Goal: Task Accomplishment & Management: Use online tool/utility

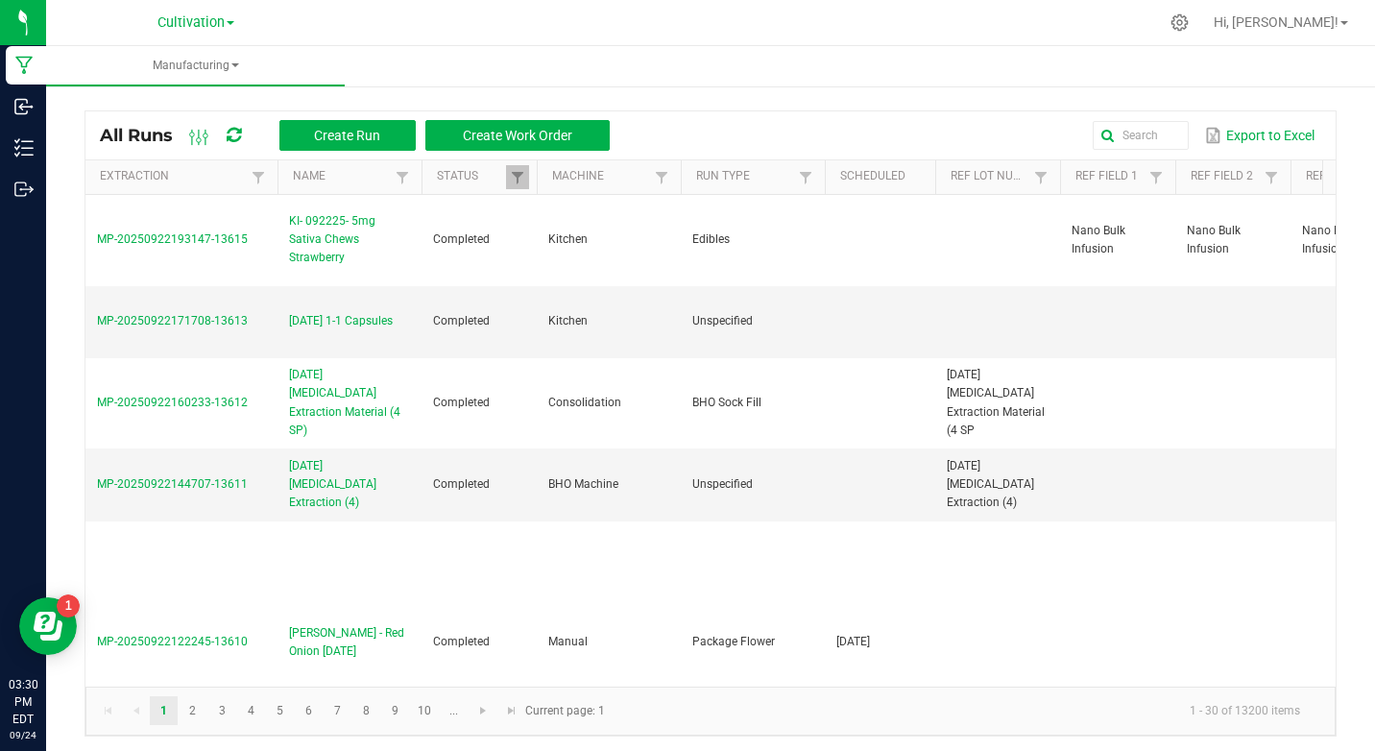
drag, startPoint x: 799, startPoint y: 40, endPoint x: 676, endPoint y: 85, distance: 130.9
click at [793, 46] on div "Cultivation Cultivation Manufacturing Hi, [PERSON_NAME]! Manufacturing All Runs…" at bounding box center [710, 375] width 1329 height 751
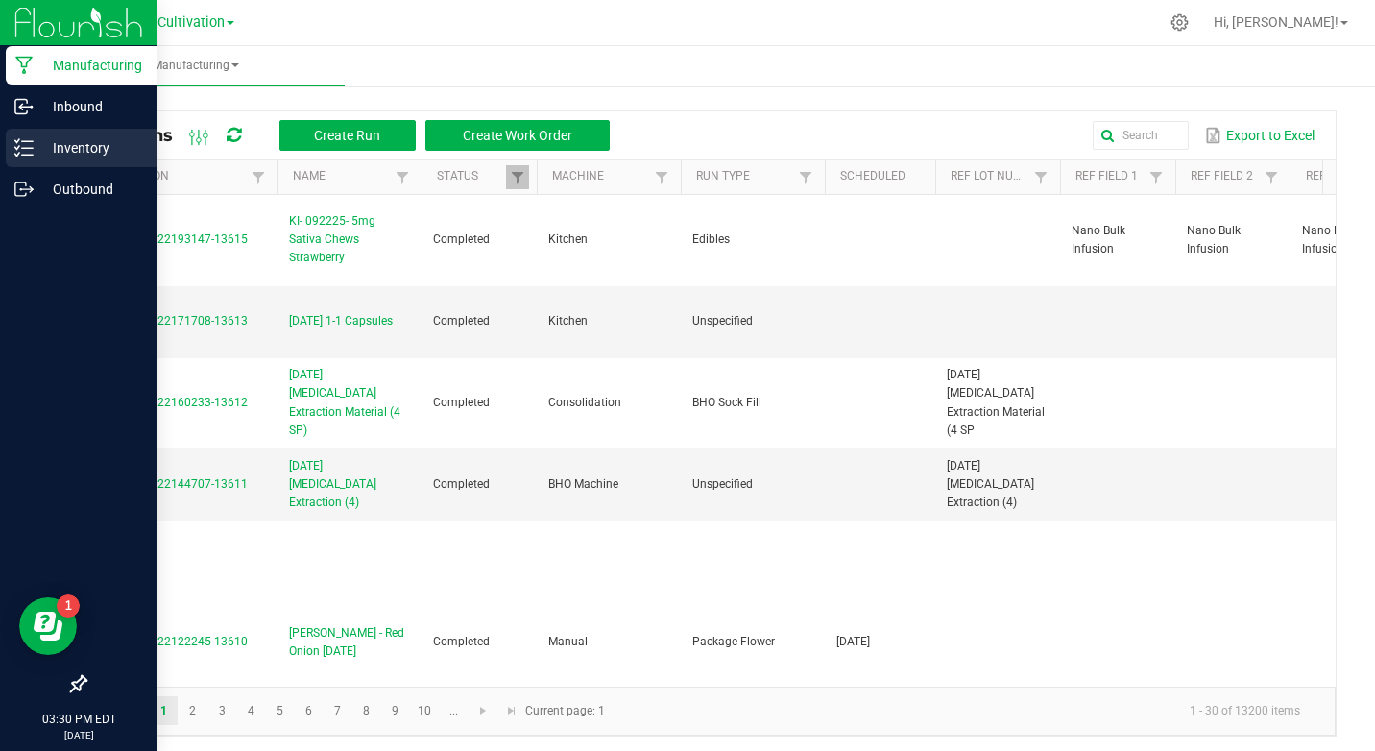
click at [9, 149] on div "Inventory" at bounding box center [82, 148] width 152 height 38
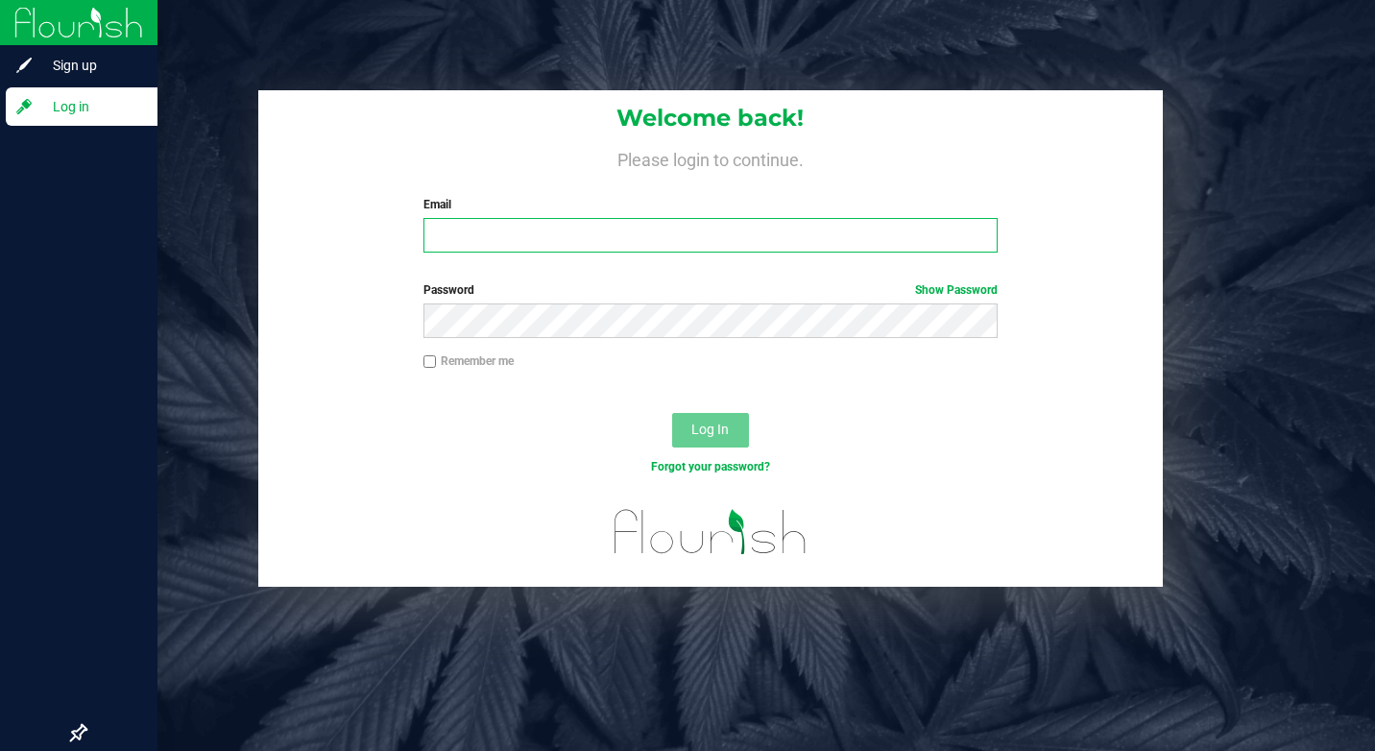
type input "[EMAIL_ADDRESS][DOMAIN_NAME]"
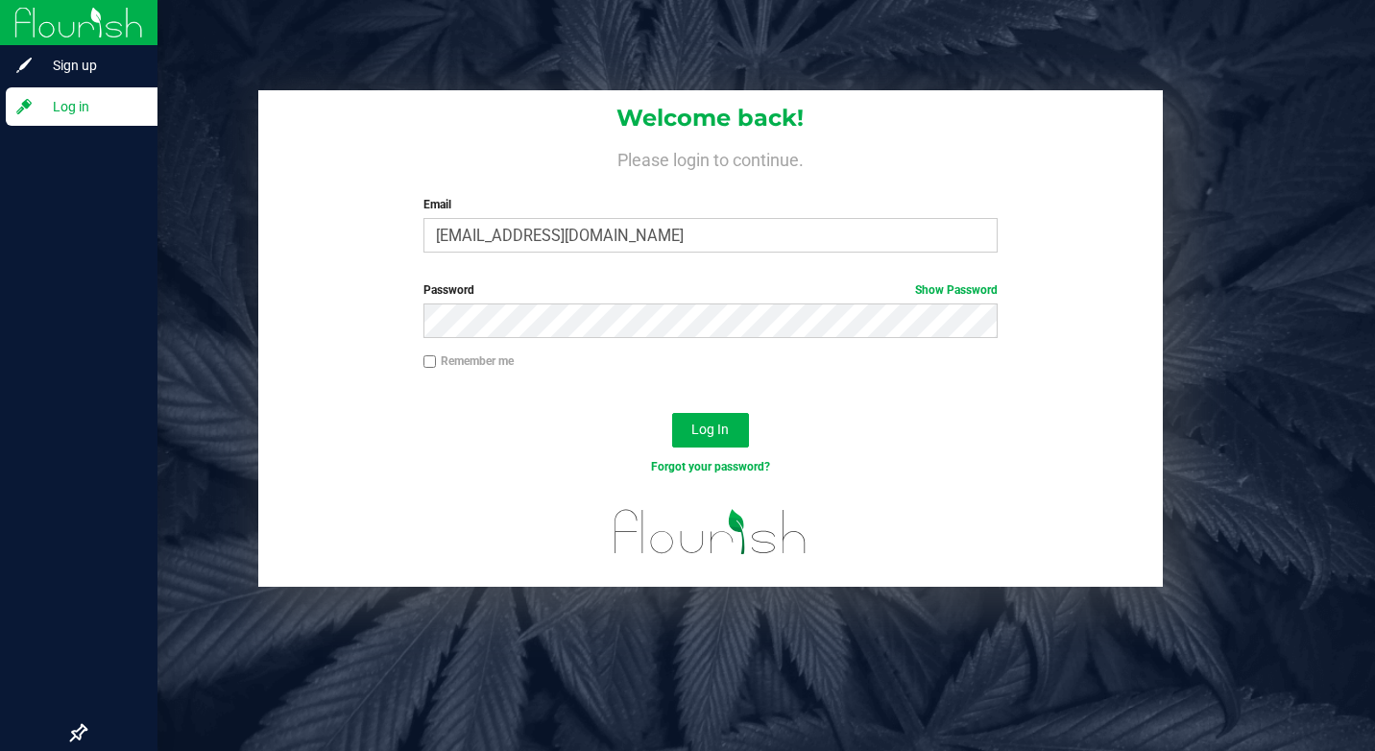
click at [885, 385] on div "Remember me" at bounding box center [710, 370] width 905 height 36
click at [725, 425] on span "Log In" at bounding box center [709, 429] width 37 height 15
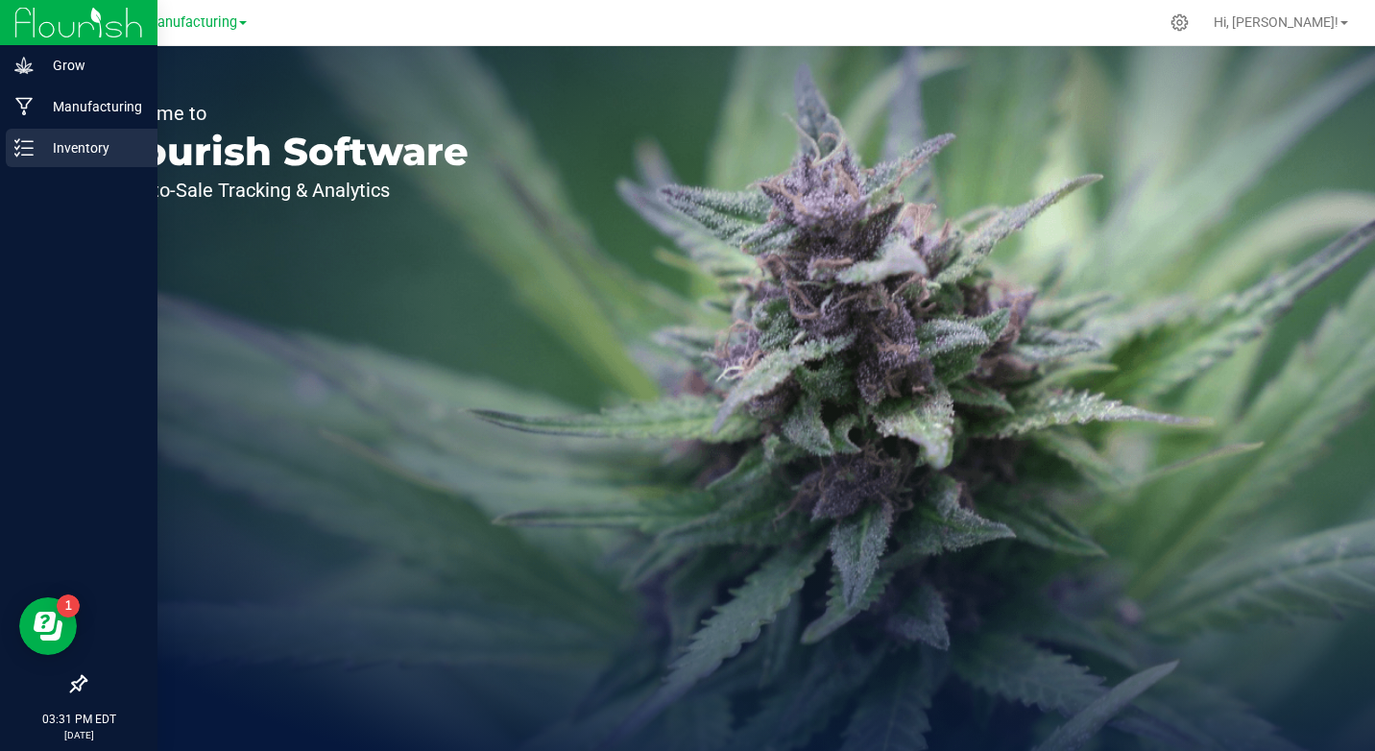
click at [16, 144] on icon at bounding box center [23, 147] width 19 height 19
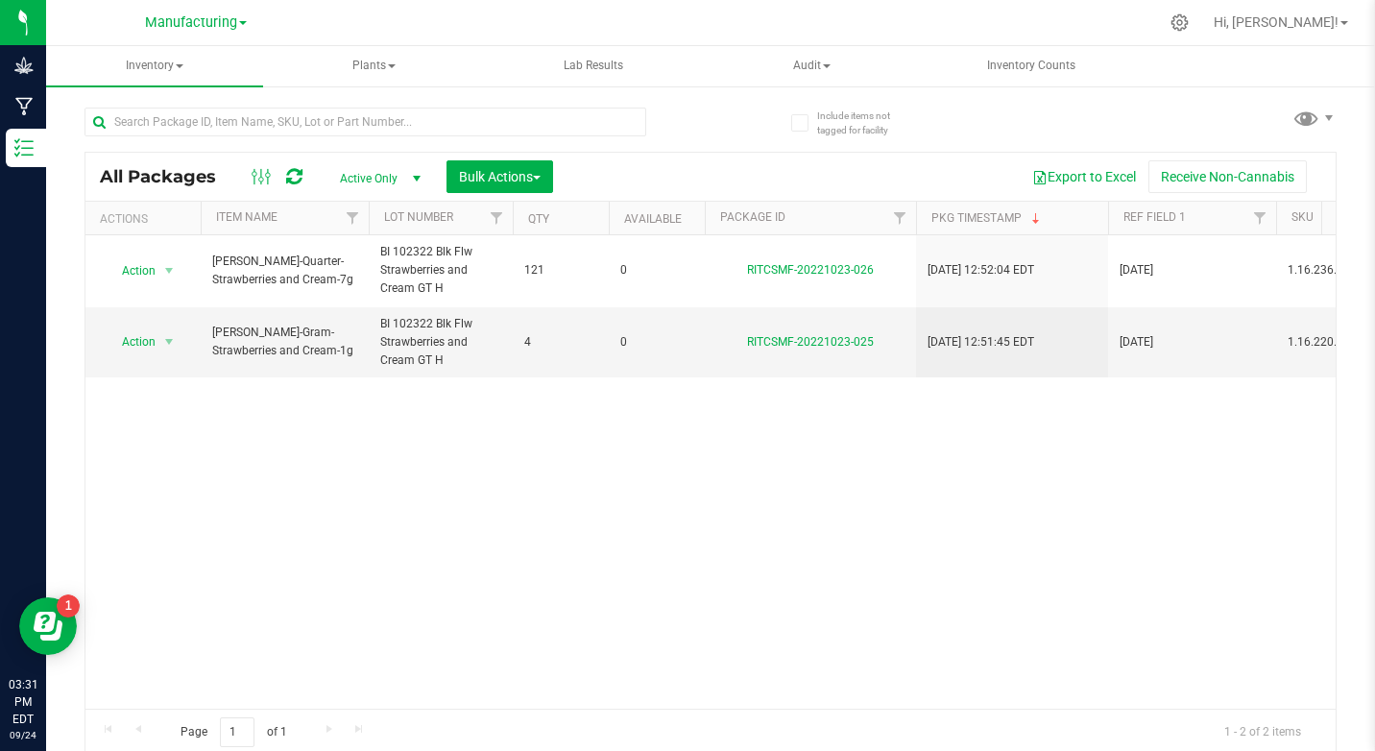
click at [190, 35] on div "Manufacturing" at bounding box center [196, 23] width 280 height 30
click at [187, 28] on span "Manufacturing" at bounding box center [191, 22] width 92 height 17
click at [122, 67] on link "Cultivation" at bounding box center [196, 68] width 280 height 26
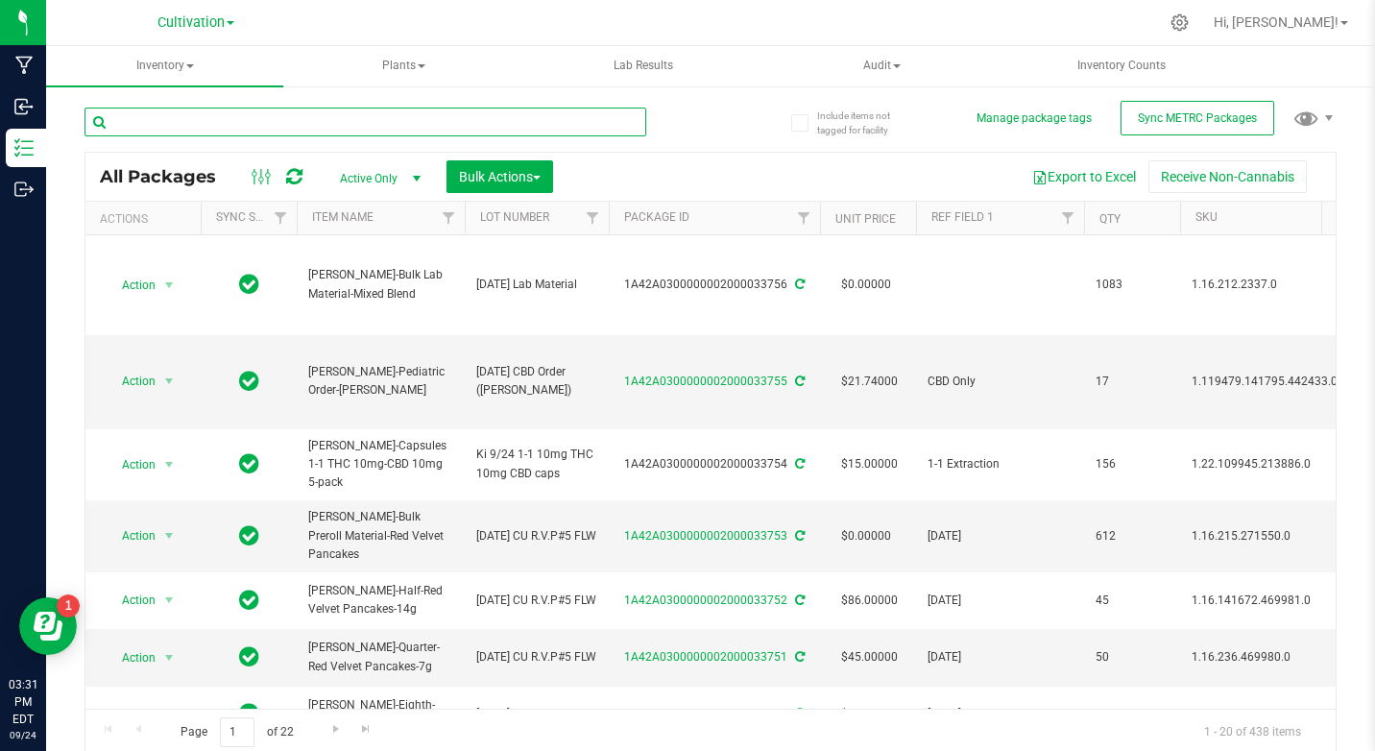
click at [319, 114] on input "text" at bounding box center [365, 122] width 562 height 29
type input "32290"
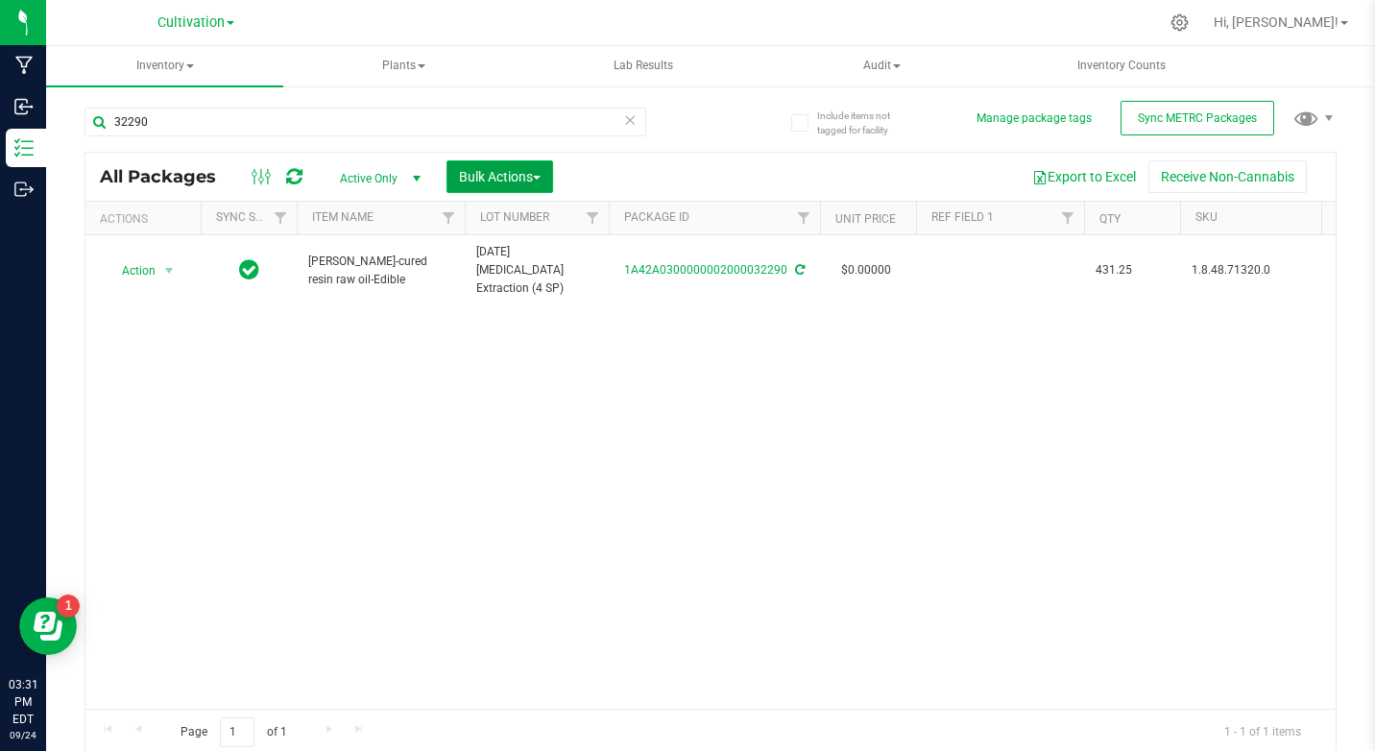
click at [541, 181] on span "Bulk Actions" at bounding box center [500, 176] width 82 height 15
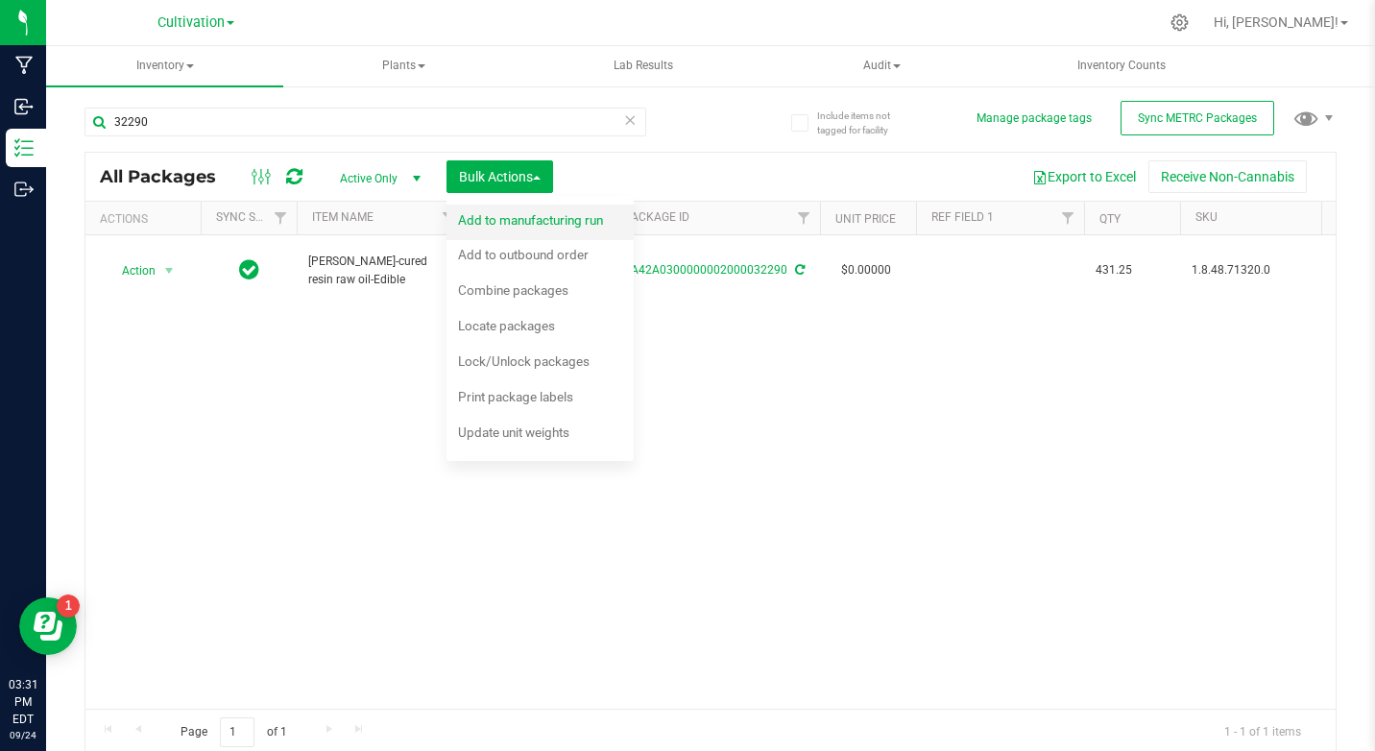
click at [499, 223] on span "Add to manufacturing run" at bounding box center [530, 219] width 145 height 15
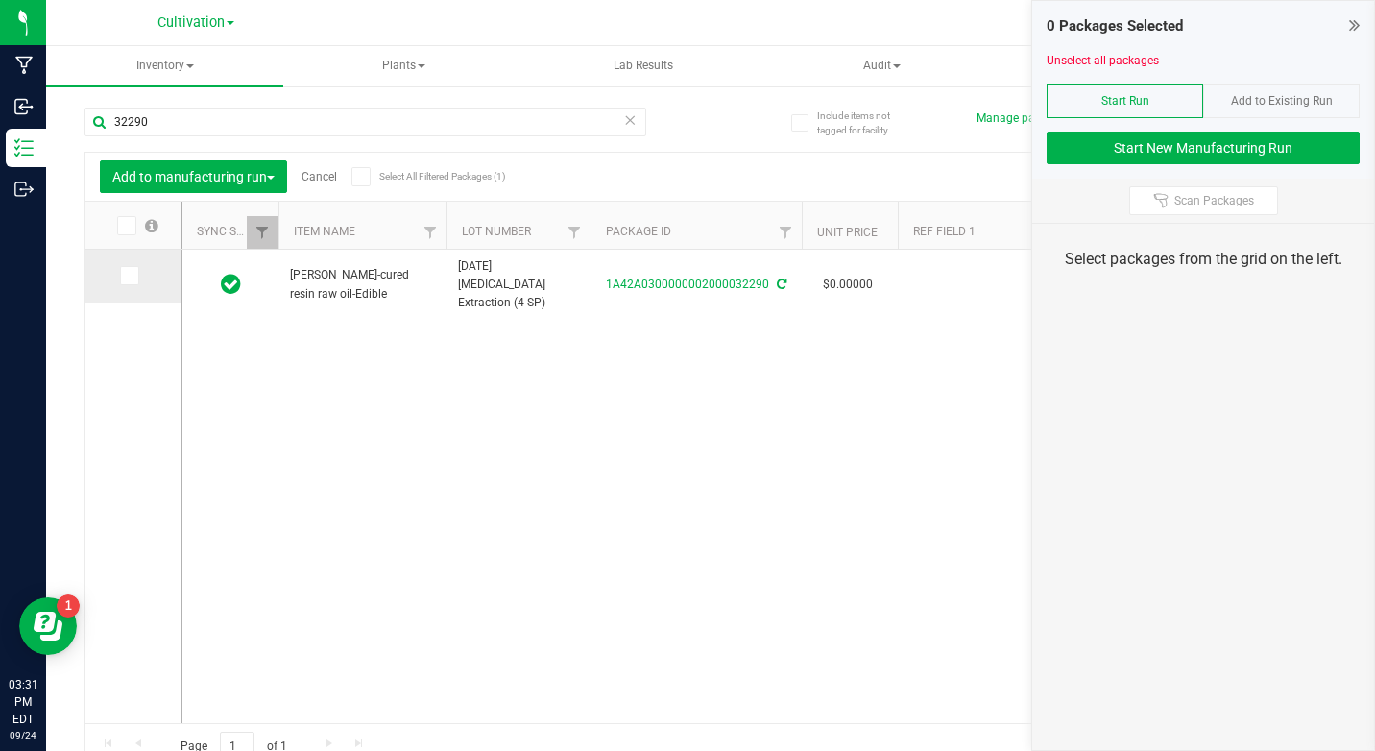
click at [120, 277] on span at bounding box center [129, 275] width 19 height 19
click at [0, 0] on input "checkbox" at bounding box center [0, 0] width 0 height 0
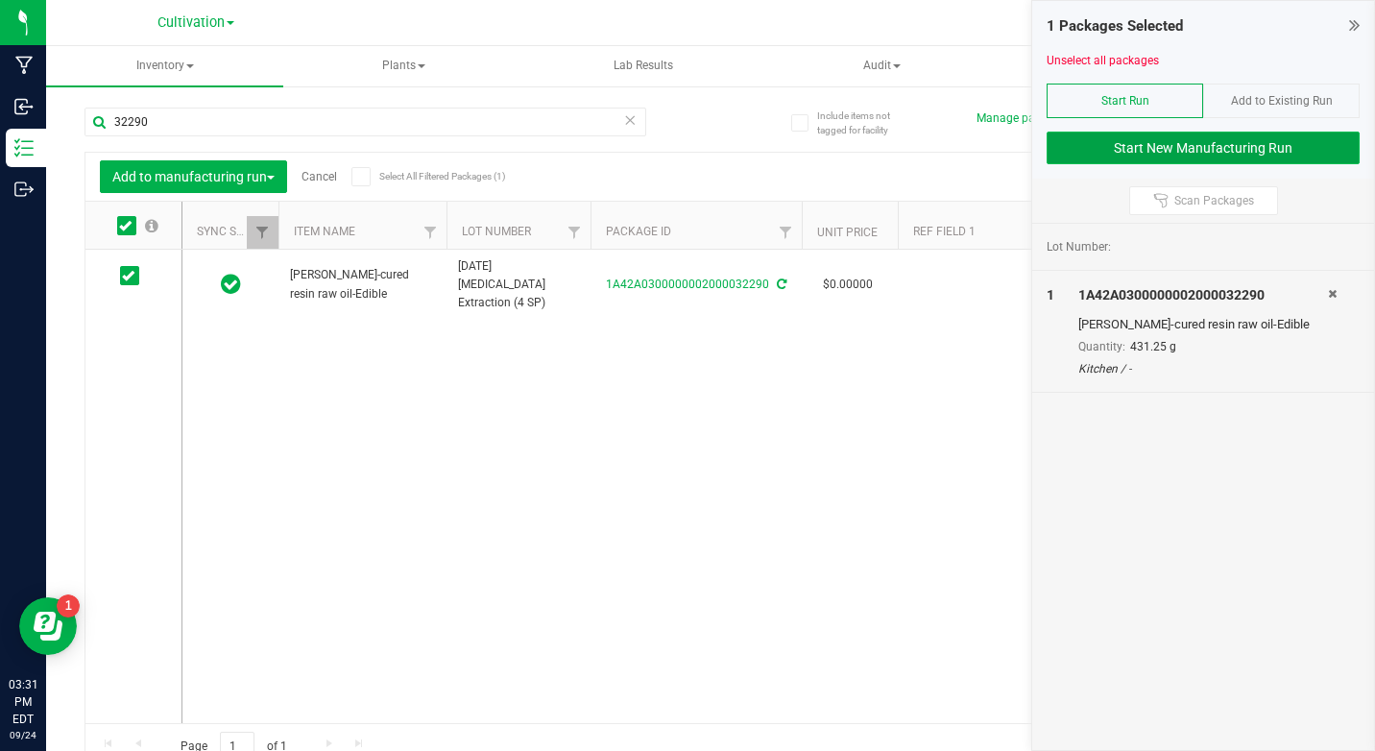
click at [1064, 154] on button "Start New Manufacturing Run" at bounding box center [1203, 148] width 313 height 33
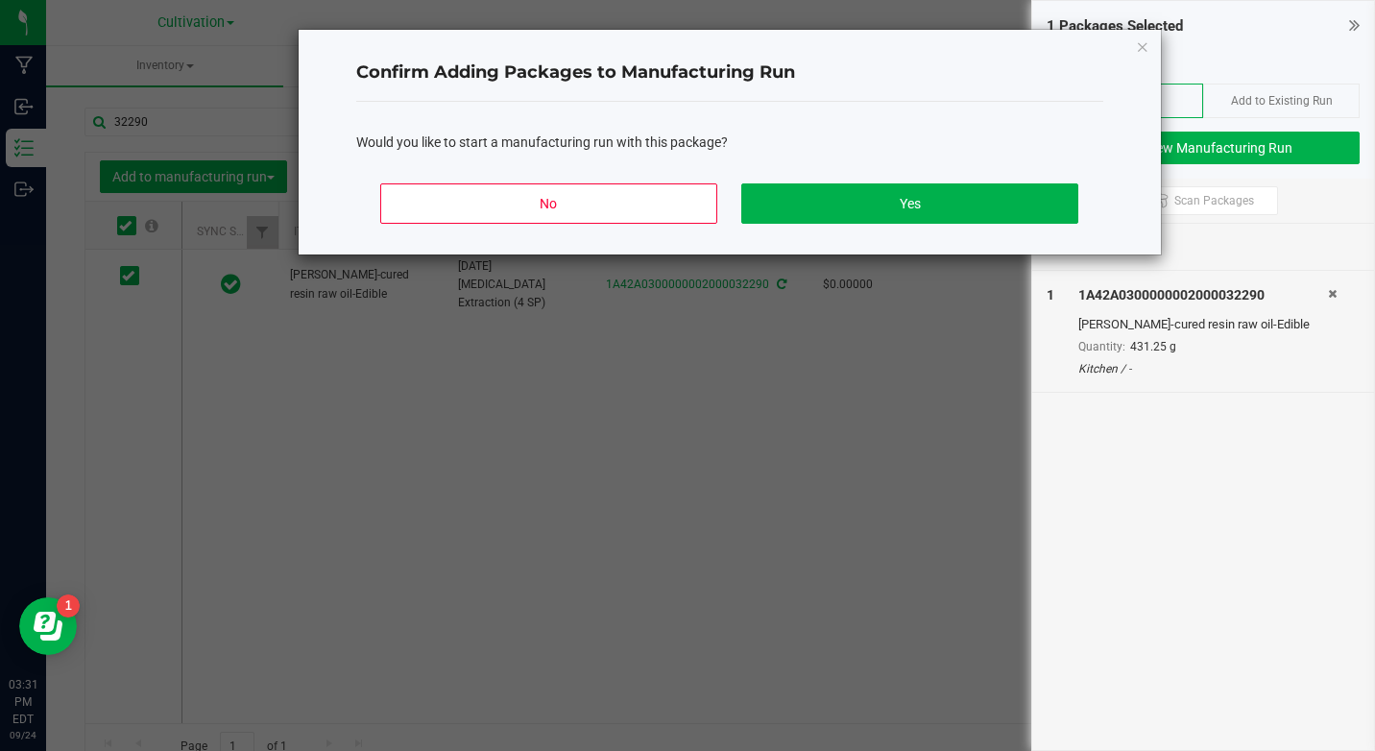
click at [906, 239] on div "No Yes" at bounding box center [729, 211] width 747 height 86
click at [910, 203] on button "Yes" at bounding box center [909, 203] width 336 height 40
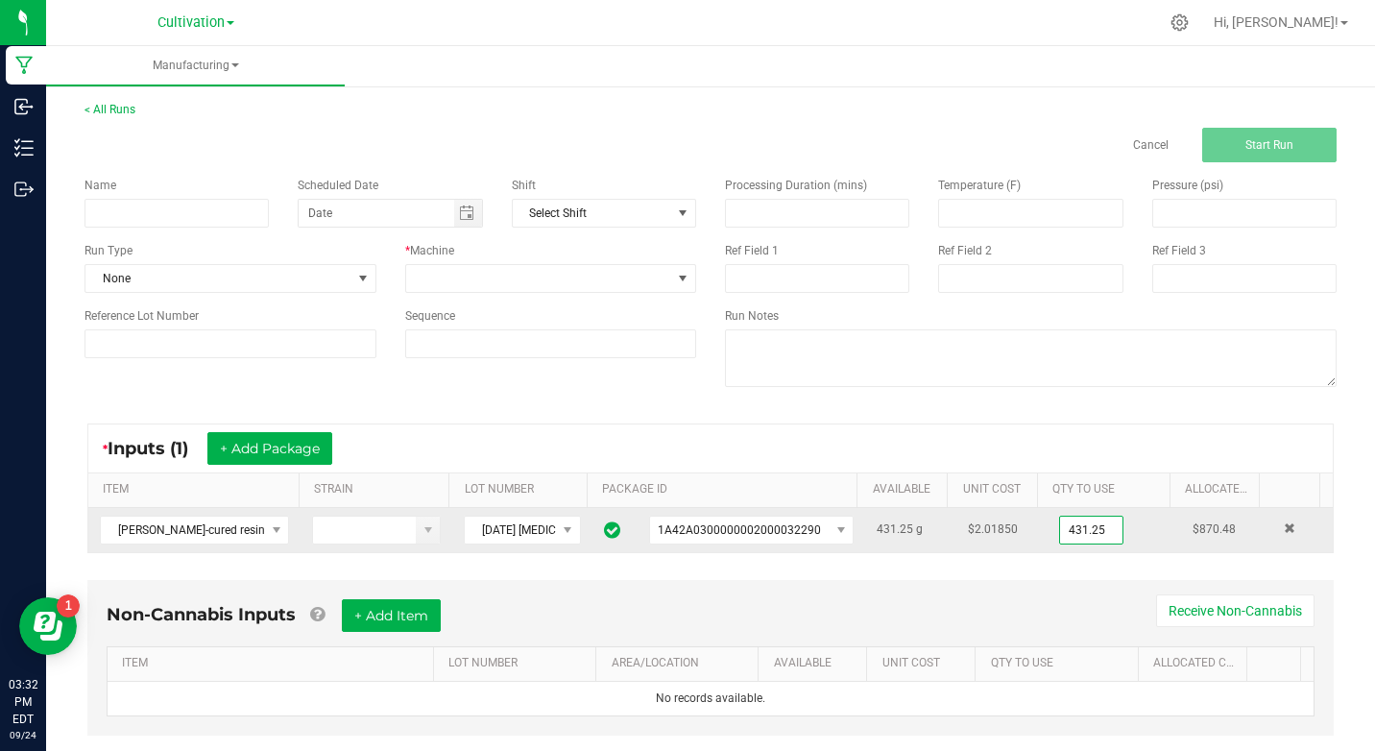
click at [1071, 527] on input "431.25" at bounding box center [1091, 530] width 62 height 27
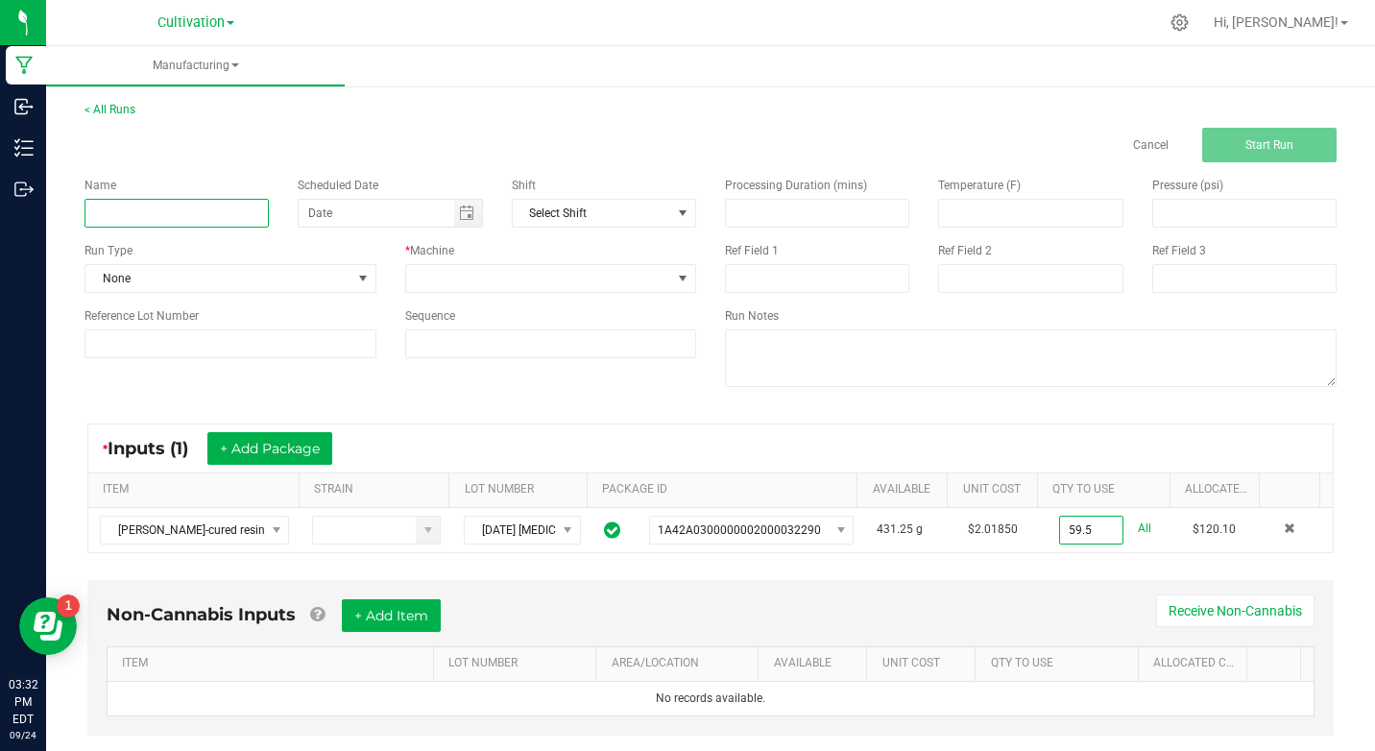
type input "59.5000 g"
click at [216, 220] on input at bounding box center [176, 213] width 184 height 29
type input "KI- 092325- Nan Bulk Infusion"
click at [180, 296] on div "Name KI- 092325- Nan Bulk Infusion Scheduled Date Shift Select Shift Run Type N…" at bounding box center [390, 267] width 640 height 210
click at [180, 294] on div "Name KI- 092325- Nan Bulk Infusion Scheduled Date Shift Select Shift Run Type N…" at bounding box center [390, 267] width 640 height 210
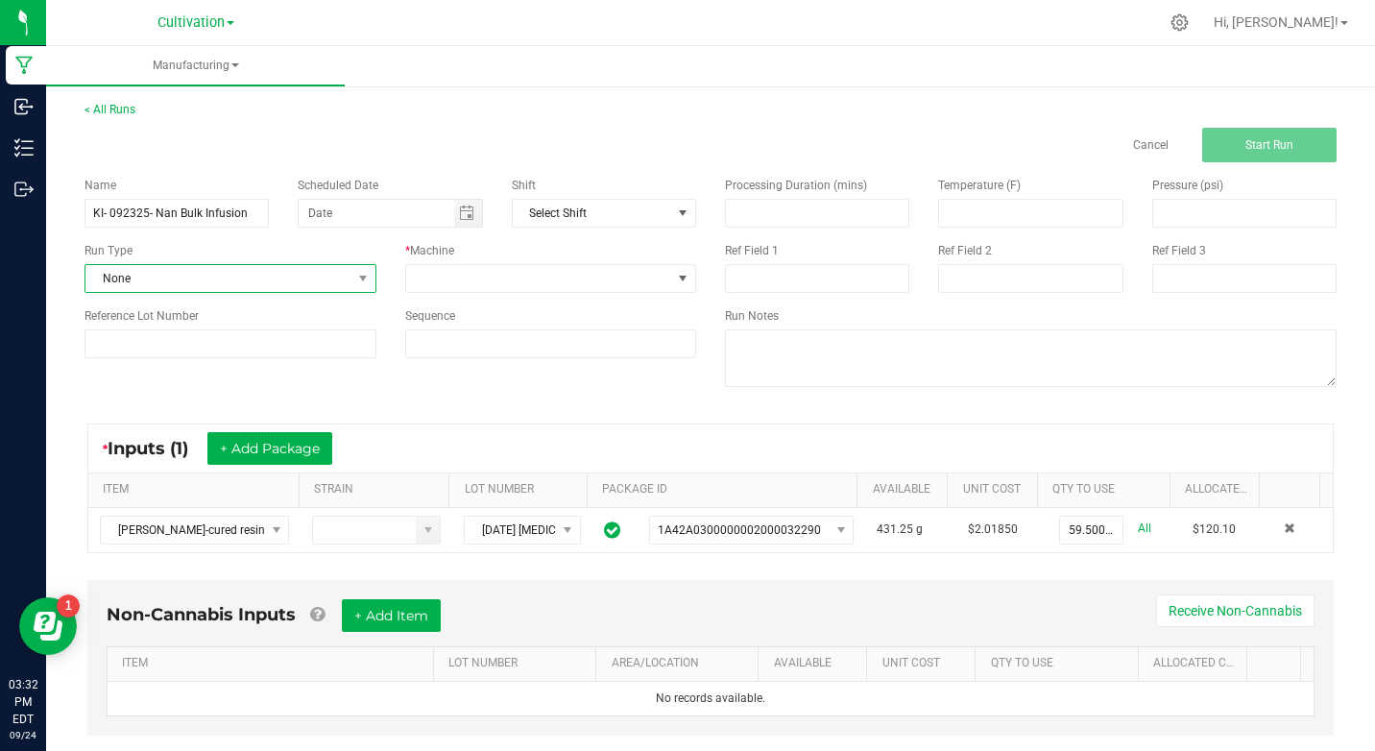
click at [176, 289] on span "None" at bounding box center [218, 278] width 266 height 27
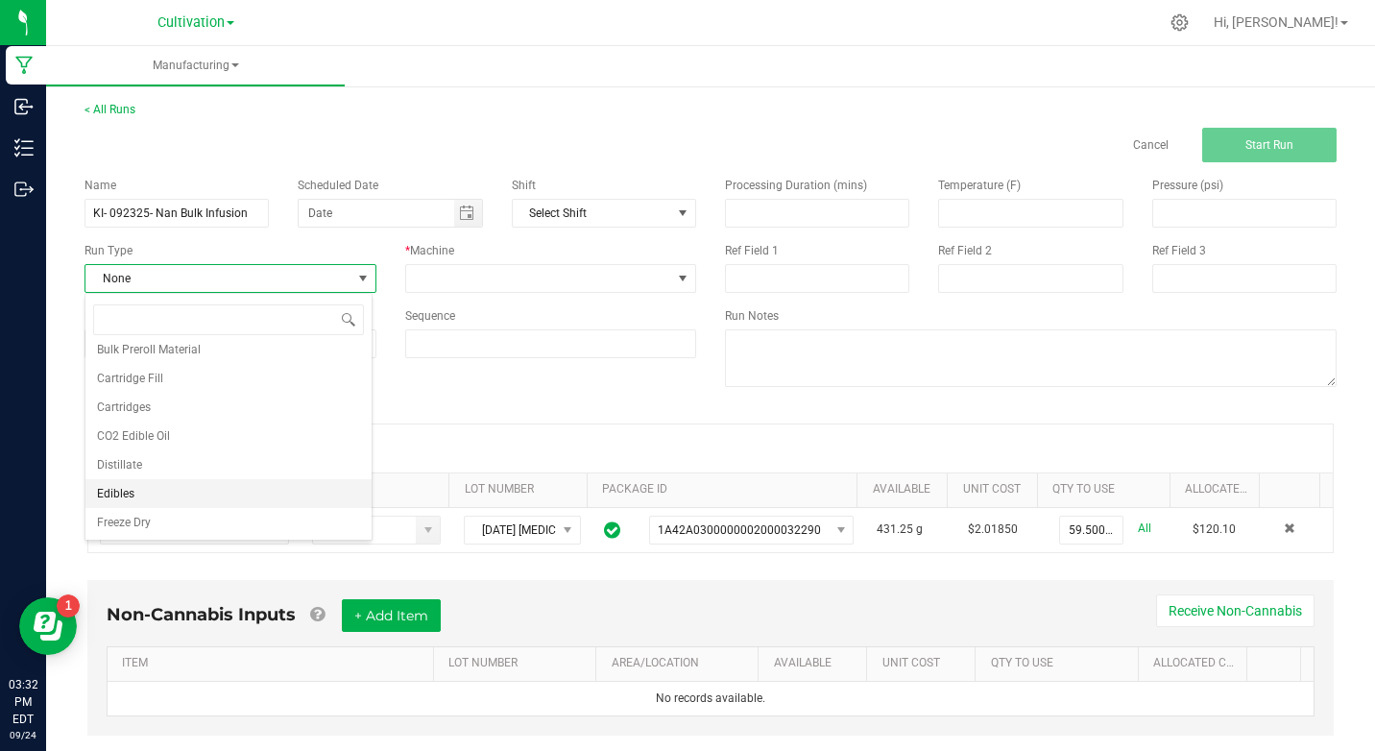
scroll to position [192, 0]
click at [148, 479] on li "Infusion" at bounding box center [228, 484] width 286 height 29
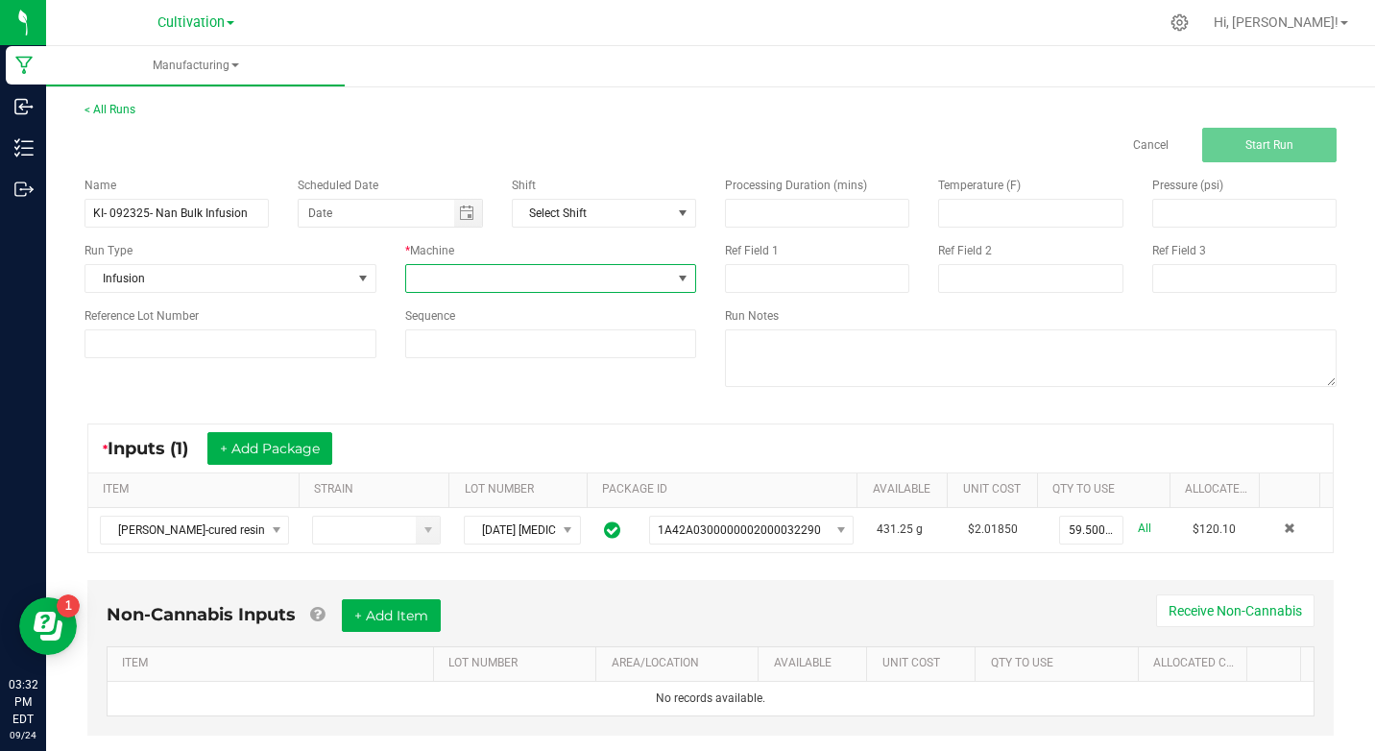
click at [412, 277] on span at bounding box center [539, 278] width 266 height 27
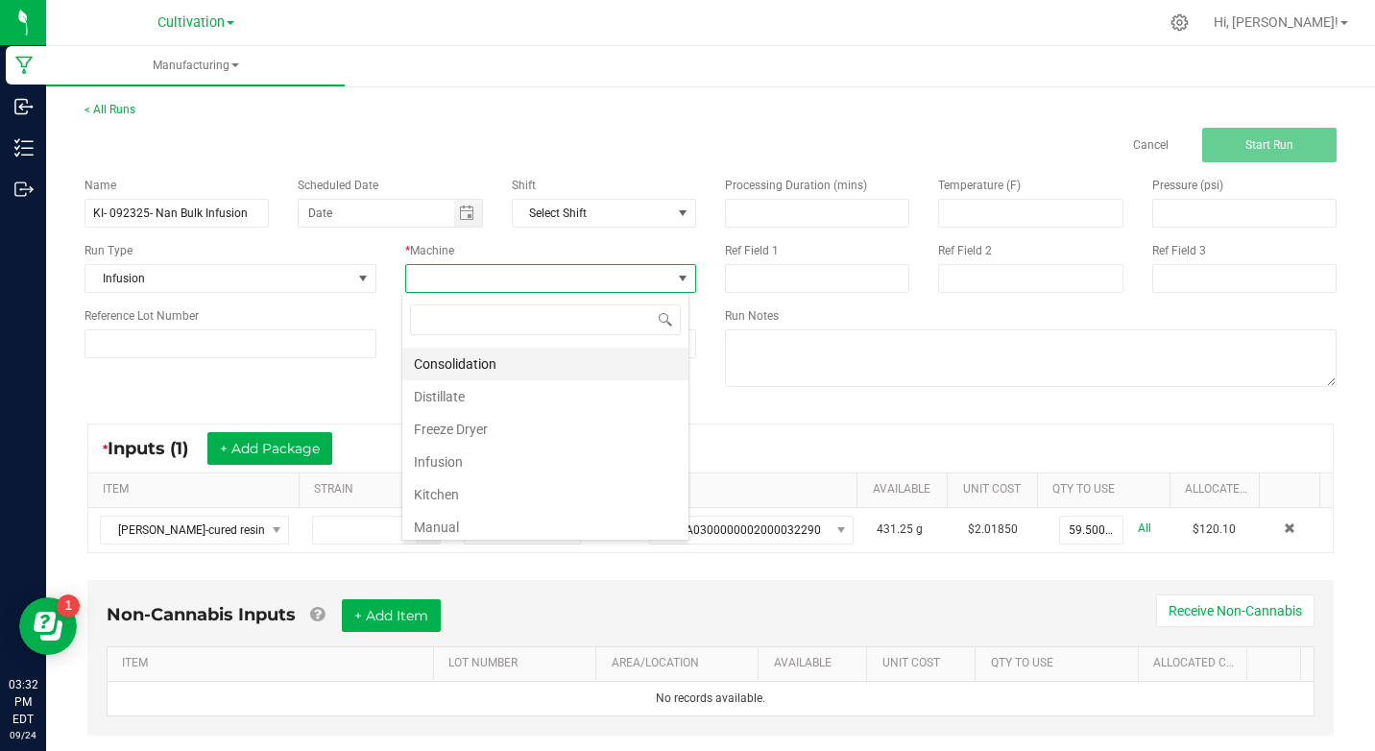
scroll to position [96, 0]
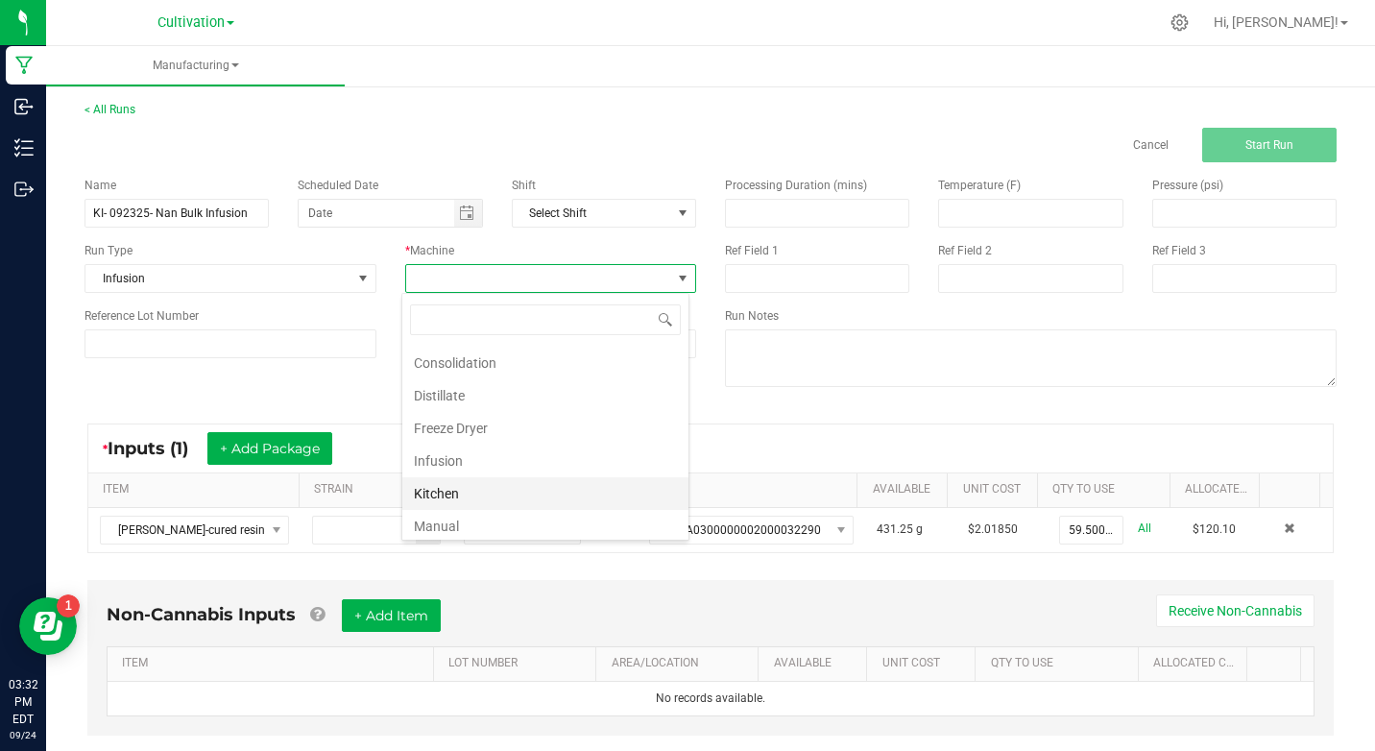
click at [466, 497] on li "Kitchen" at bounding box center [545, 493] width 286 height 33
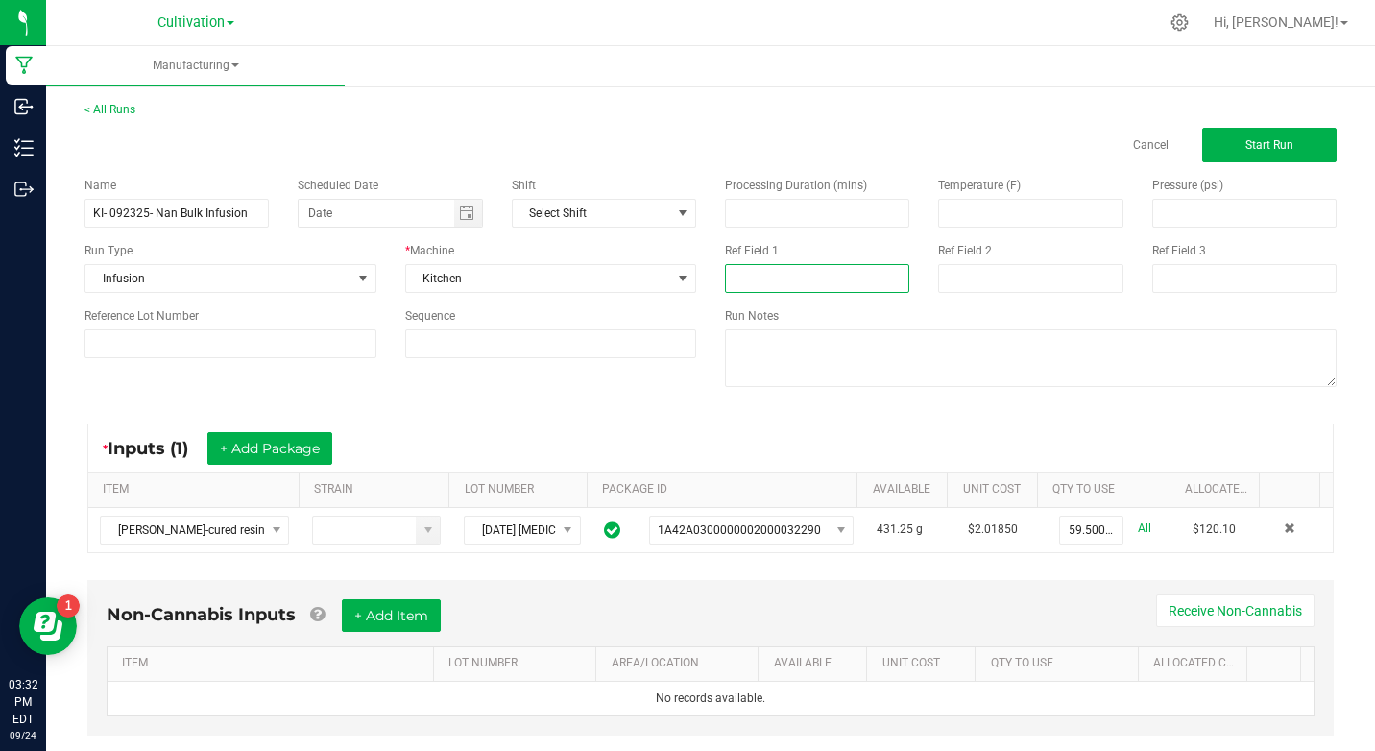
click at [782, 279] on input at bounding box center [817, 278] width 184 height 29
type input "Nano Bulk Infusion"
type input "month/day/year"
type input "Nano Bulk Infusion"
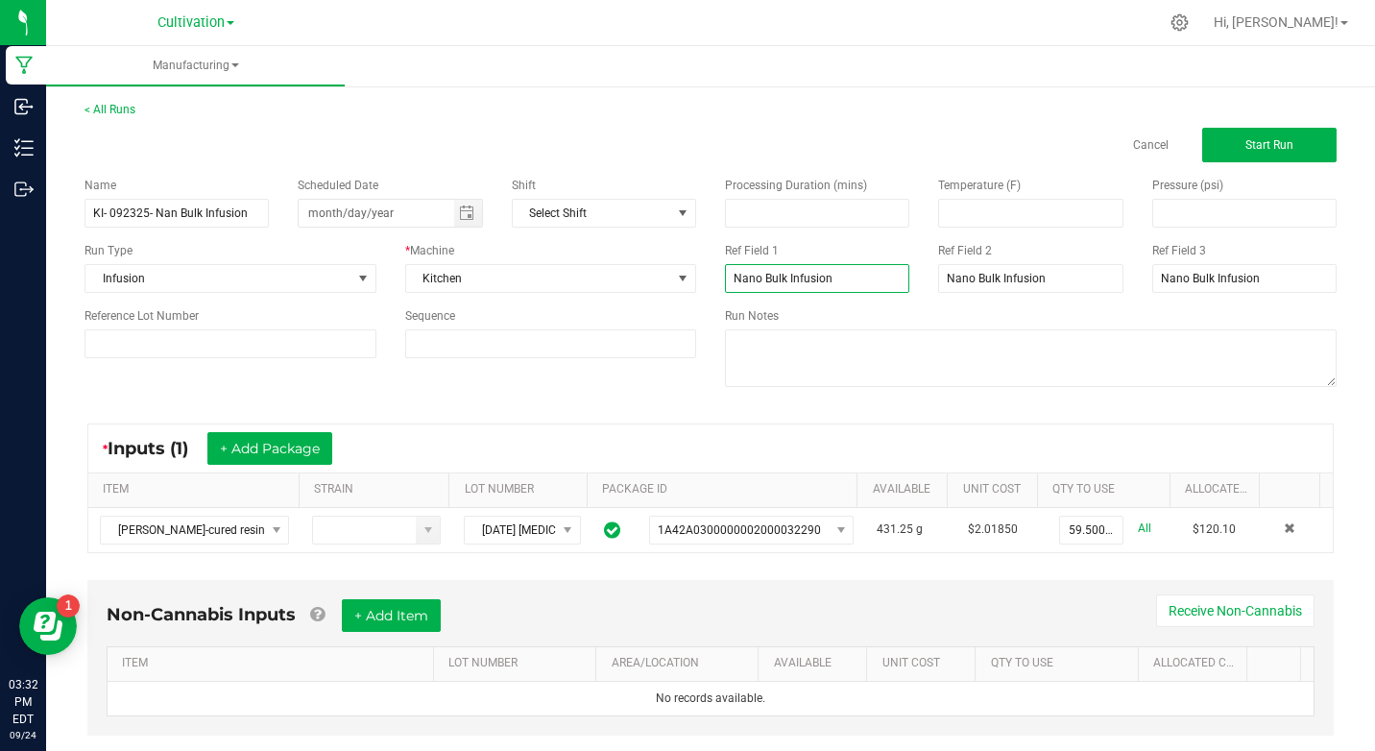
type input "month/day/year"
click at [1204, 138] on button "Start Run" at bounding box center [1269, 145] width 134 height 35
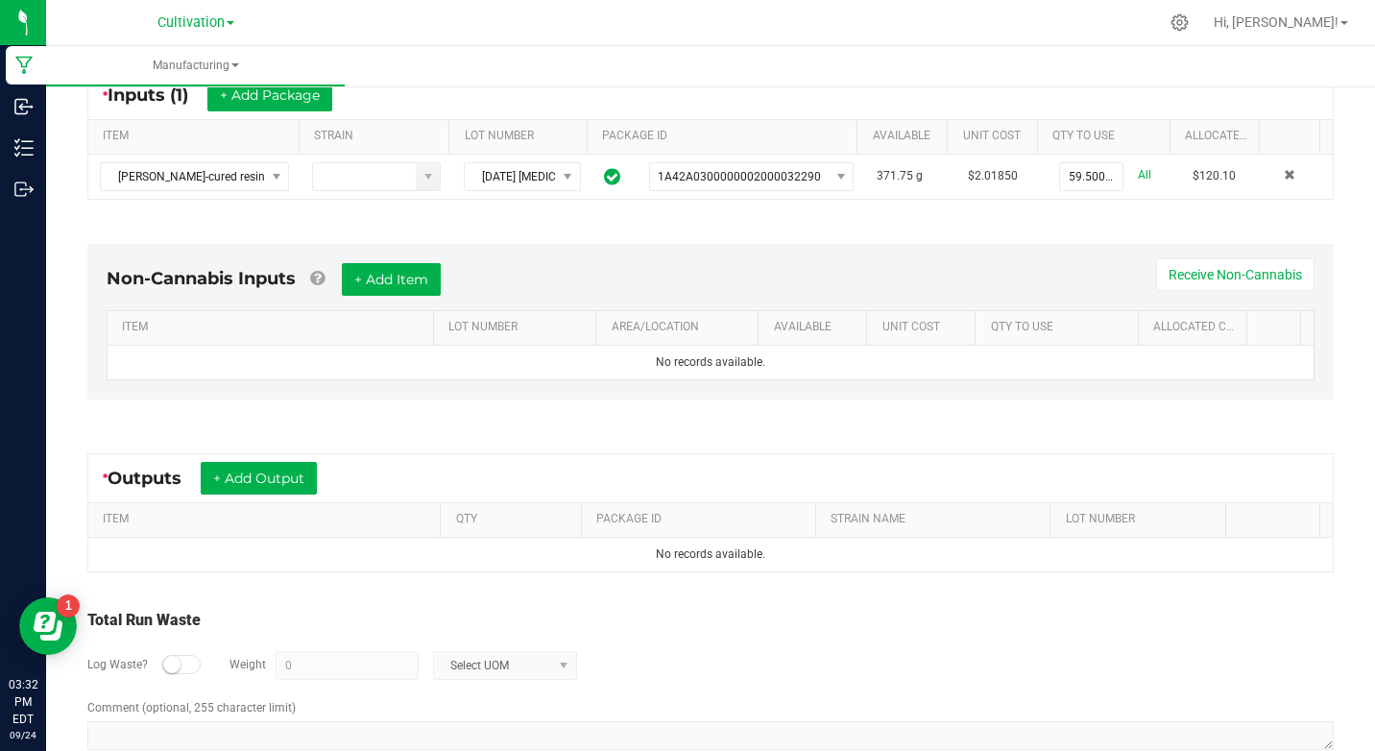
scroll to position [433, 0]
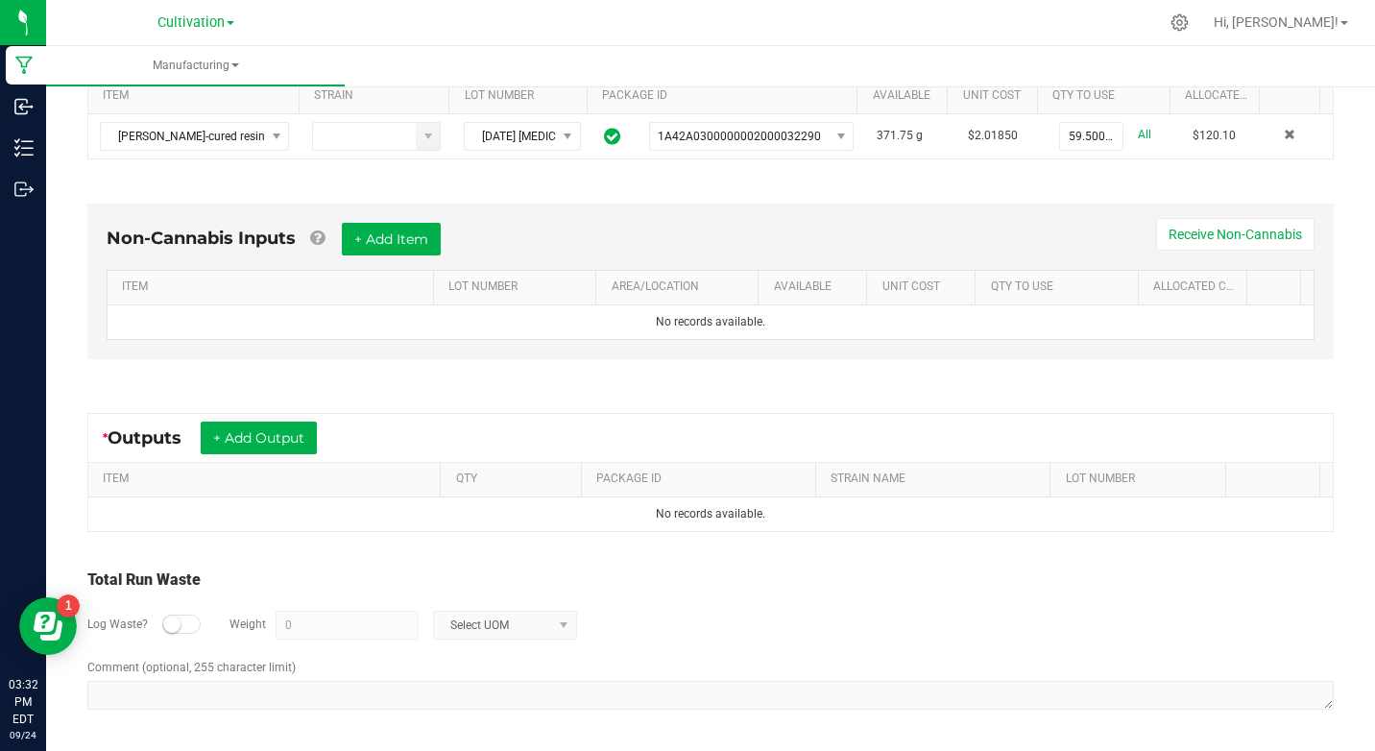
click at [302, 460] on div "* Outputs + Add Output" at bounding box center [710, 438] width 1244 height 48
click at [302, 453] on button "+ Add Output" at bounding box center [259, 438] width 116 height 33
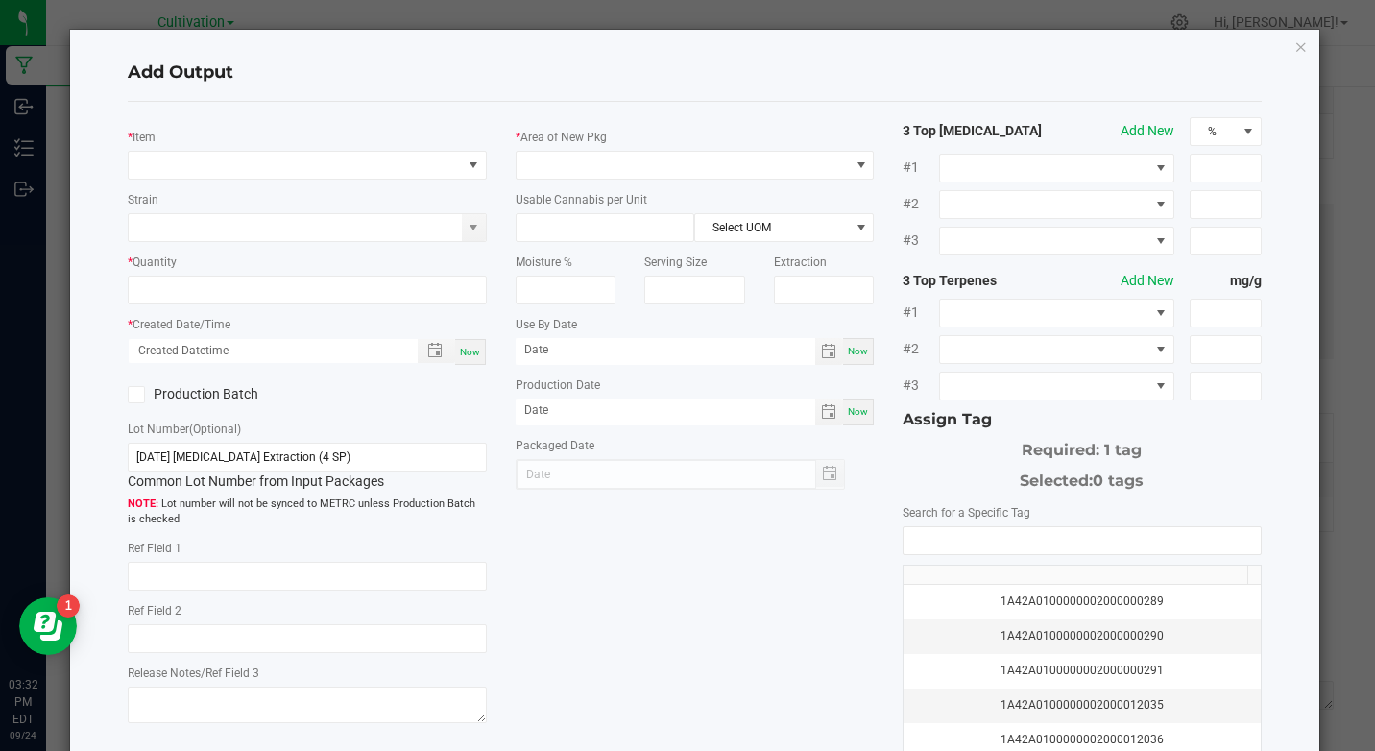
click at [231, 149] on div "* Item" at bounding box center [307, 153] width 358 height 53
click at [223, 171] on span "NO DATA FOUND" at bounding box center [295, 165] width 332 height 27
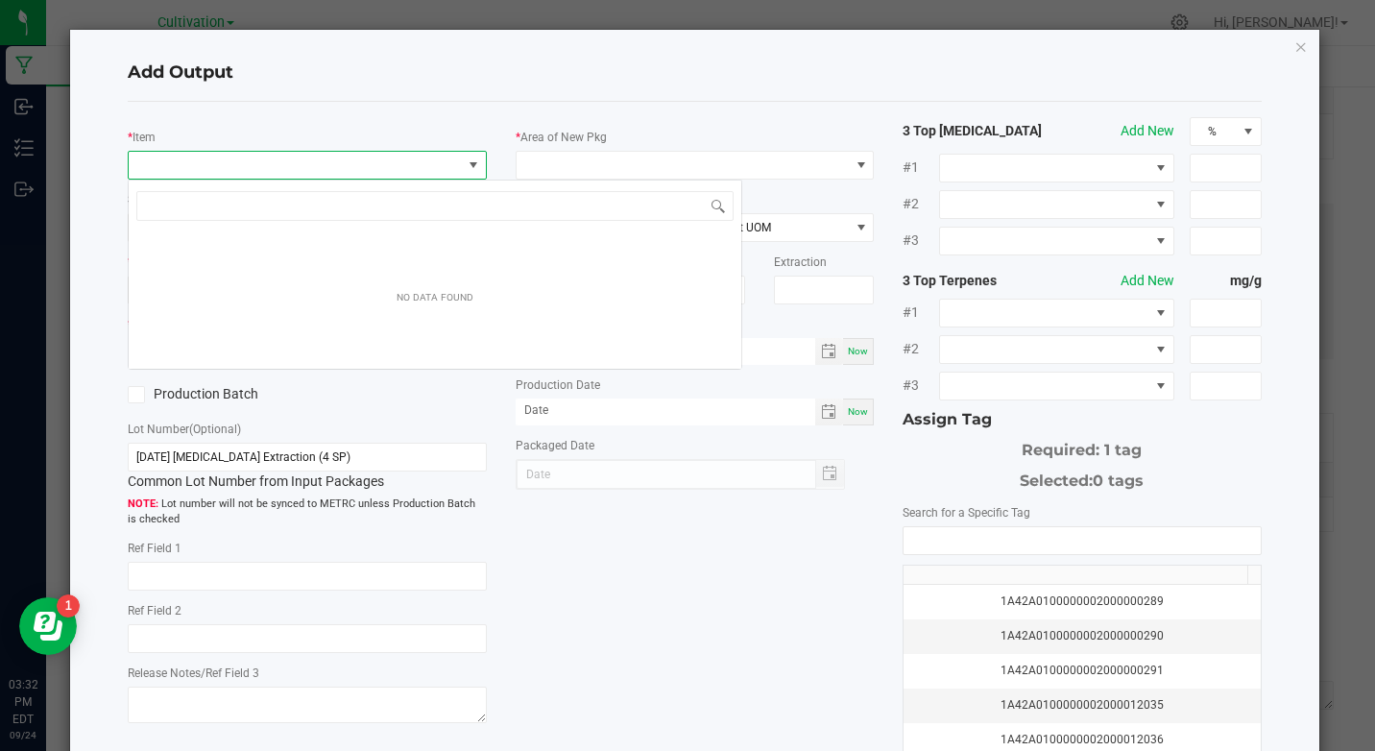
scroll to position [29, 354]
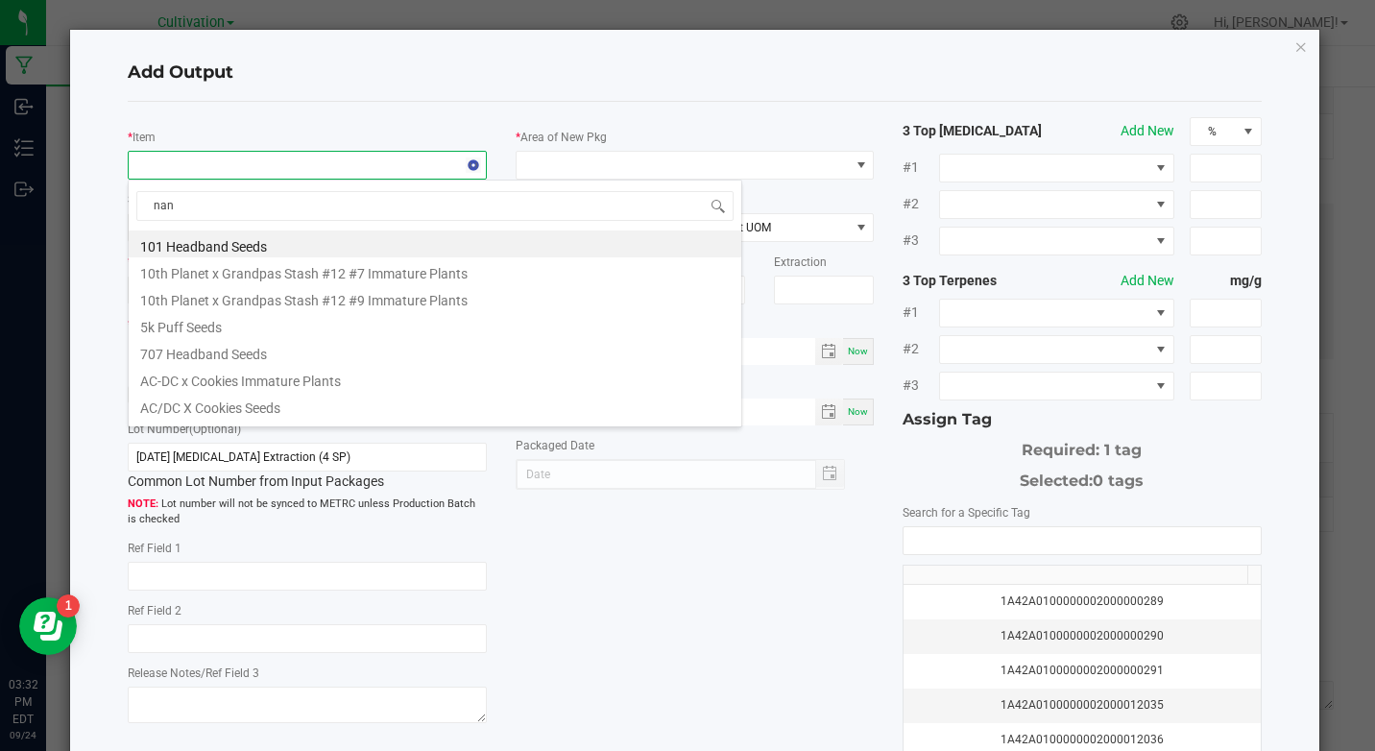
type input "nano"
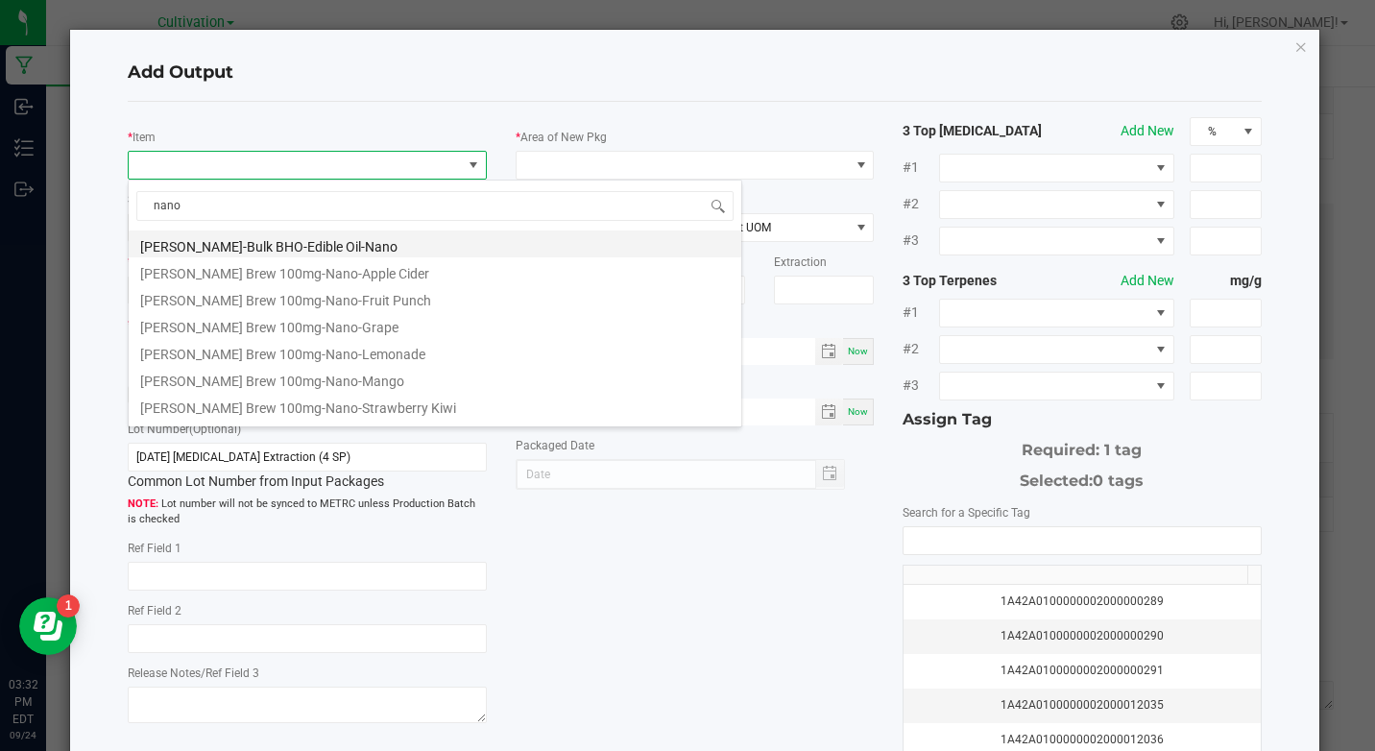
click at [305, 250] on li "[PERSON_NAME]-Bulk BHO-Edible Oil-Nano" at bounding box center [435, 243] width 613 height 27
type input "0.0000 g"
type input "3.3"
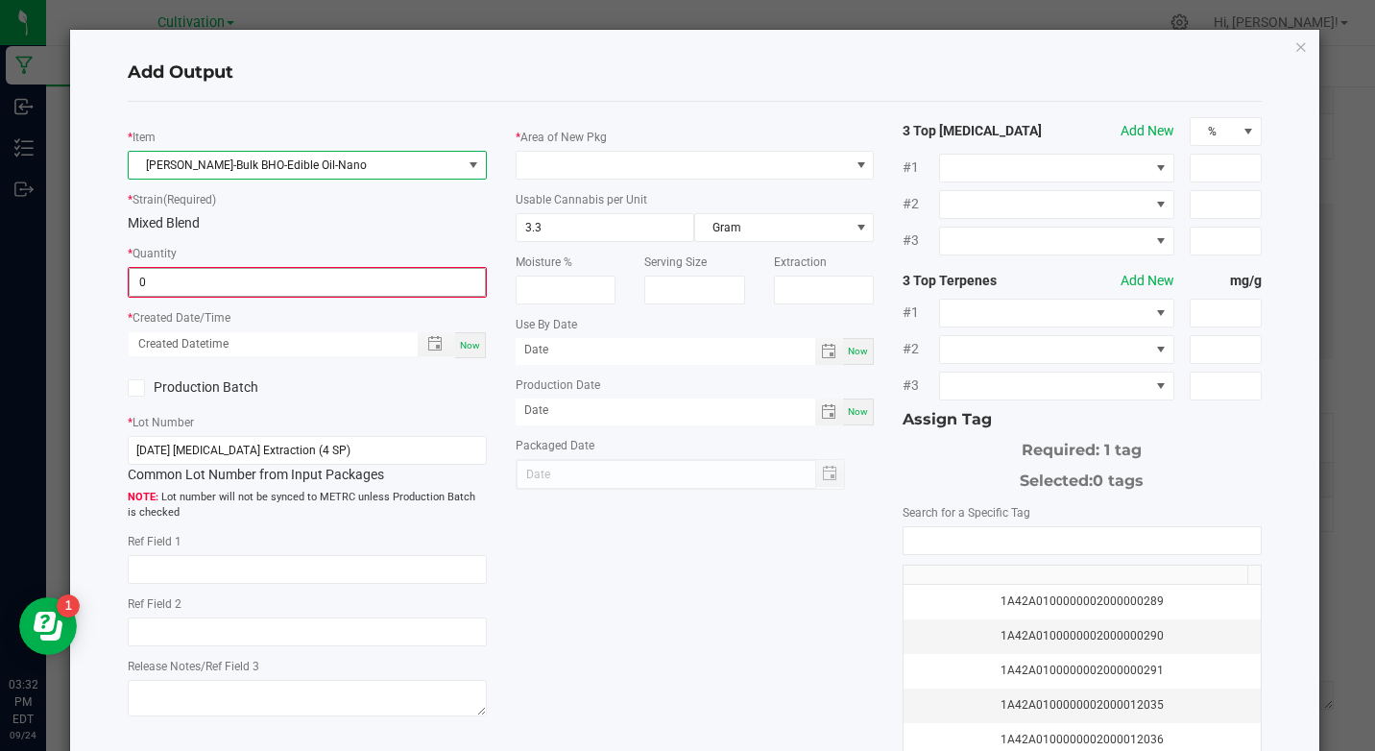
click at [309, 286] on input "0" at bounding box center [307, 282] width 354 height 27
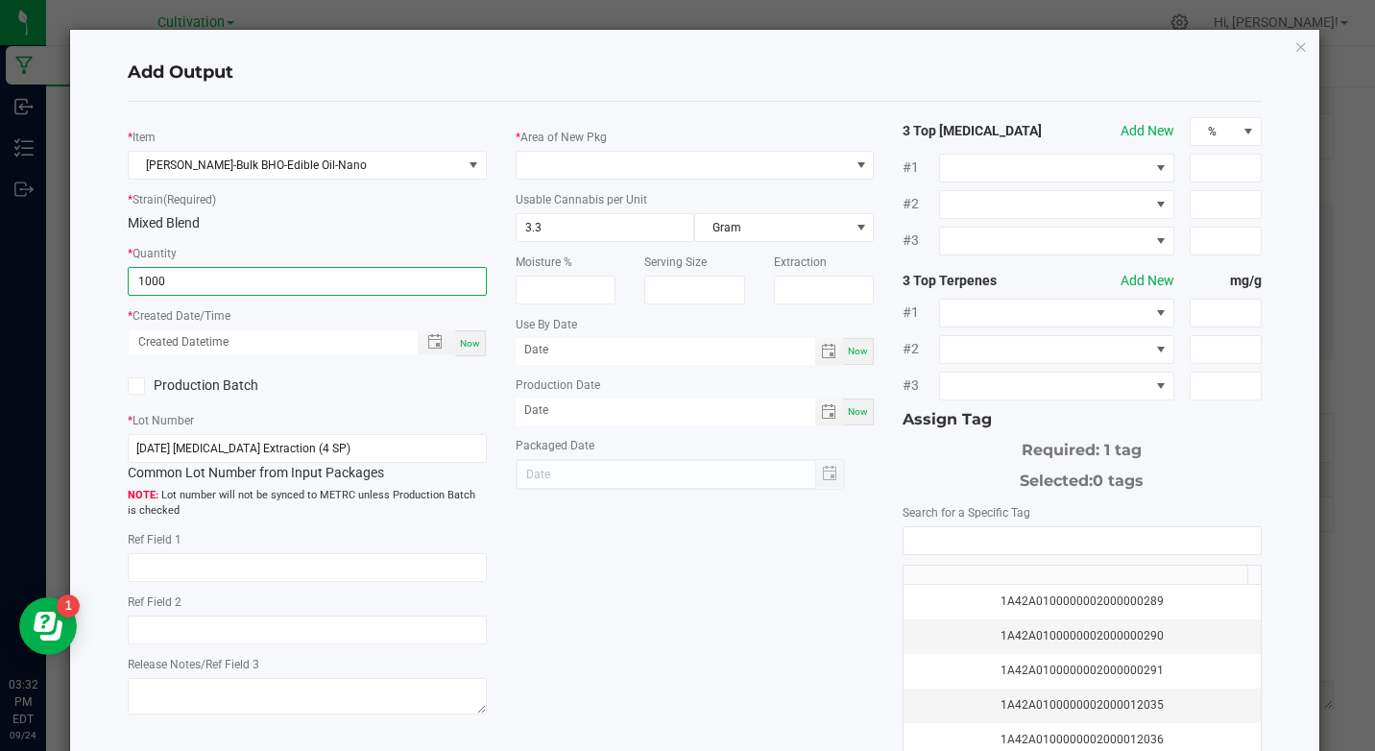
type input "1000.0000 g"
drag, startPoint x: 492, startPoint y: 357, endPoint x: 482, endPoint y: 367, distance: 13.6
click at [487, 358] on div "* Item [PERSON_NAME]-Bulk BHO-Edible Oil-Nano * Strain (Required) Mixed Blend *…" at bounding box center [306, 418] width 387 height 603
click at [474, 356] on div "Now" at bounding box center [307, 343] width 358 height 28
click at [472, 354] on div "Now" at bounding box center [470, 343] width 31 height 26
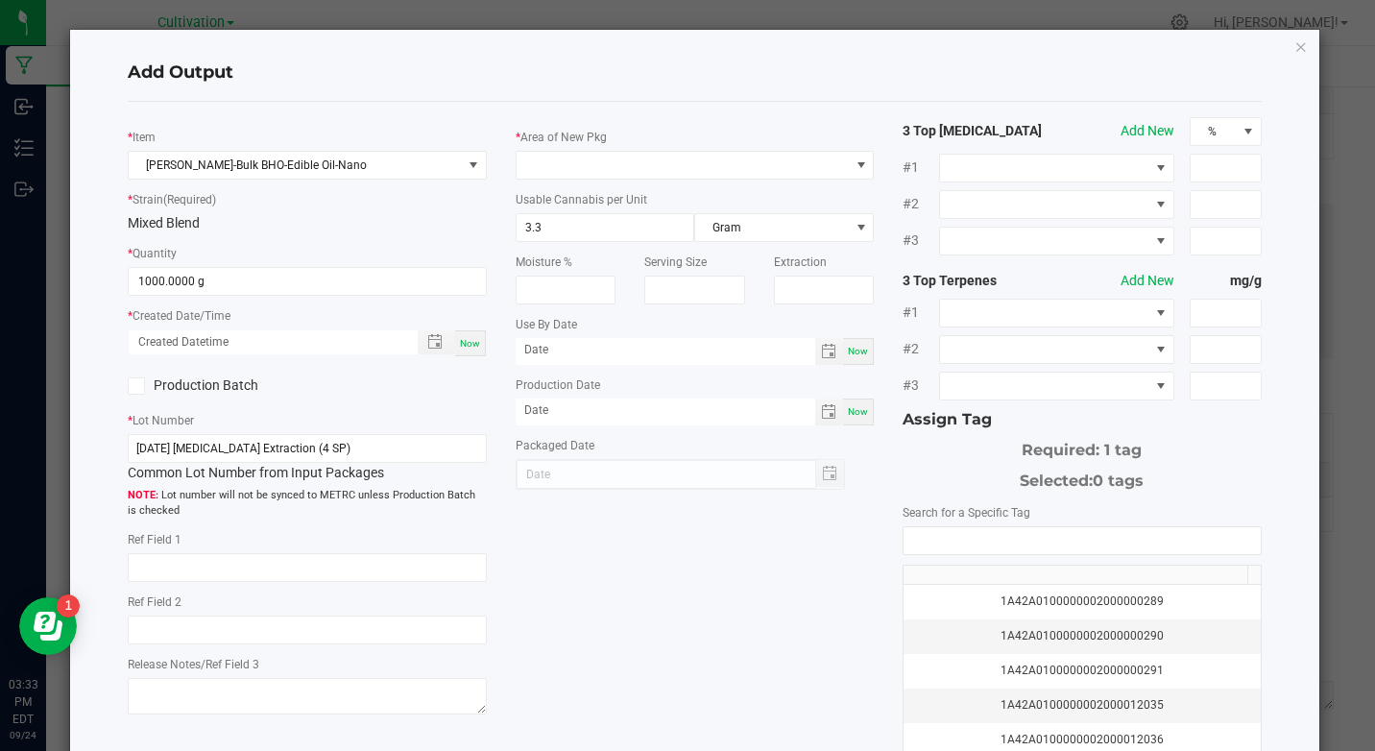
type input "[DATE] 3:33 PM"
type input "[DATE]"
click at [206, 383] on label "Production Batch" at bounding box center [210, 385] width 165 height 20
click at [0, 0] on input "Production Batch" at bounding box center [0, 0] width 0 height 0
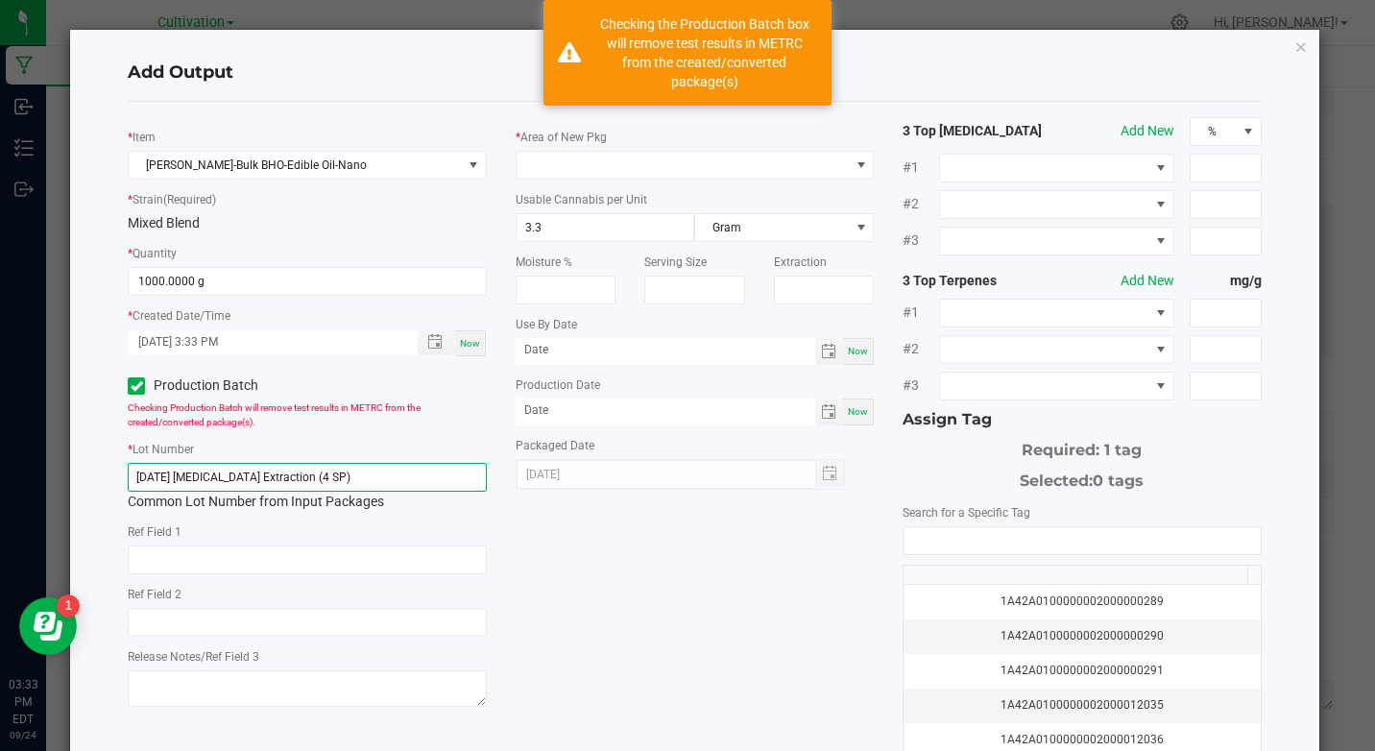
click at [232, 482] on input "[DATE] [MEDICAL_DATA] Extraction (4 SP)" at bounding box center [307, 477] width 358 height 29
paste input "KI- 092225- 5mg Sativa Chews Strawberry"
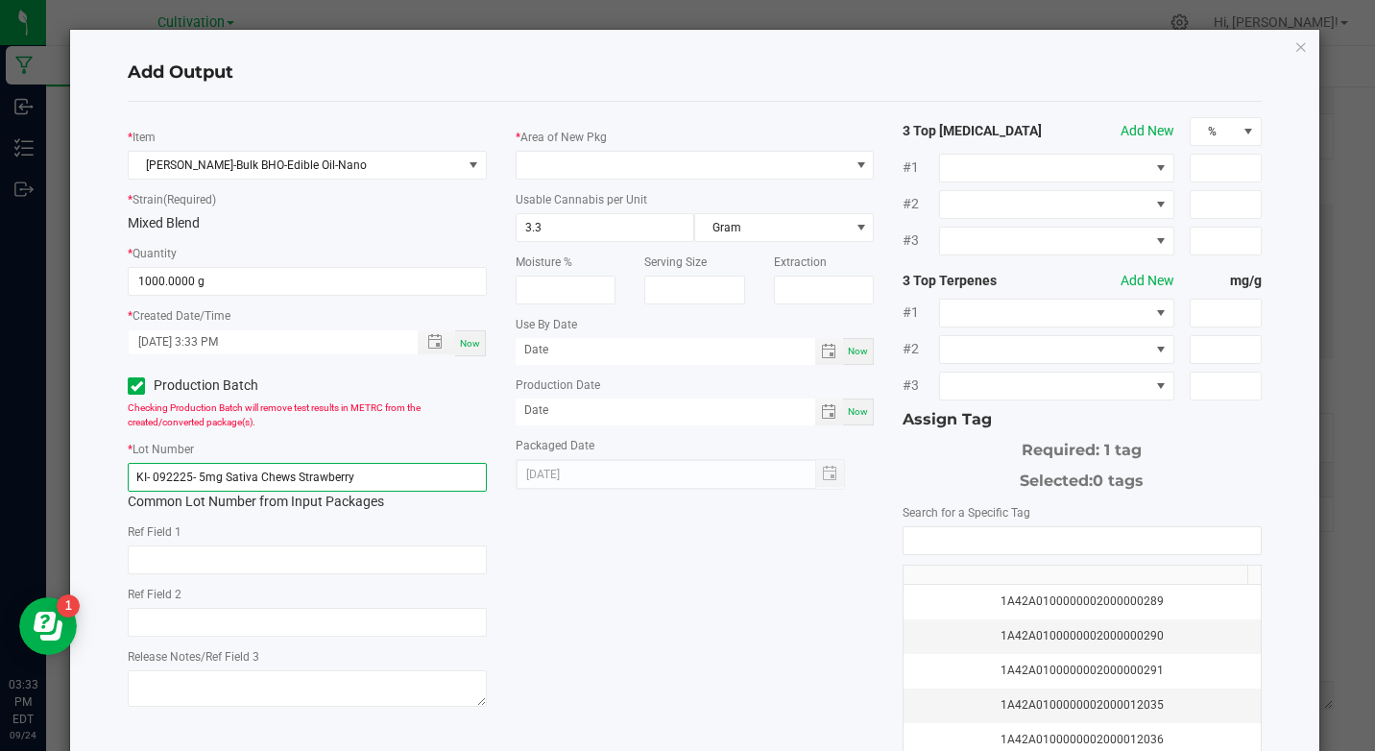
drag, startPoint x: 390, startPoint y: 475, endPoint x: 198, endPoint y: 466, distance: 192.3
click at [198, 466] on input "KI- 092225- 5mg Sativa Chews Strawberry" at bounding box center [307, 477] width 358 height 29
type input "KI- 092225- Nano Bulk Infusion"
click at [128, 387] on span at bounding box center [136, 385] width 17 height 17
click at [0, 0] on input "Production Batch" at bounding box center [0, 0] width 0 height 0
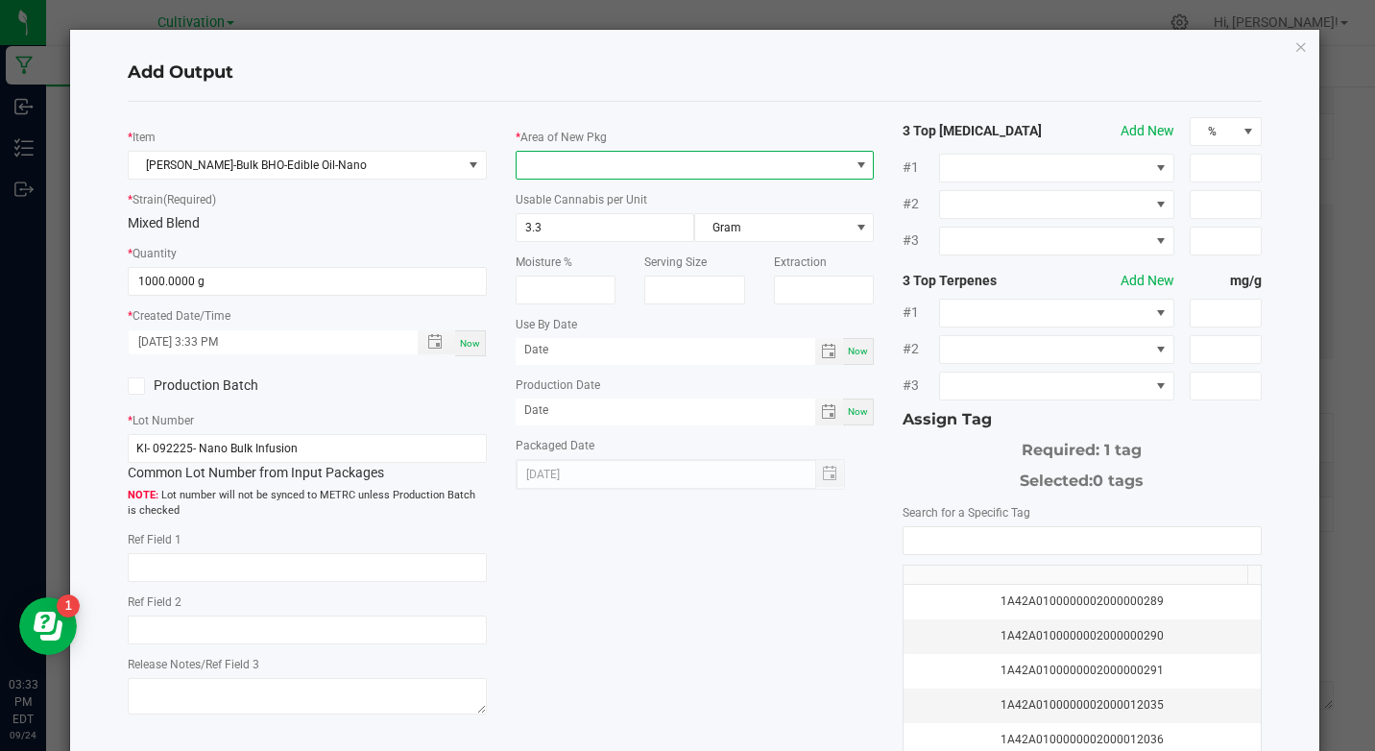
click at [604, 153] on span at bounding box center [683, 165] width 332 height 27
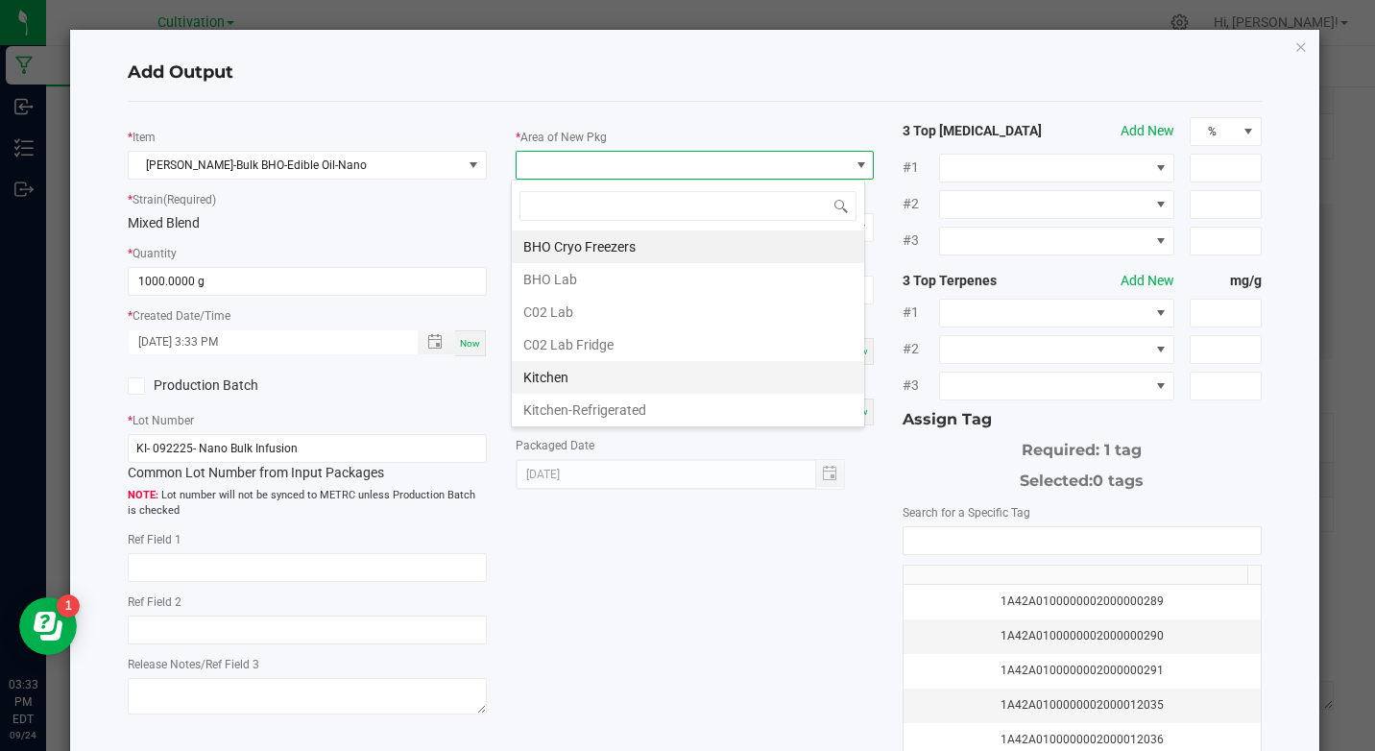
click at [610, 376] on li "Kitchen" at bounding box center [688, 377] width 352 height 33
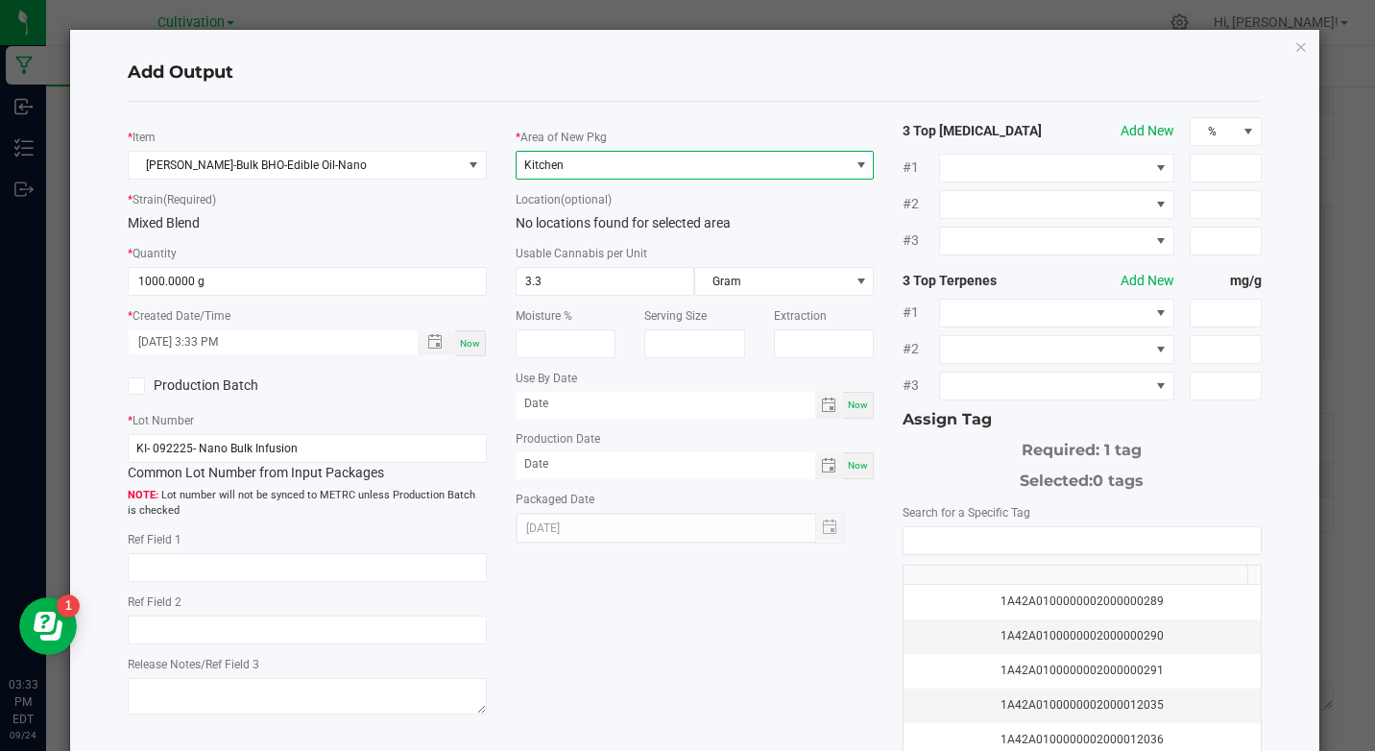
click at [843, 411] on div "Now" at bounding box center [858, 405] width 31 height 27
type input "[DATE]"
drag, startPoint x: 853, startPoint y: 459, endPoint x: 850, endPoint y: 474, distance: 15.6
click at [852, 466] on span "Now" at bounding box center [858, 465] width 20 height 11
type input "[DATE]"
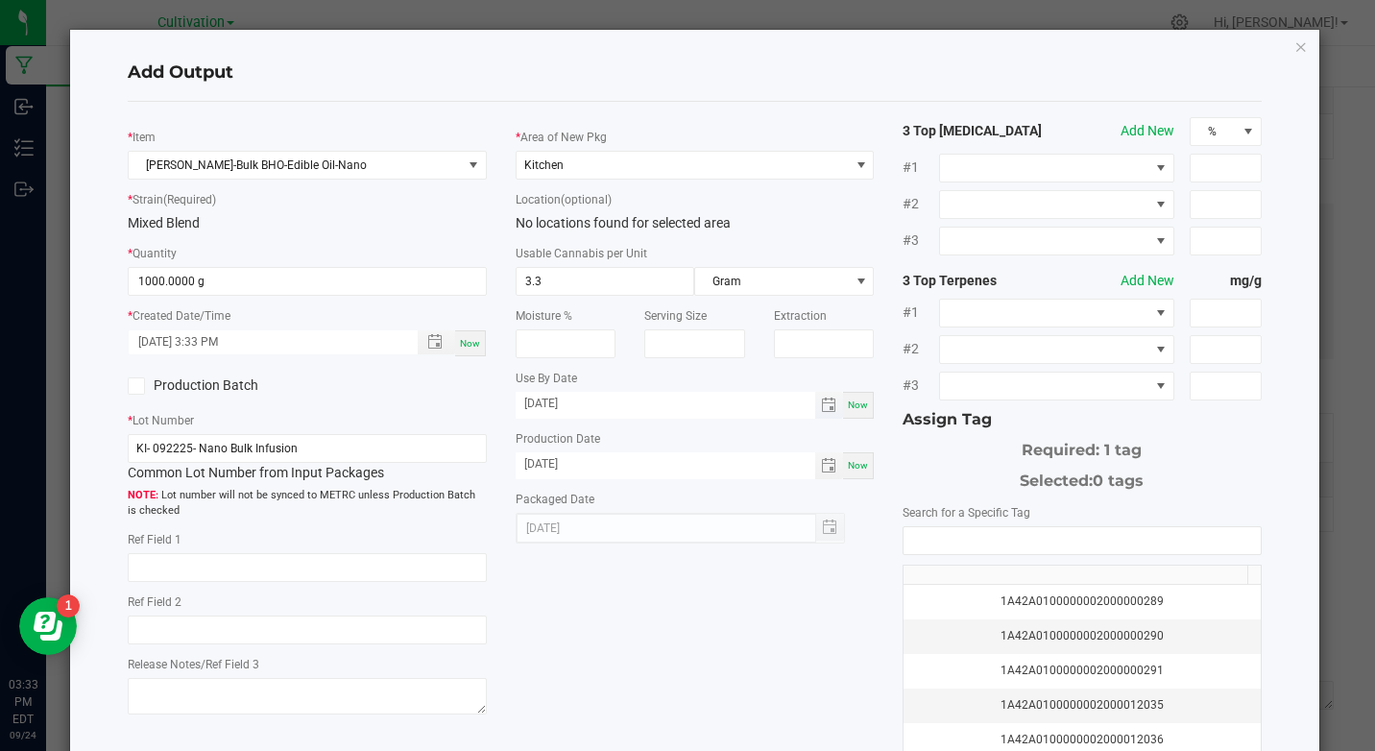
click at [612, 415] on input "[DATE]" at bounding box center [666, 404] width 301 height 24
type input "[DATE]"
click at [939, 545] on input "NO DATA FOUND" at bounding box center [1082, 540] width 356 height 27
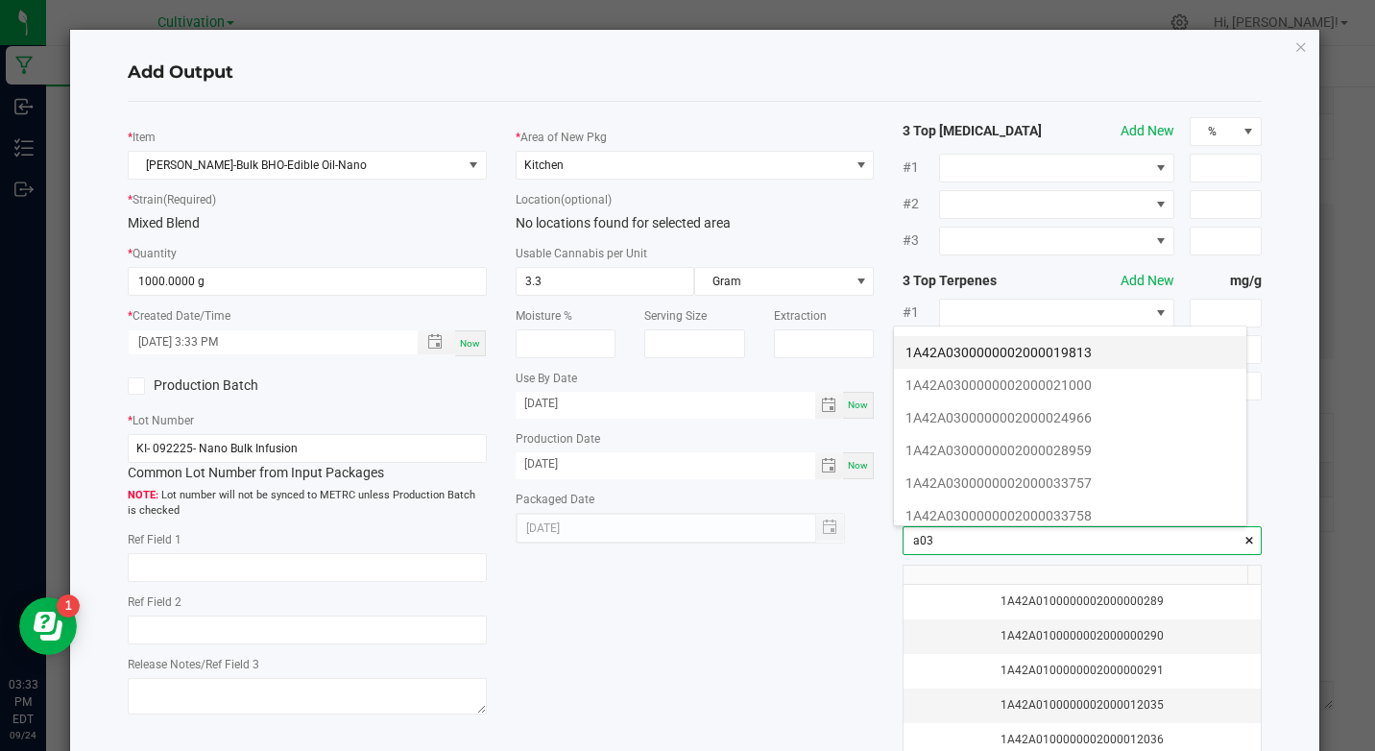
scroll to position [288, 0]
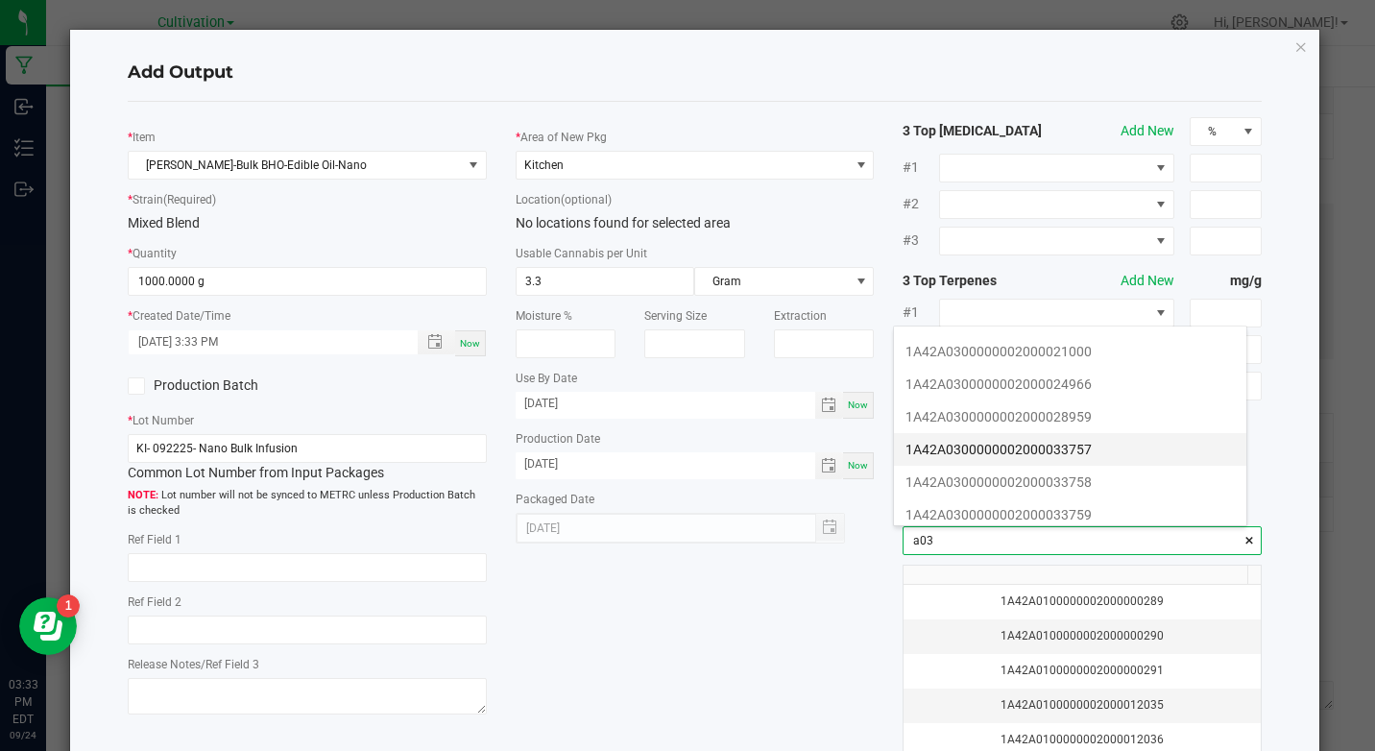
click at [1103, 445] on li "1A42A0300000002000033757" at bounding box center [1070, 449] width 352 height 33
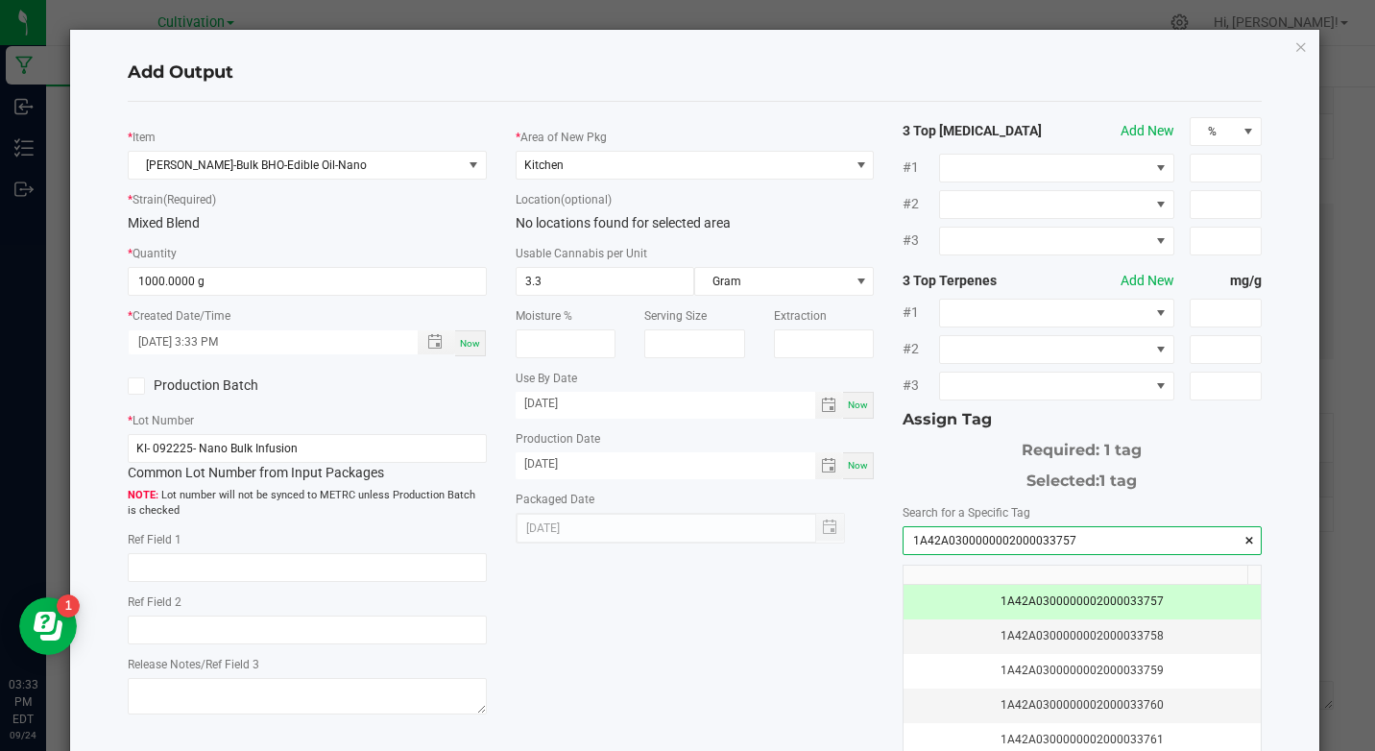
type input "1A42A0300000002000033757"
click at [898, 61] on h4 "Add Output" at bounding box center [694, 72] width 1133 height 25
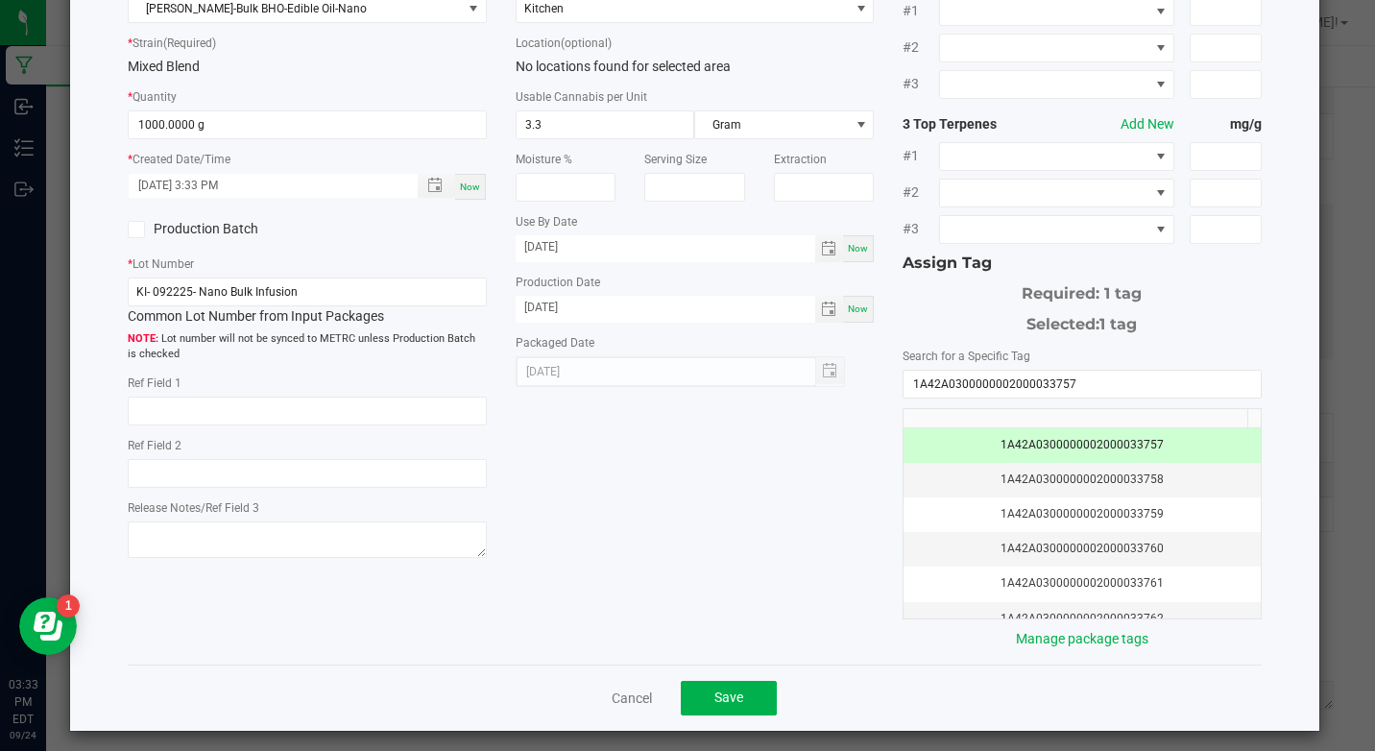
scroll to position [166, 0]
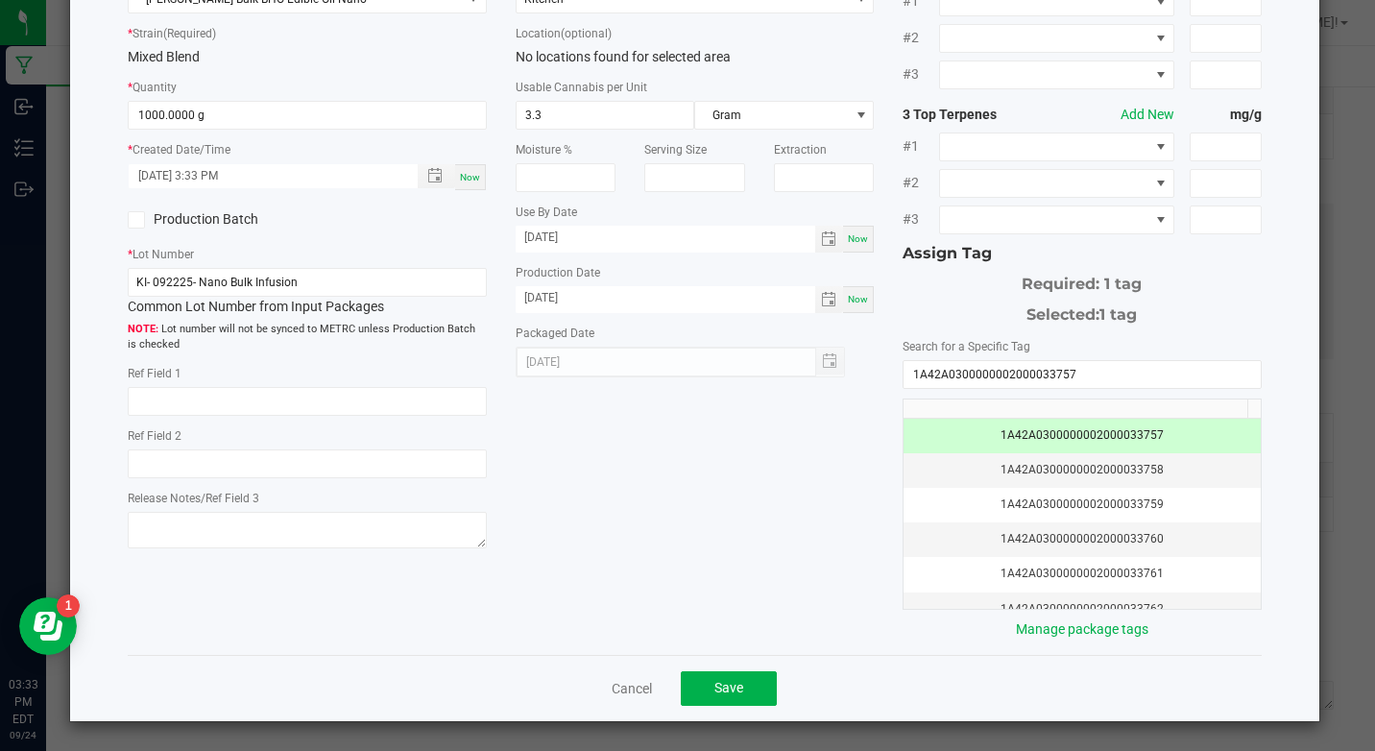
click at [758, 667] on div "Cancel Save" at bounding box center [694, 688] width 1133 height 66
click at [744, 685] on button "Save" at bounding box center [729, 688] width 96 height 35
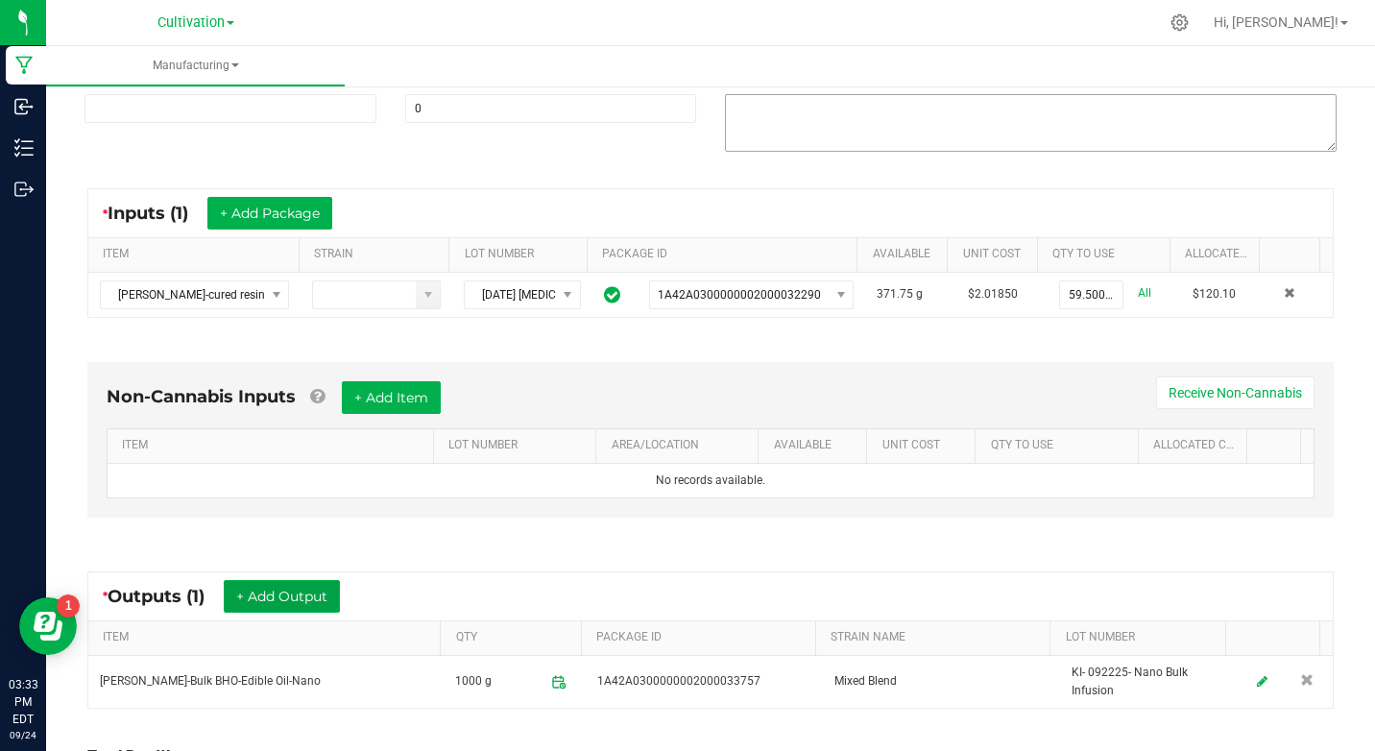
scroll to position [0, 0]
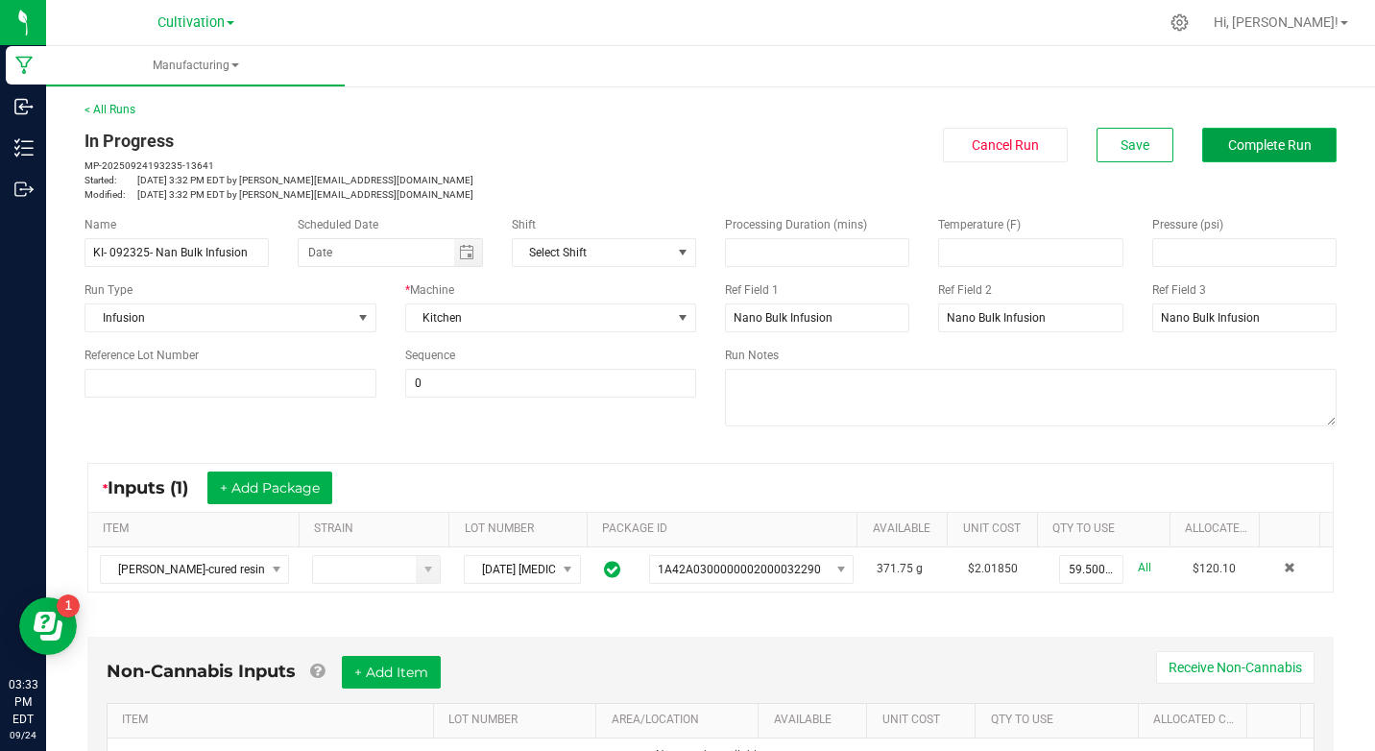
click at [1236, 160] on button "Complete Run" at bounding box center [1269, 145] width 134 height 35
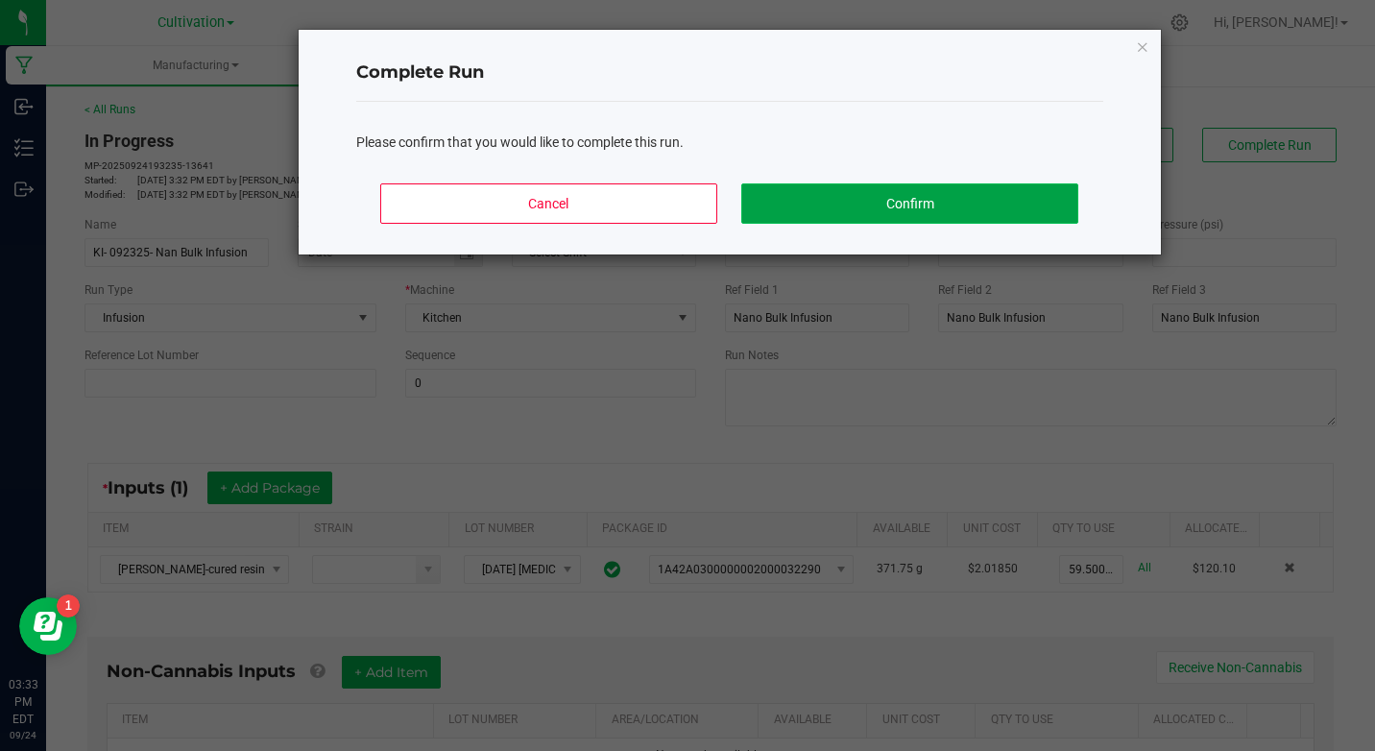
click at [1037, 208] on button "Confirm" at bounding box center [909, 203] width 336 height 40
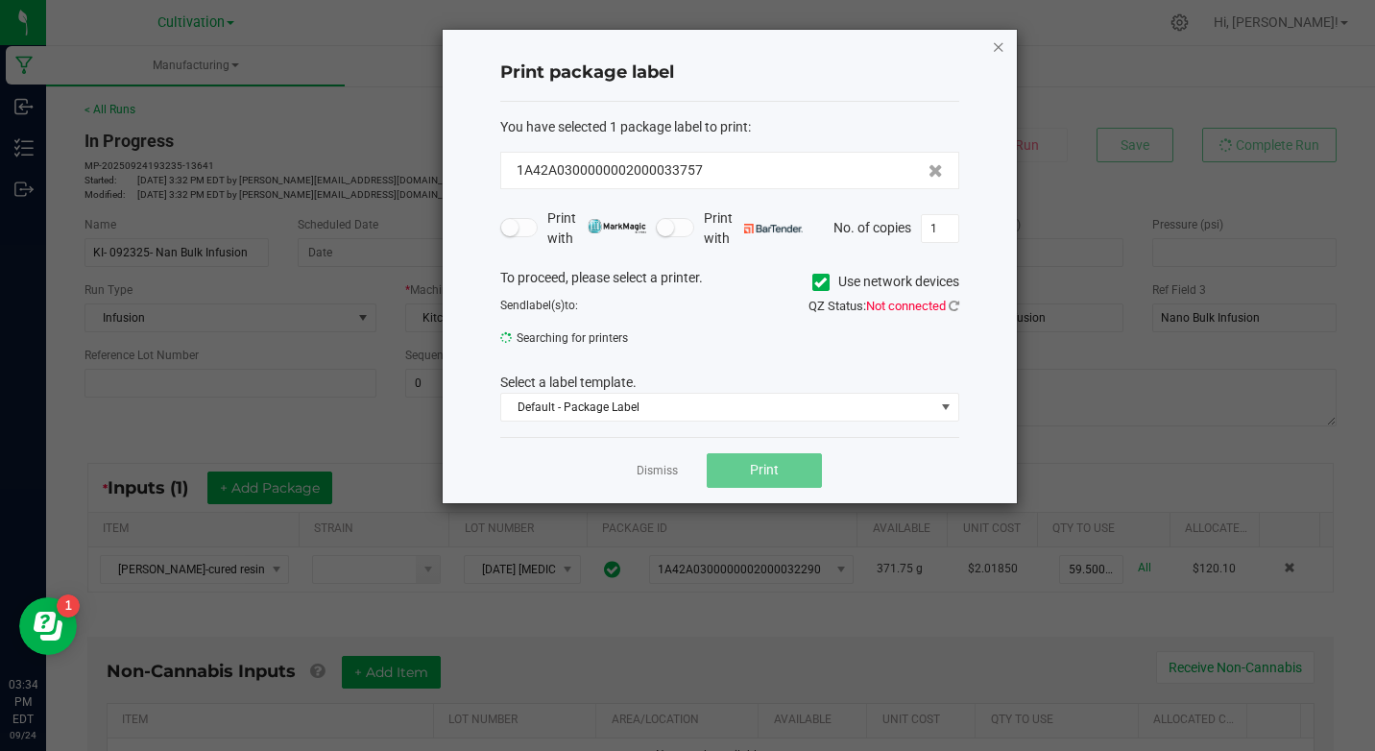
click at [997, 48] on icon "button" at bounding box center [998, 46] width 13 height 23
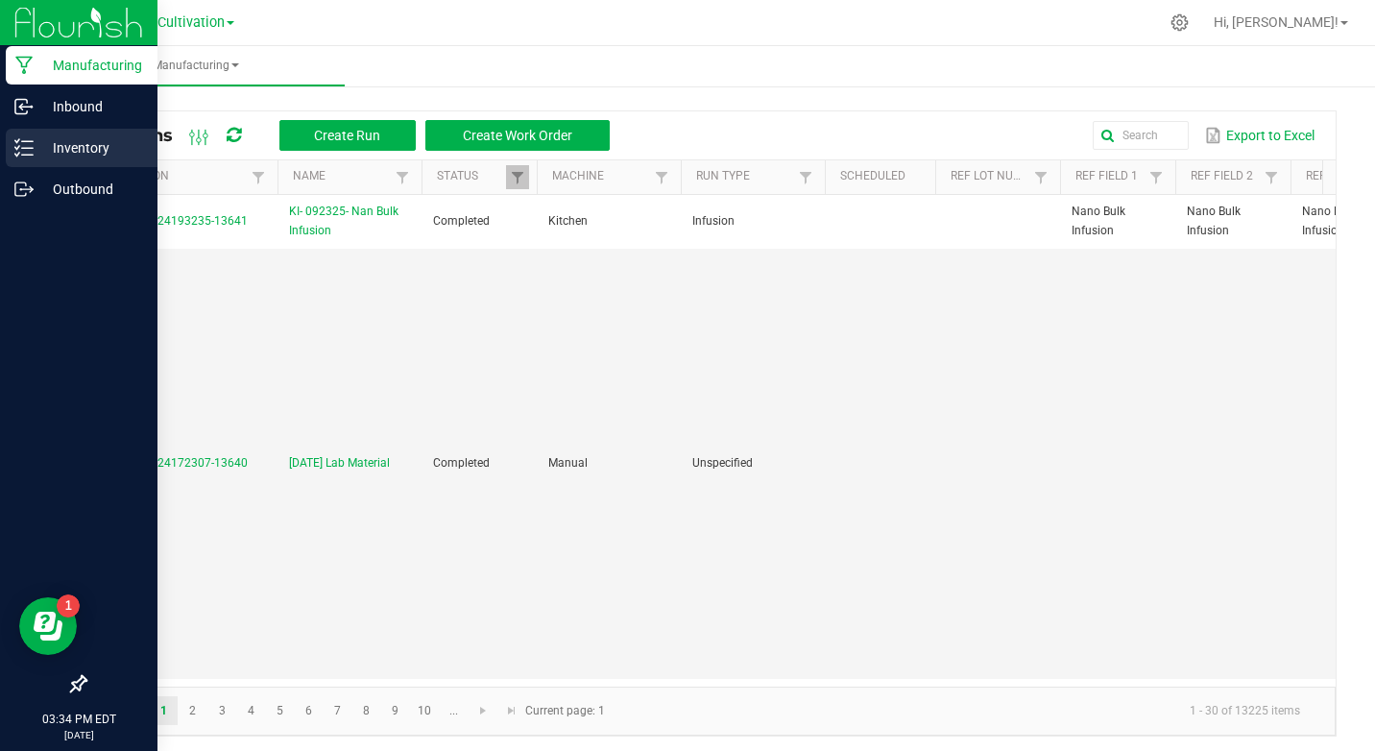
click at [20, 142] on icon at bounding box center [23, 147] width 19 height 19
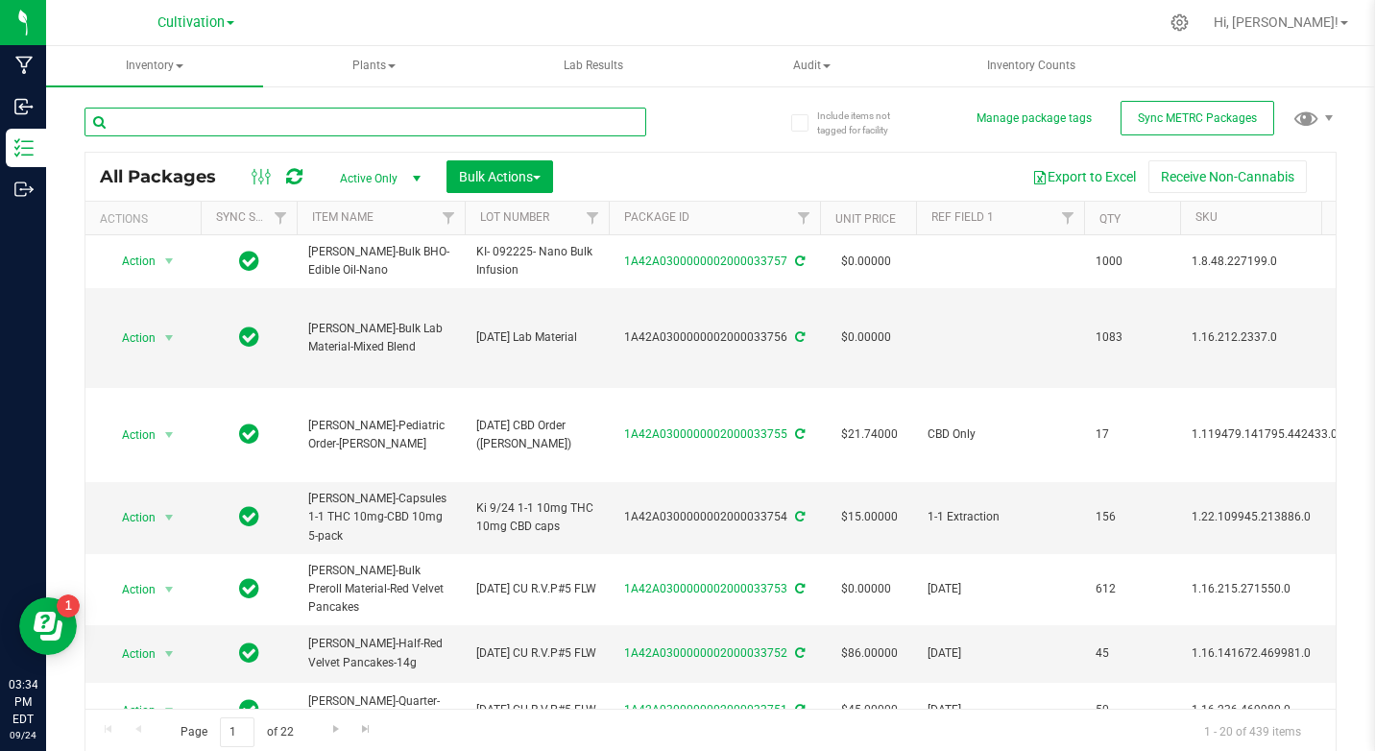
click at [184, 123] on input "text" at bounding box center [365, 122] width 562 height 29
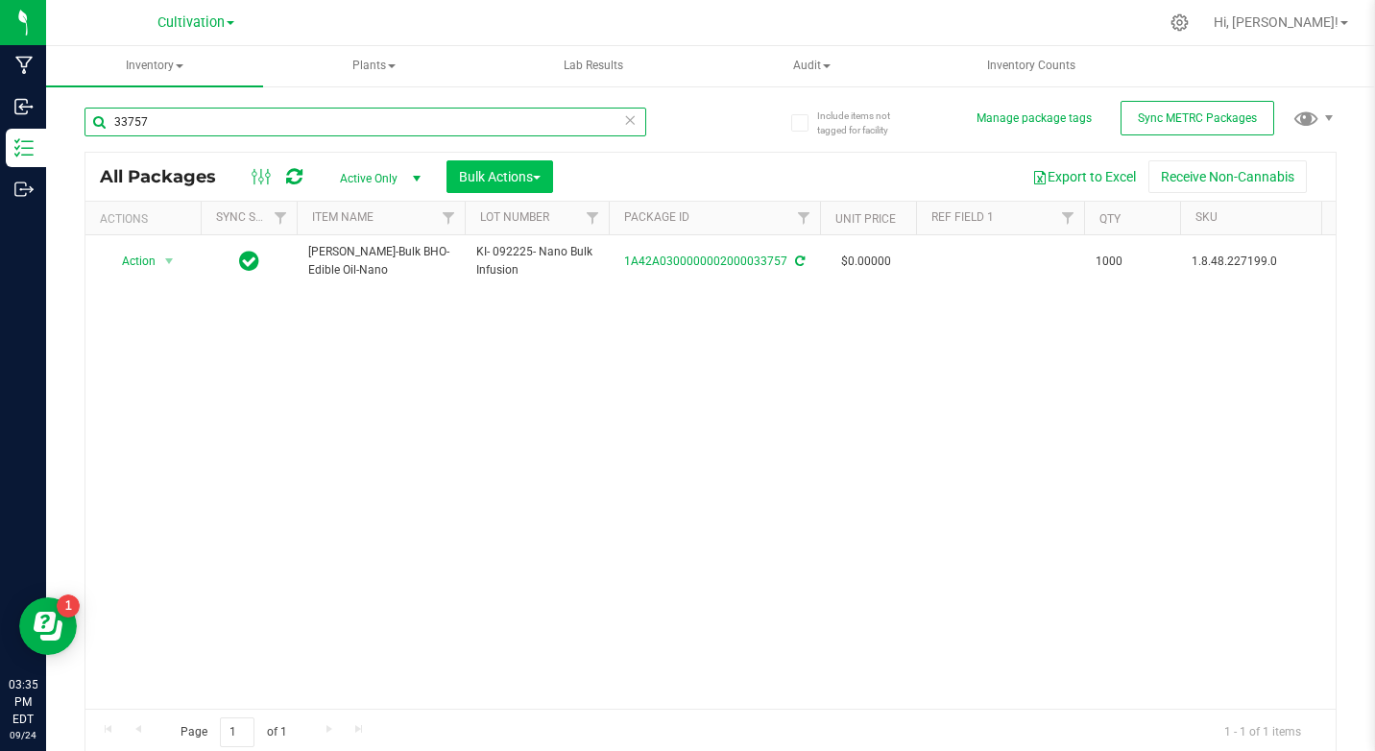
type input "33757"
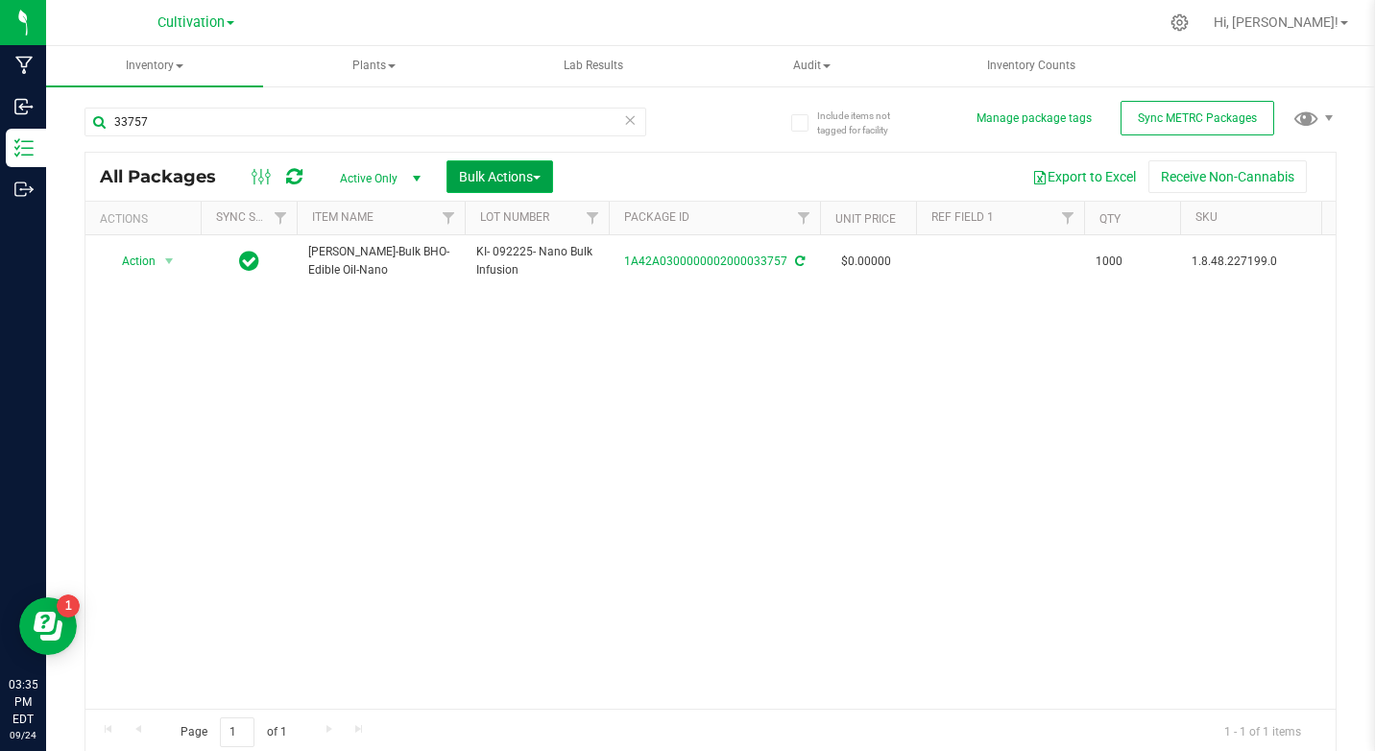
click at [492, 172] on span "Bulk Actions" at bounding box center [500, 176] width 82 height 15
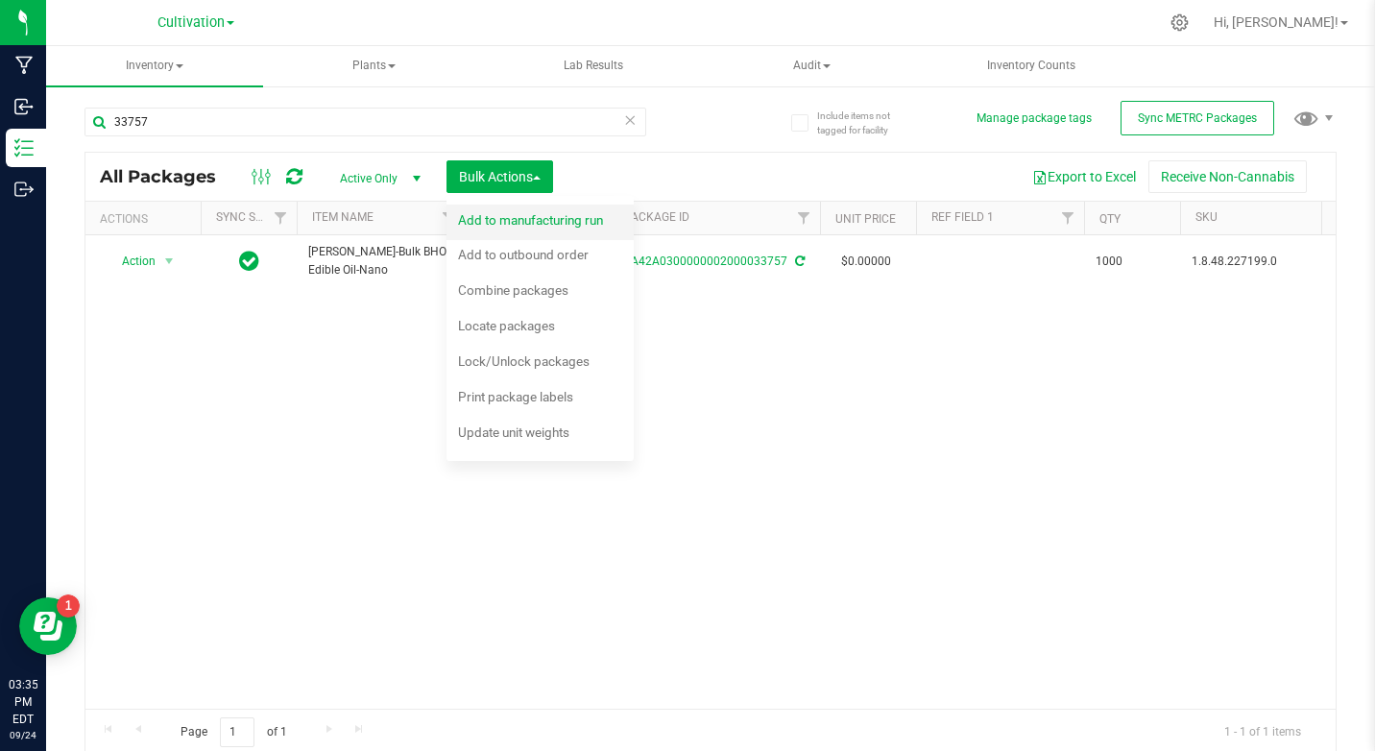
click at [498, 215] on span "Add to manufacturing run" at bounding box center [530, 219] width 145 height 15
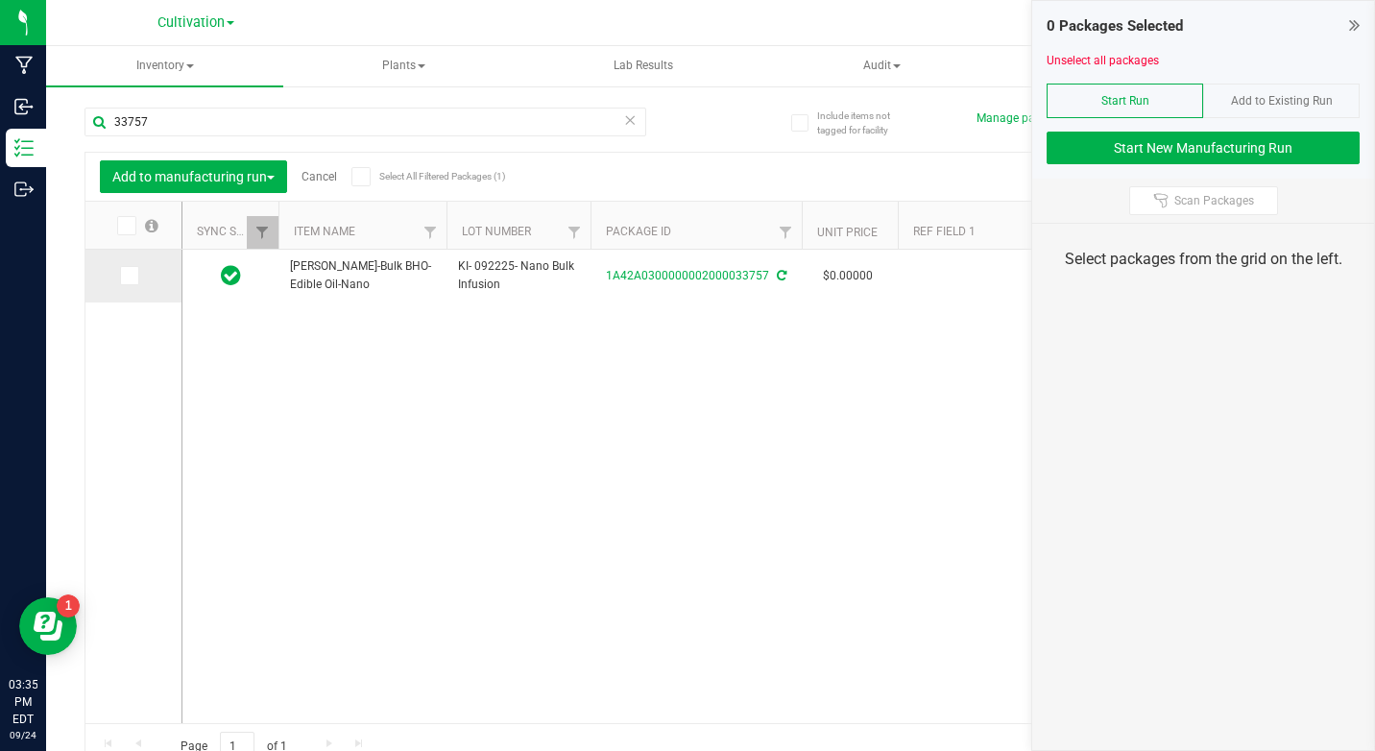
click at [143, 277] on label at bounding box center [134, 275] width 28 height 19
click at [0, 0] on input "checkbox" at bounding box center [0, 0] width 0 height 0
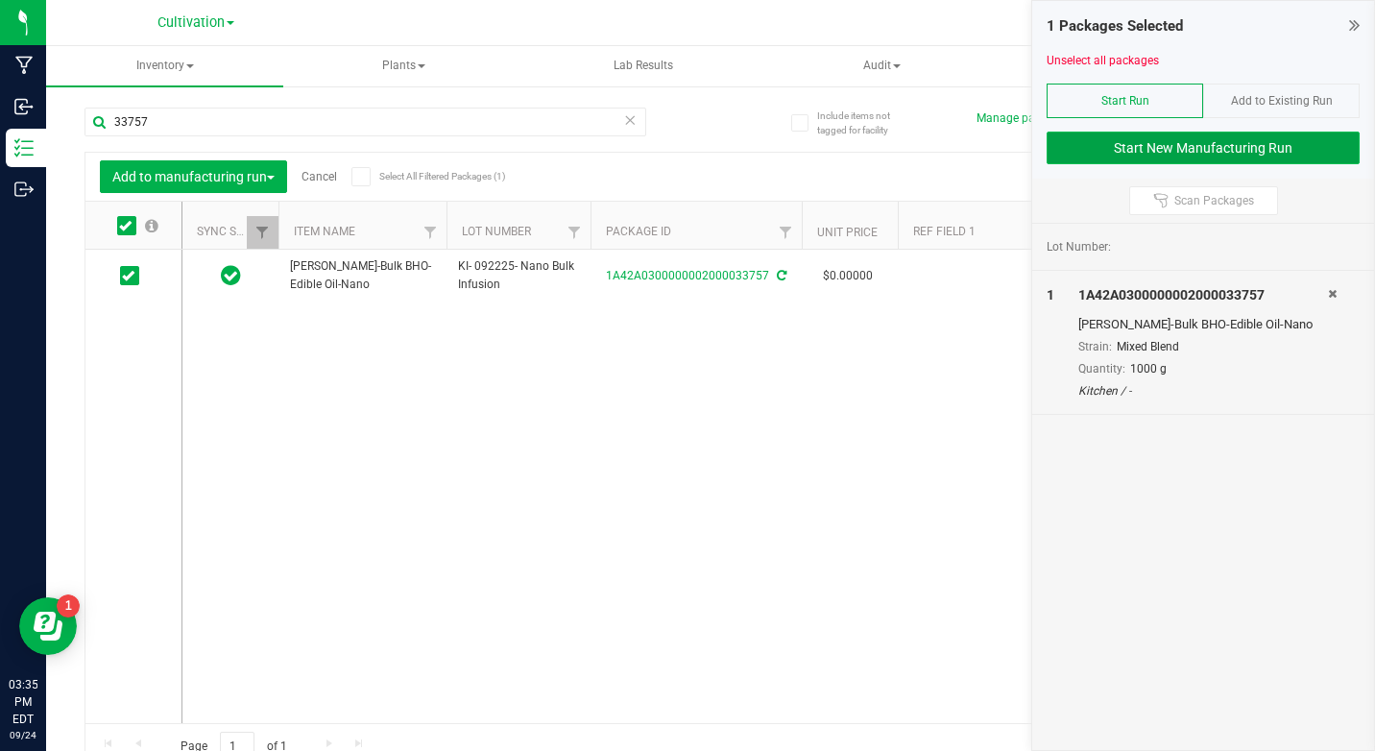
click at [1241, 154] on button "Start New Manufacturing Run" at bounding box center [1203, 148] width 313 height 33
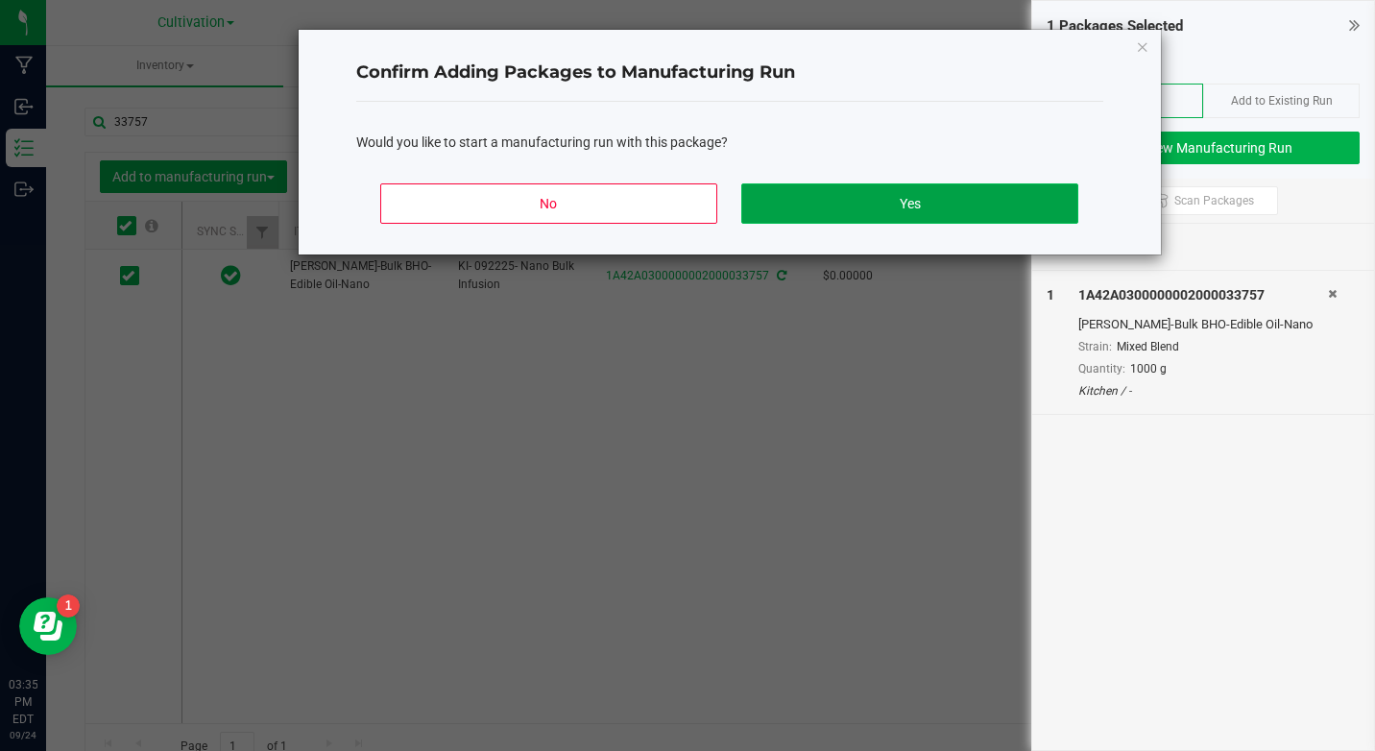
click at [942, 194] on button "Yes" at bounding box center [909, 203] width 336 height 40
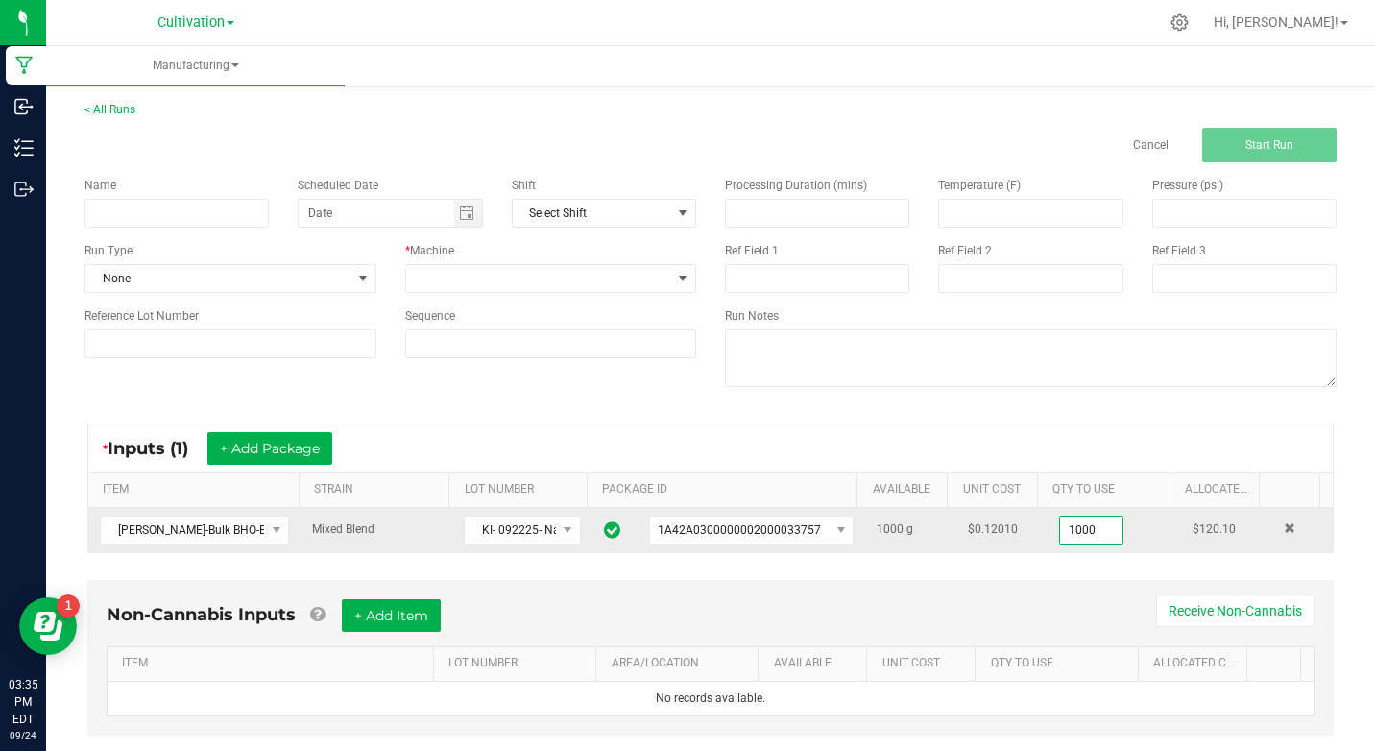
click at [1070, 527] on input "1000" at bounding box center [1091, 530] width 62 height 27
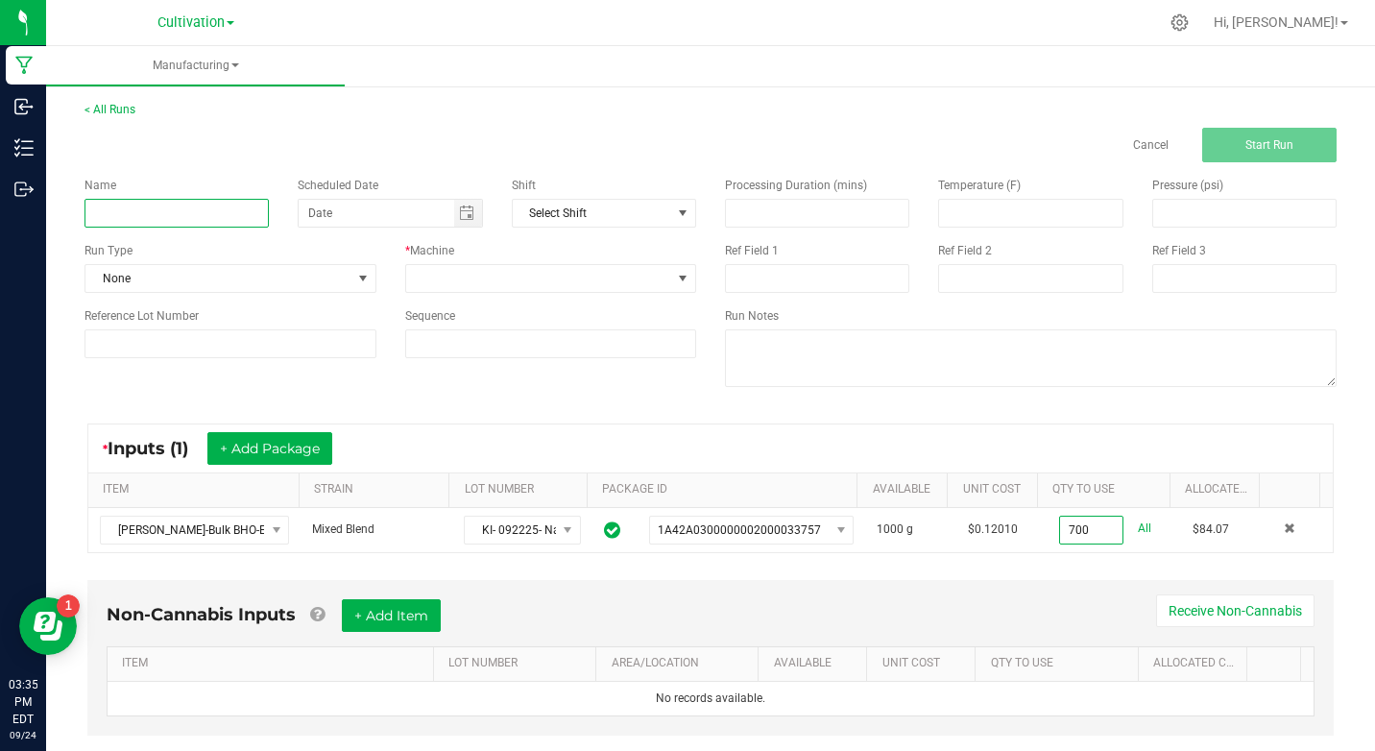
type input "700.0000 g"
click at [142, 217] on input at bounding box center [176, 213] width 184 height 29
type input "K"
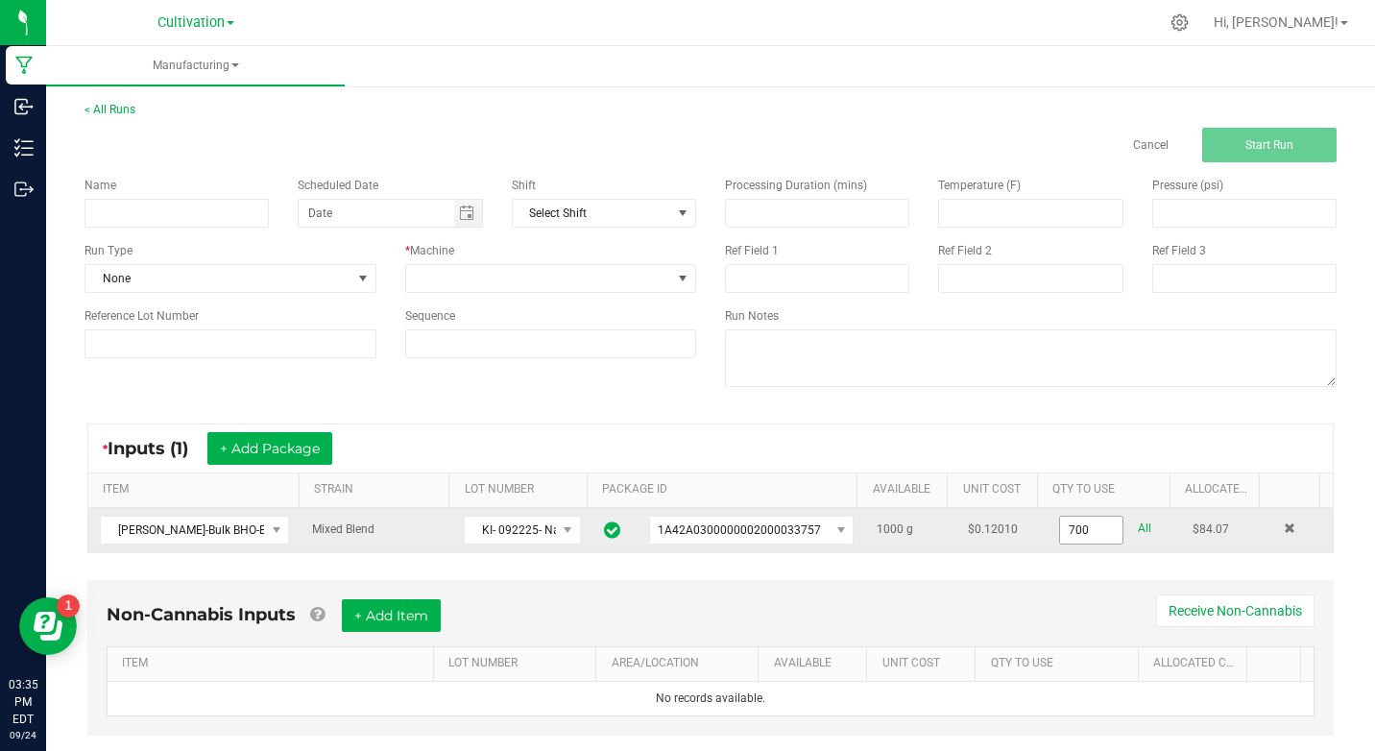
click at [1067, 530] on input "700" at bounding box center [1091, 530] width 62 height 27
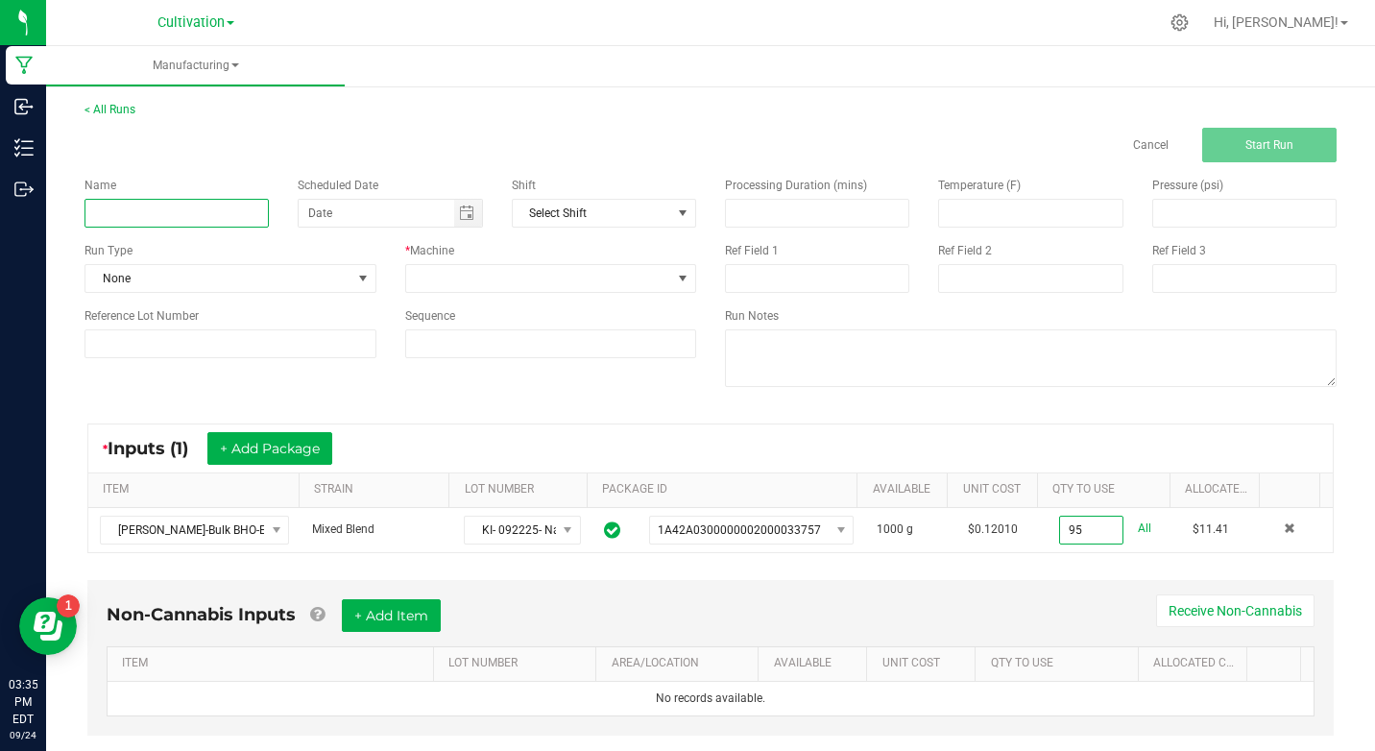
type input "95.0000 g"
click at [167, 212] on input at bounding box center [176, 213] width 184 height 29
click at [167, 212] on input "KI- 092425- 50mg Canna Brew Mango" at bounding box center [176, 213] width 184 height 29
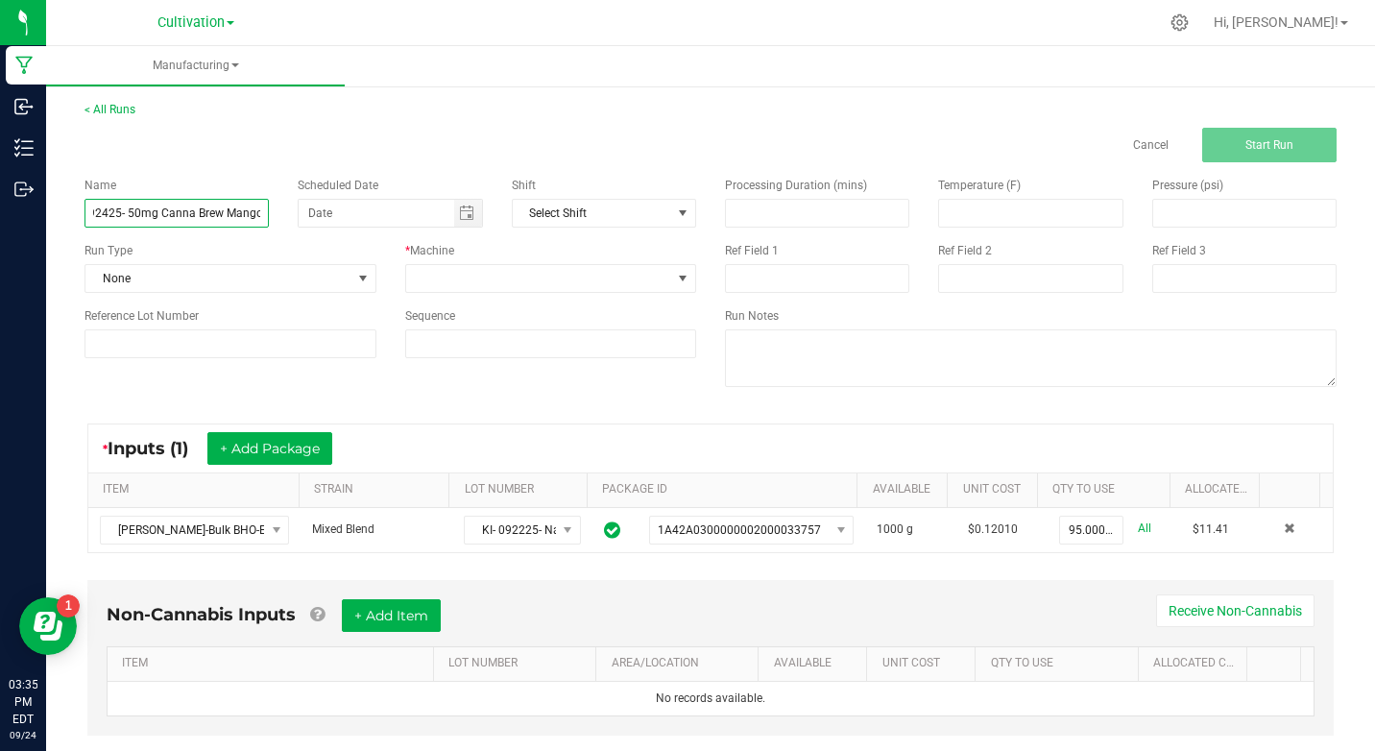
click at [167, 212] on input "KI- 092425- 50mg Canna Brew Mango" at bounding box center [176, 213] width 184 height 29
type input "KI- 092425- 50mg Canna Brew Mango"
click at [166, 288] on span "None" at bounding box center [218, 278] width 266 height 27
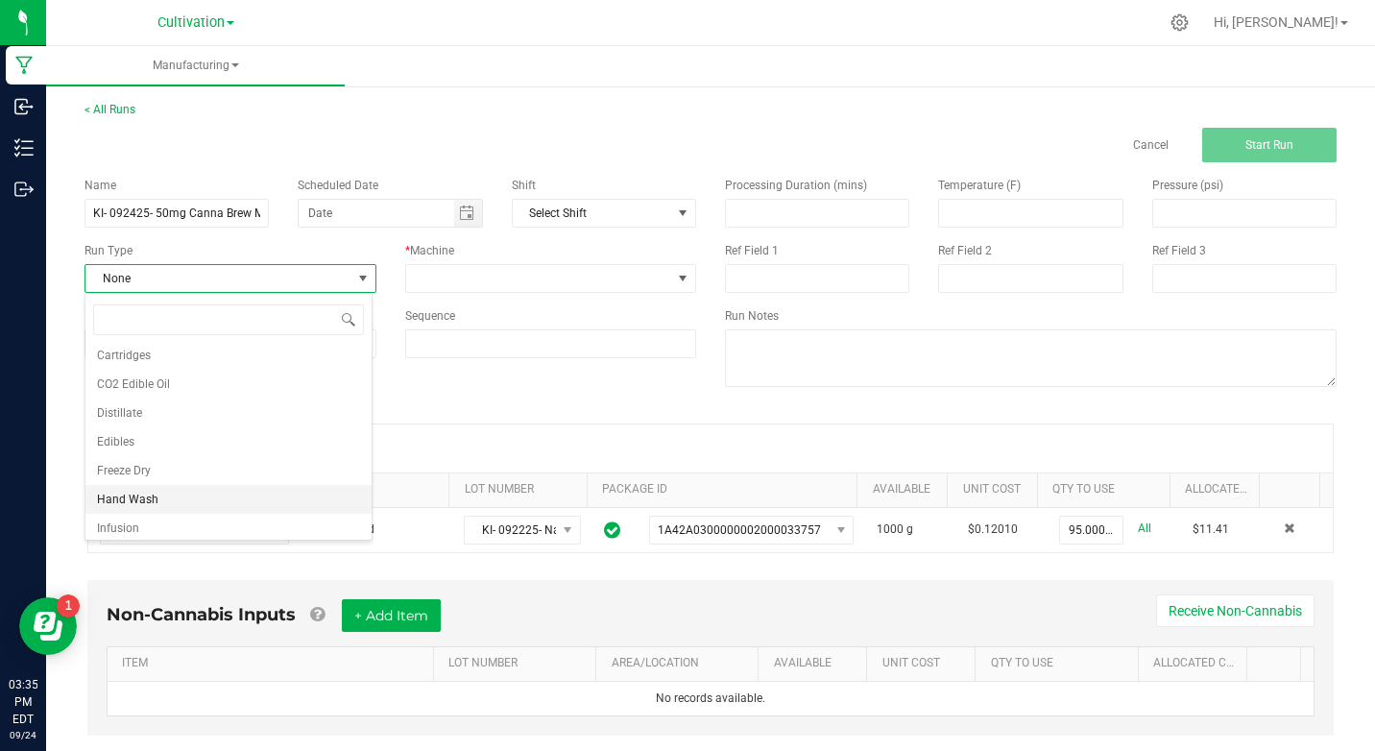
scroll to position [192, 0]
click at [134, 398] on li "Edibles" at bounding box center [228, 397] width 286 height 29
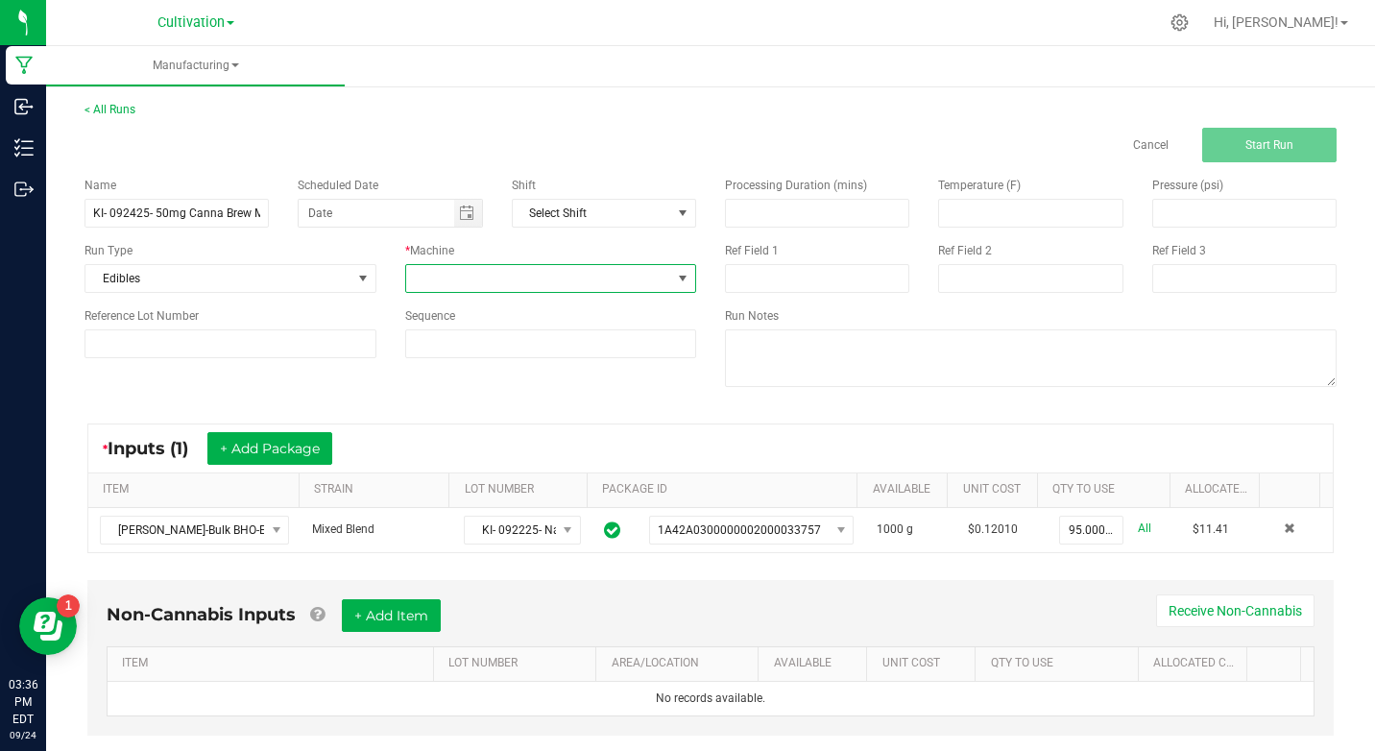
click at [430, 277] on span at bounding box center [539, 278] width 266 height 27
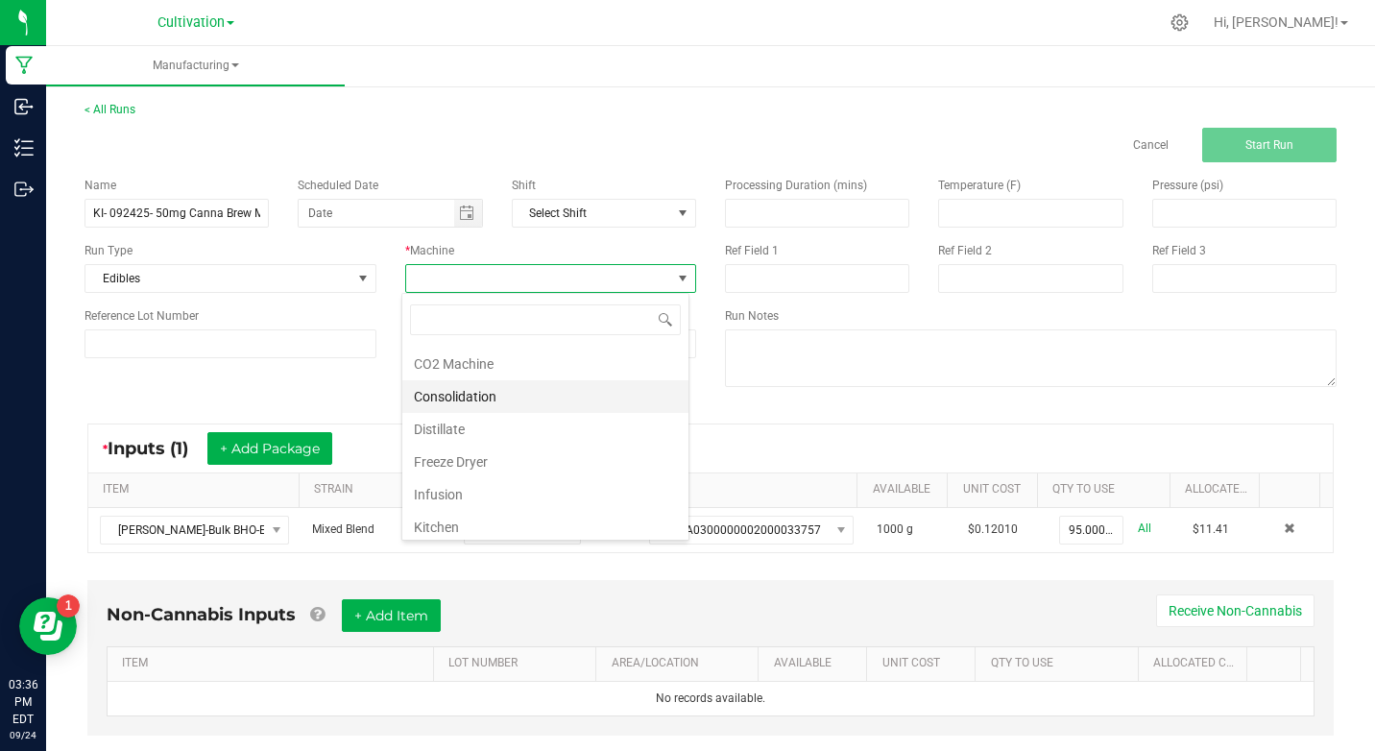
scroll to position [96, 0]
click at [479, 490] on li "Kitchen" at bounding box center [545, 493] width 286 height 33
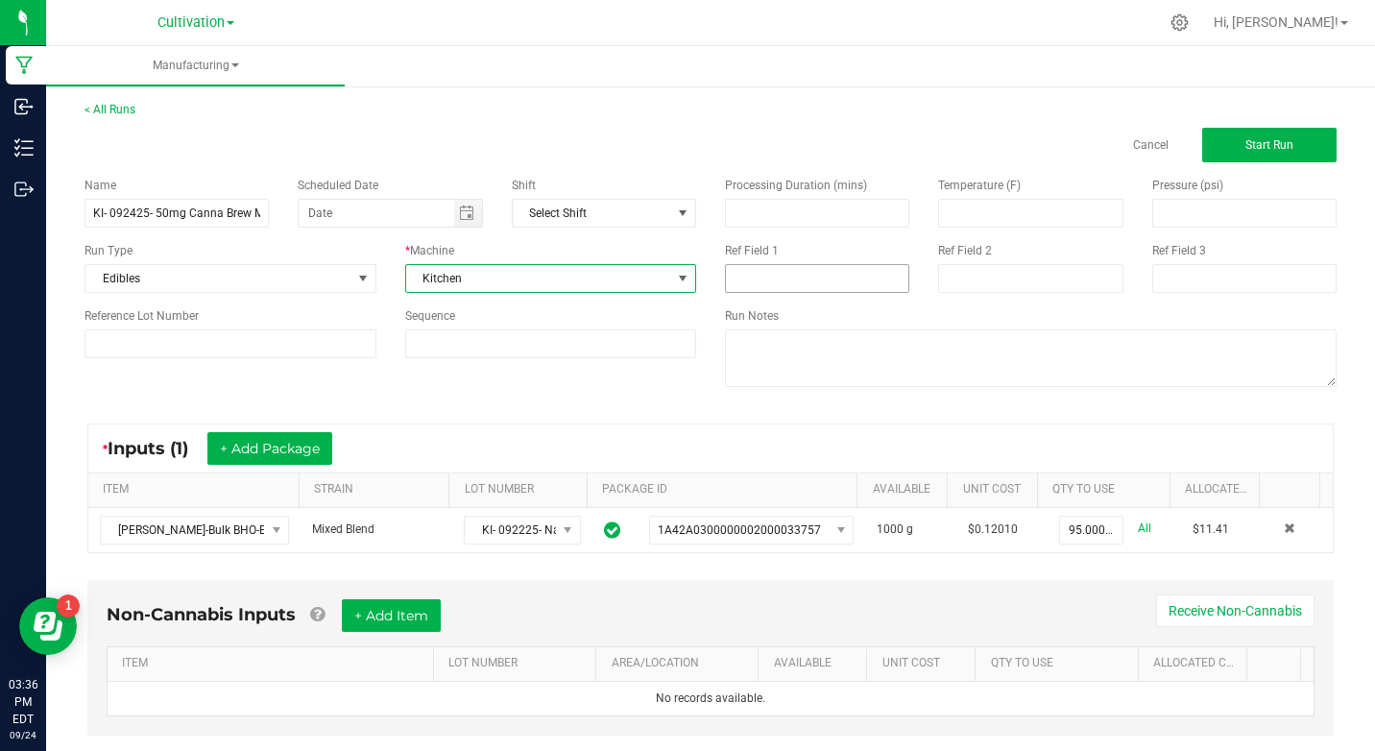
drag, startPoint x: 737, startPoint y: 294, endPoint x: 745, endPoint y: 280, distance: 15.5
click at [737, 294] on div "Processing Duration (mins) Temperature (F) Pressure (psi) Ref Field 1 Ref Field…" at bounding box center [1031, 284] width 640 height 244
click at [745, 279] on input at bounding box center [817, 278] width 184 height 29
type input "Nano Bulk Infusion"
type input "month/day/year"
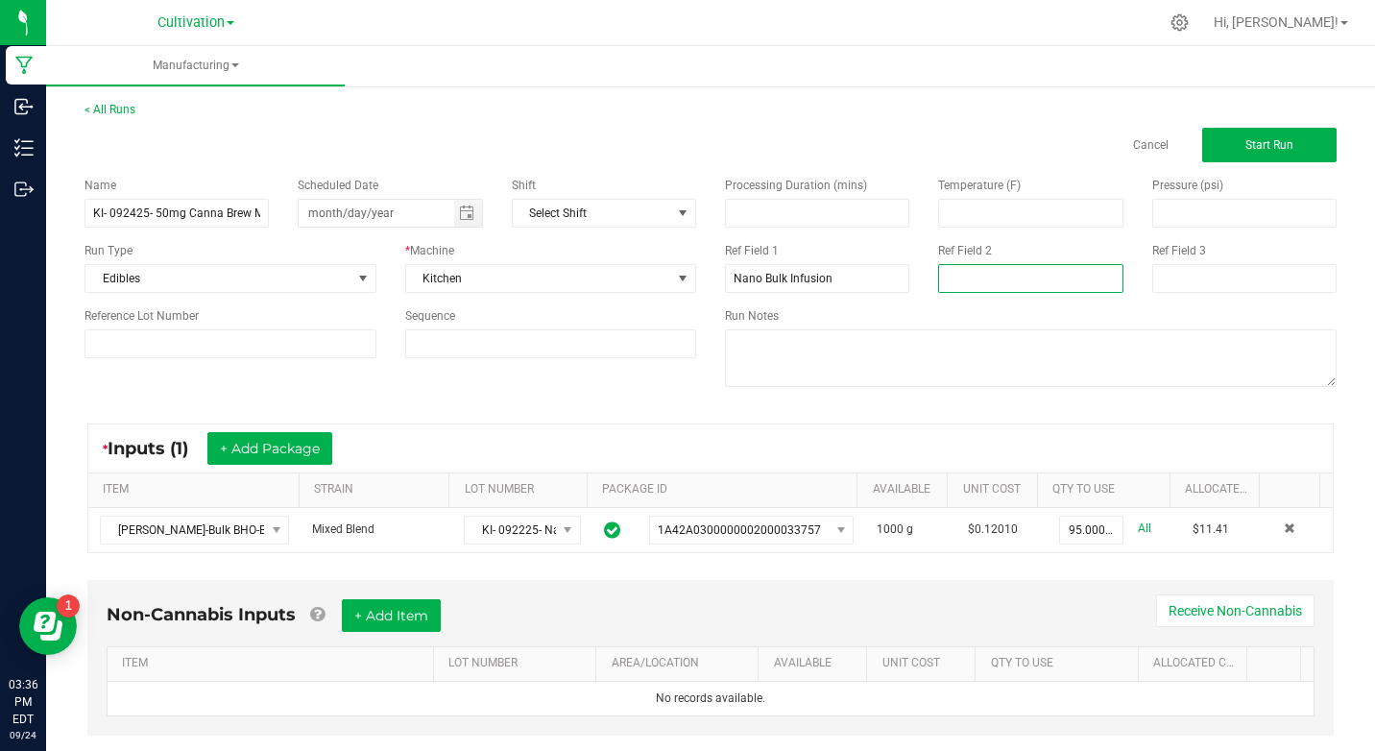
type input "Nano Bulk Infusion"
type input "month/day/year"
click at [1066, 458] on div "* Inputs (1) + Add Package" at bounding box center [710, 448] width 1244 height 48
click at [1242, 153] on button "Start Run" at bounding box center [1269, 145] width 134 height 35
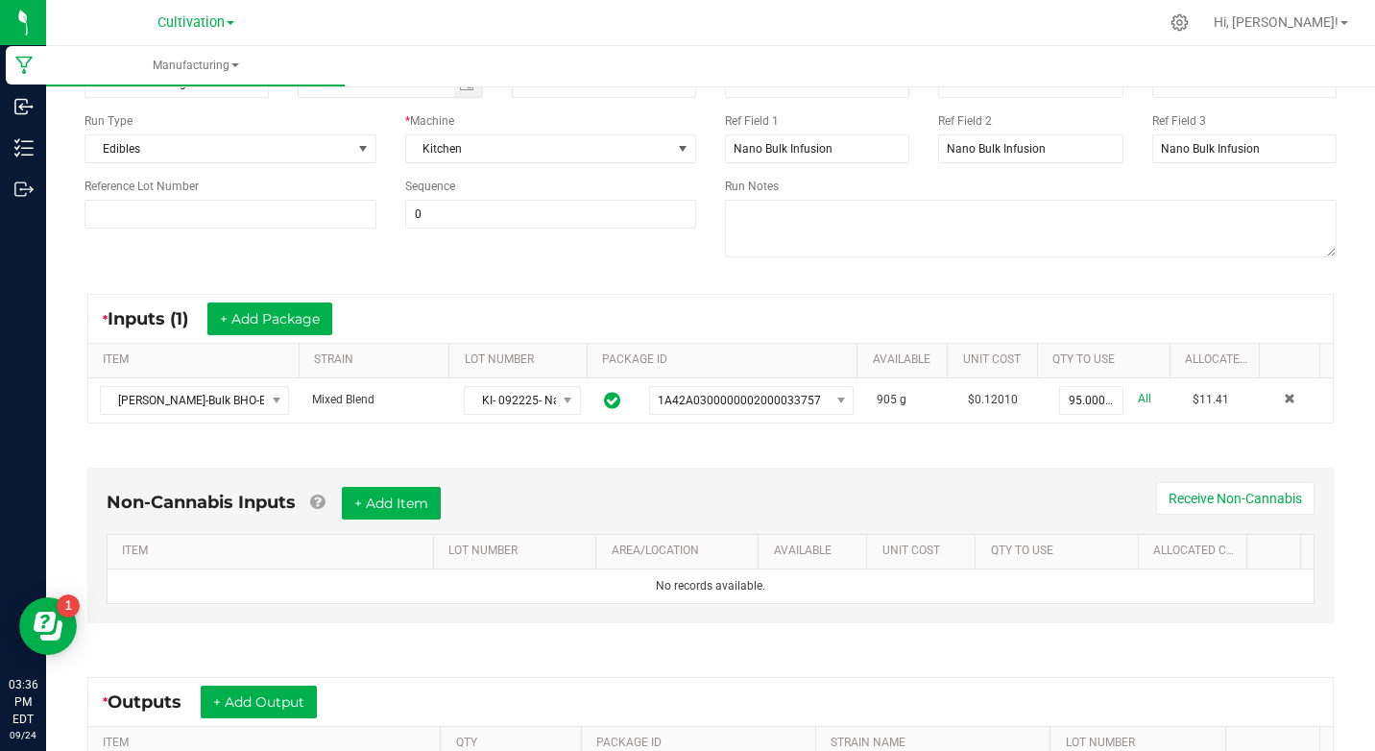
scroll to position [433, 0]
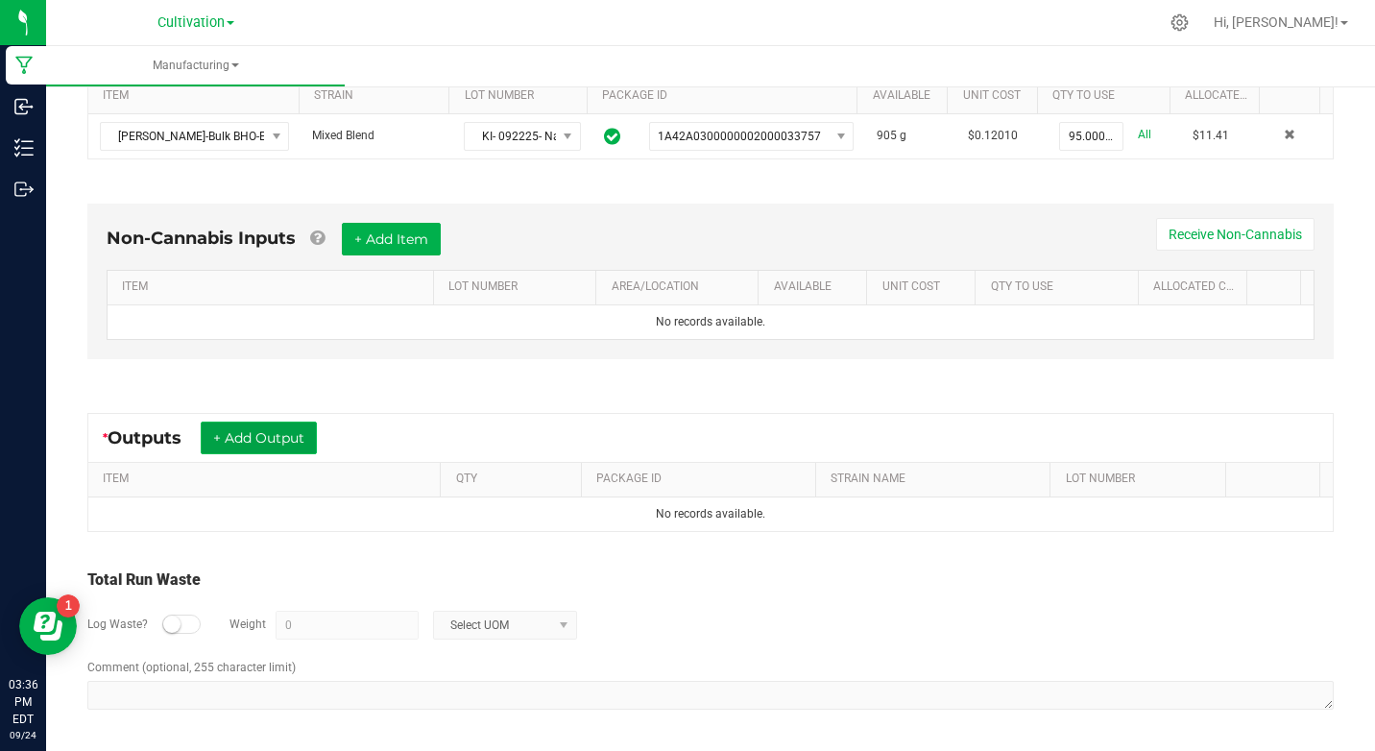
click at [283, 438] on button "+ Add Output" at bounding box center [259, 438] width 116 height 33
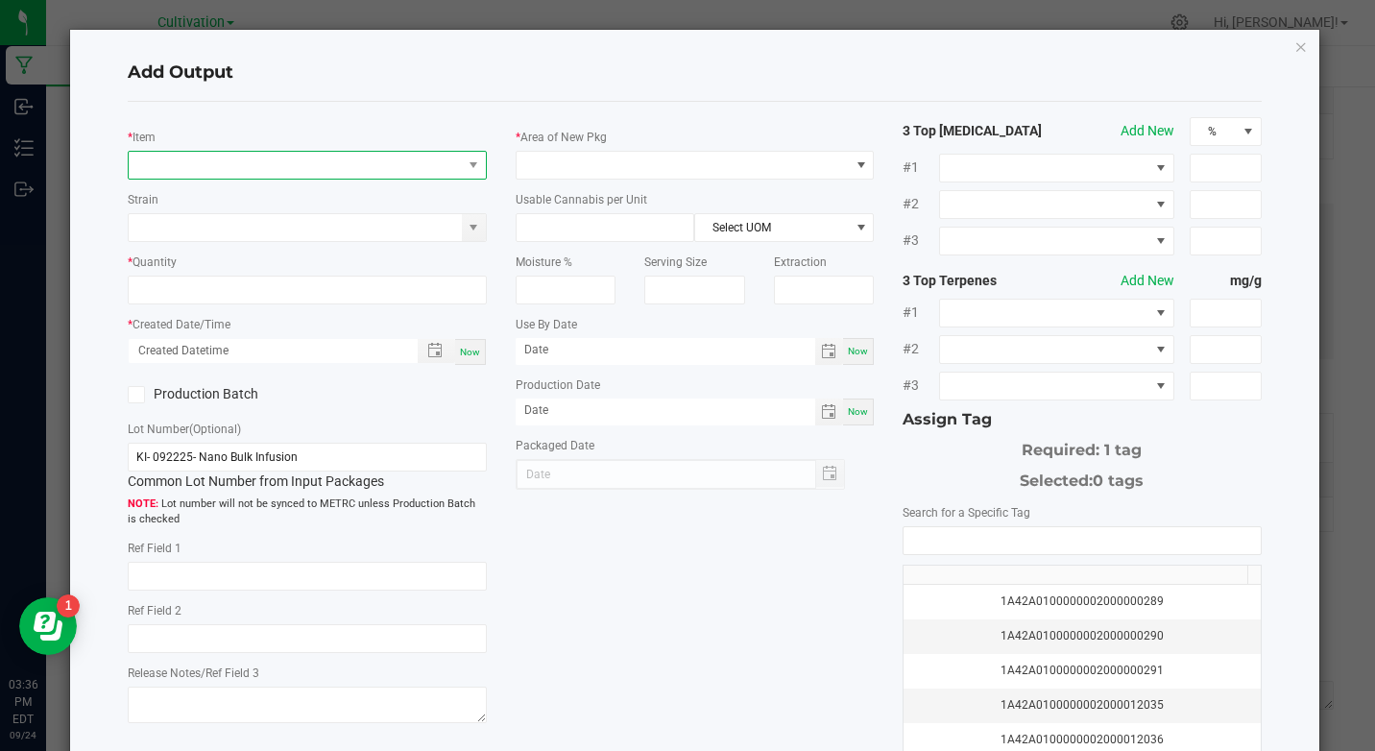
click at [255, 175] on span "NO DATA FOUND" at bounding box center [295, 165] width 332 height 27
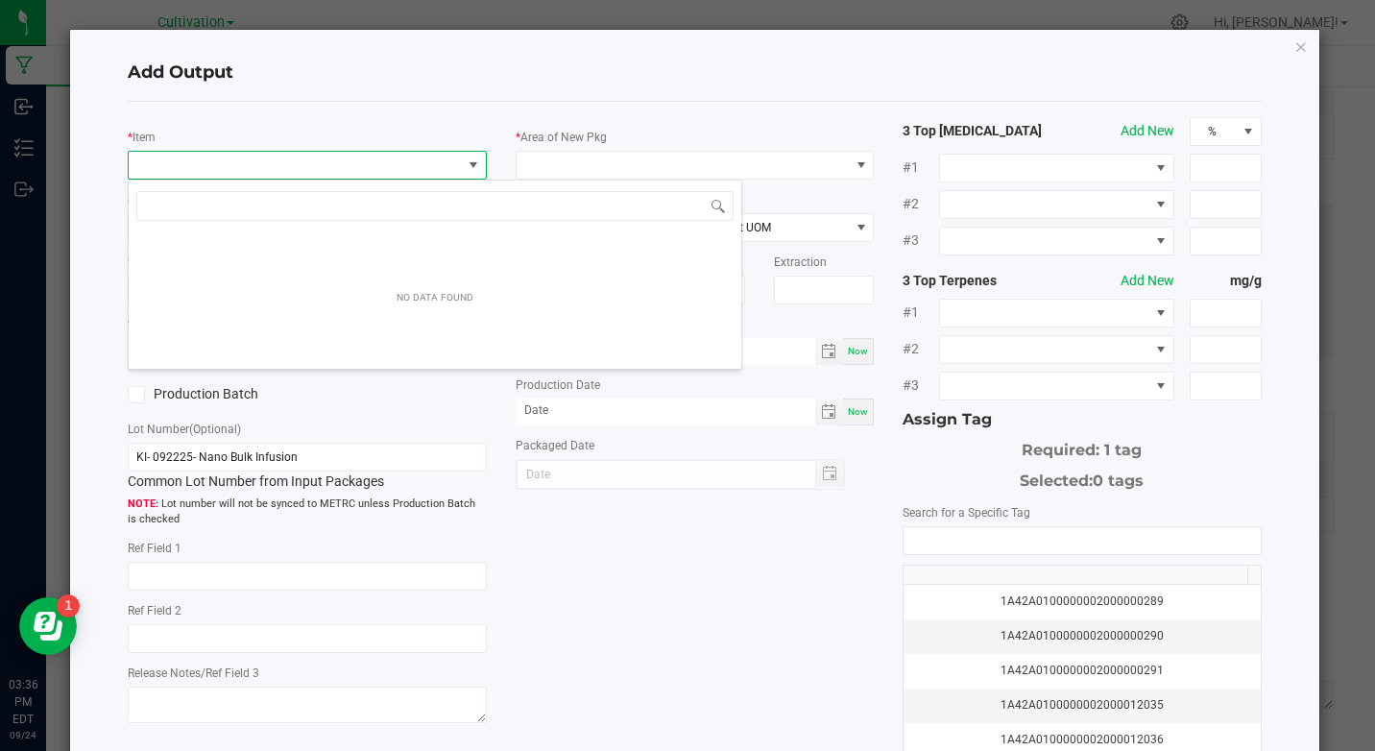
scroll to position [29, 354]
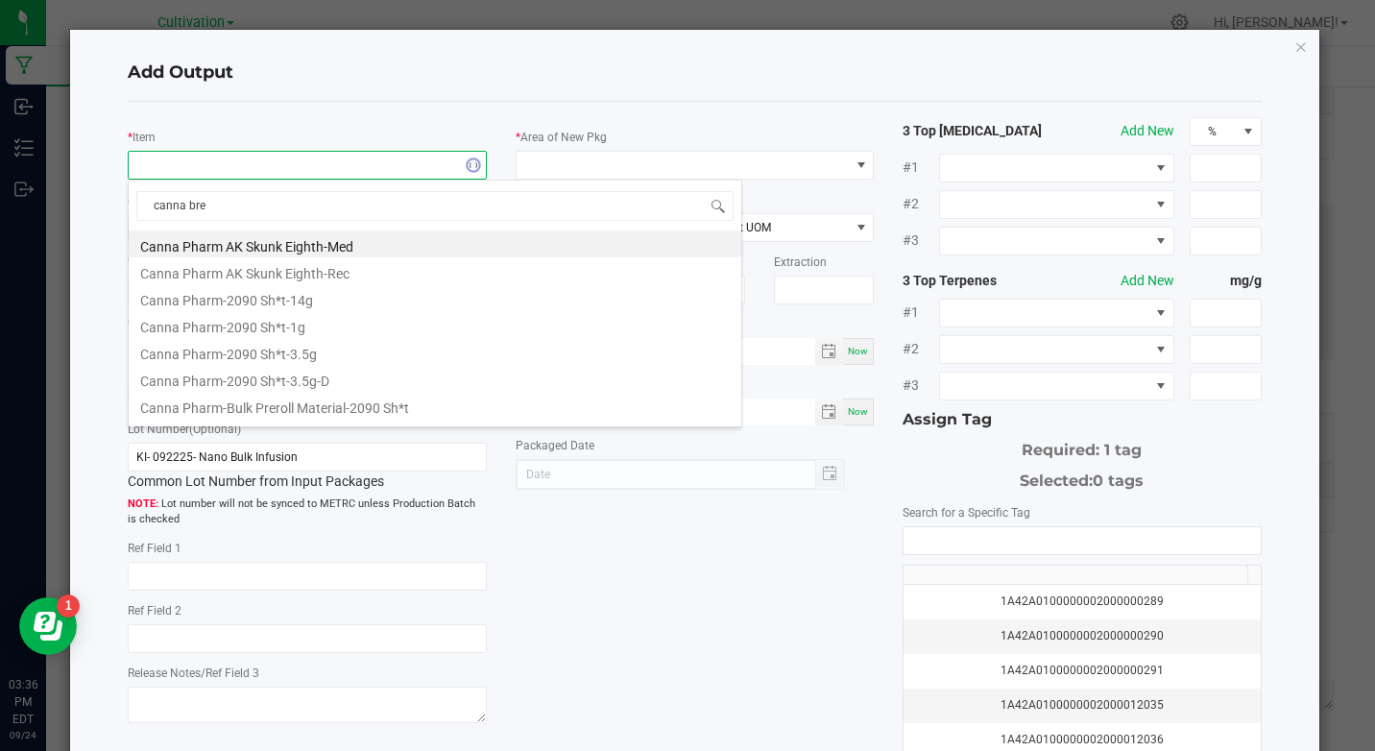
type input "canna brew"
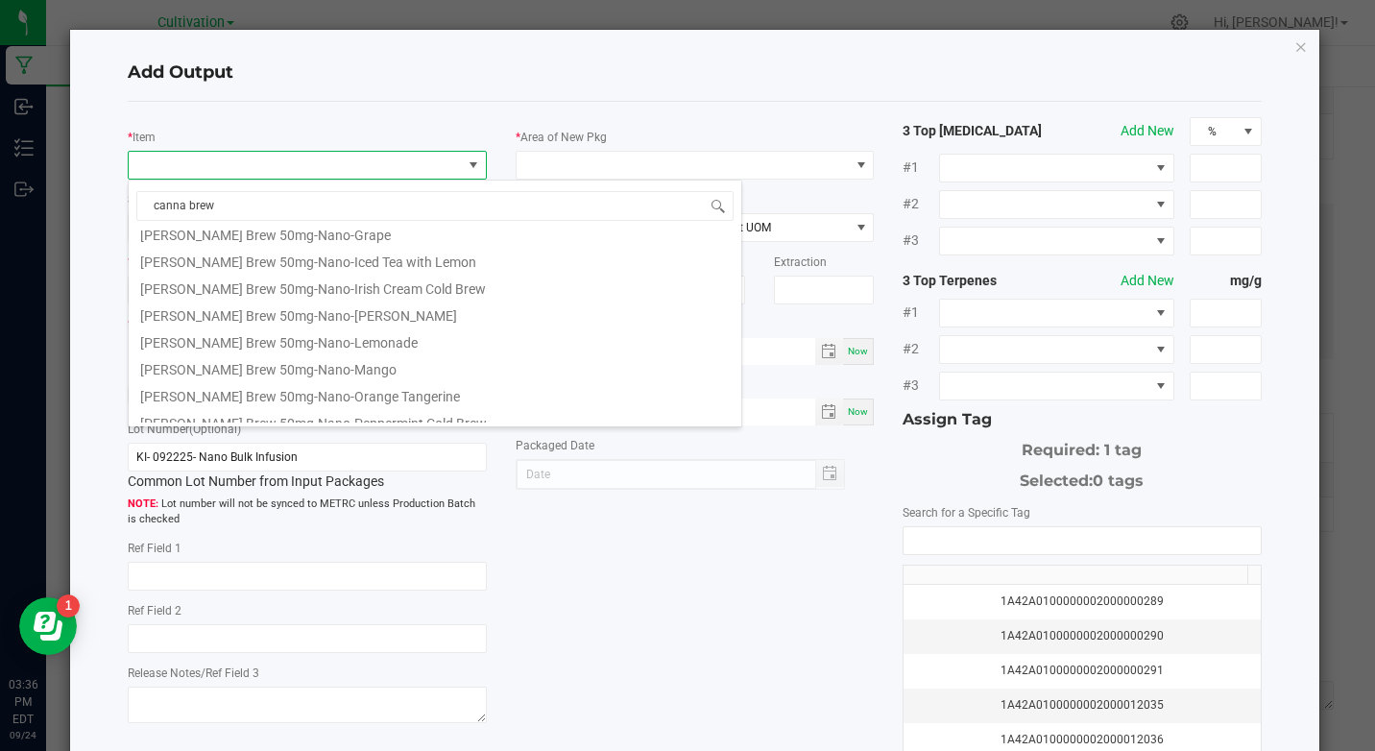
scroll to position [672, 0]
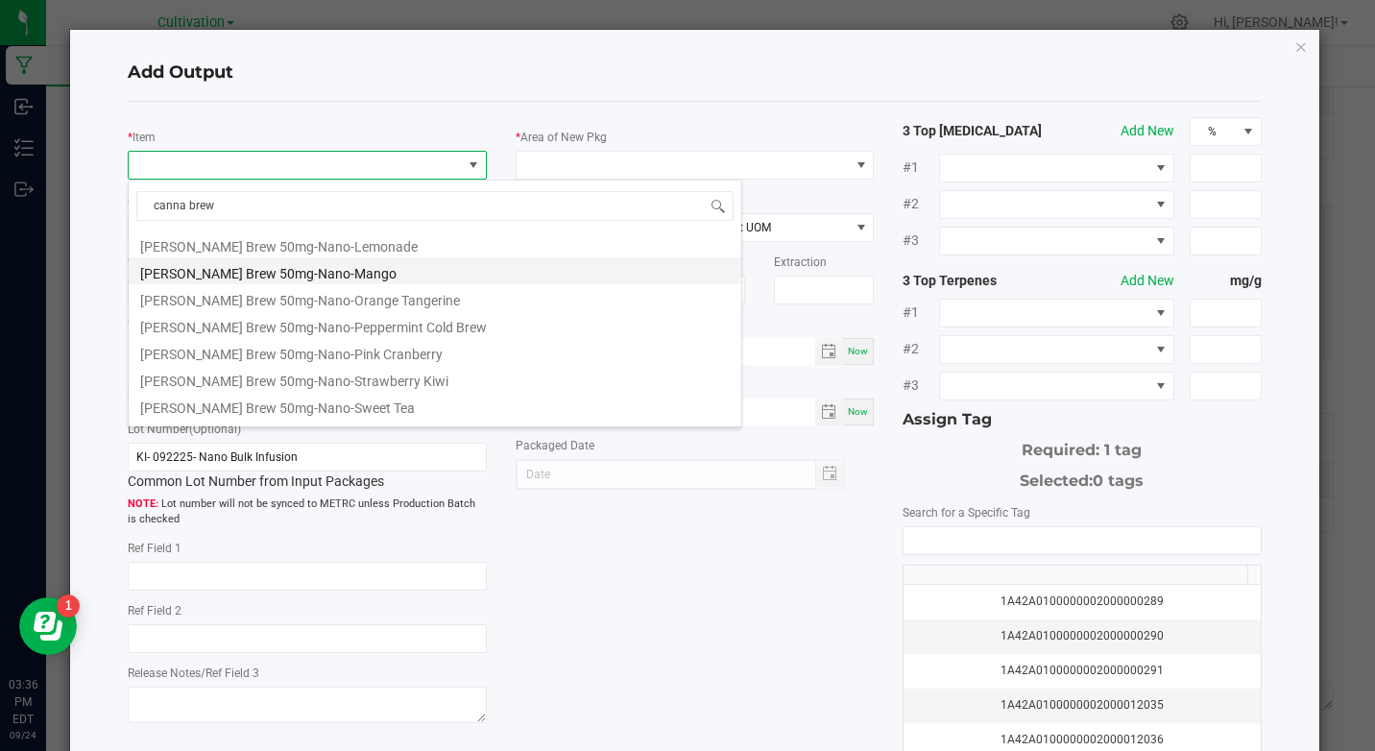
click at [339, 275] on li "[PERSON_NAME] Brew 50mg-Nano-Mango" at bounding box center [435, 270] width 613 height 27
type input "0 ea"
type input "1.6"
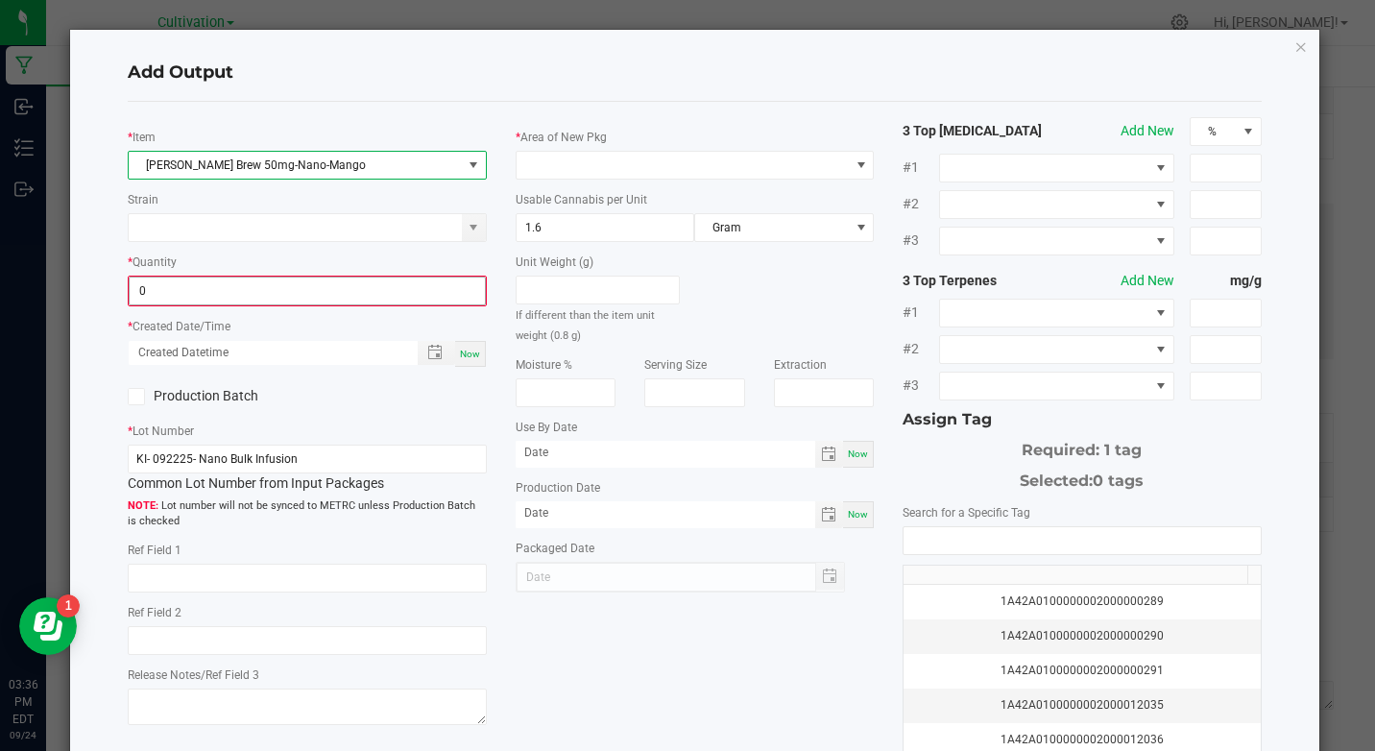
click at [307, 284] on input "0" at bounding box center [307, 290] width 354 height 27
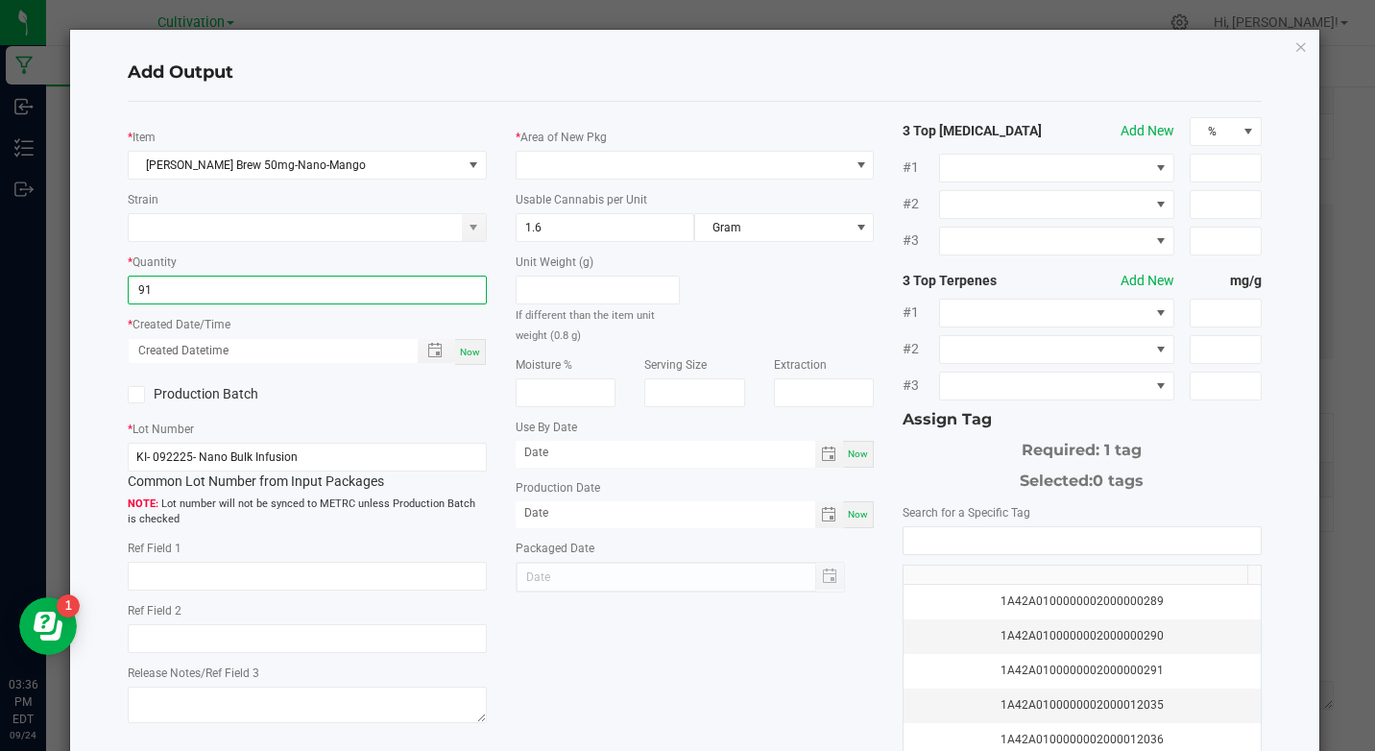
type input "91 ea"
click at [467, 350] on span "Now" at bounding box center [470, 352] width 20 height 11
type input "[DATE] 3:36 PM"
type input "[DATE]"
click at [246, 402] on label "Production Batch" at bounding box center [210, 394] width 165 height 20
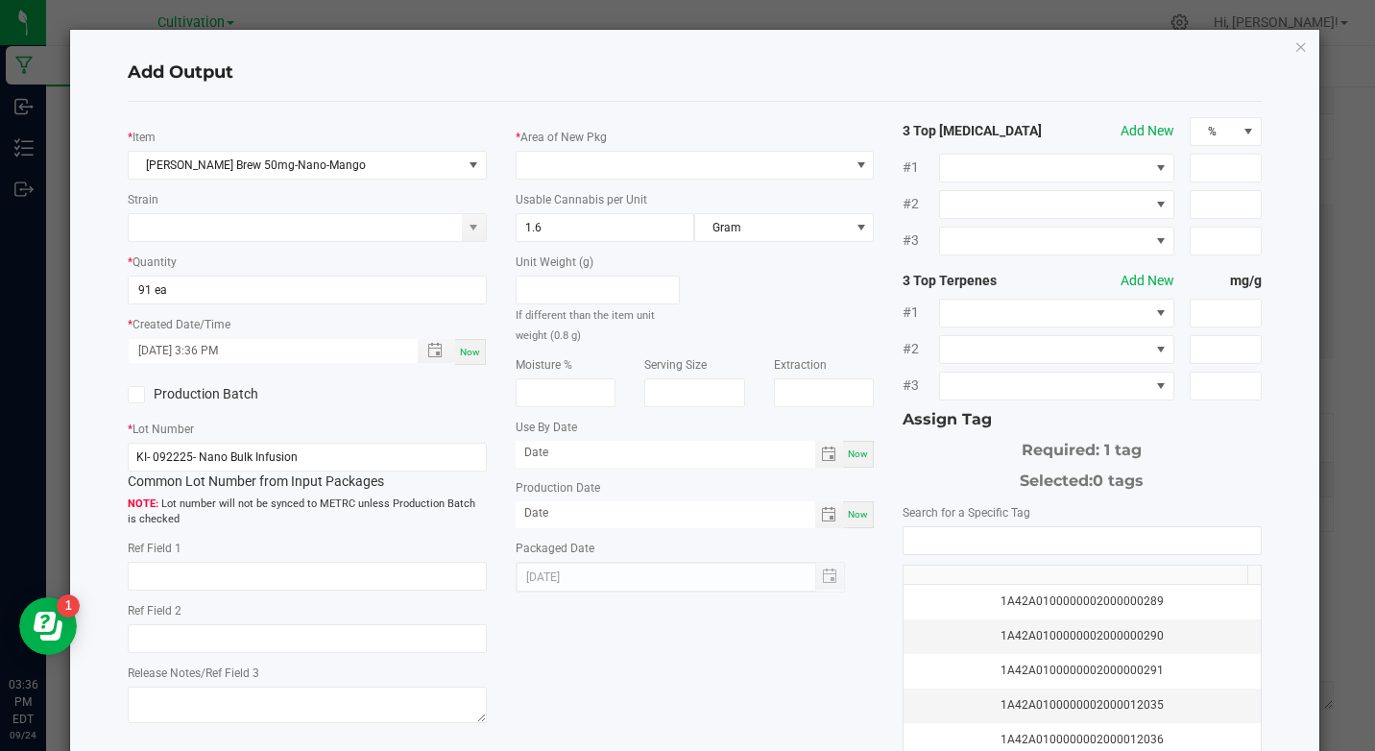
click at [0, 0] on input "Production Batch" at bounding box center [0, 0] width 0 height 0
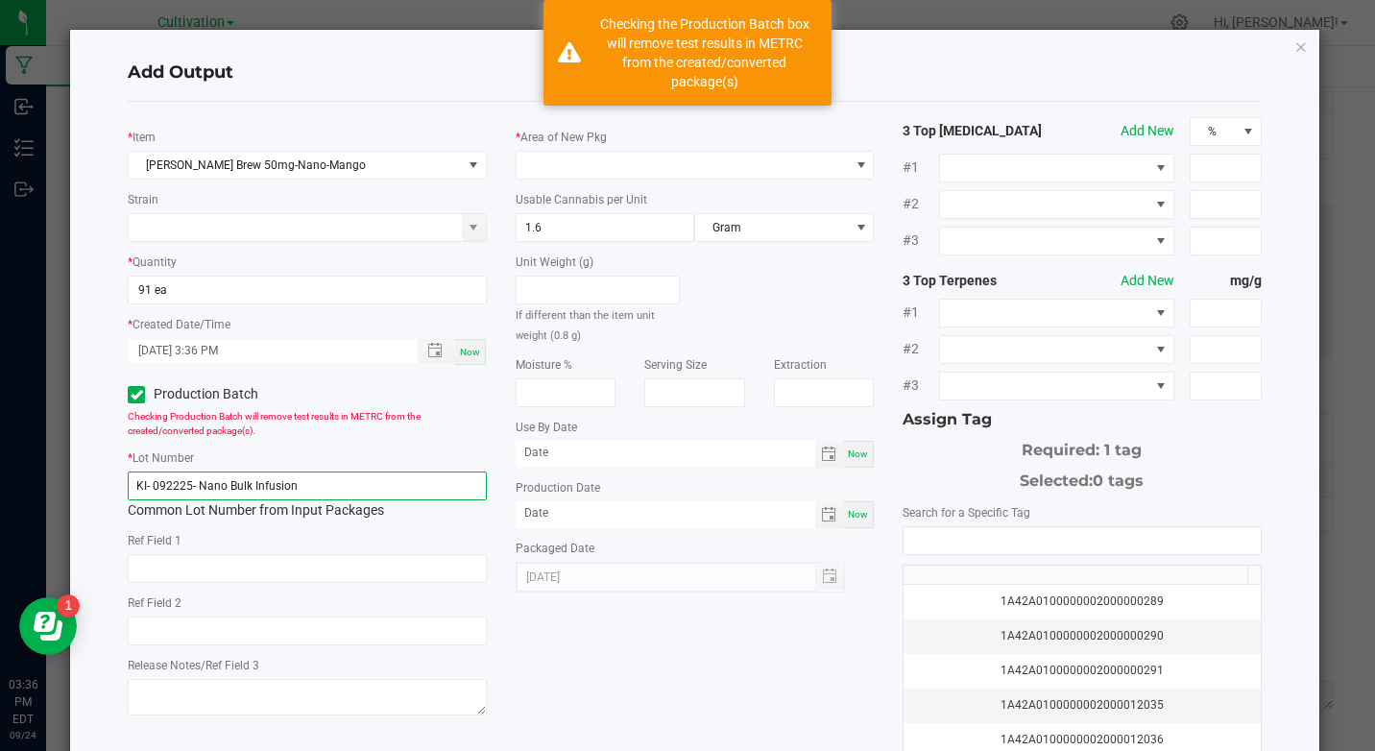
click at [225, 484] on input "KI- 092225- Nano Bulk Infusion" at bounding box center [307, 485] width 358 height 29
click at [229, 483] on input "KI- 092225- Nano Bulk Infusion" at bounding box center [307, 485] width 358 height 29
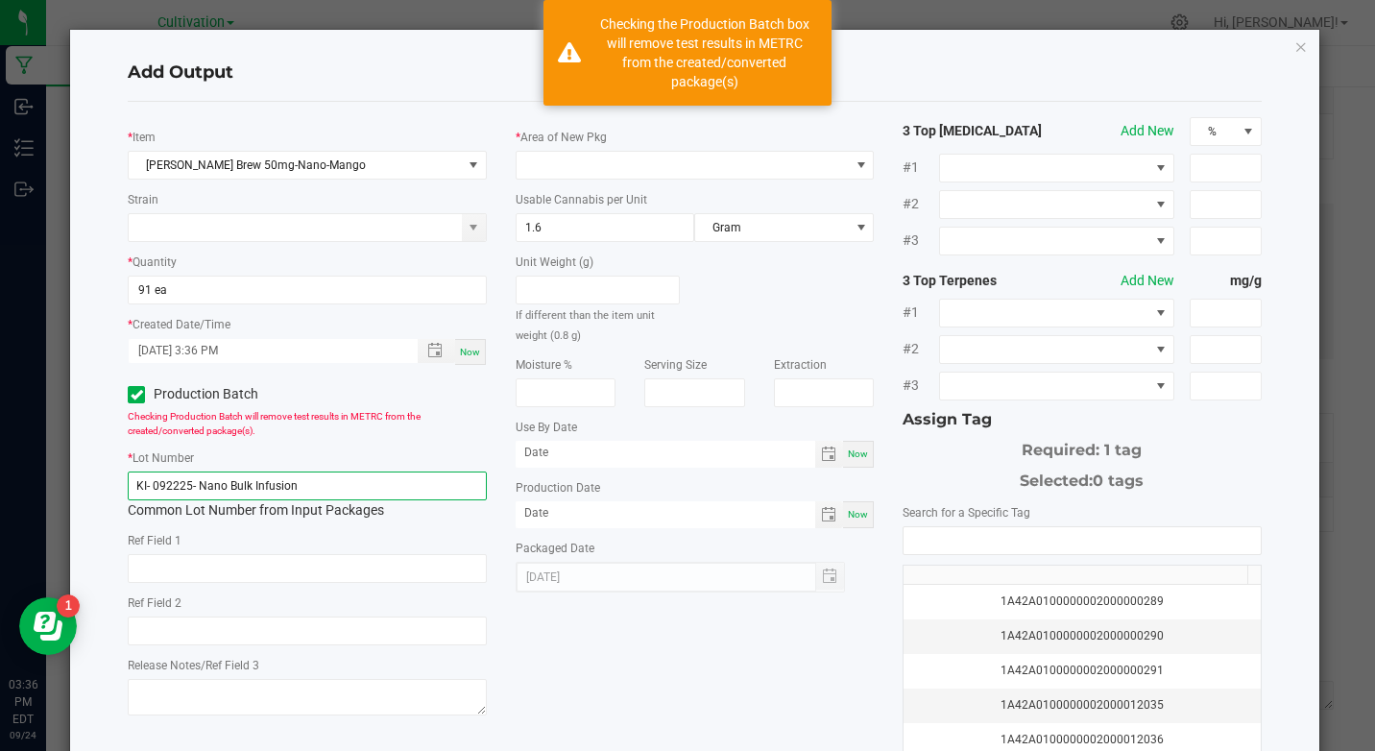
click at [229, 483] on input "KI- 092225- Nano Bulk Infusion" at bounding box center [307, 485] width 358 height 29
paste input "425- 50mg Canna Brew Mango"
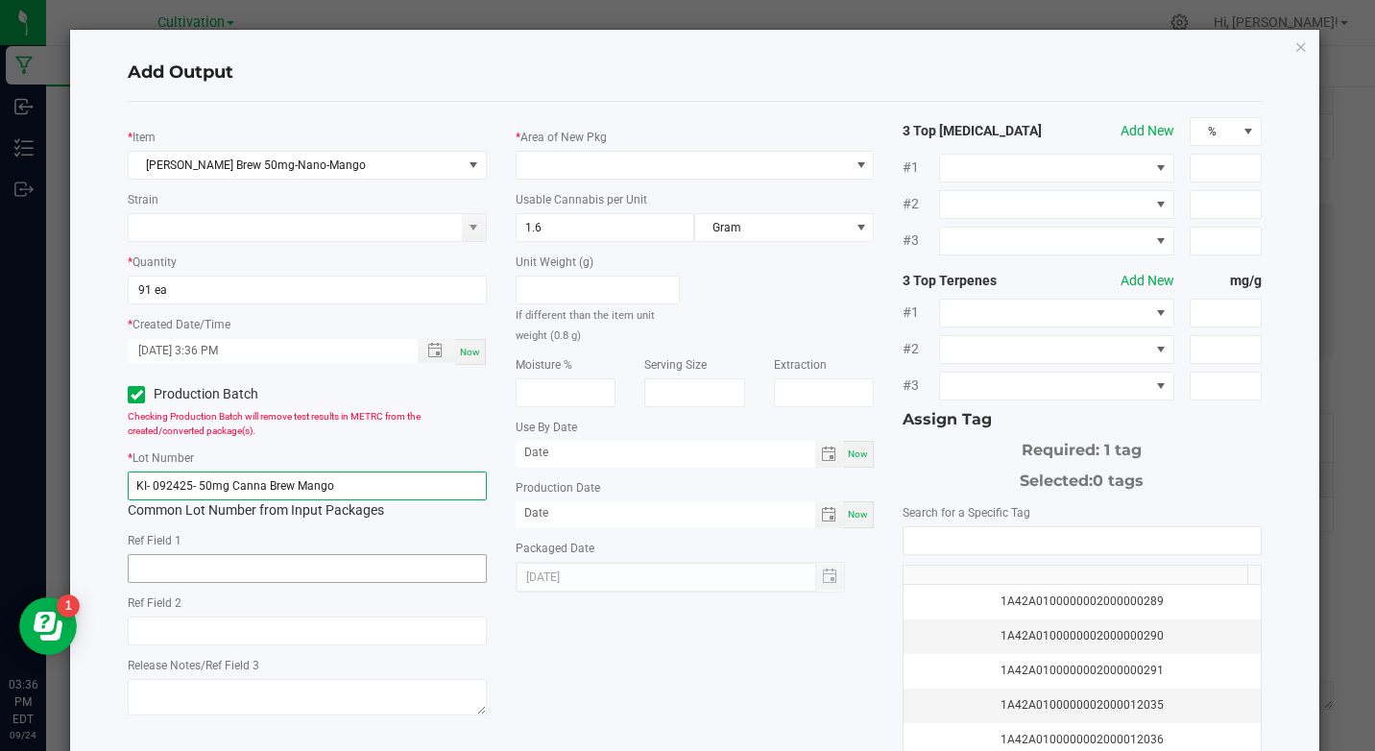
type input "KI- 092425- 50mg Canna Brew Mango"
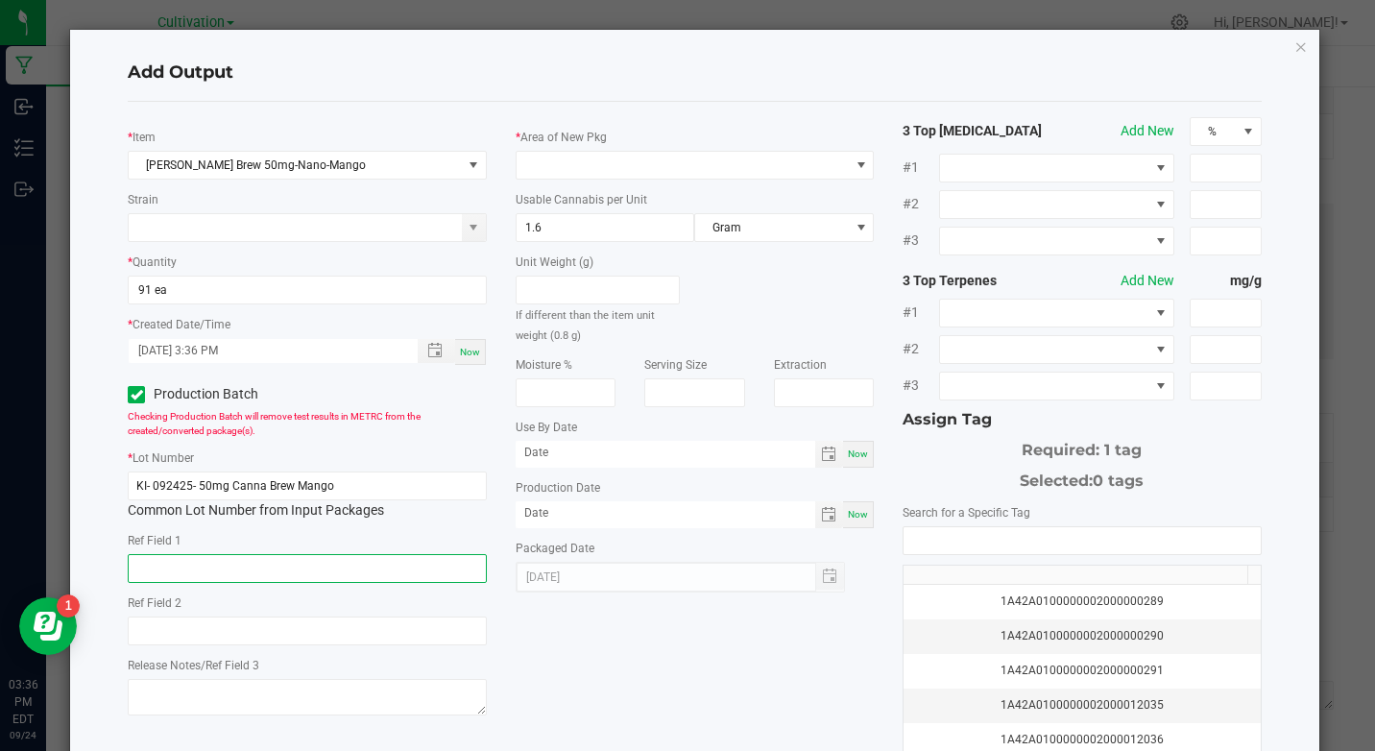
click at [212, 569] on input "text" at bounding box center [307, 568] width 358 height 29
type input "Nano Bulk Infusion"
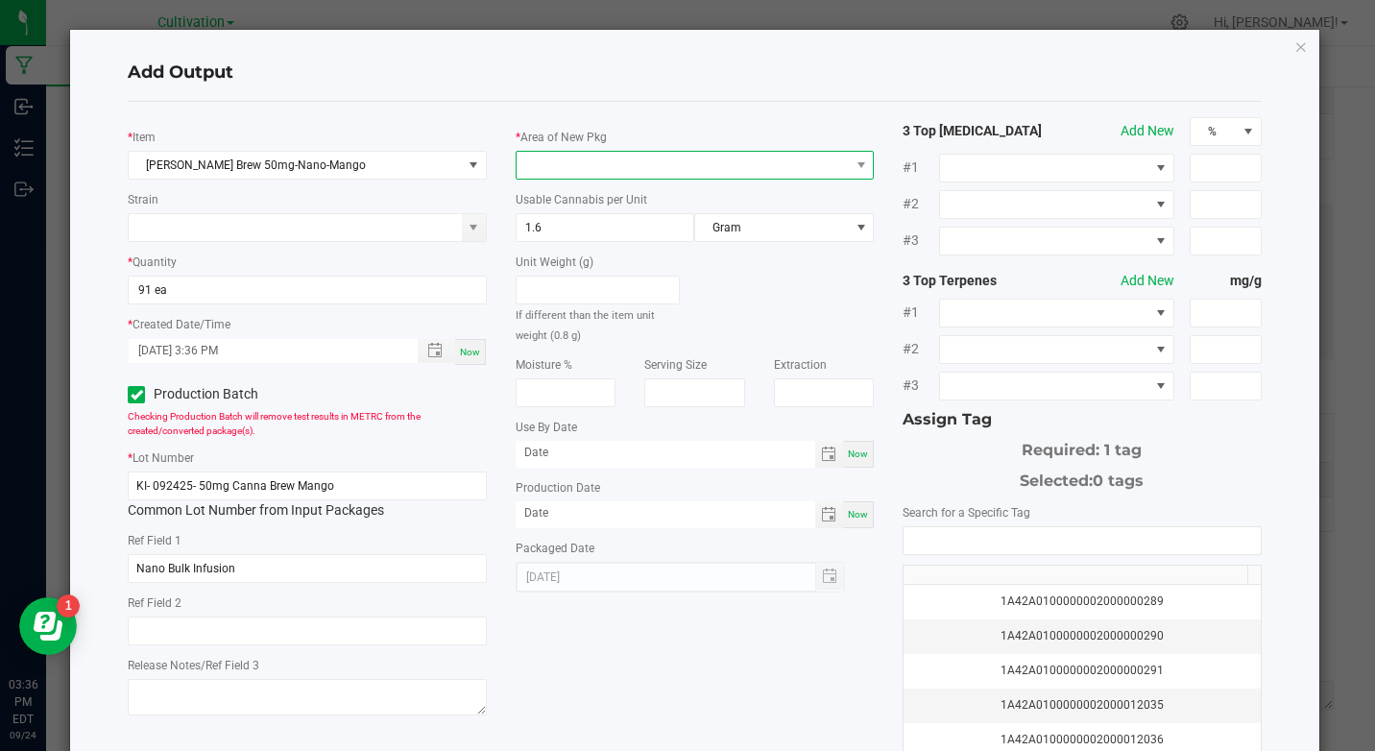
click at [650, 171] on span at bounding box center [683, 165] width 332 height 27
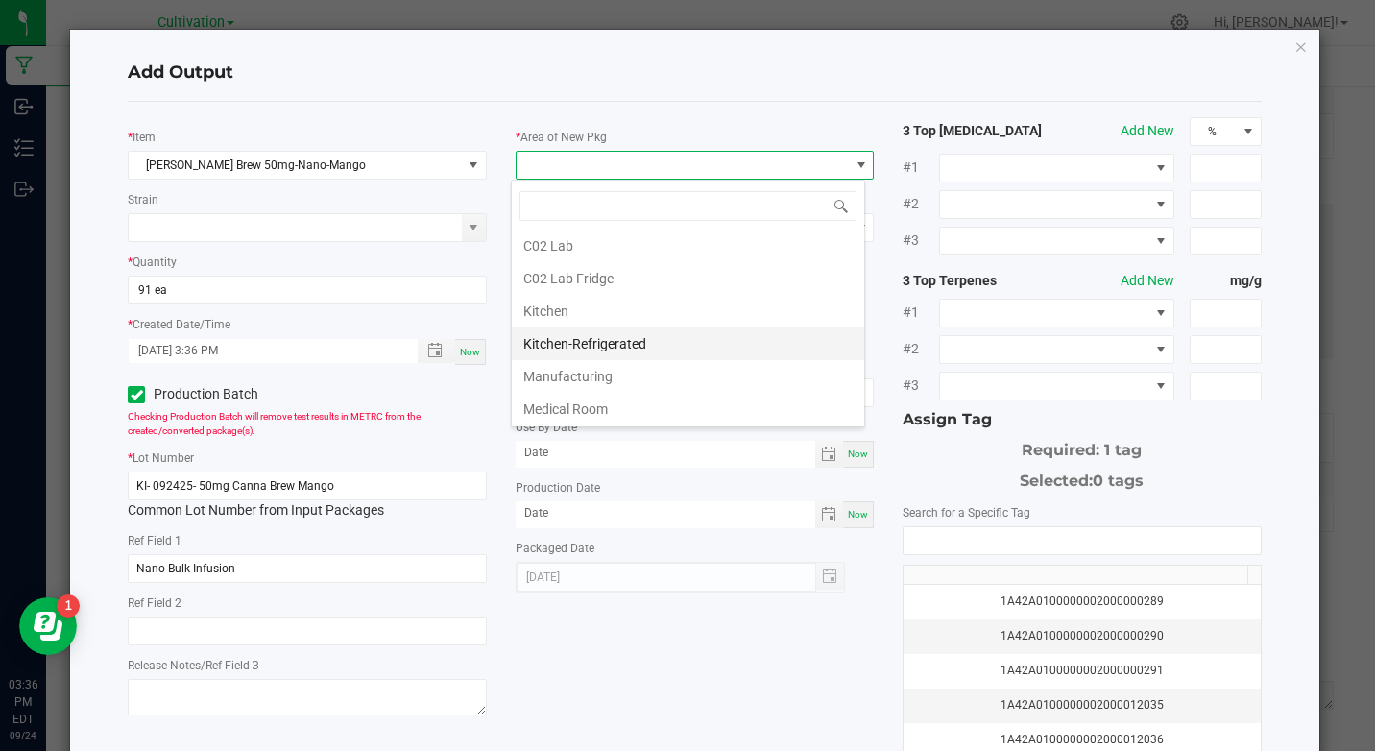
scroll to position [96, 0]
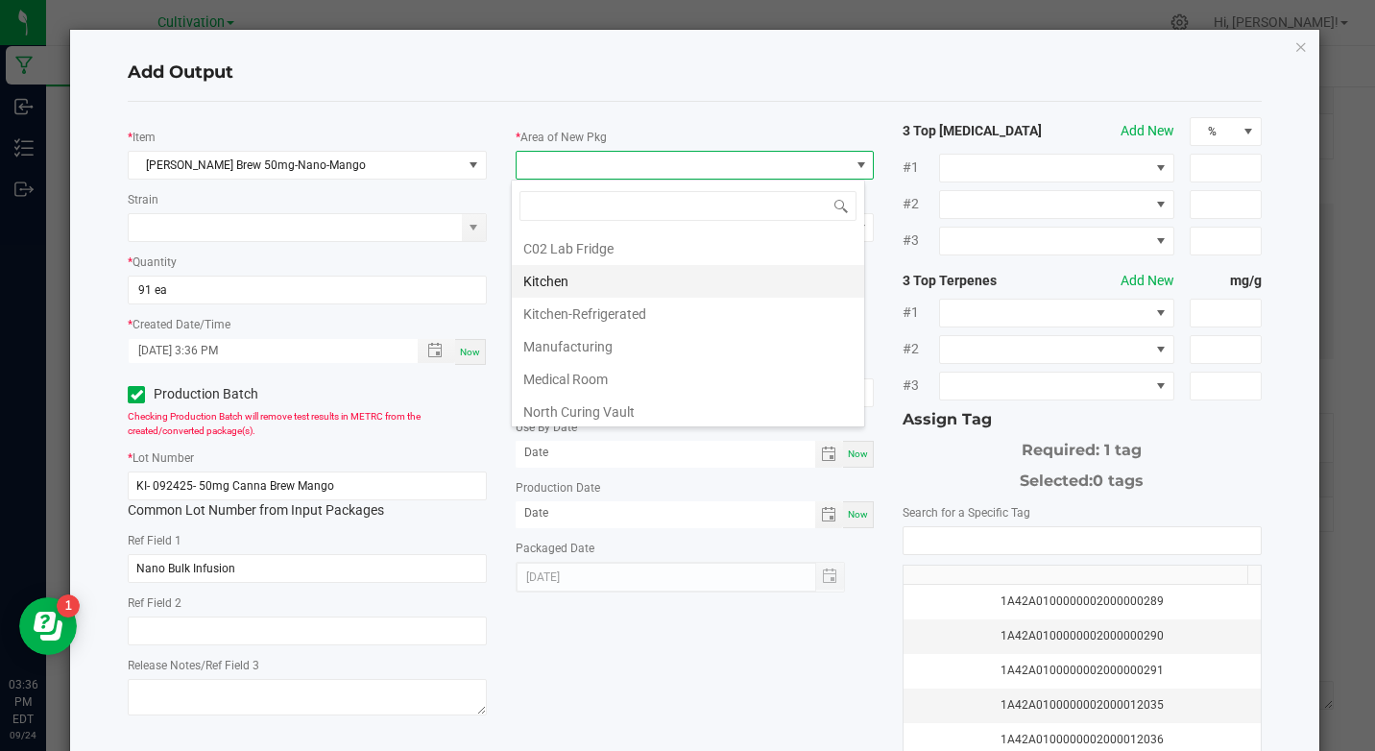
click at [633, 276] on li "Kitchen" at bounding box center [688, 281] width 352 height 33
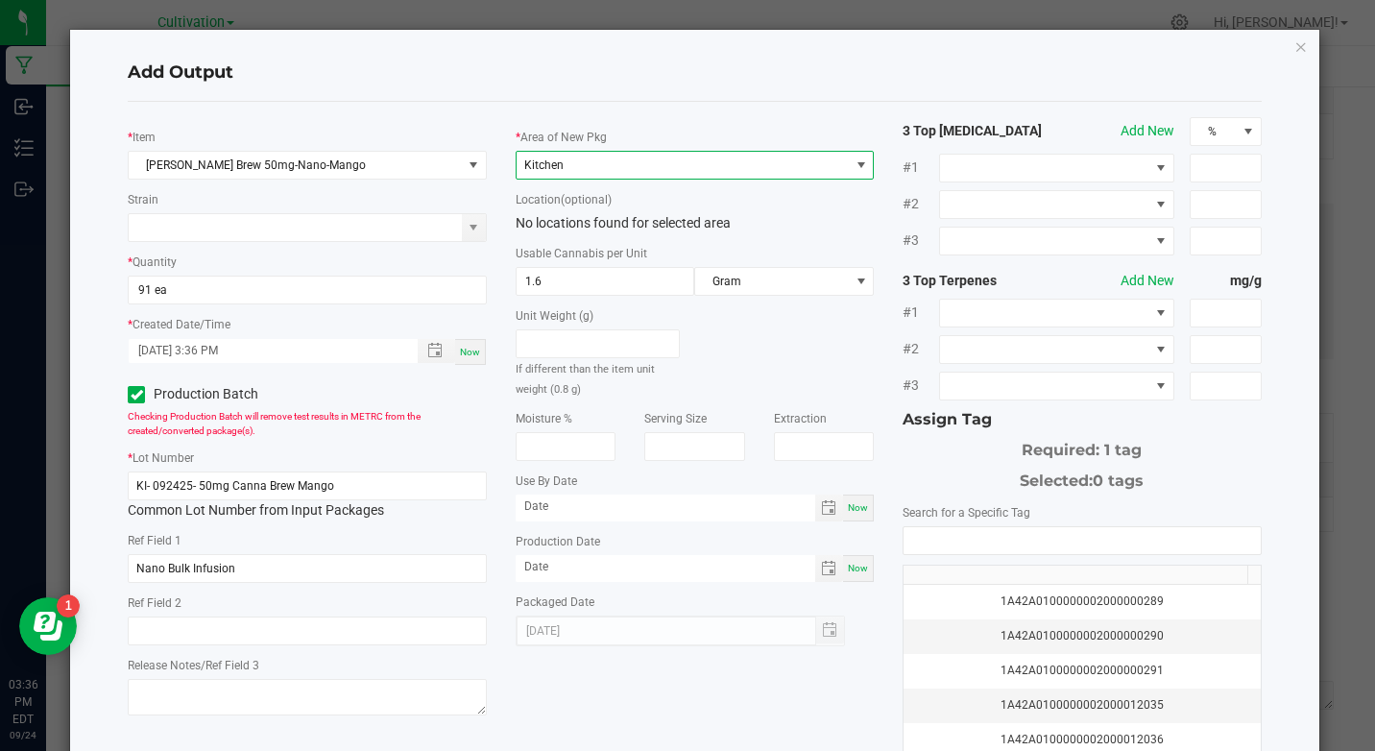
click at [856, 504] on span "Now" at bounding box center [858, 507] width 20 height 11
type input "[DATE]"
click at [852, 560] on div "Now" at bounding box center [858, 568] width 31 height 27
type input "[DATE]"
click at [518, 510] on input "[DATE]" at bounding box center [666, 506] width 301 height 24
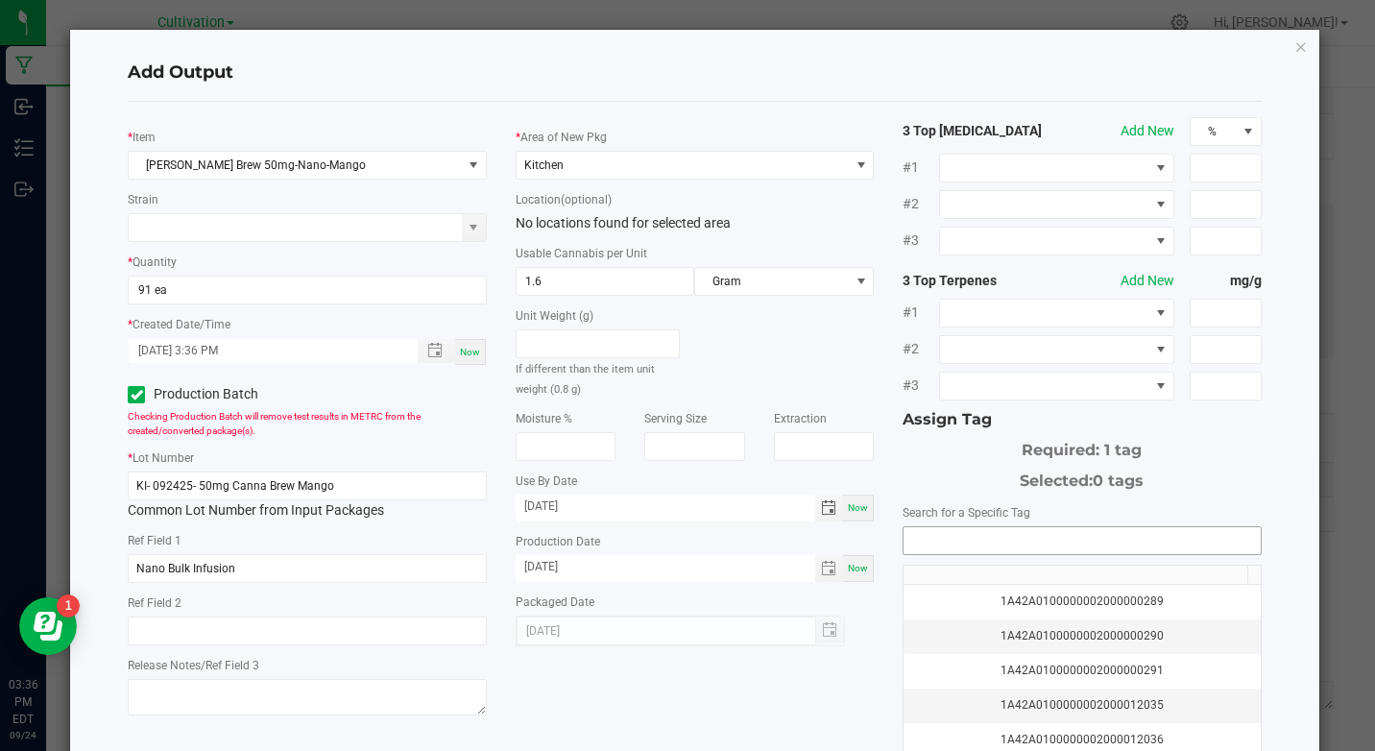
type input "[DATE]"
click at [994, 527] on input "NO DATA FOUND" at bounding box center [1082, 540] width 356 height 27
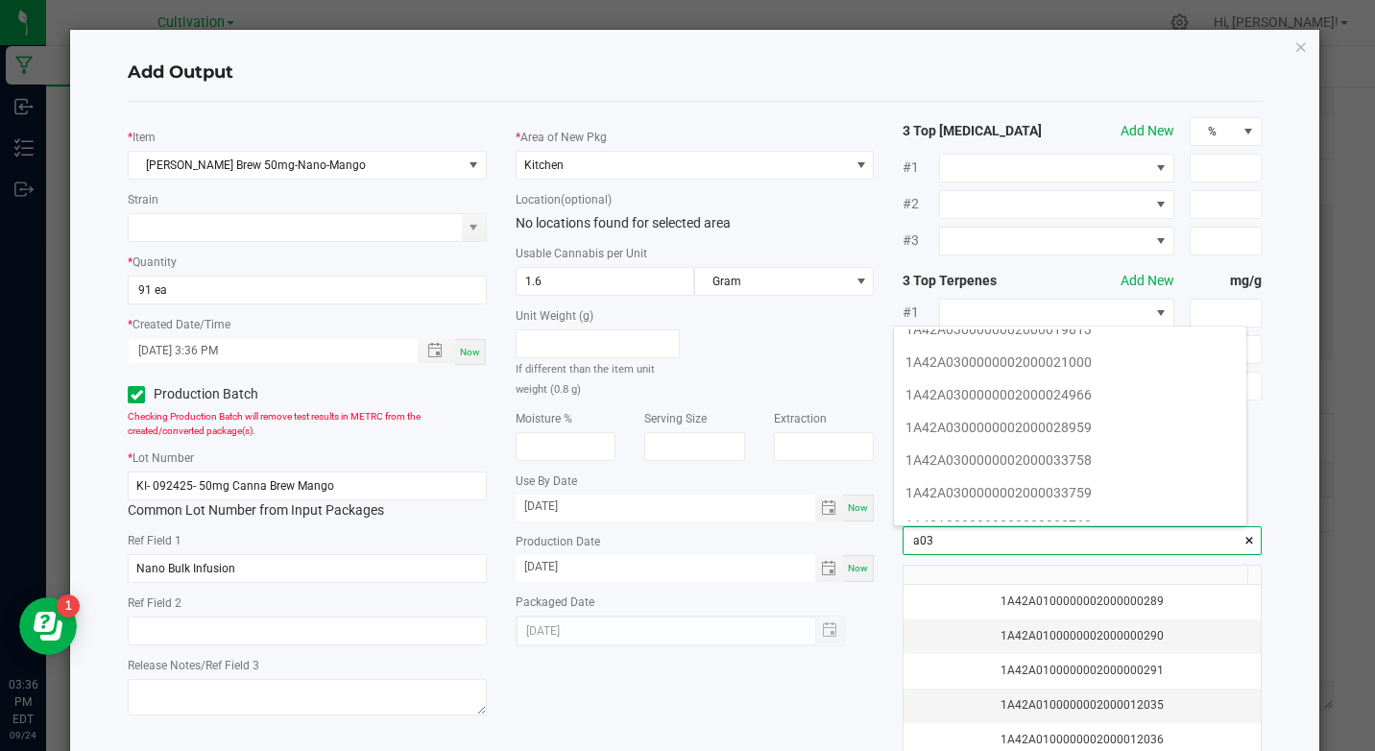
scroll to position [288, 0]
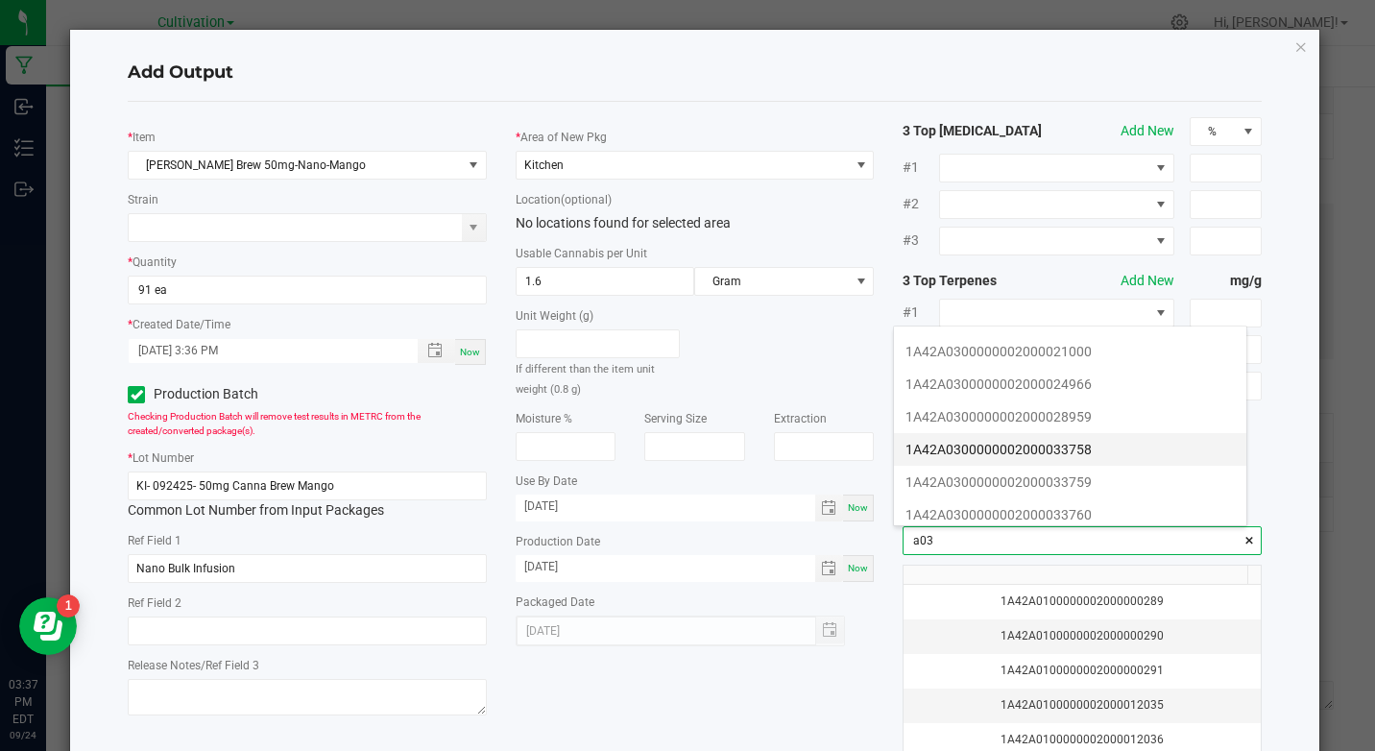
click at [1096, 454] on li "1A42A0300000002000033758" at bounding box center [1070, 449] width 352 height 33
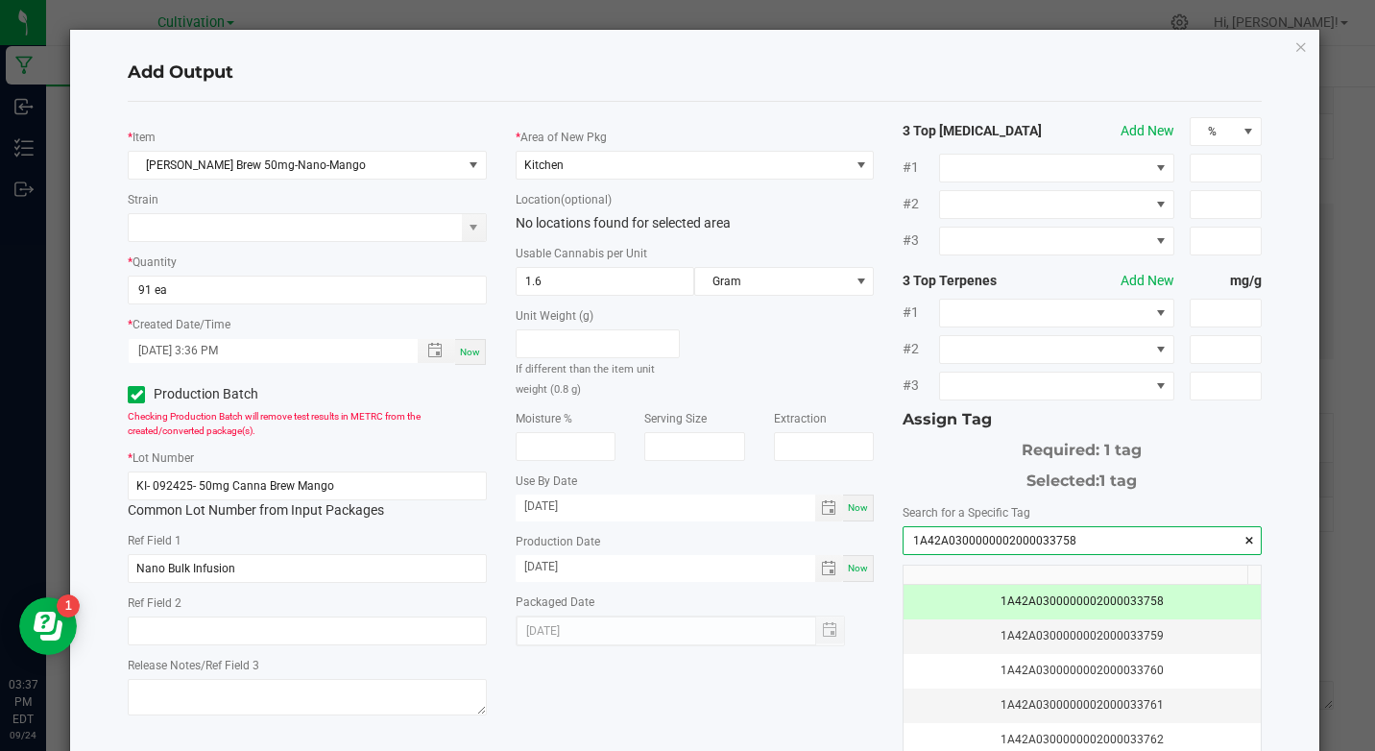
type input "1A42A0300000002000033758"
click at [1265, 361] on div "Add Output * Item [PERSON_NAME] Brew 50mg-Nano-Mango Strain * Quantity 91 ea * …" at bounding box center [694, 458] width 1248 height 857
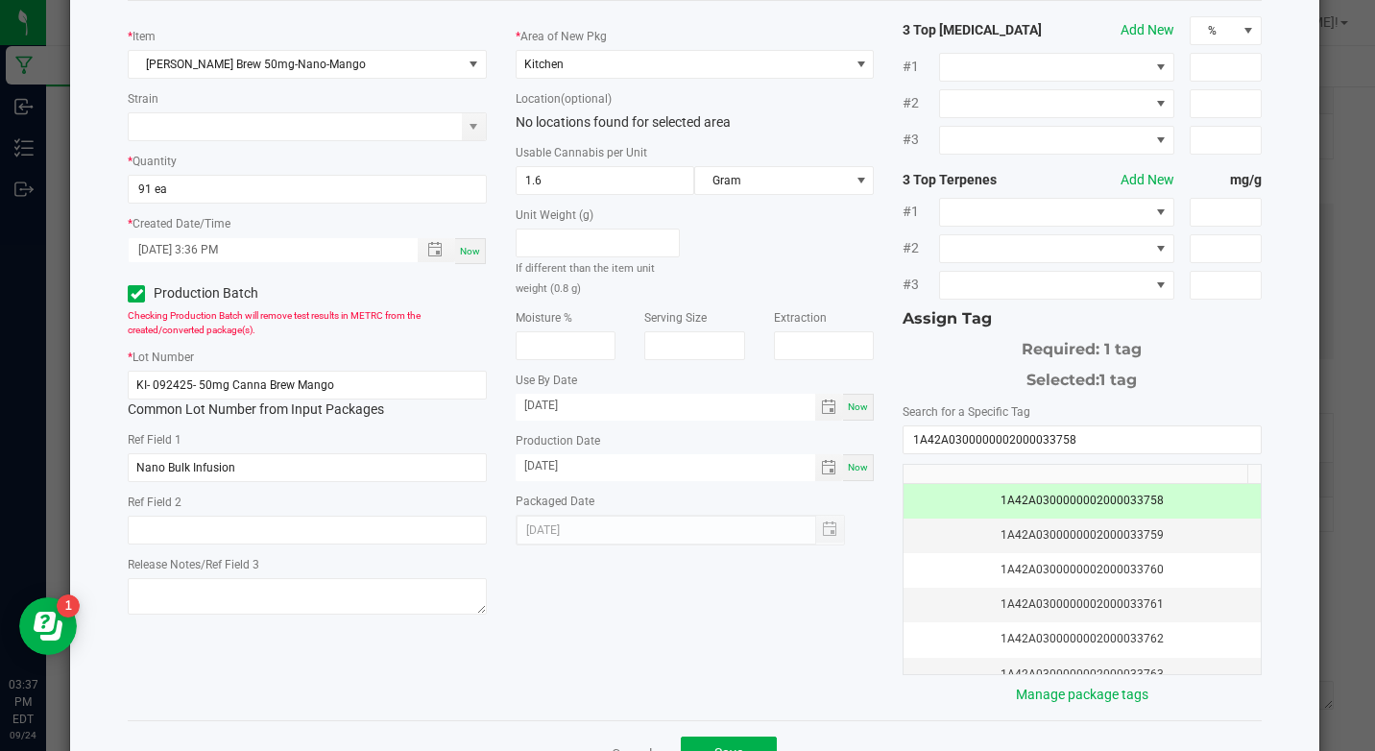
scroll to position [166, 0]
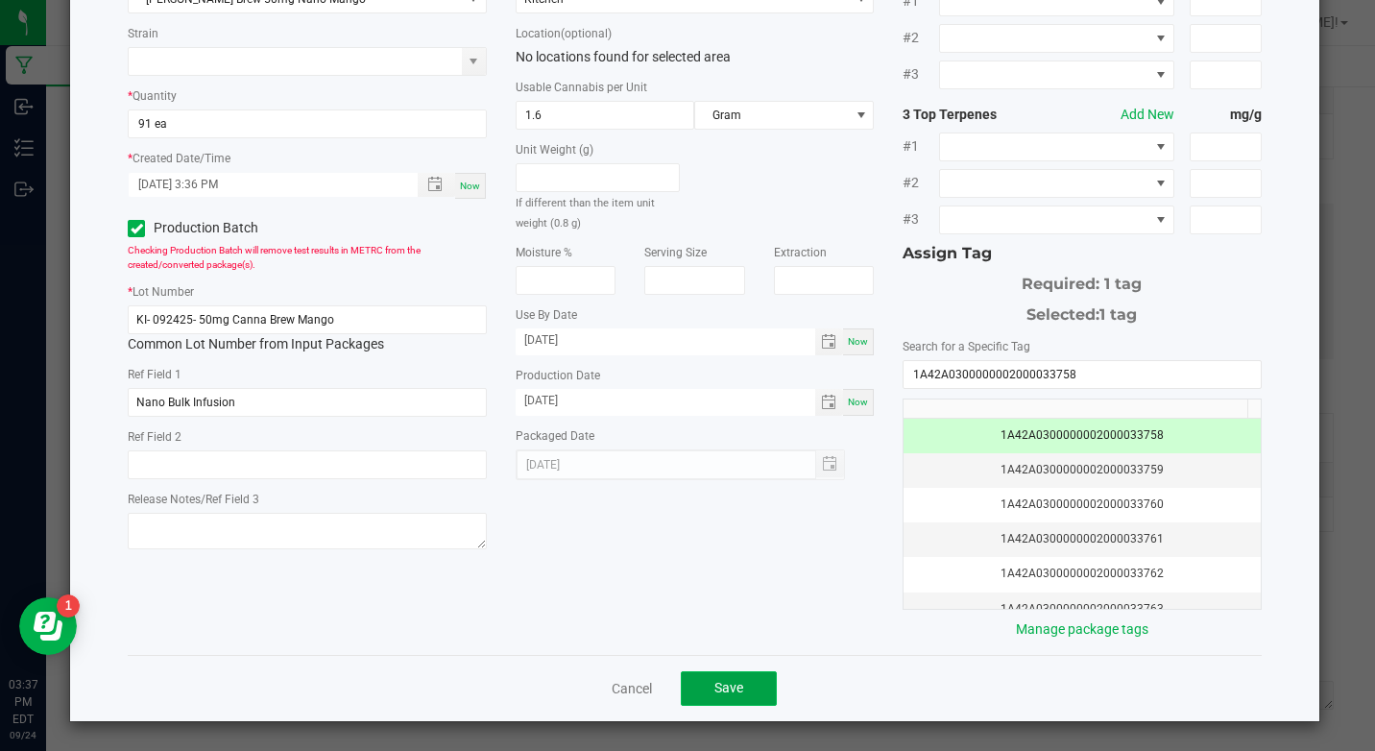
click at [718, 690] on span "Save" at bounding box center [728, 687] width 29 height 15
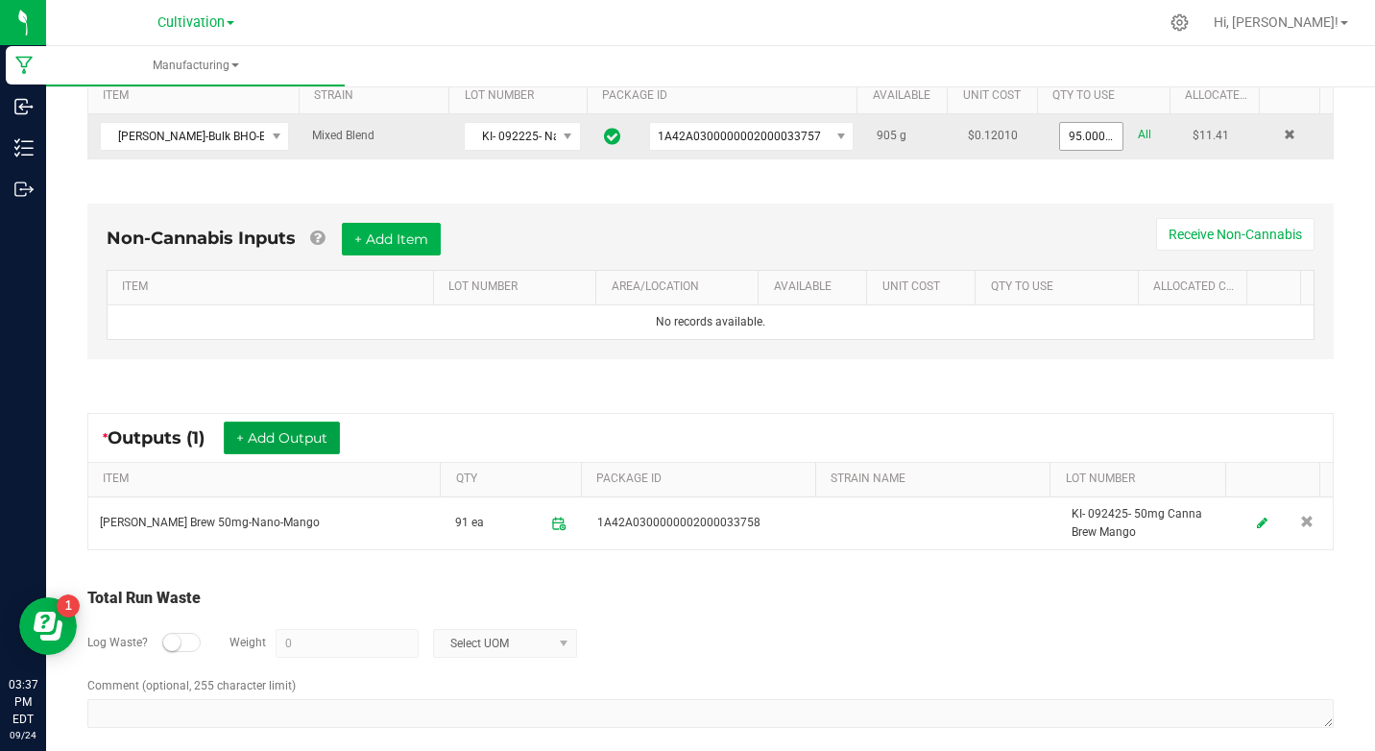
scroll to position [0, 0]
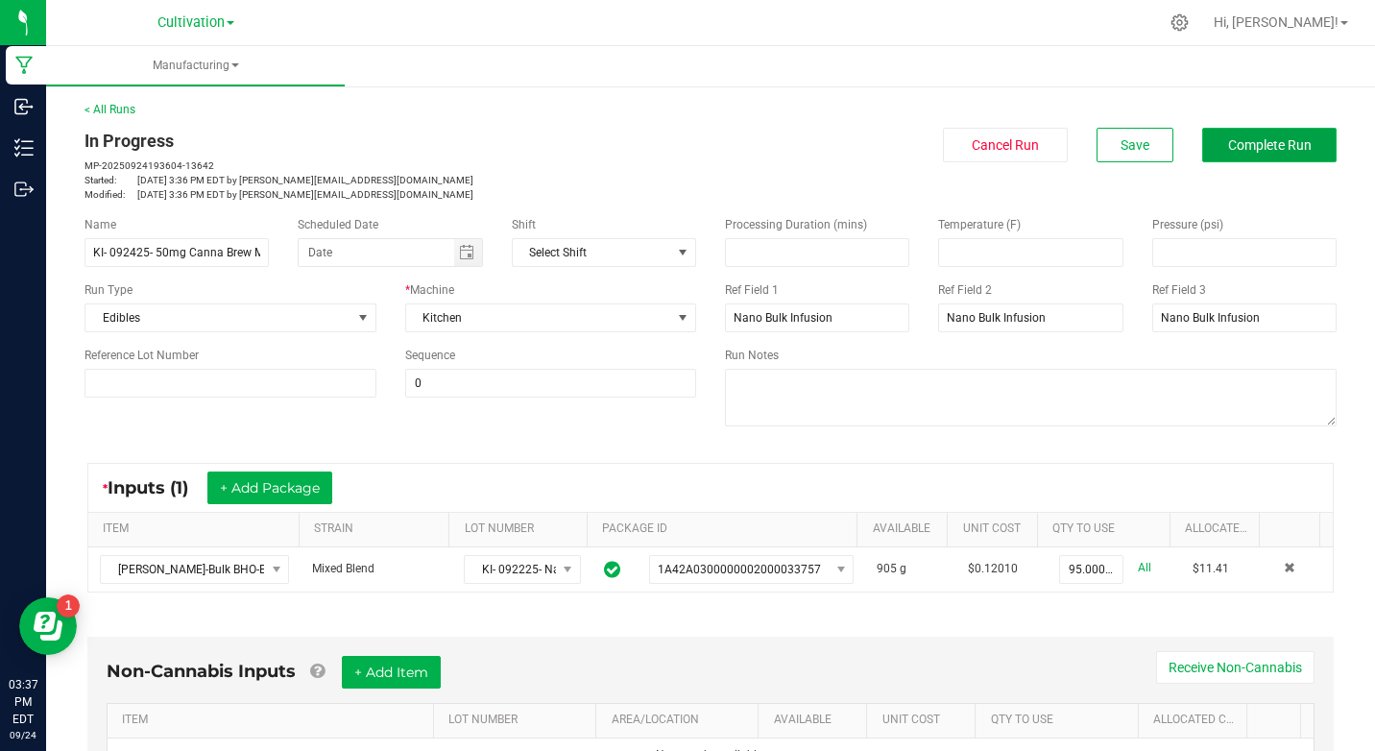
click at [1234, 157] on button "Complete Run" at bounding box center [1269, 145] width 134 height 35
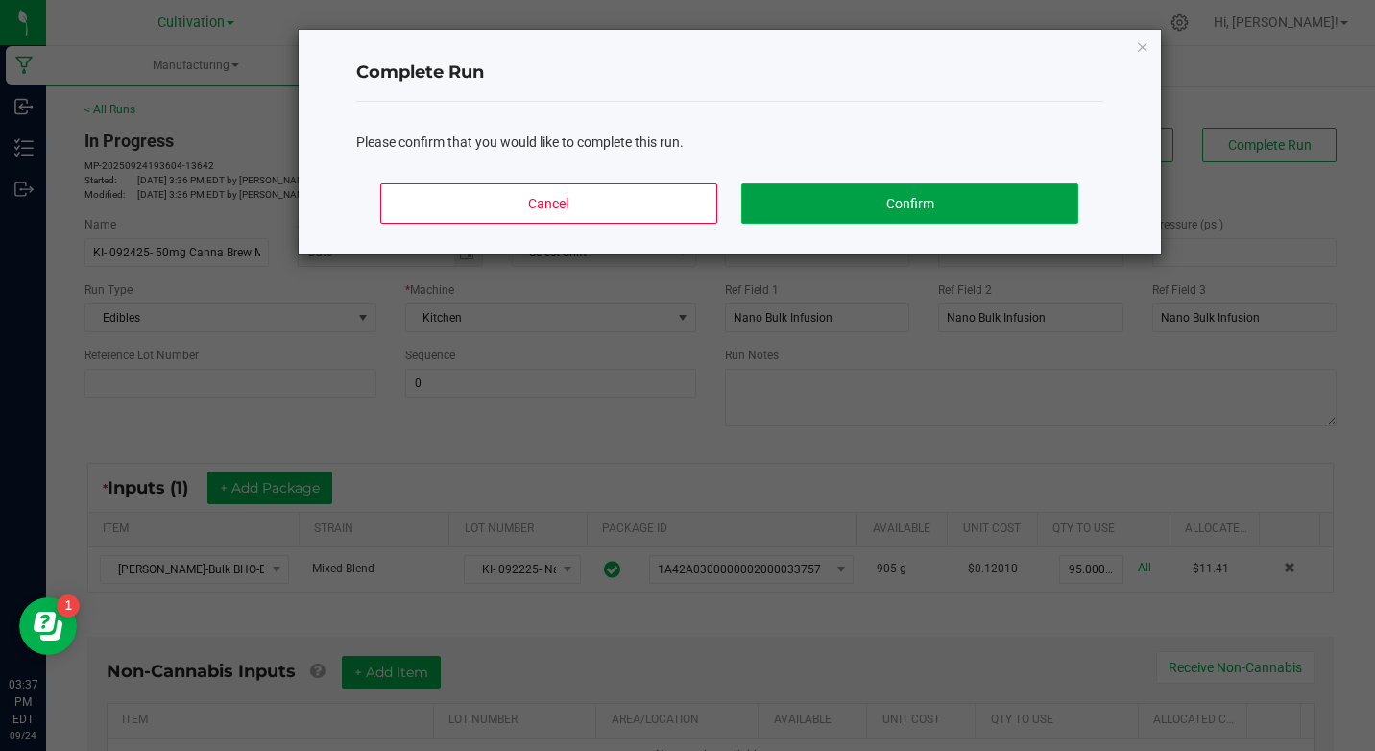
click at [1020, 194] on button "Confirm" at bounding box center [909, 203] width 336 height 40
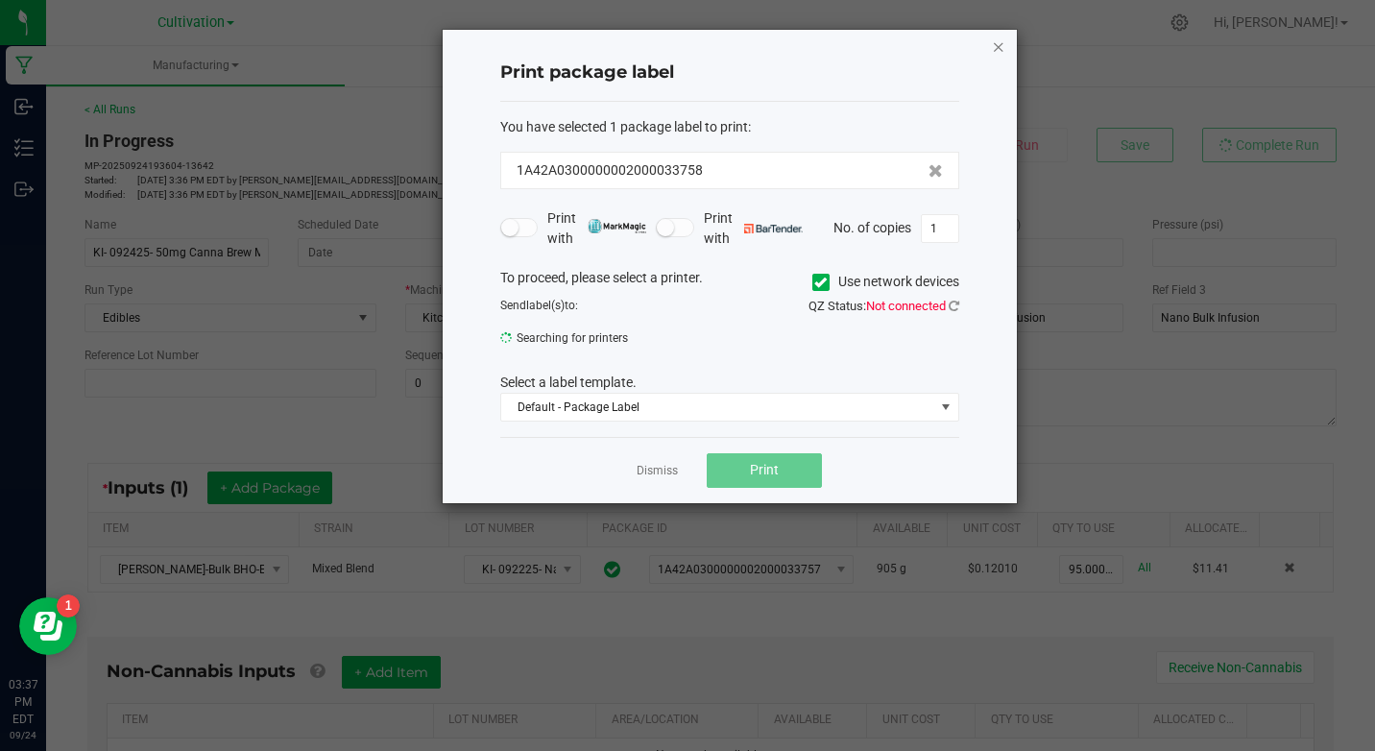
click at [998, 43] on icon "button" at bounding box center [998, 46] width 13 height 23
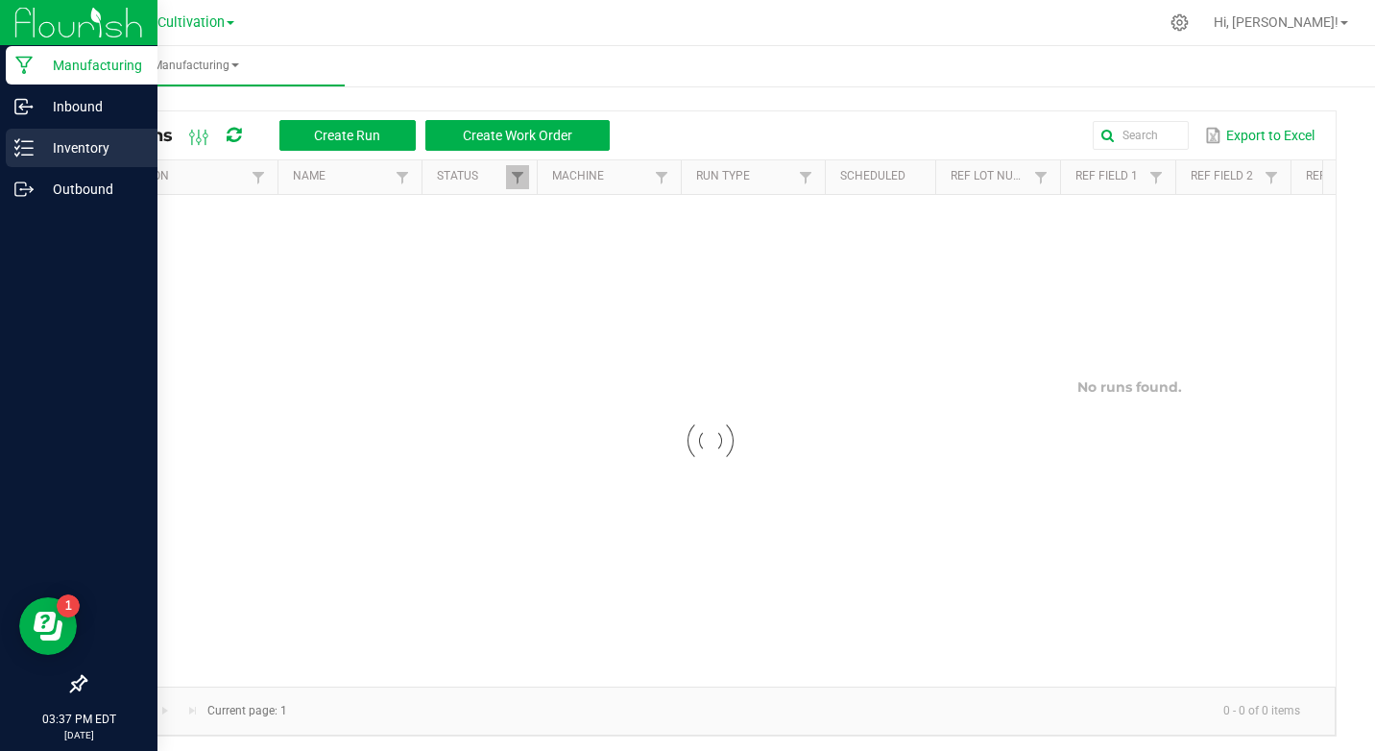
click at [10, 151] on div "Inventory" at bounding box center [82, 148] width 152 height 38
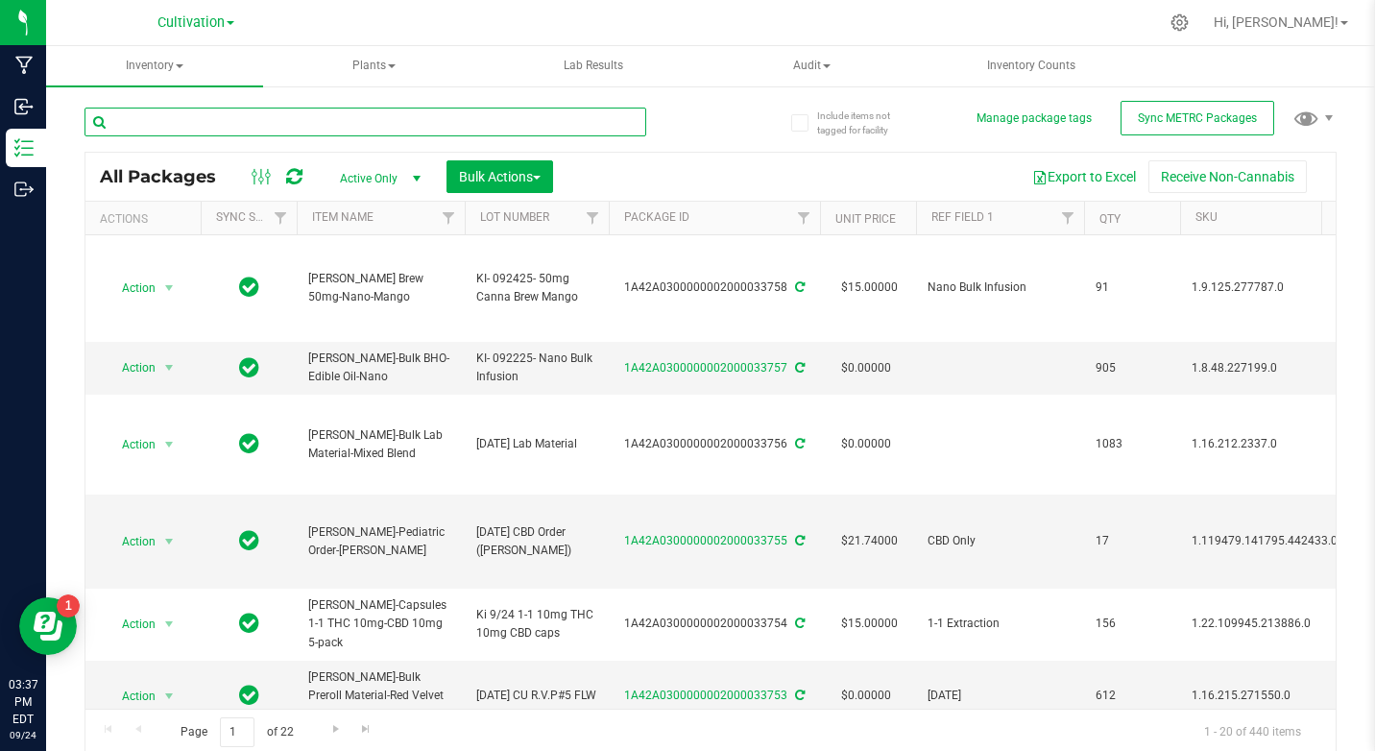
click at [228, 134] on input "text" at bounding box center [365, 122] width 562 height 29
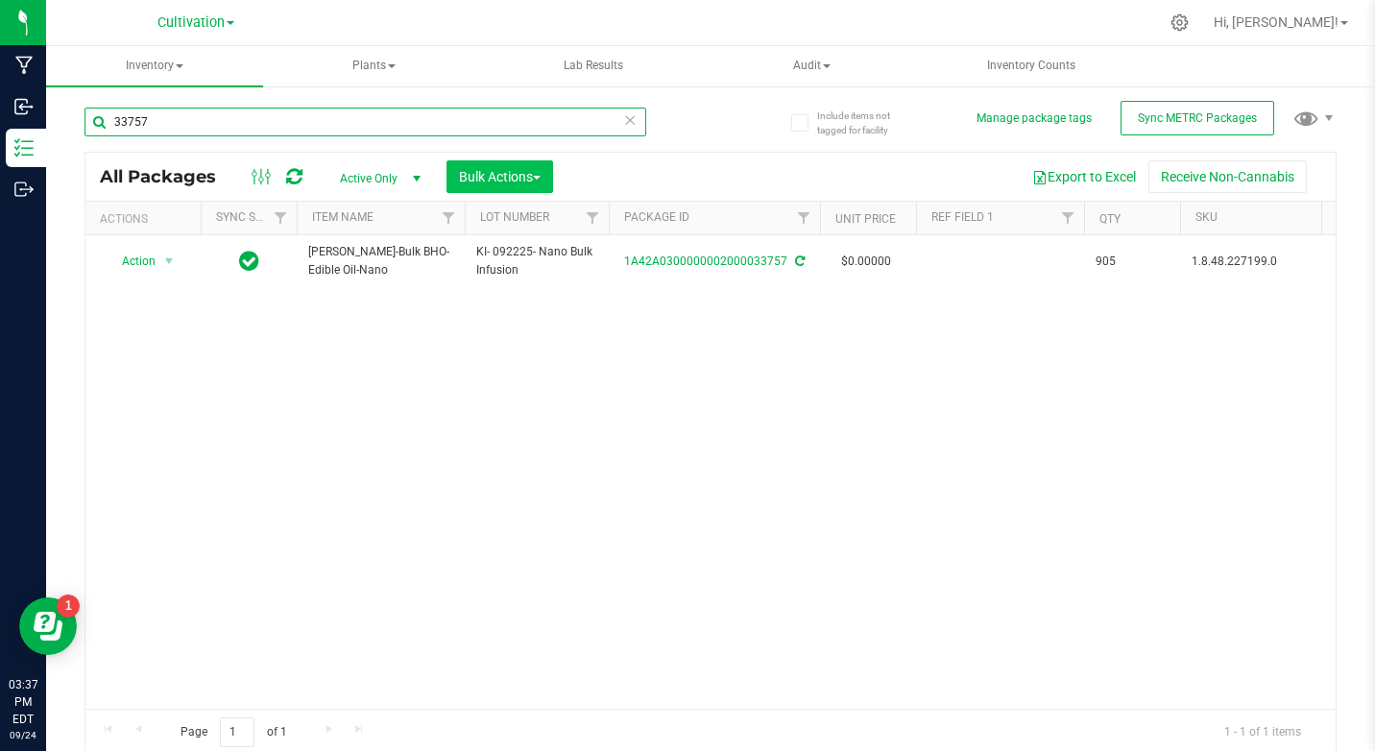
type input "33757"
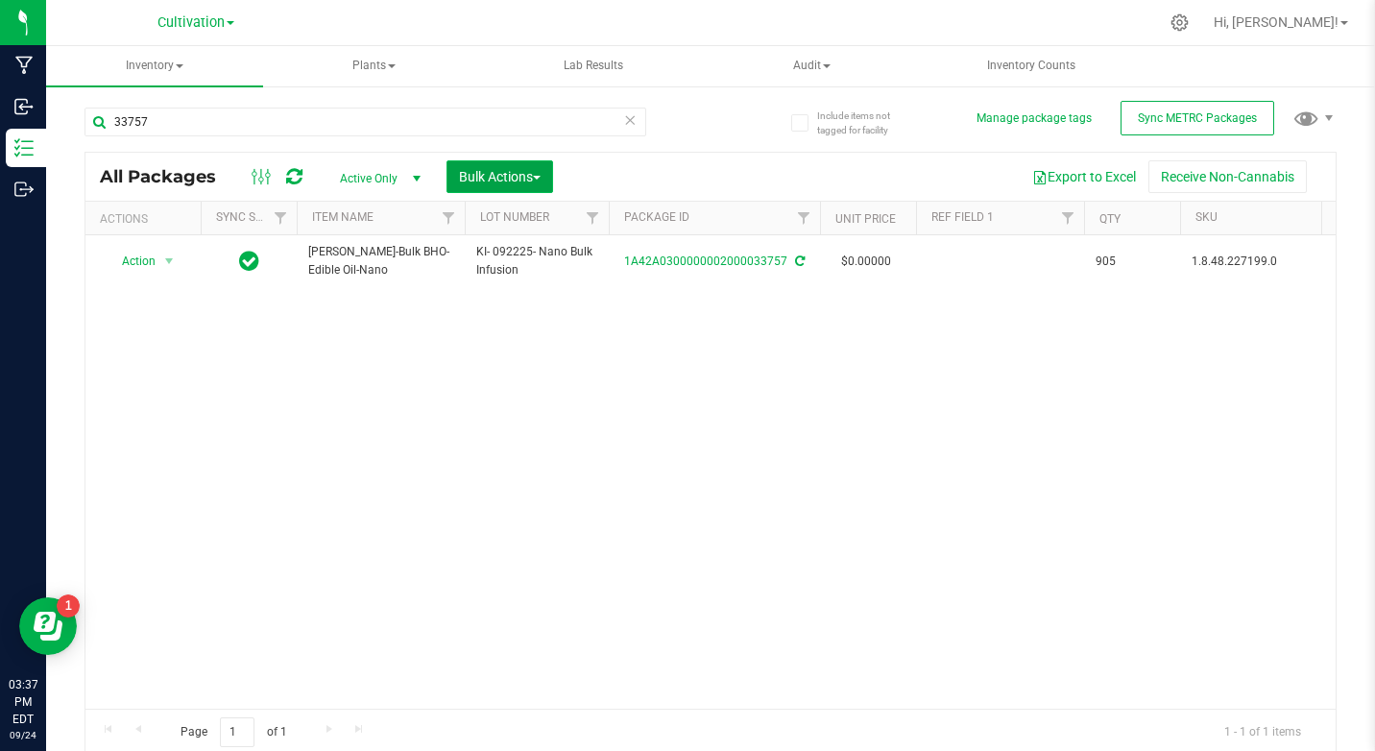
click at [507, 174] on span "Bulk Actions" at bounding box center [500, 176] width 82 height 15
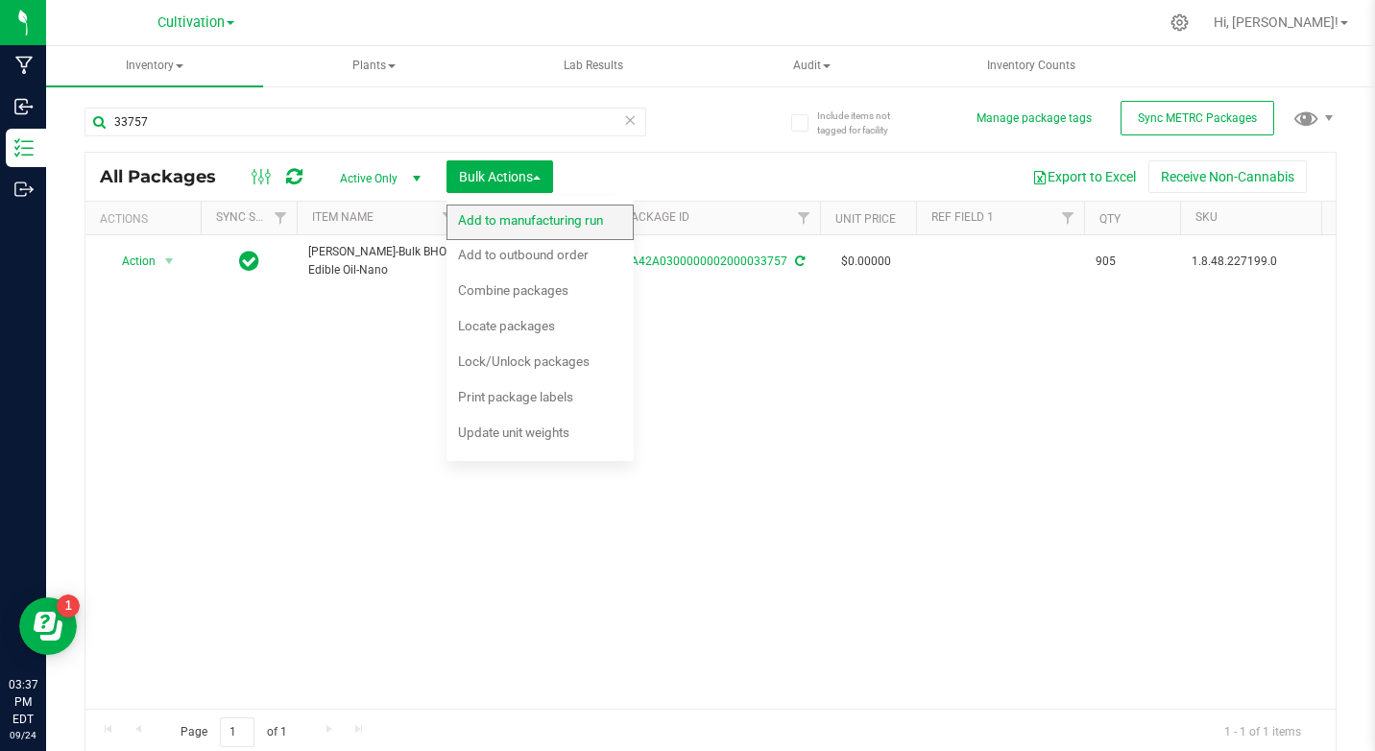
click at [494, 216] on span "Add to manufacturing run" at bounding box center [530, 219] width 145 height 15
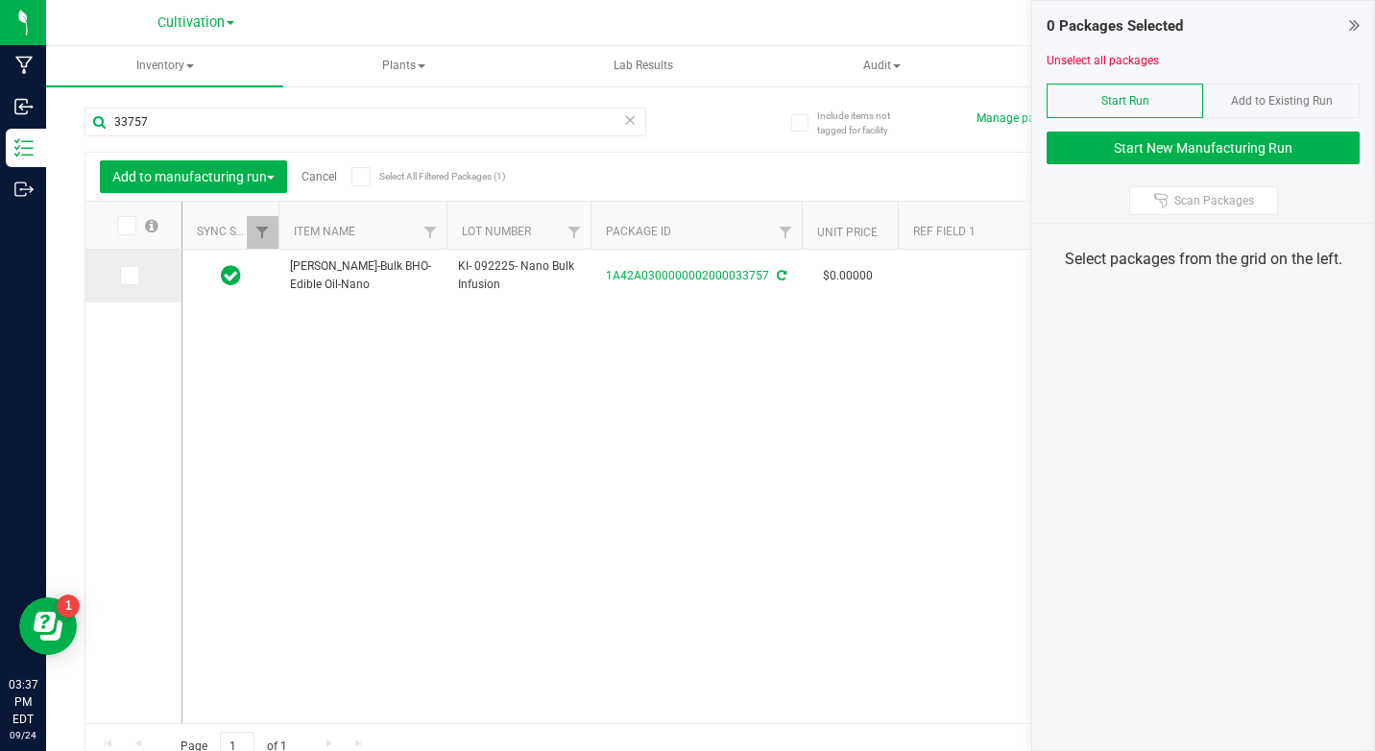
click at [140, 276] on label at bounding box center [134, 275] width 28 height 19
click at [0, 0] on input "checkbox" at bounding box center [0, 0] width 0 height 0
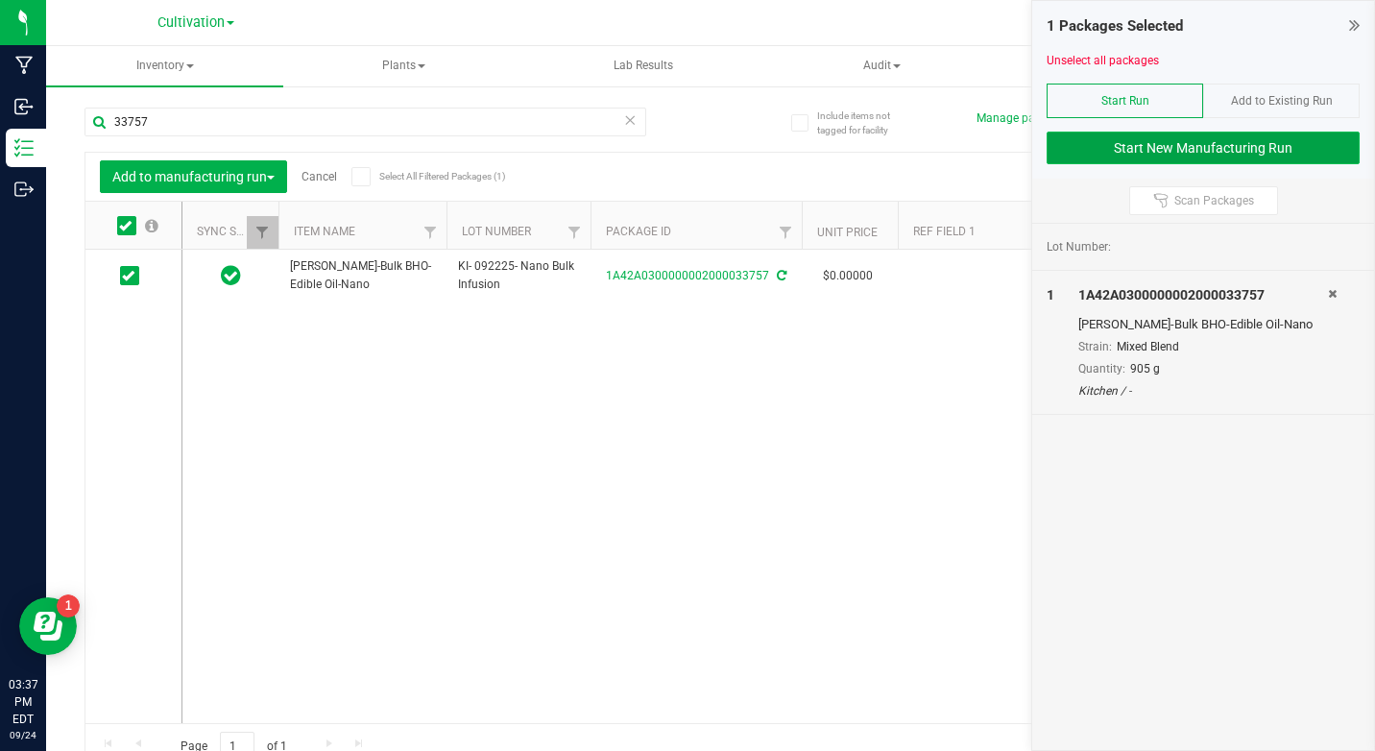
click at [1185, 149] on button "Start New Manufacturing Run" at bounding box center [1203, 148] width 313 height 33
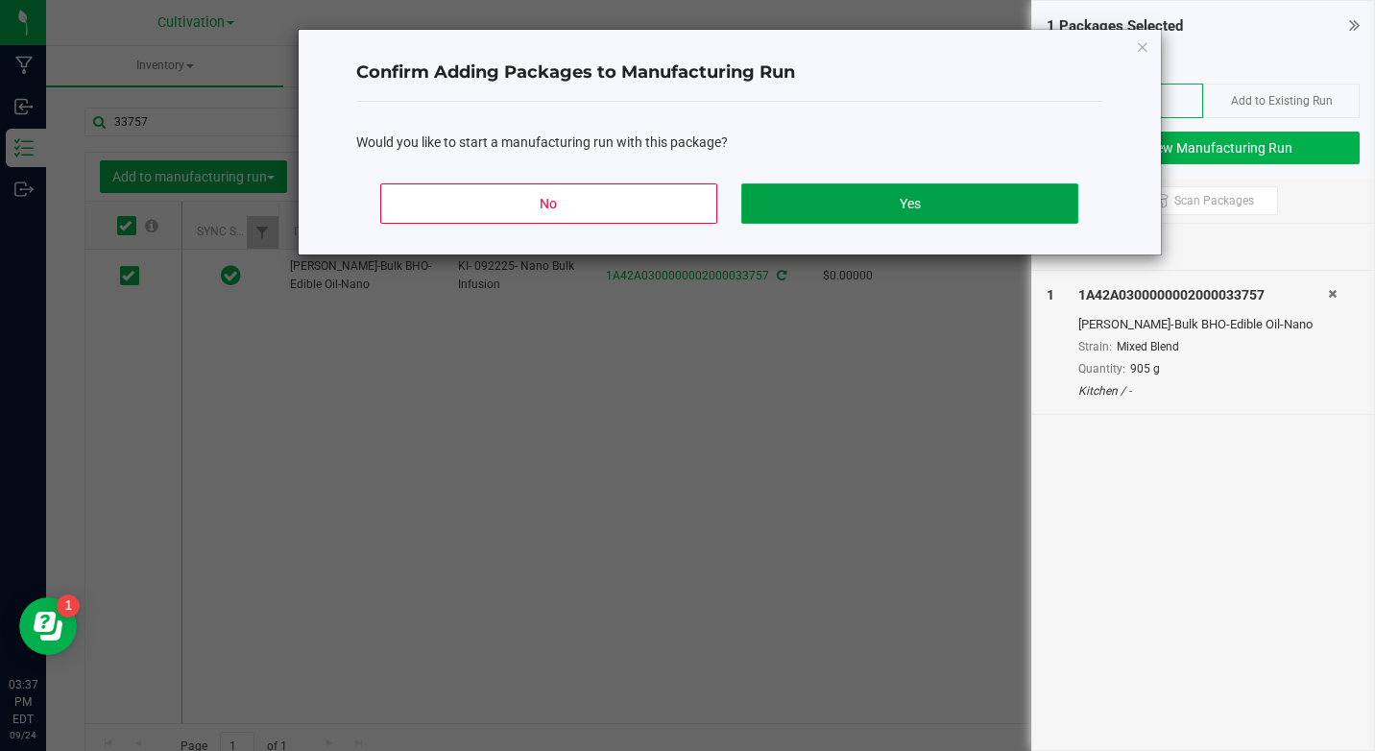
click at [958, 210] on button "Yes" at bounding box center [909, 203] width 336 height 40
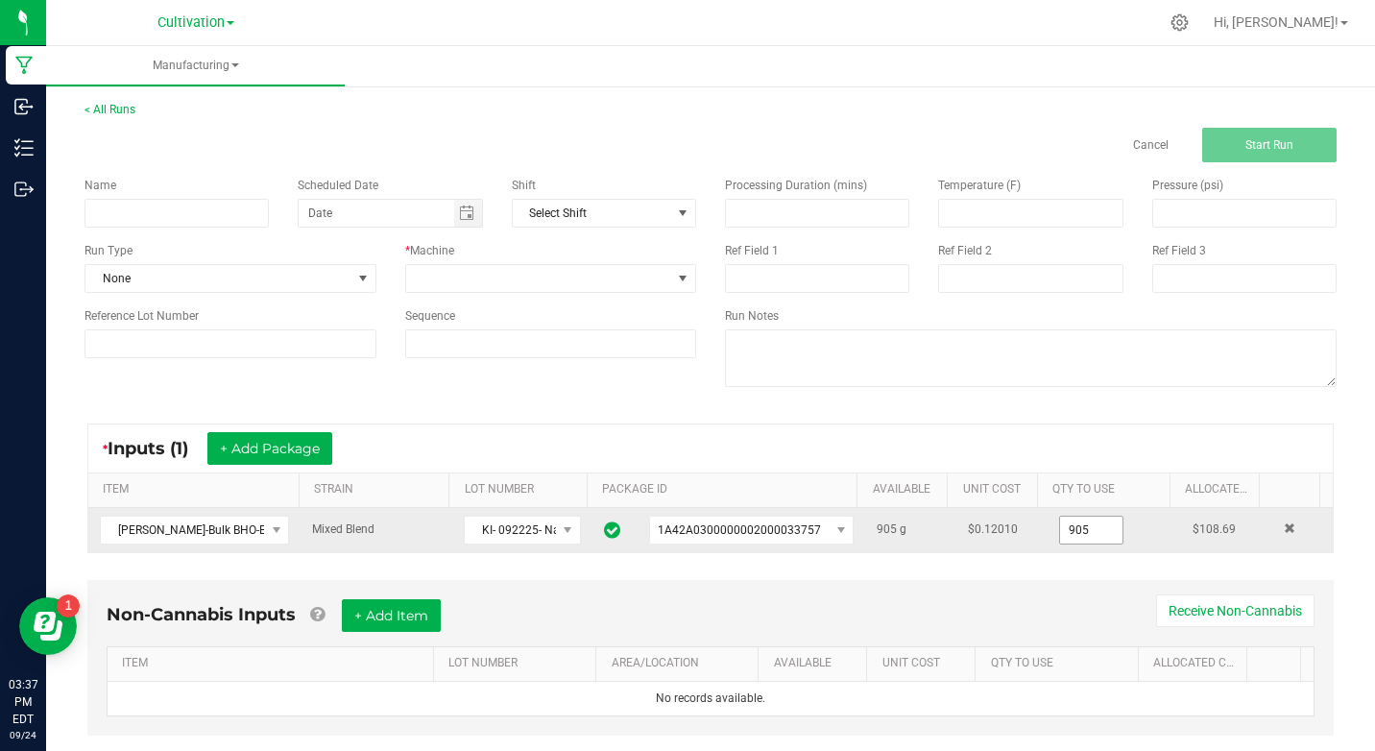
click at [1060, 542] on input "905" at bounding box center [1091, 530] width 62 height 27
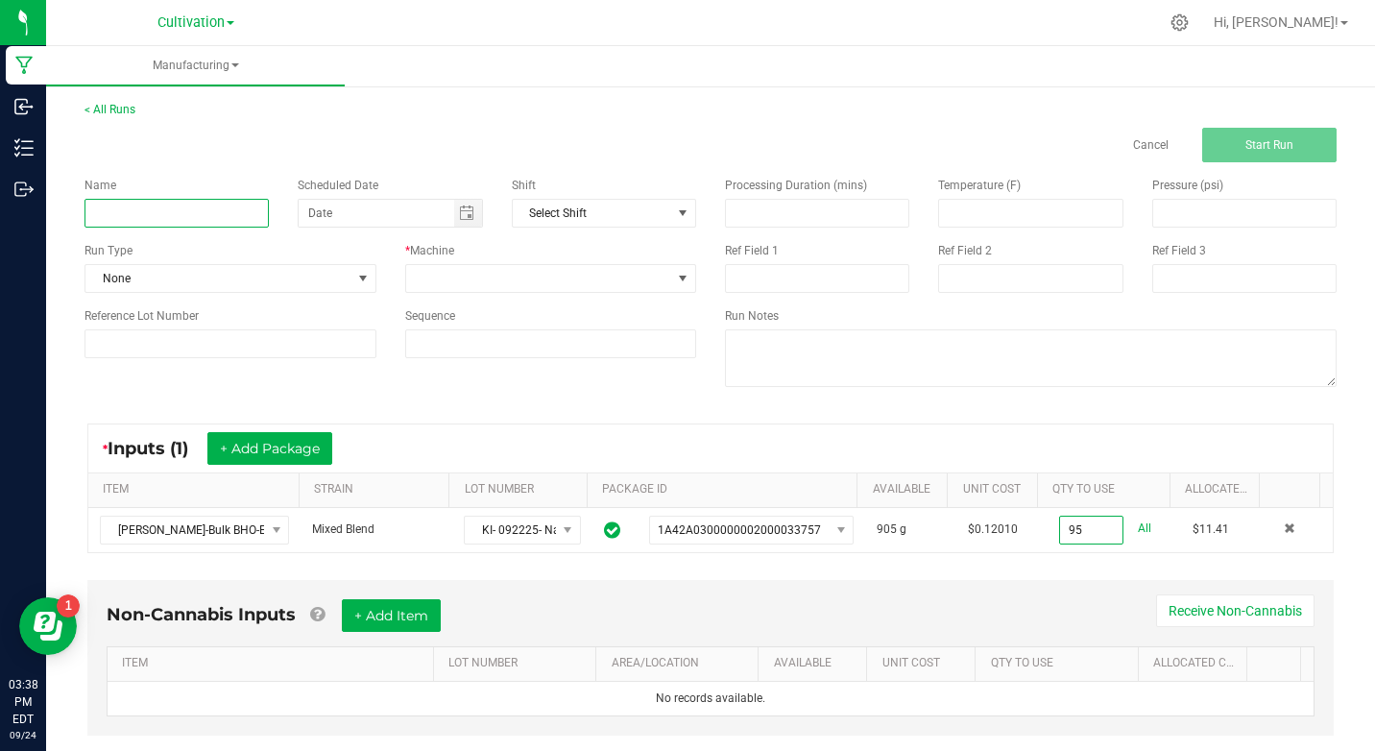
type input "95.0000 g"
click at [102, 216] on input at bounding box center [176, 213] width 184 height 29
click at [204, 203] on input "KI- 092425- 50mg Canna brew half tea half lemonade" at bounding box center [176, 213] width 184 height 29
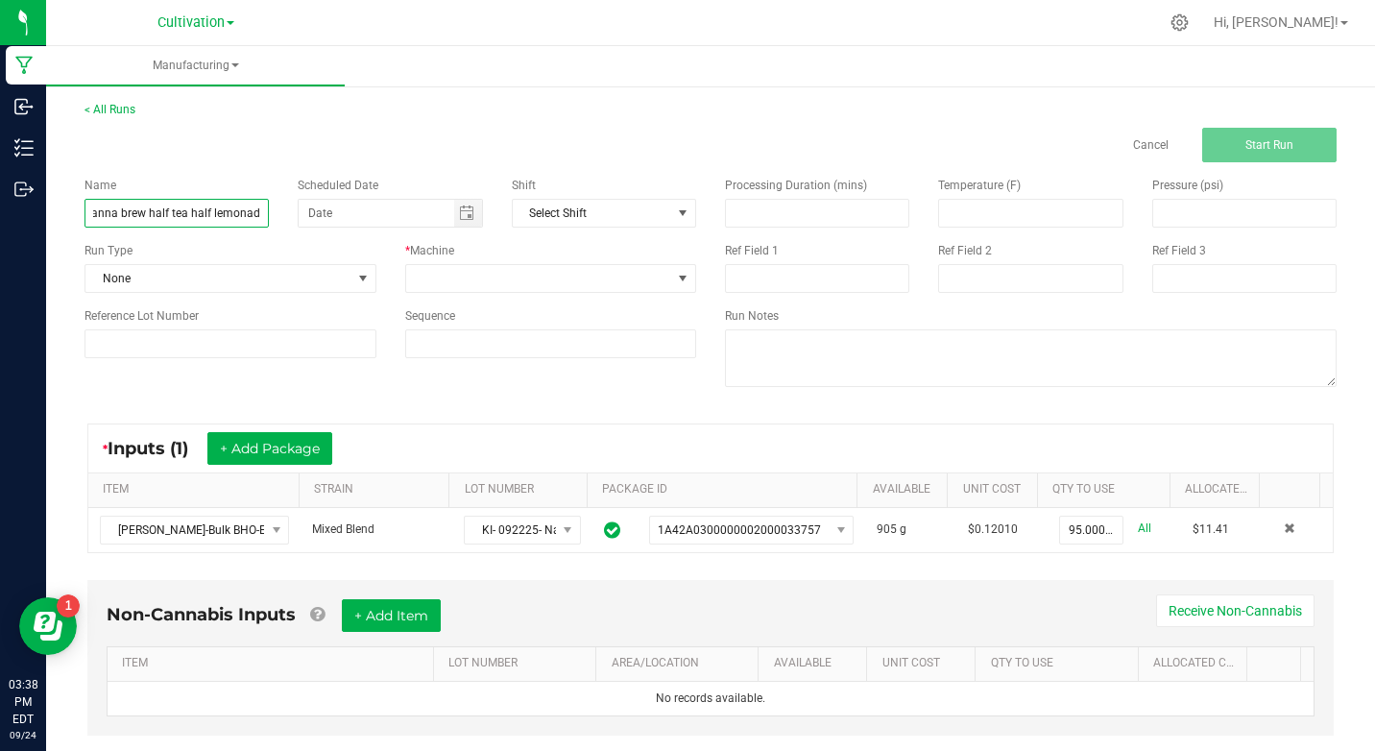
click at [204, 203] on input "KI- 092425- 50mg Canna brew half tea half lemonade" at bounding box center [176, 213] width 184 height 29
type input "KI- 092425- 50mg Canna brew half tea half lemonade"
click at [211, 287] on span "None" at bounding box center [218, 278] width 266 height 27
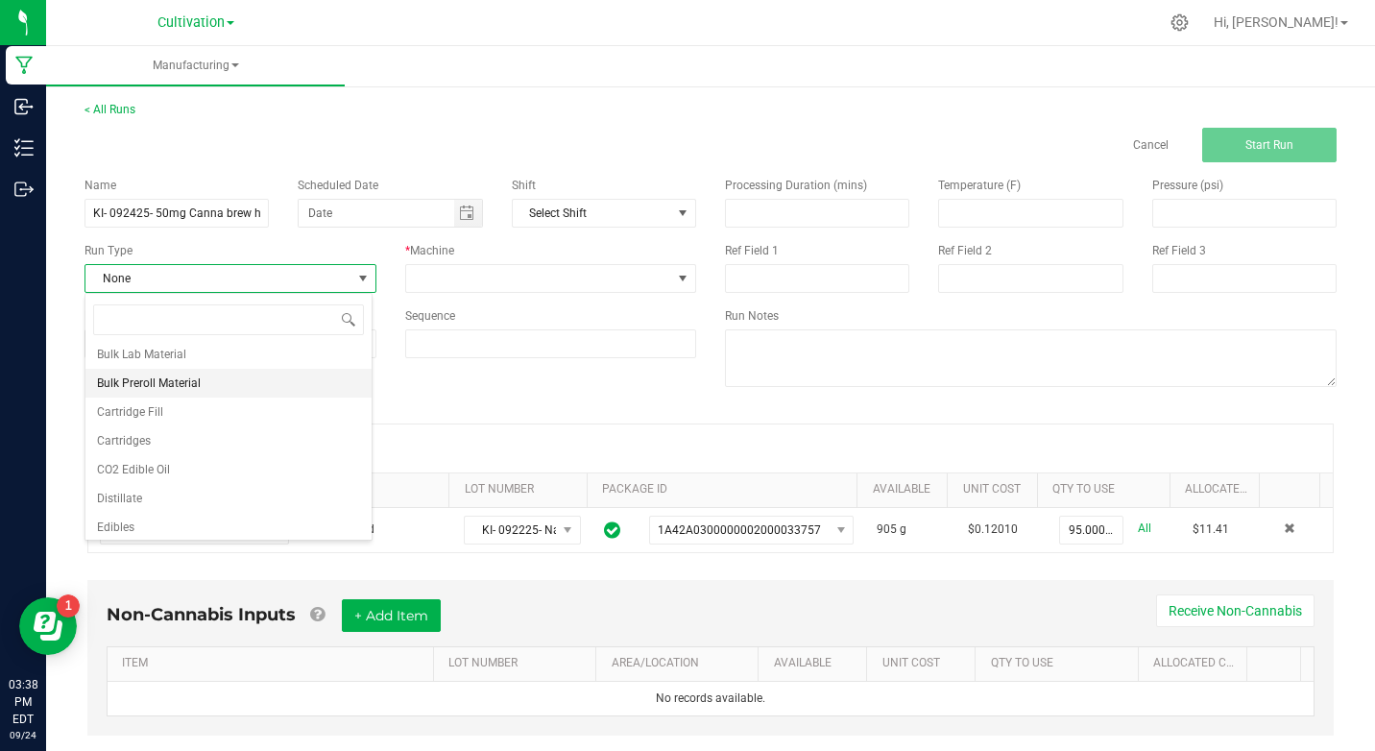
scroll to position [96, 0]
click at [125, 502] on span "Edibles" at bounding box center [115, 493] width 37 height 19
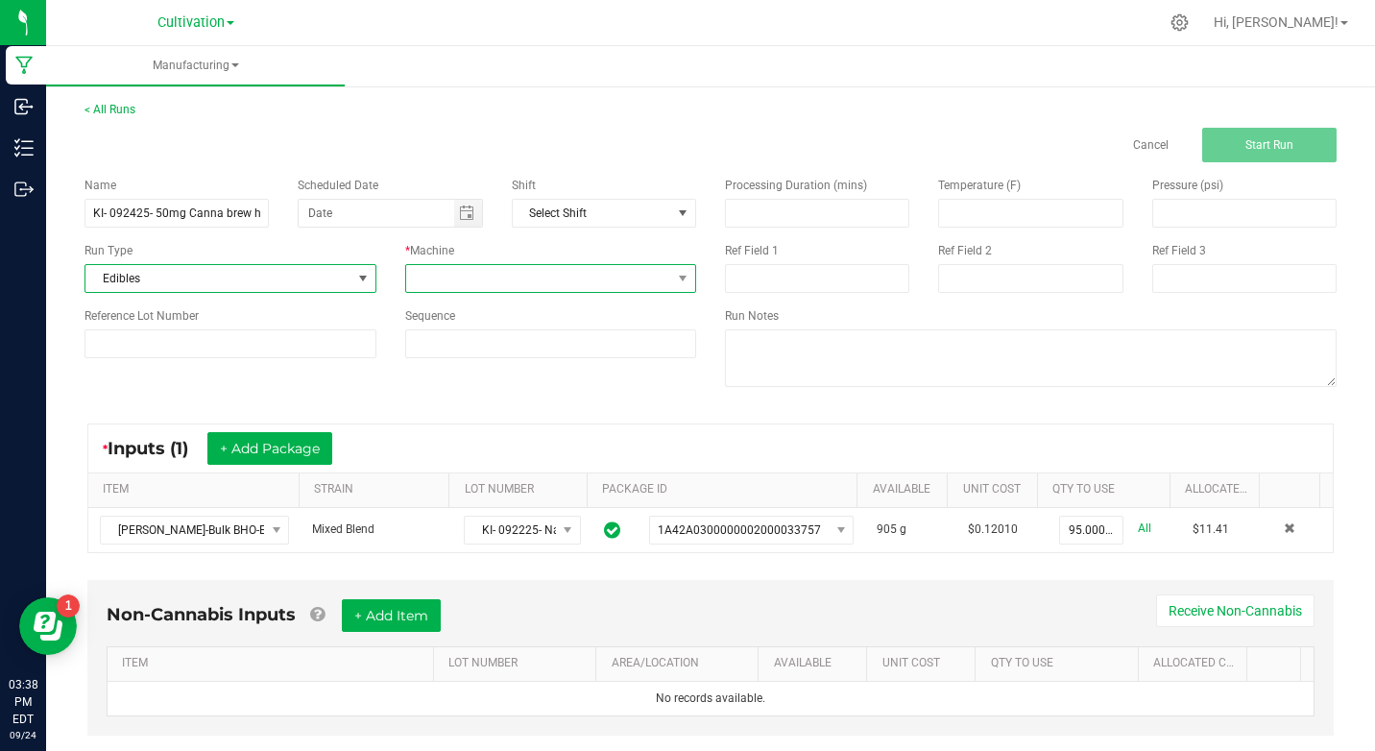
click at [471, 291] on span at bounding box center [539, 278] width 266 height 27
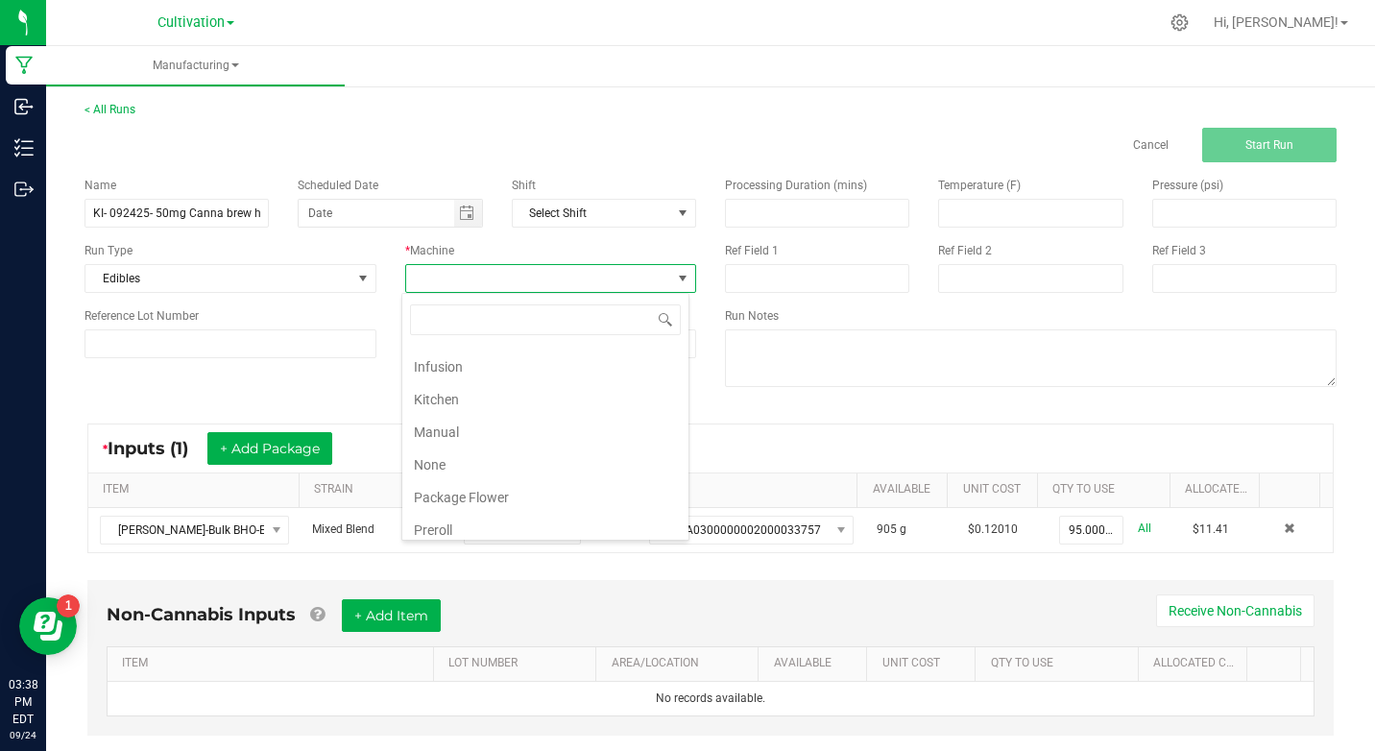
scroll to position [192, 0]
click at [450, 390] on li "Kitchen" at bounding box center [545, 397] width 286 height 33
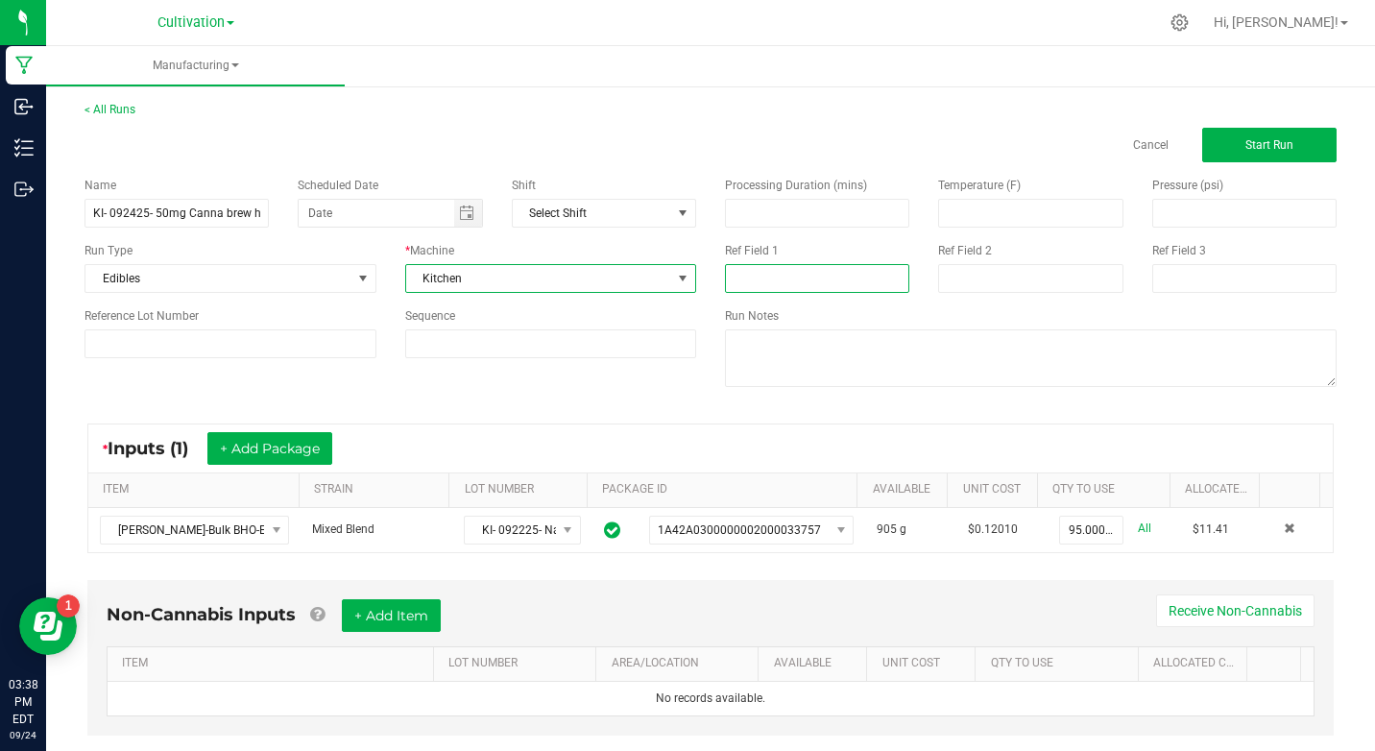
click at [753, 281] on input at bounding box center [817, 278] width 184 height 29
type input "Nano Bulk Infusion"
type input "month/day/year"
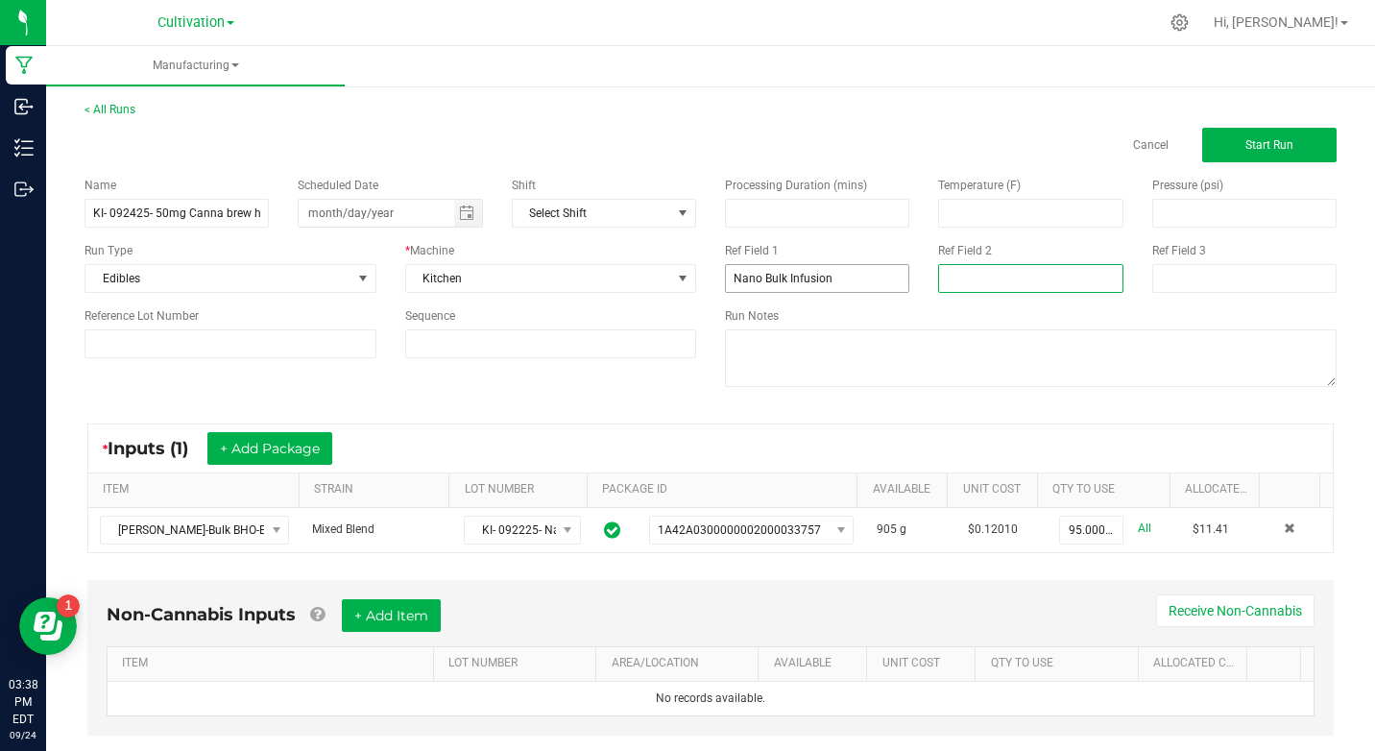
type input "Nano Bulk Infusion"
type input "month/day/year"
click at [1291, 142] on button "Start Run" at bounding box center [1269, 145] width 134 height 35
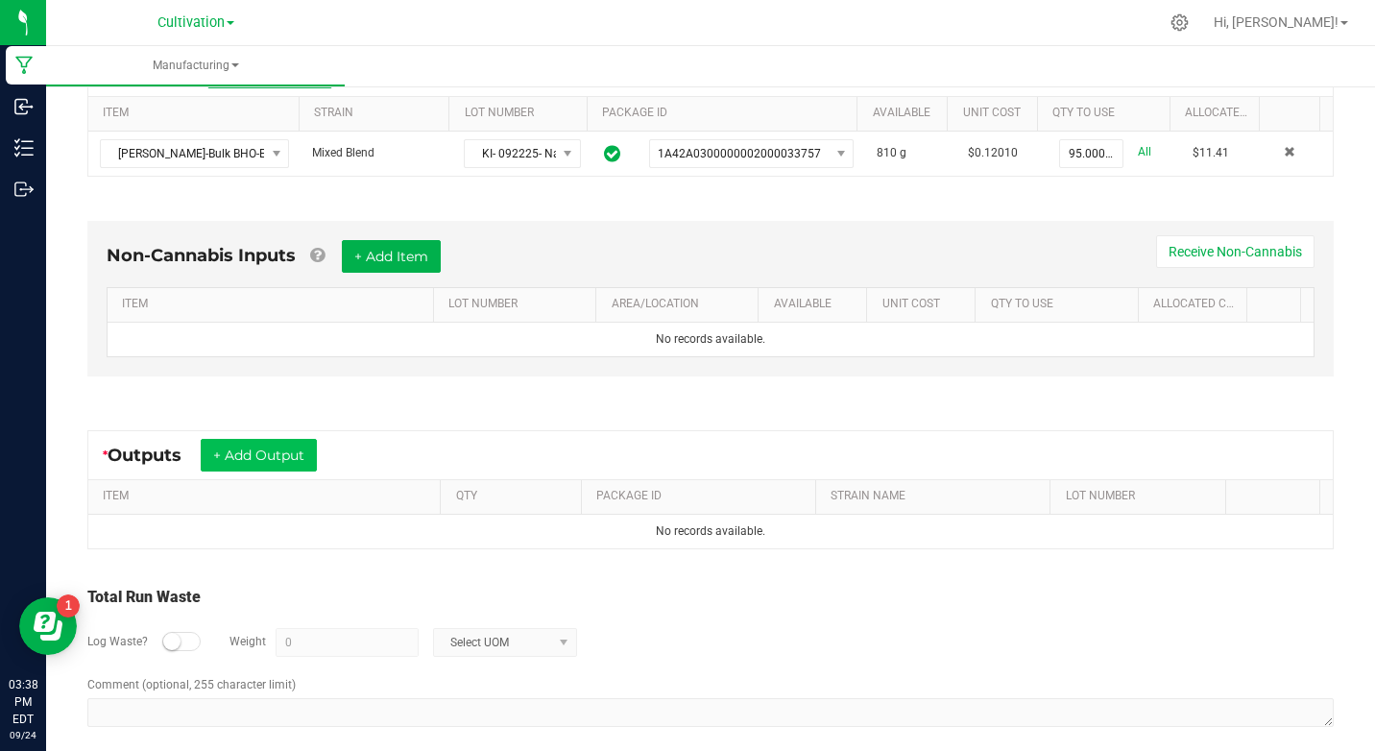
scroll to position [433, 0]
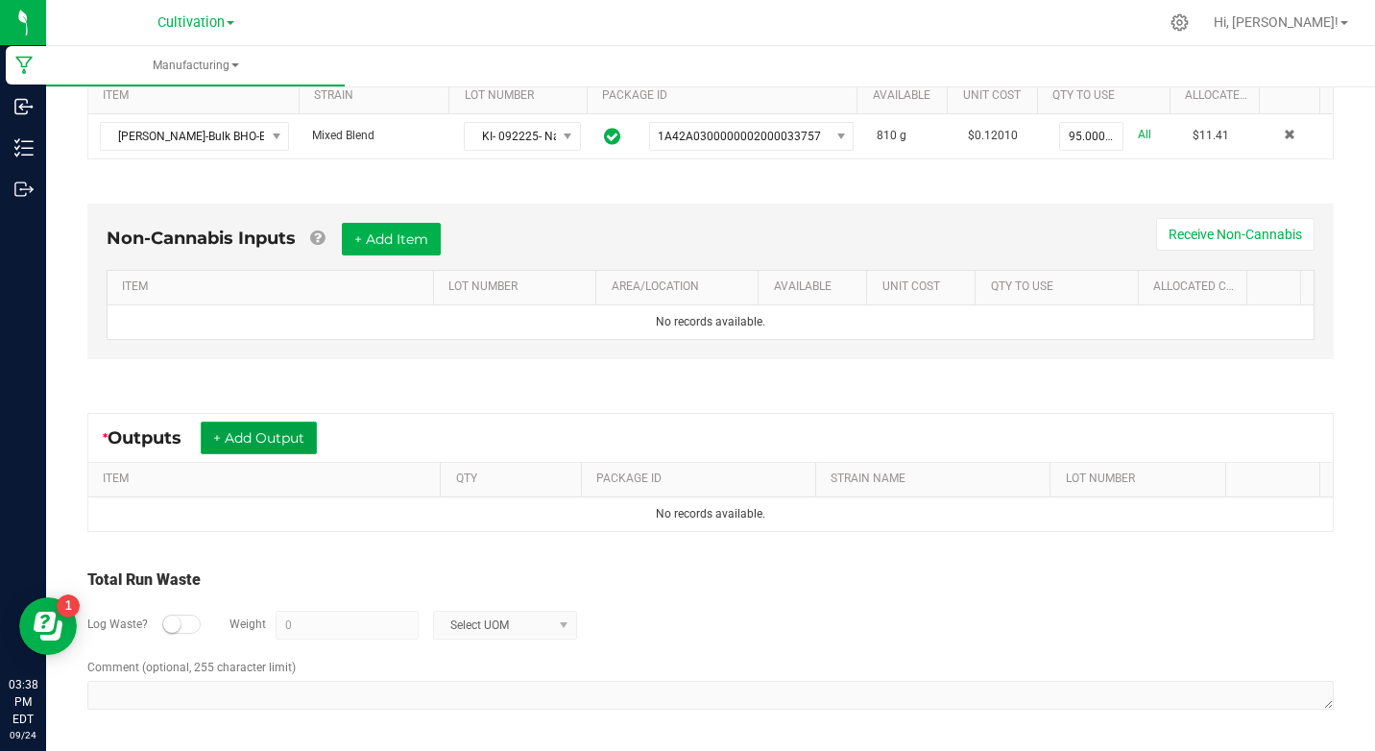
click at [223, 447] on button "+ Add Output" at bounding box center [259, 438] width 116 height 33
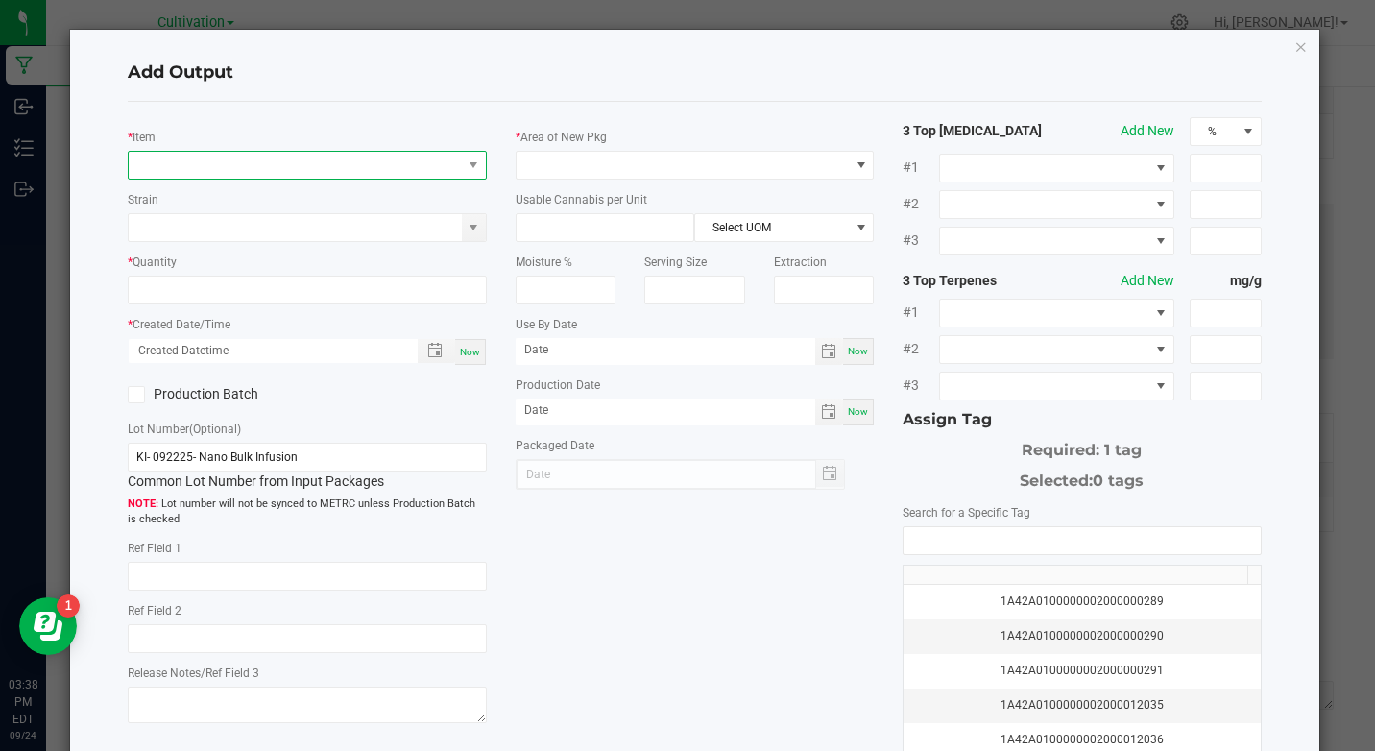
click at [215, 178] on span "NO DATA FOUND" at bounding box center [295, 165] width 332 height 27
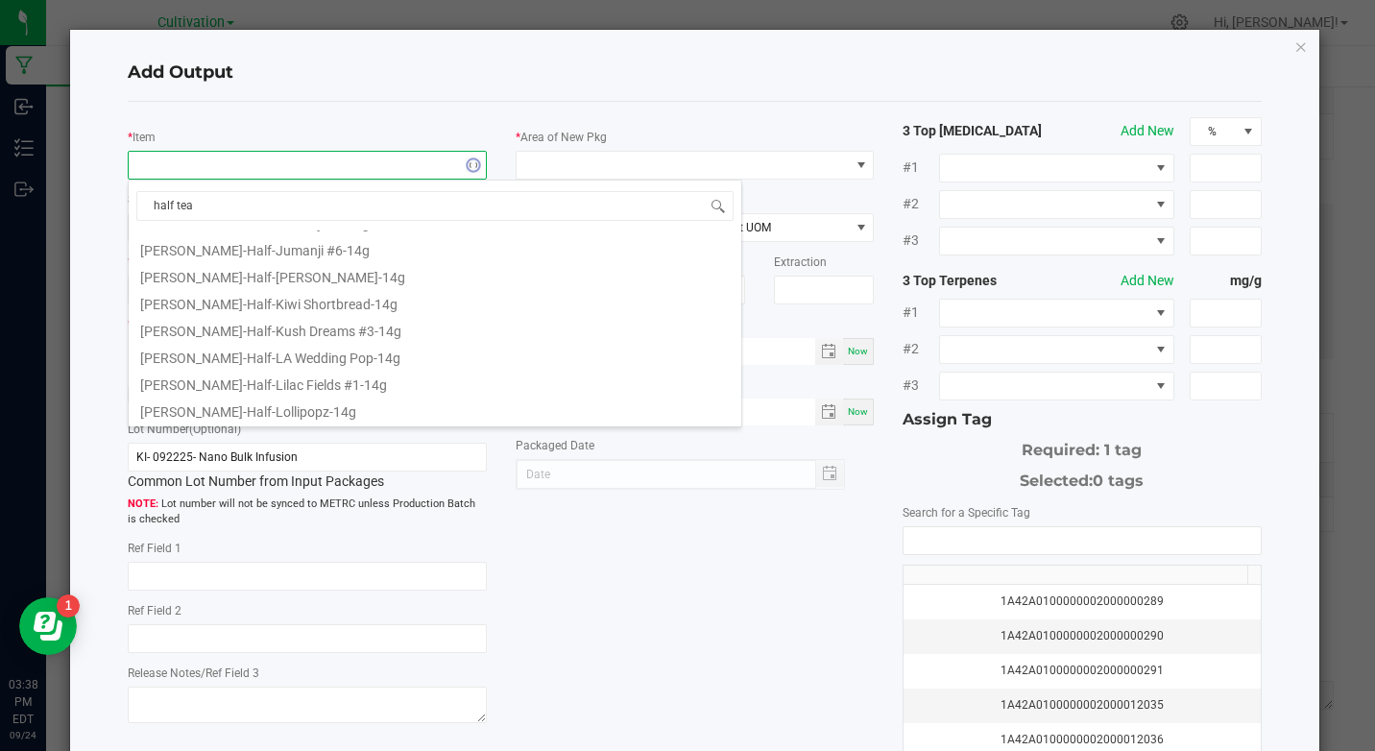
scroll to position [0, 0]
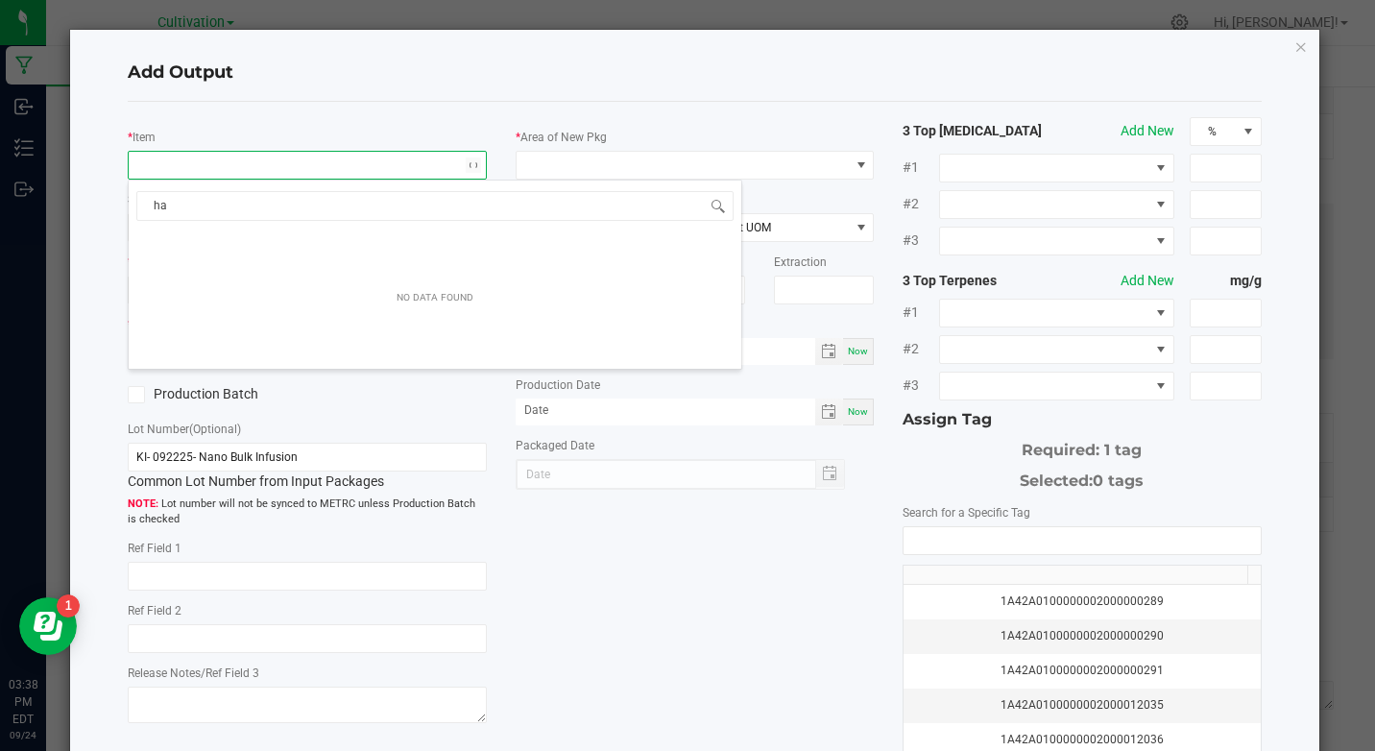
type input "h"
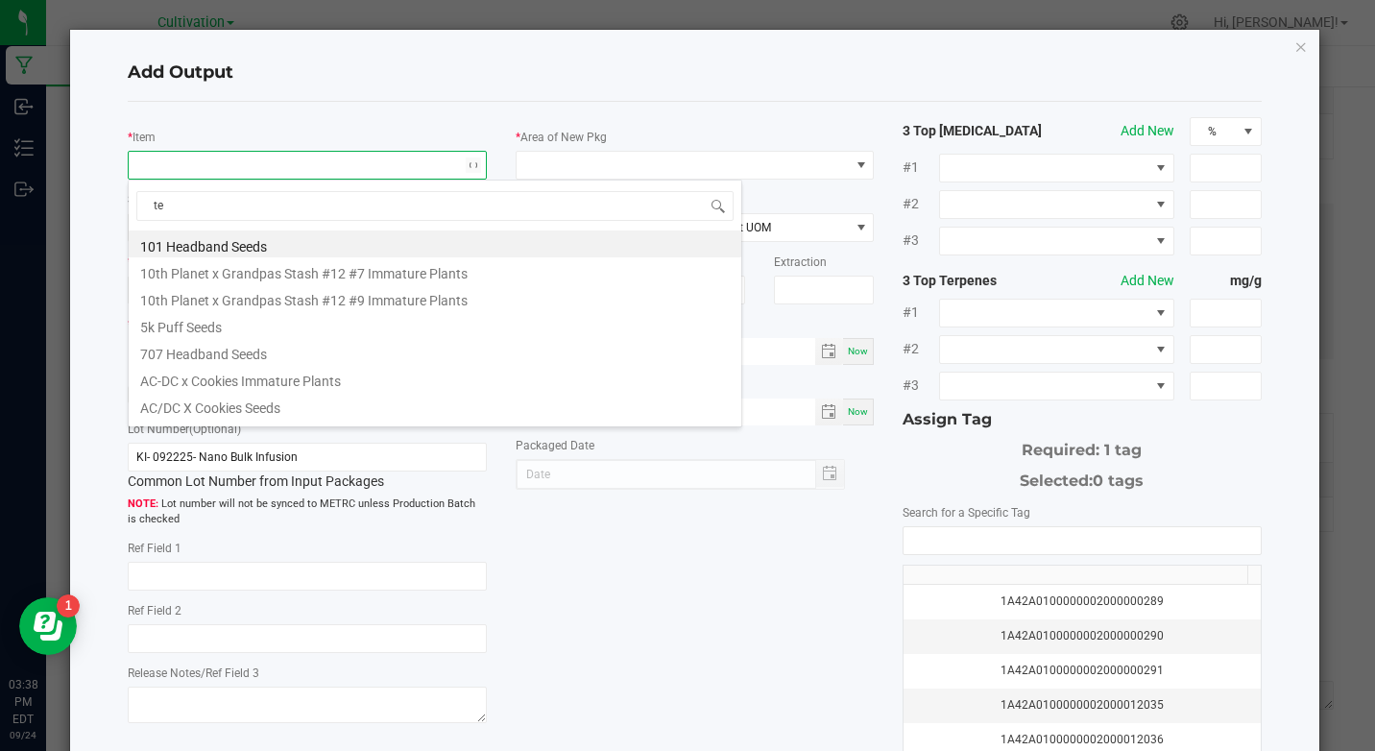
type input "tea"
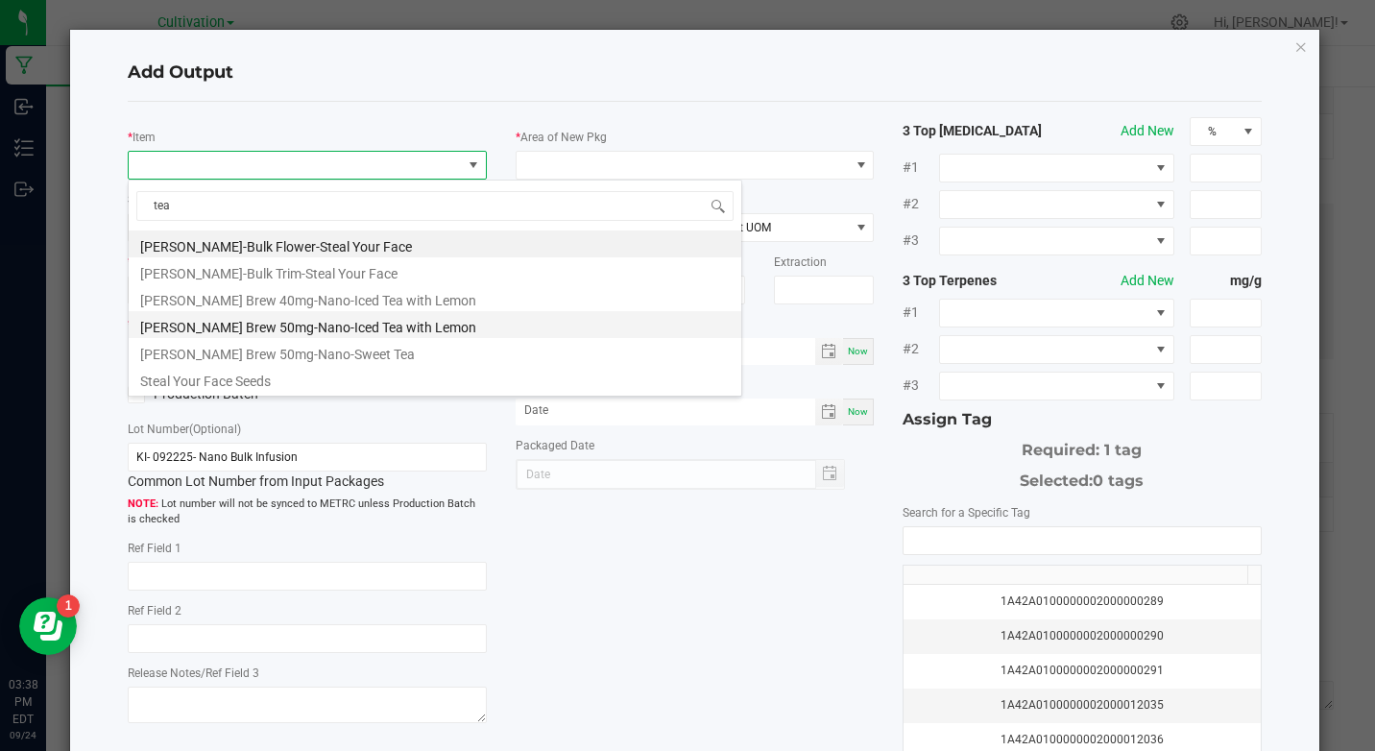
click at [375, 328] on li "[PERSON_NAME] Brew 50mg-Nano-Iced Tea with Lemon" at bounding box center [435, 324] width 613 height 27
type input "0 ea"
type input "1.6"
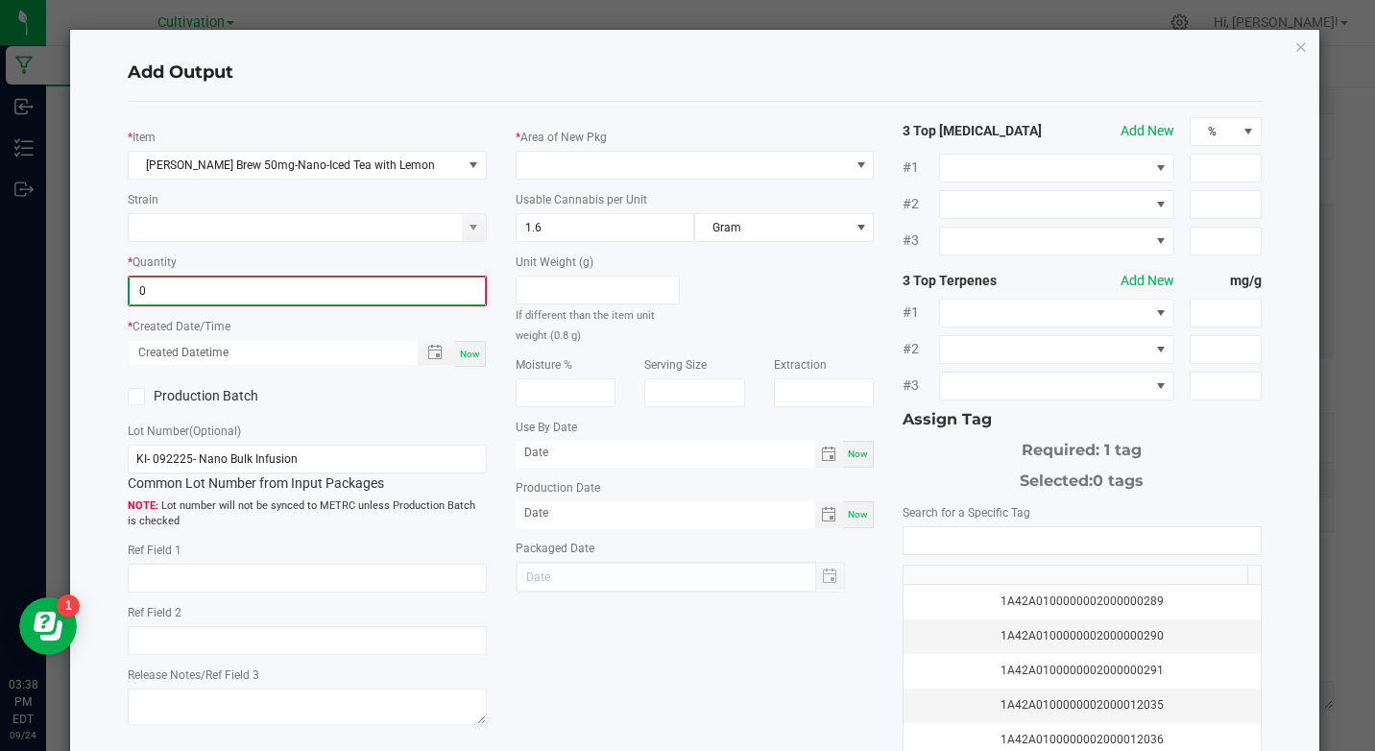
click at [356, 298] on input "0" at bounding box center [307, 290] width 354 height 27
type input "92 ea"
click at [462, 356] on span "Now" at bounding box center [470, 352] width 20 height 11
type input "[DATE] 3:39 PM"
type input "[DATE]"
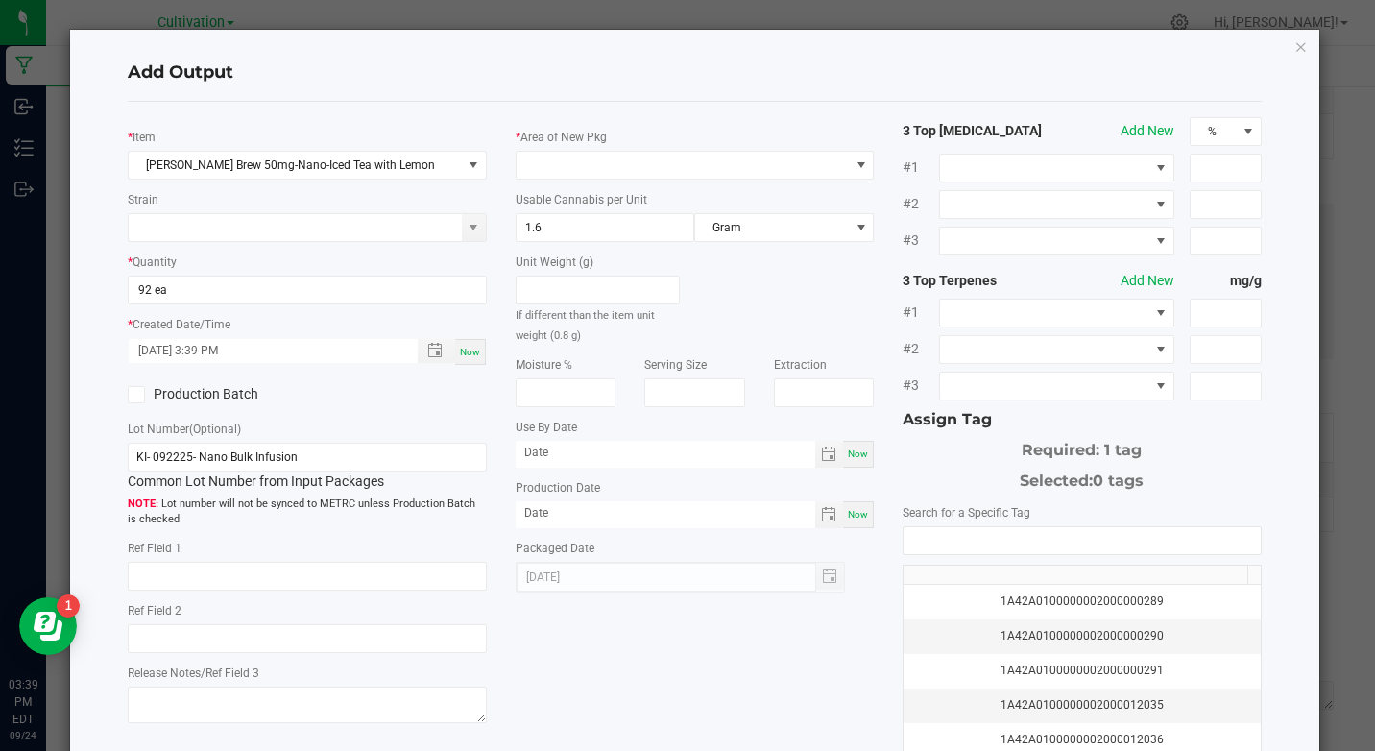
click at [222, 400] on label "Production Batch" at bounding box center [210, 394] width 165 height 20
click at [0, 0] on input "Production Batch" at bounding box center [0, 0] width 0 height 0
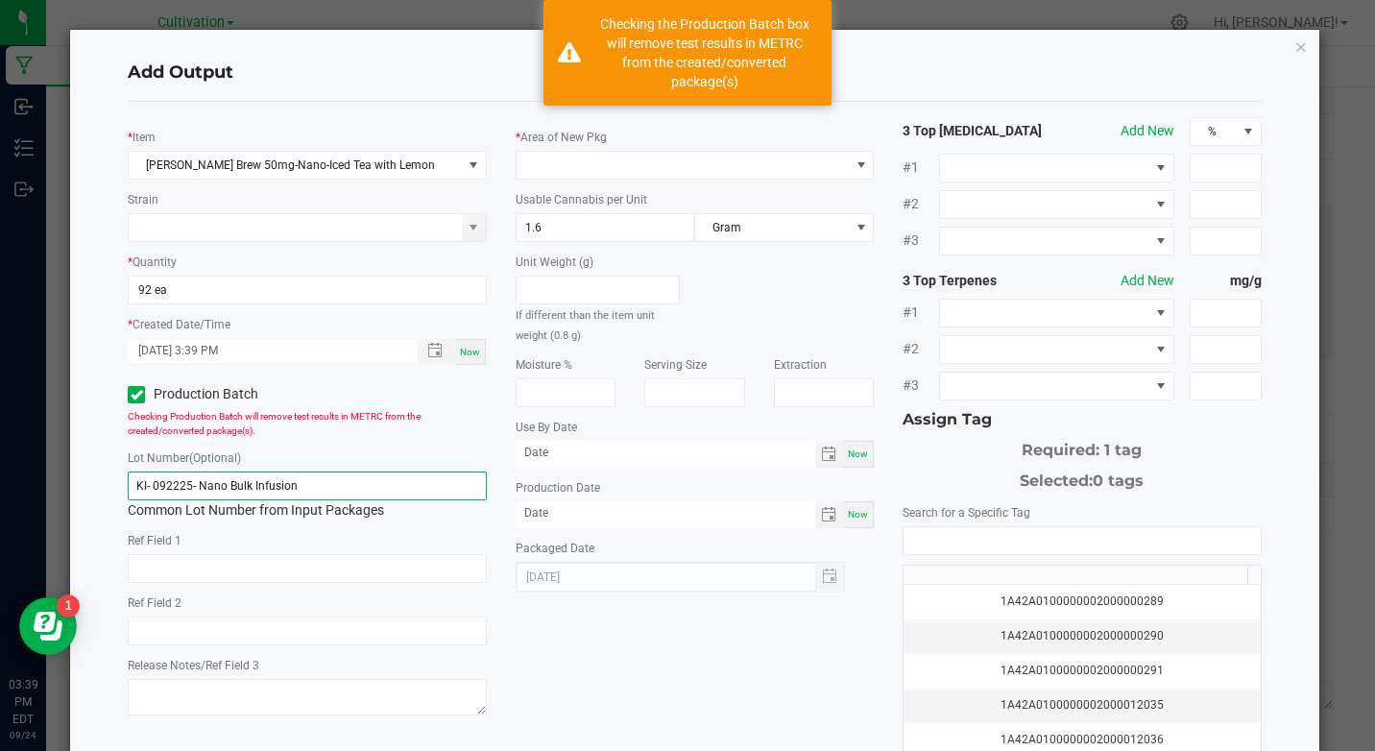
click at [218, 498] on input "KI- 092225- Nano Bulk Infusion" at bounding box center [307, 485] width 358 height 29
paste input "425- 50mg Canna brew half tea half lemonade"
type input "KI- 092425- 50mg Canna brew half tea half lemonade"
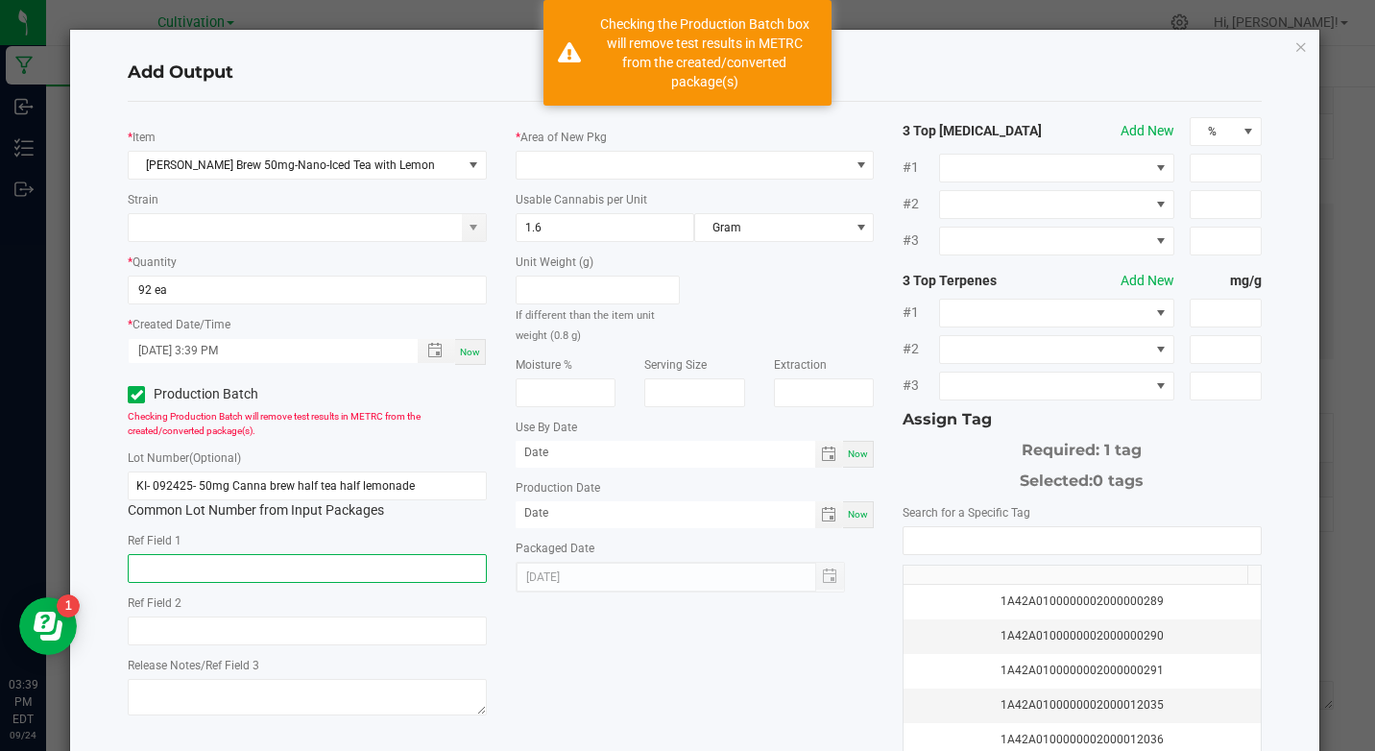
click at [188, 556] on input "text" at bounding box center [307, 568] width 358 height 29
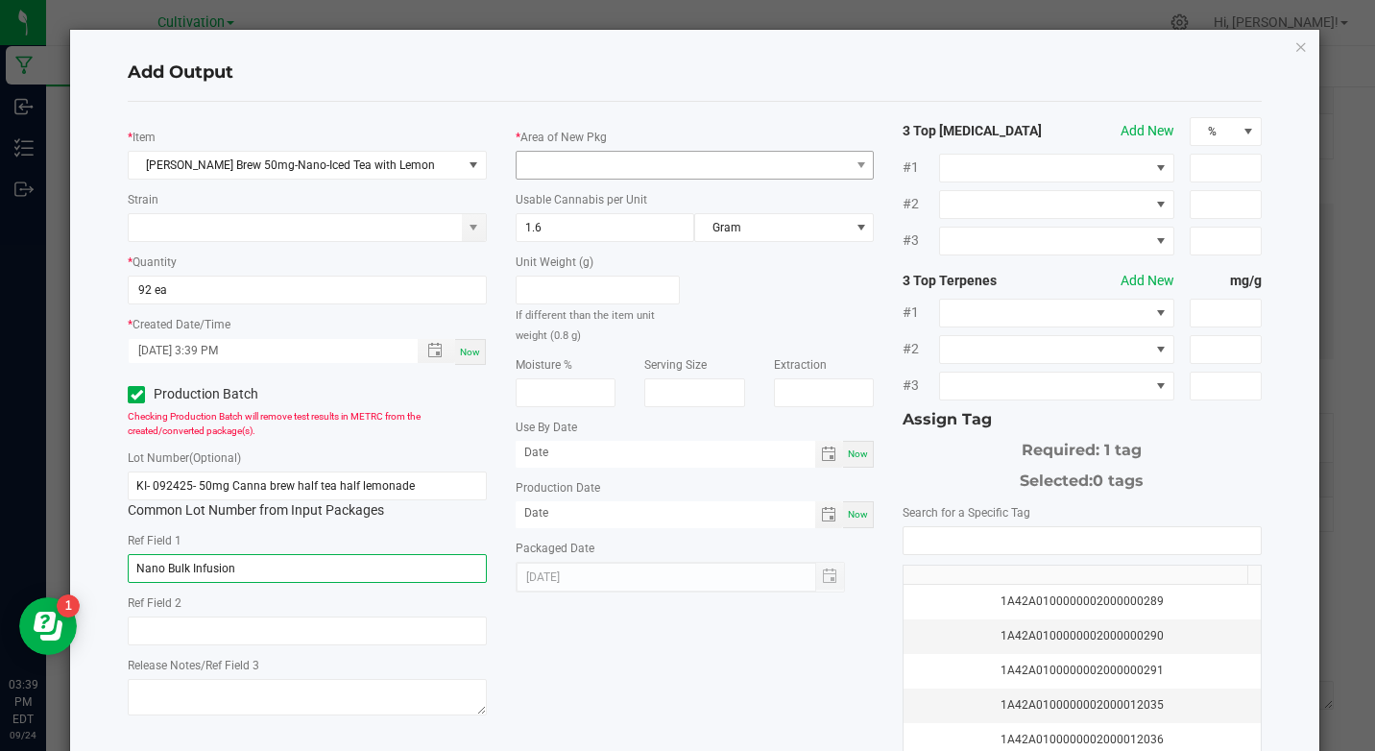
type input "Nano Bulk Infusion"
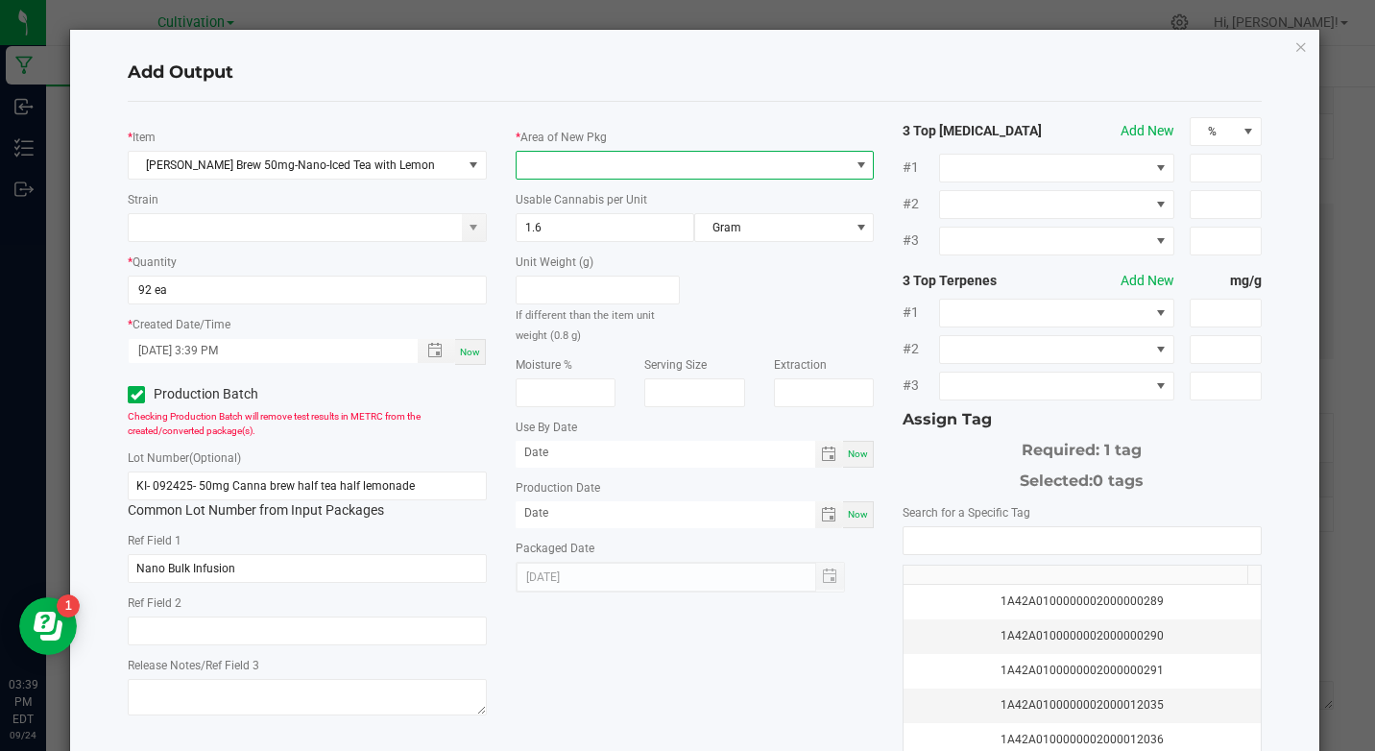
click at [791, 167] on span at bounding box center [683, 165] width 332 height 27
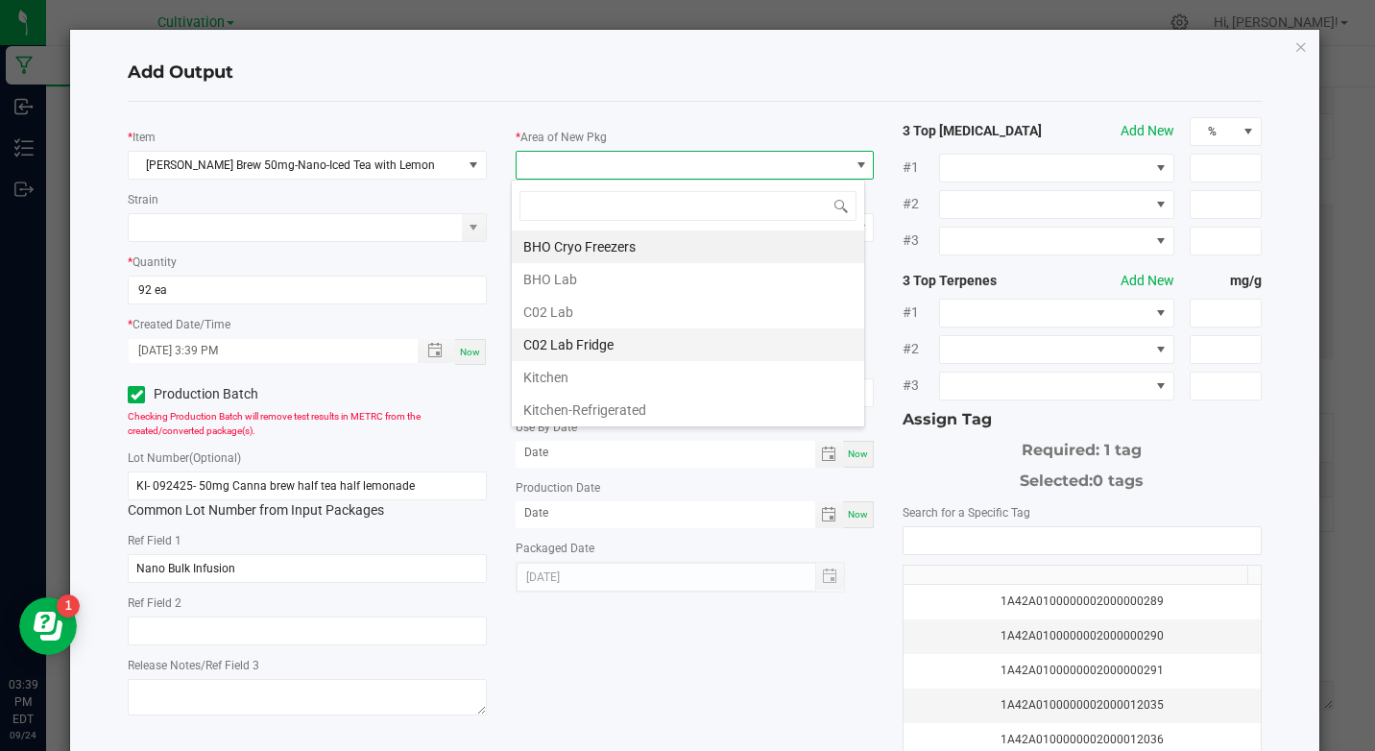
scroll to position [96, 0]
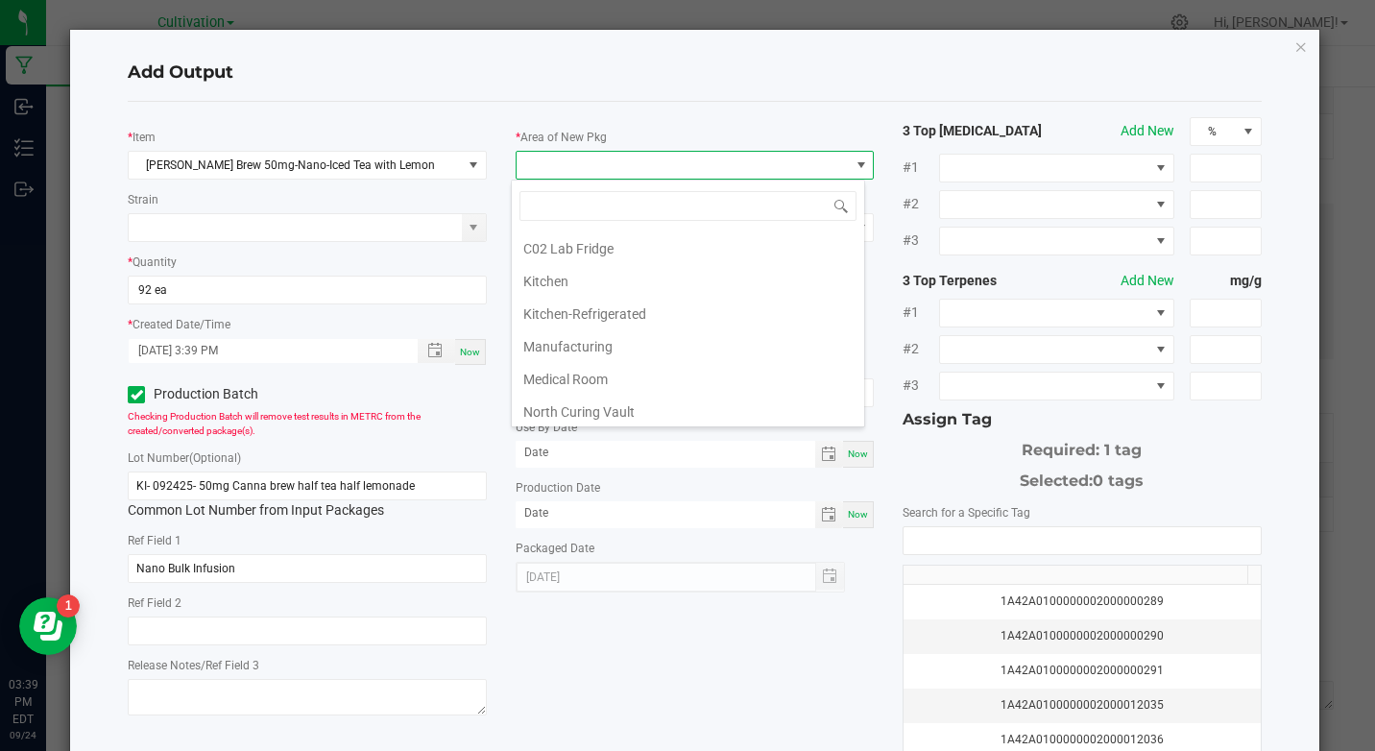
click at [578, 290] on li "Kitchen" at bounding box center [688, 281] width 352 height 33
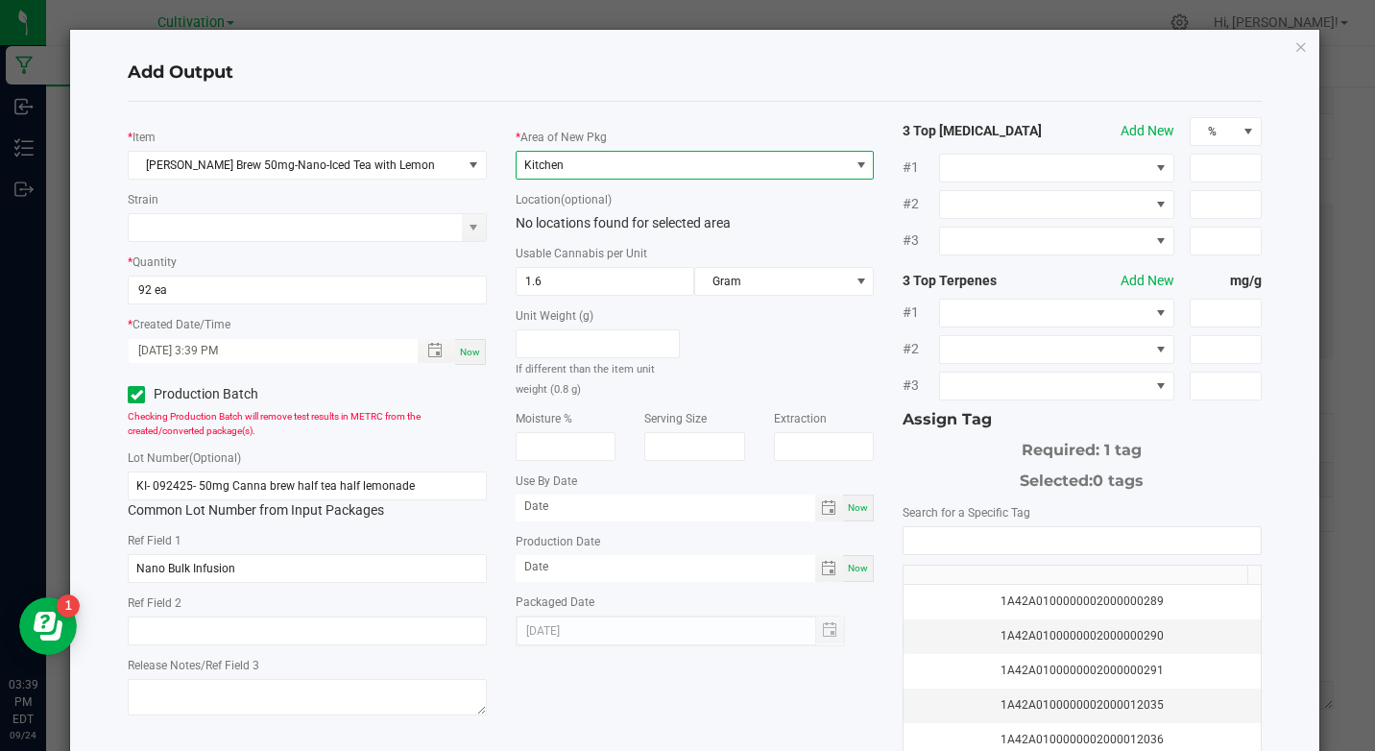
click at [853, 504] on span "Now" at bounding box center [858, 507] width 20 height 11
type input "[DATE]"
click at [859, 571] on div "Now" at bounding box center [858, 568] width 31 height 27
type input "[DATE]"
click at [596, 498] on input "[DATE]" at bounding box center [666, 506] width 301 height 24
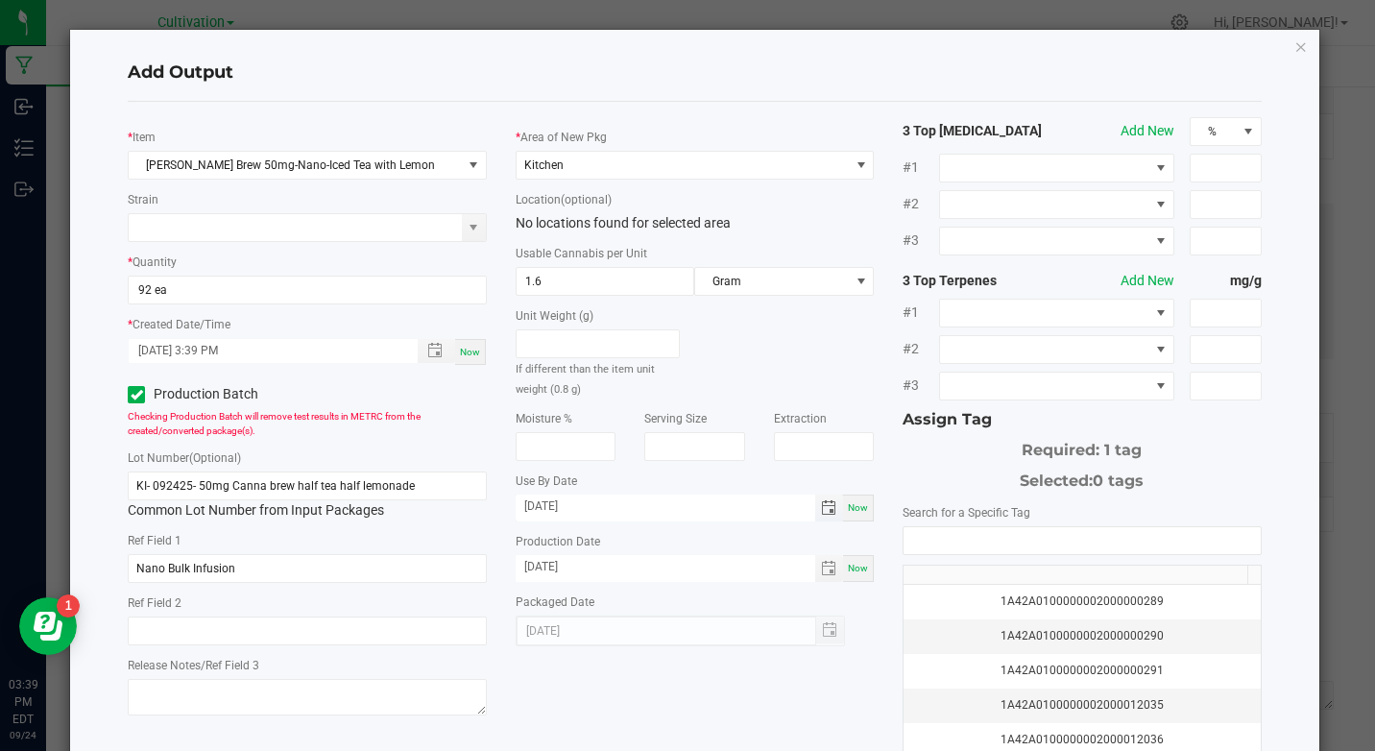
click at [525, 503] on input "[DATE]" at bounding box center [666, 506] width 301 height 24
type input "[DATE]"
click at [1017, 531] on input "NO DATA FOUND" at bounding box center [1082, 540] width 356 height 27
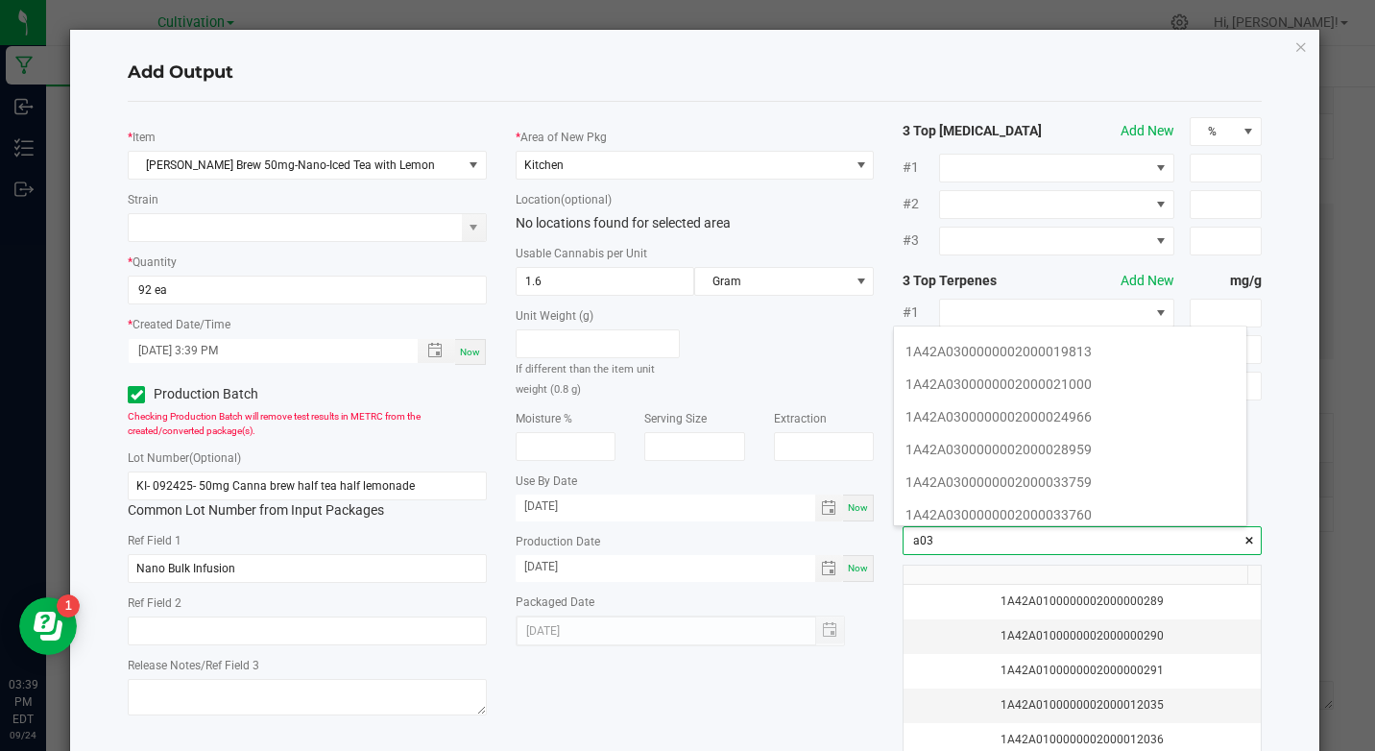
scroll to position [288, 0]
click at [1095, 423] on li "1A42A0300000002000028959" at bounding box center [1070, 416] width 352 height 33
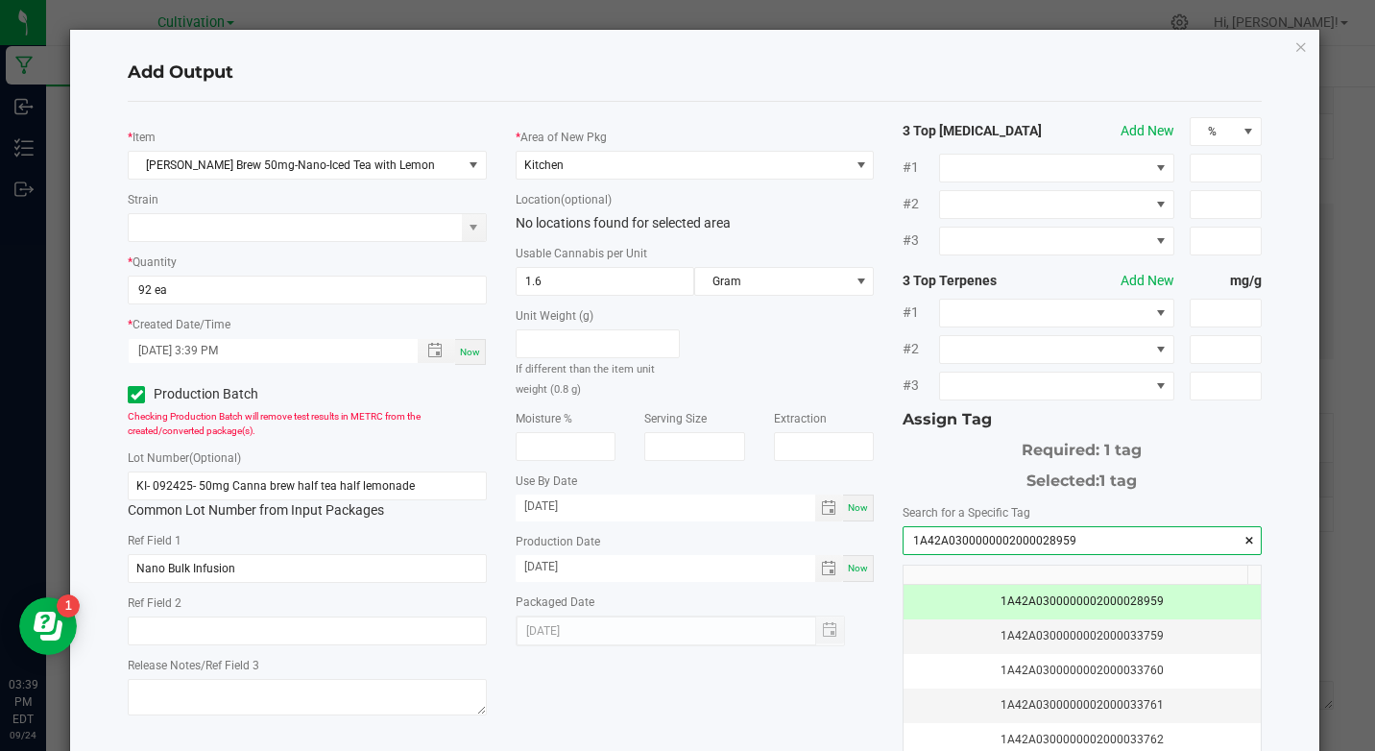
type input "1A42A0300000002000028959"
click at [1260, 372] on div "3 Top [MEDICAL_DATA] Add New % #1 #2 #3 3 Top Terpenes Add New mg/g #1 #2 #3" at bounding box center [1081, 262] width 387 height 291
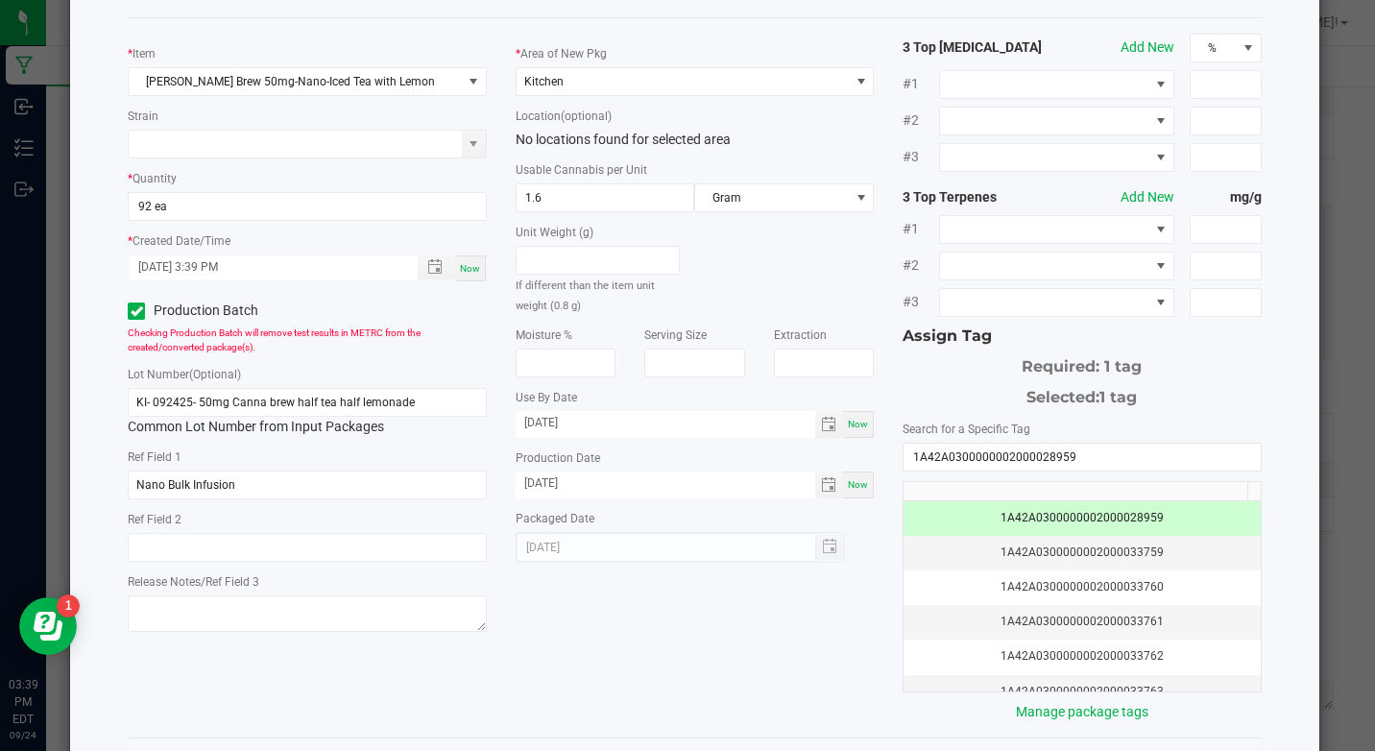
scroll to position [166, 0]
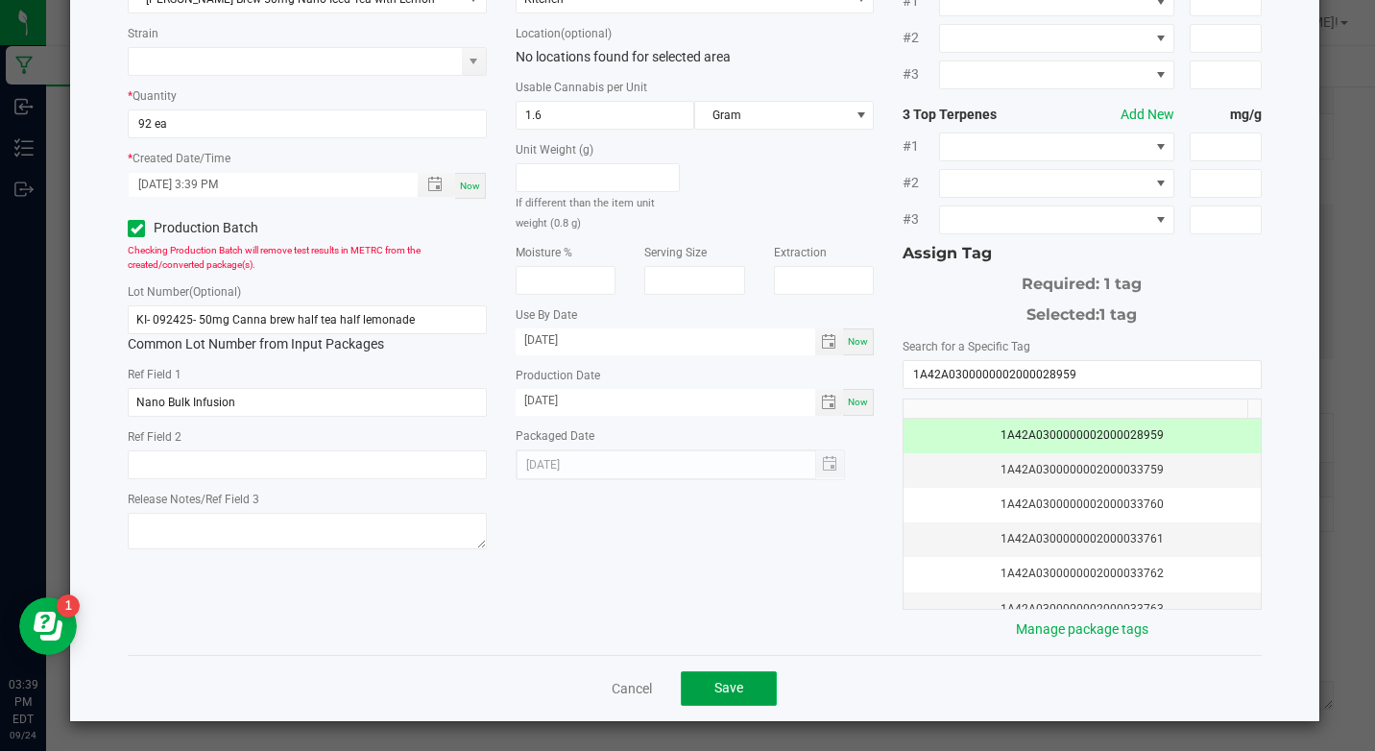
click at [714, 683] on span "Save" at bounding box center [728, 687] width 29 height 15
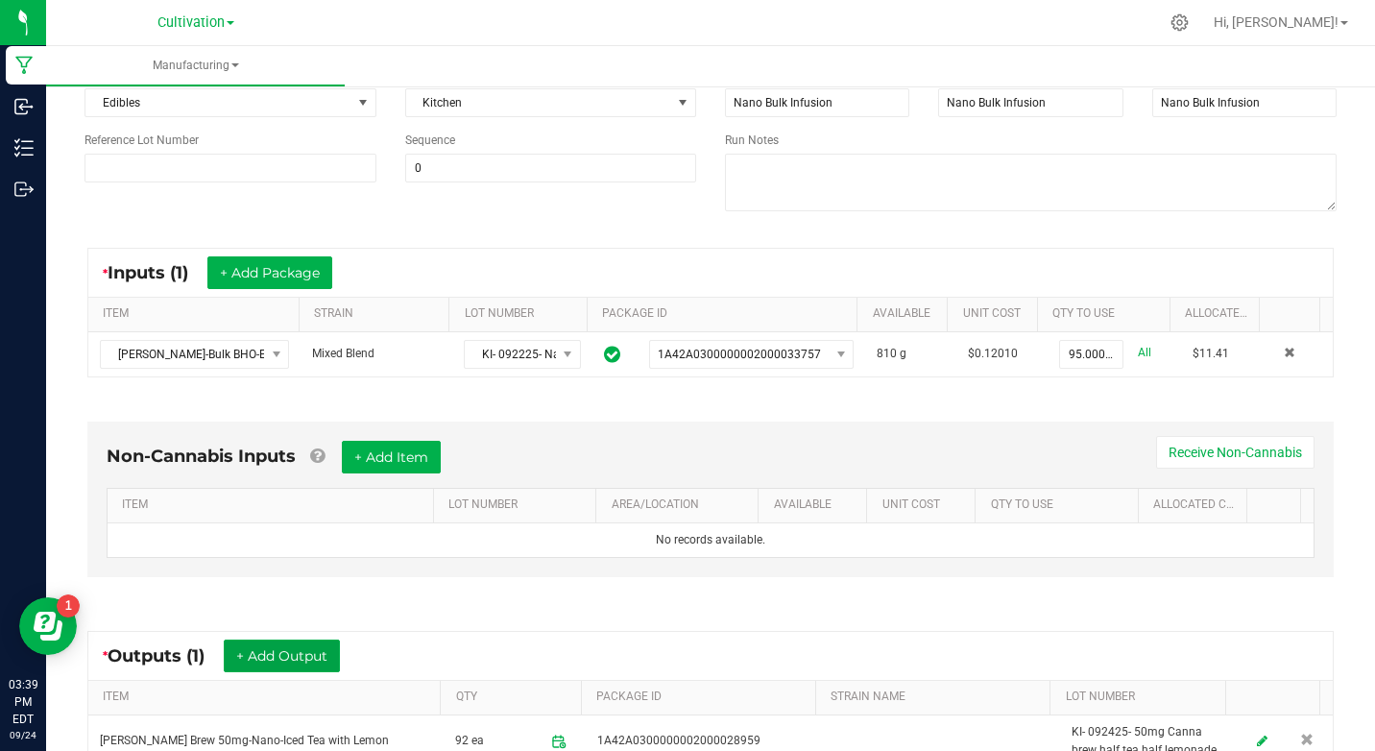
scroll to position [0, 0]
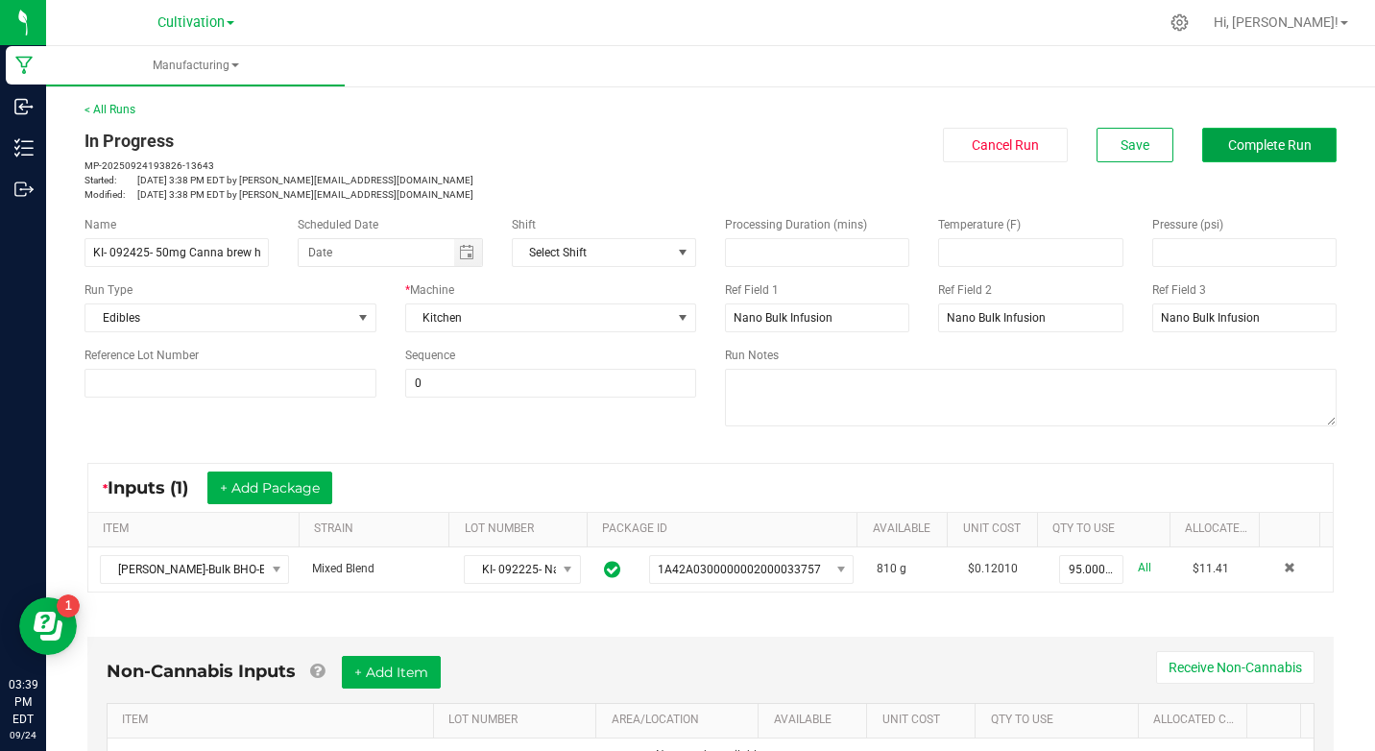
click at [1249, 139] on span "Complete Run" at bounding box center [1270, 144] width 84 height 15
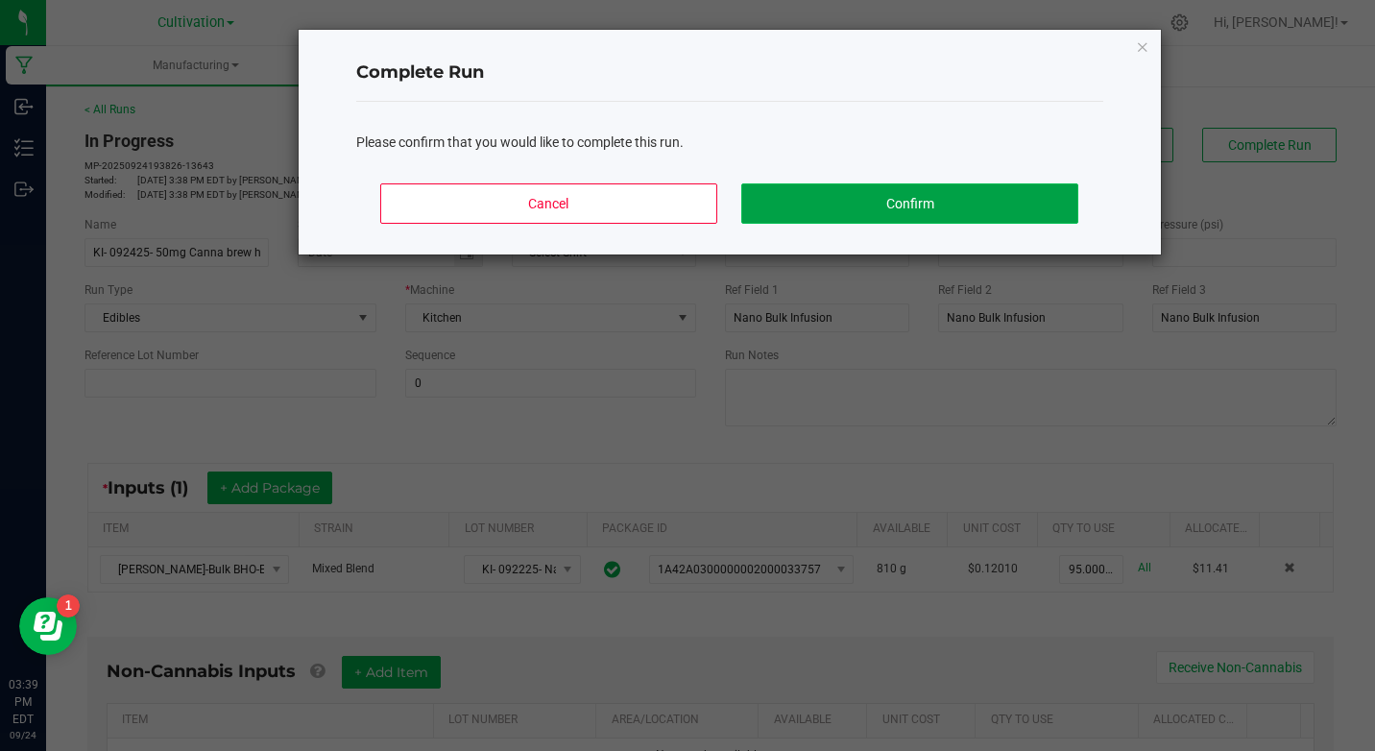
click at [968, 214] on button "Confirm" at bounding box center [909, 203] width 336 height 40
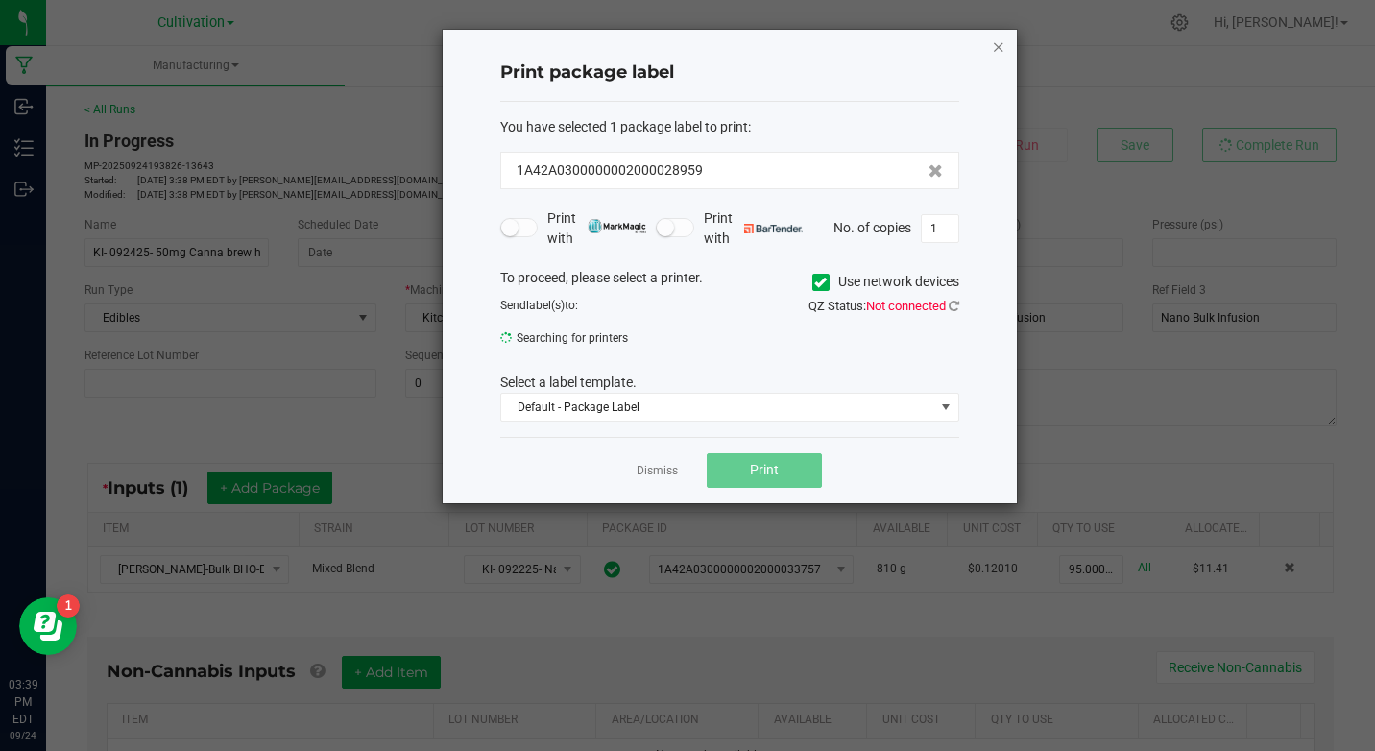
click at [992, 43] on icon "button" at bounding box center [998, 46] width 13 height 23
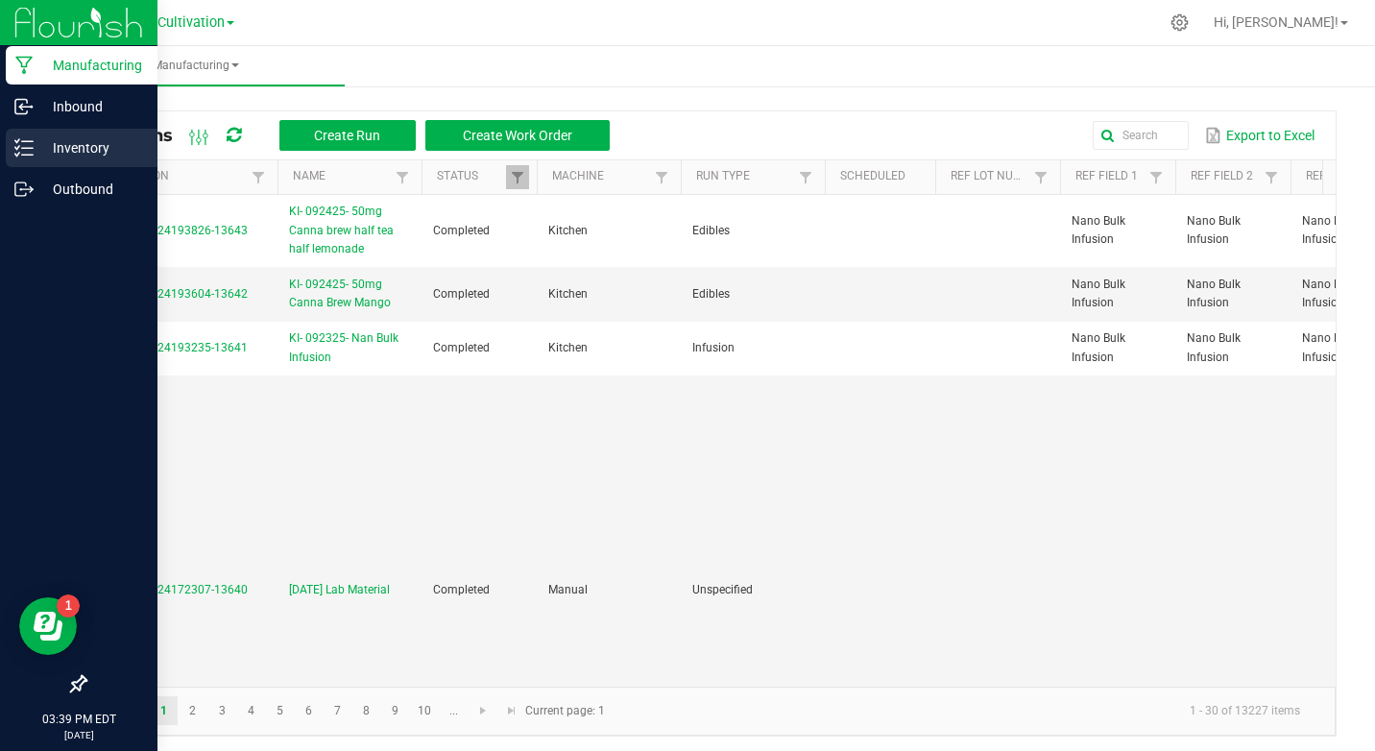
click at [31, 148] on line at bounding box center [27, 148] width 11 height 0
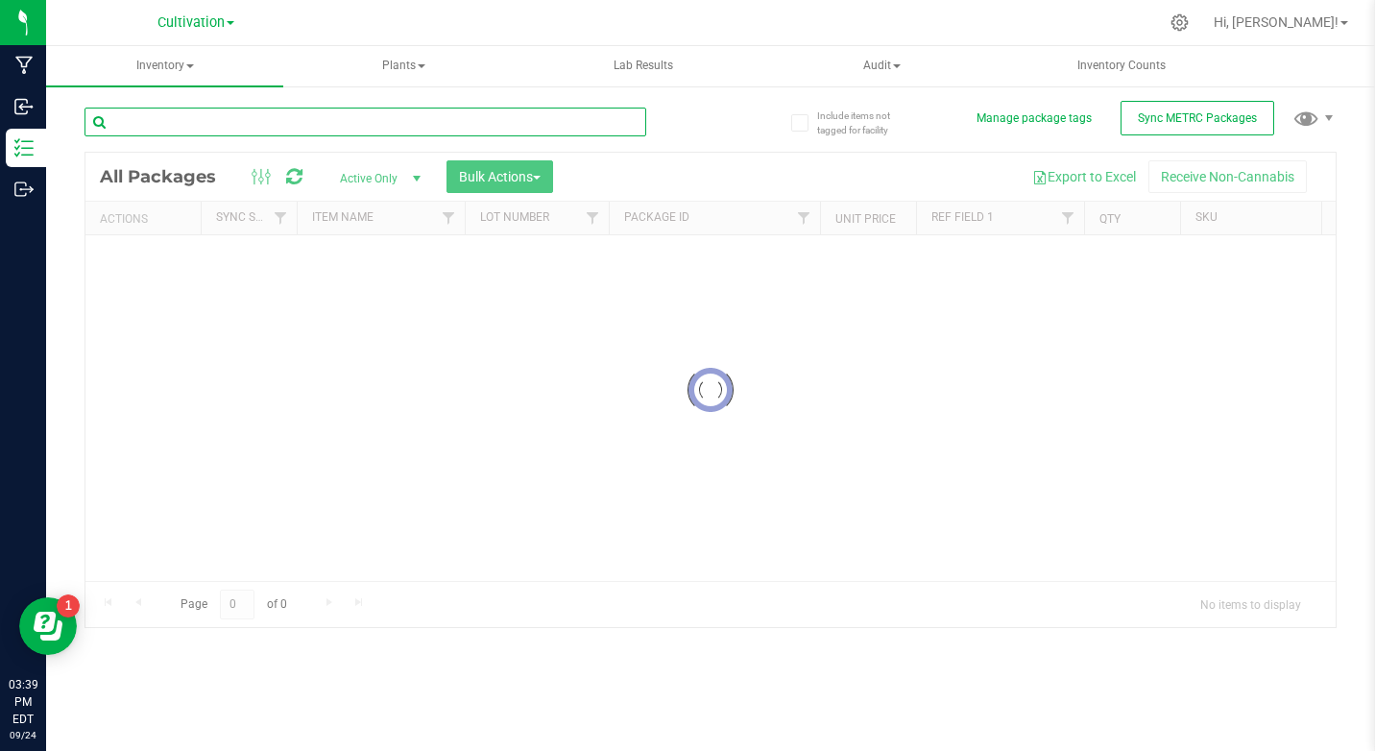
click at [300, 129] on input "text" at bounding box center [365, 122] width 562 height 29
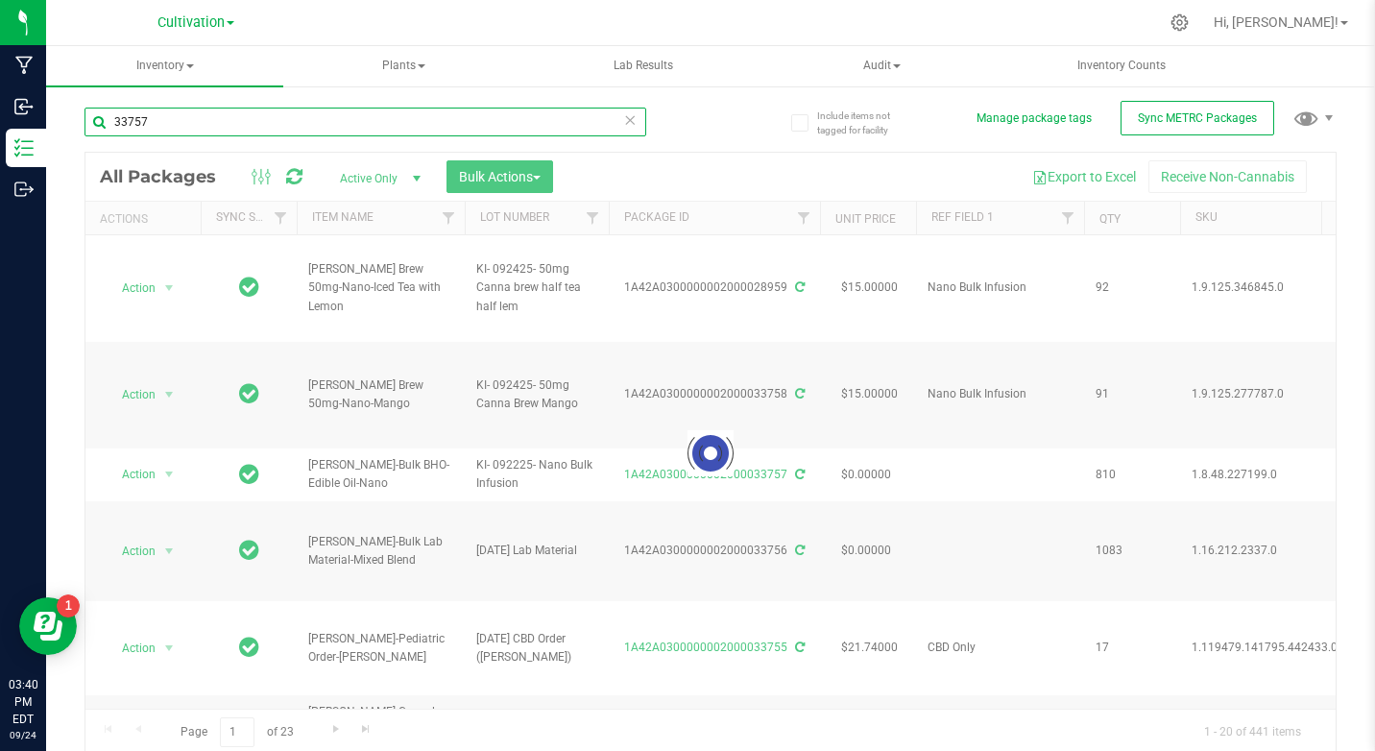
type input "33757"
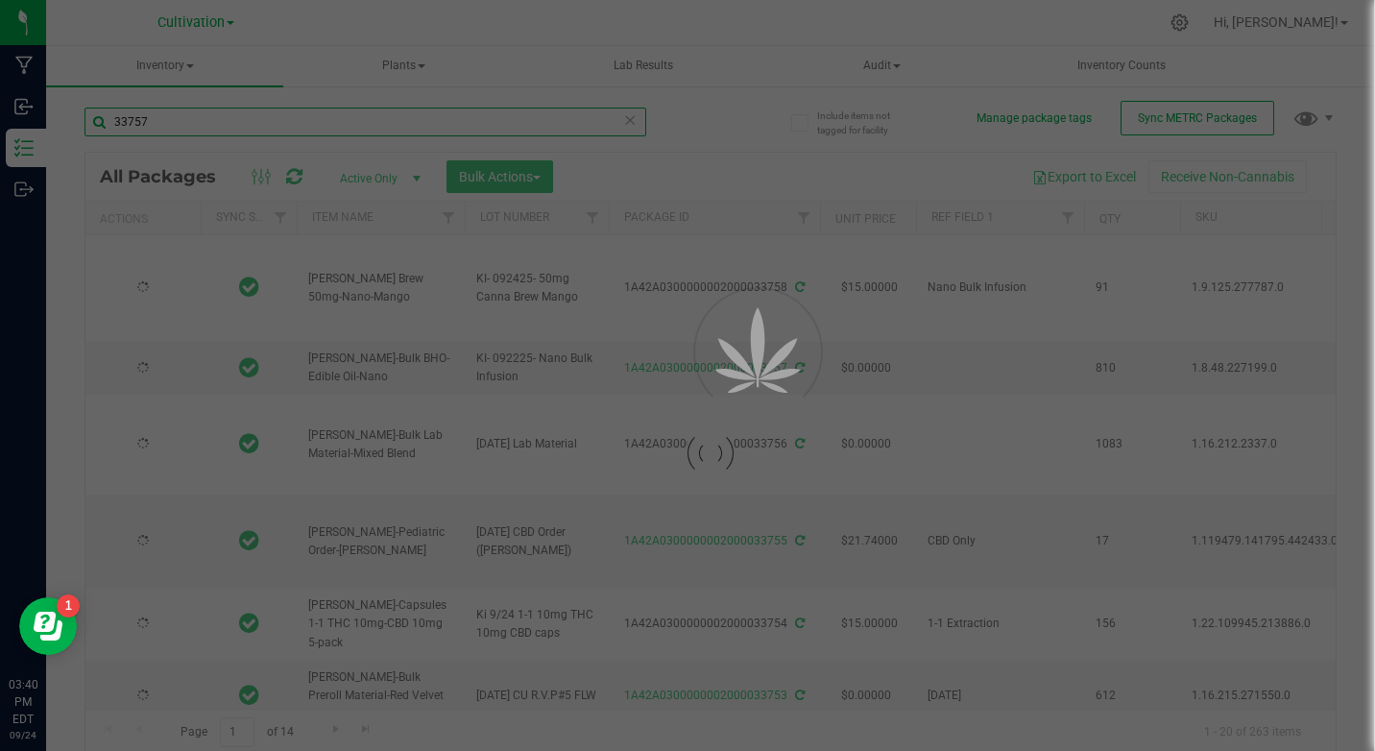
type input "[DATE]"
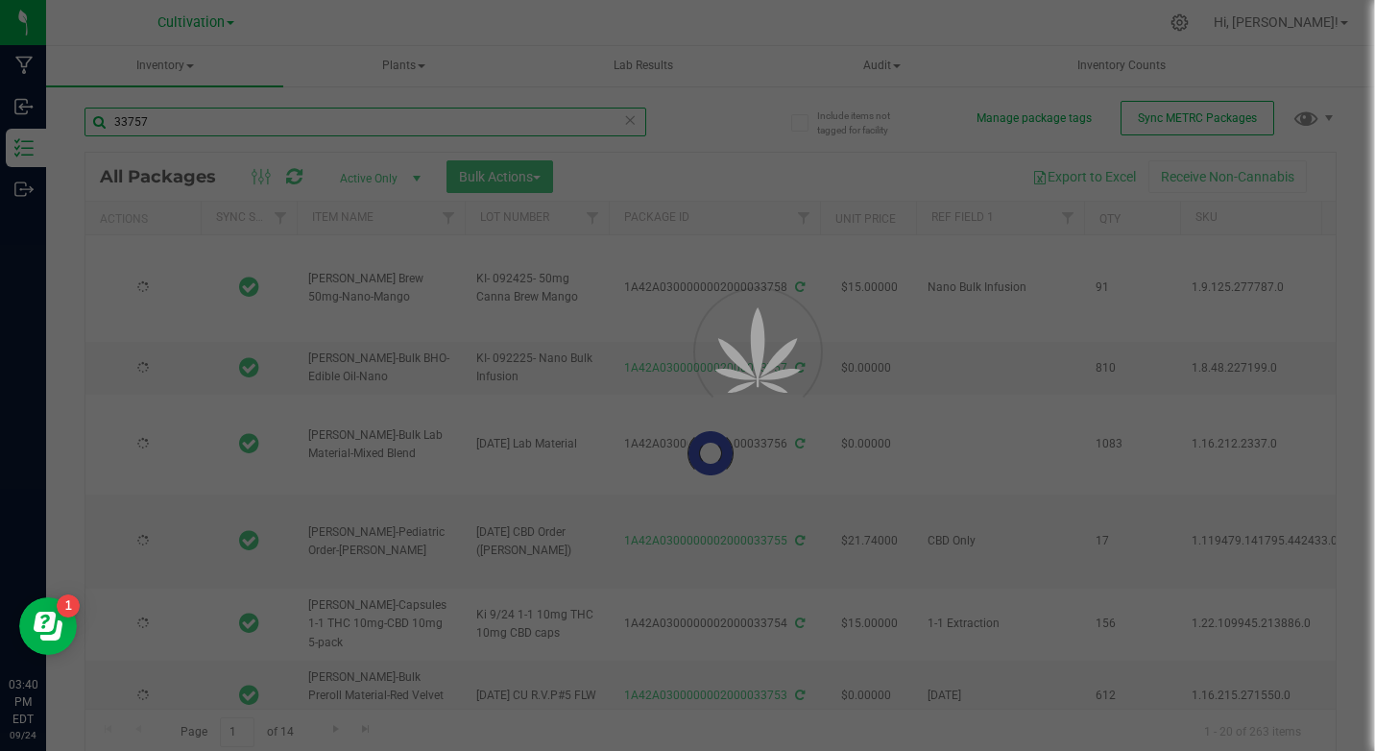
type input "[DATE]"
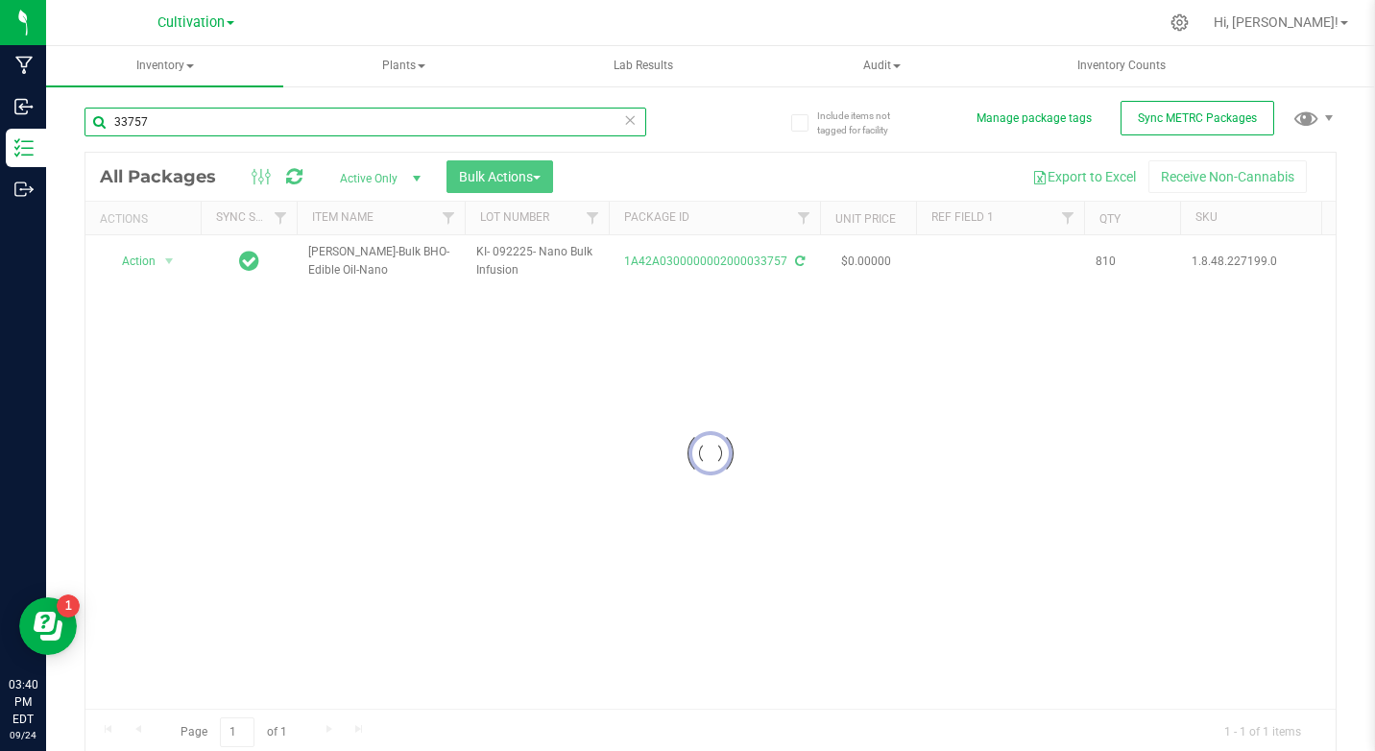
type input "[DATE]"
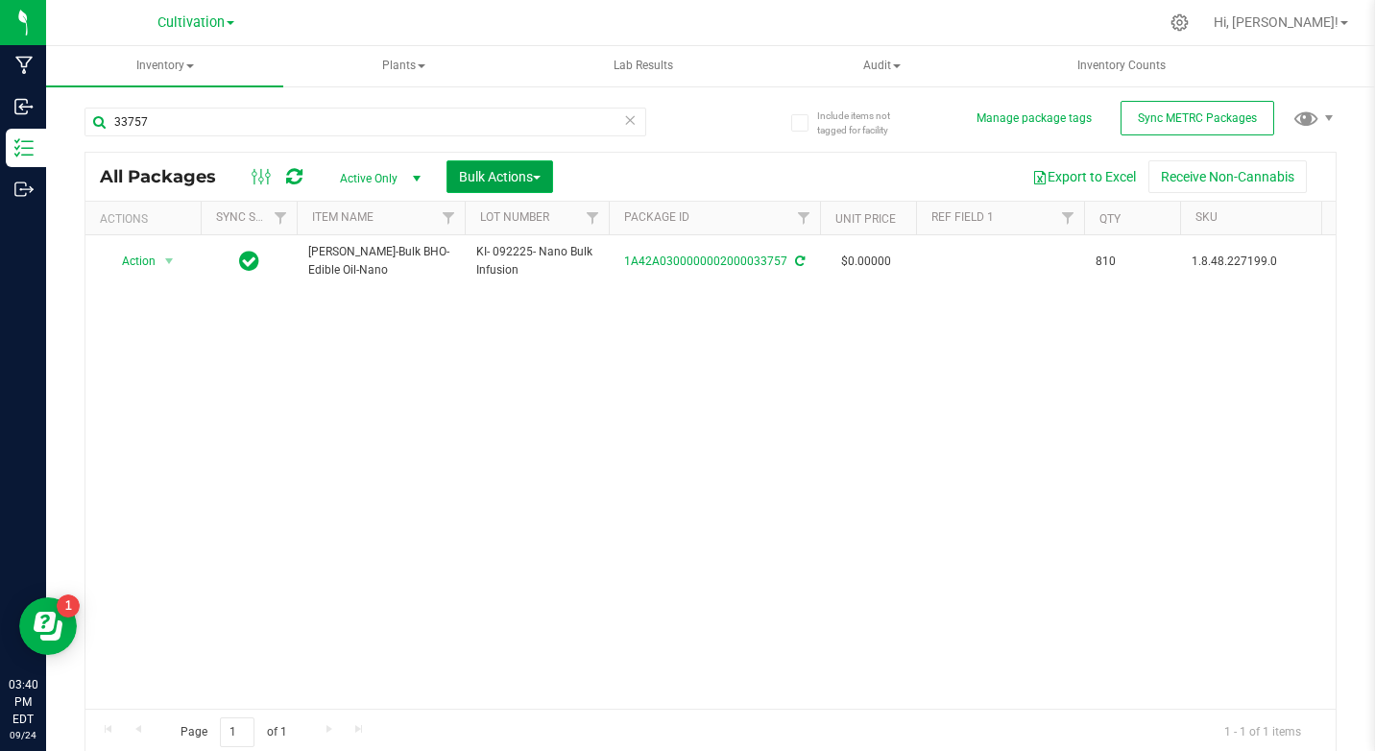
click at [514, 180] on span "Bulk Actions" at bounding box center [500, 176] width 82 height 15
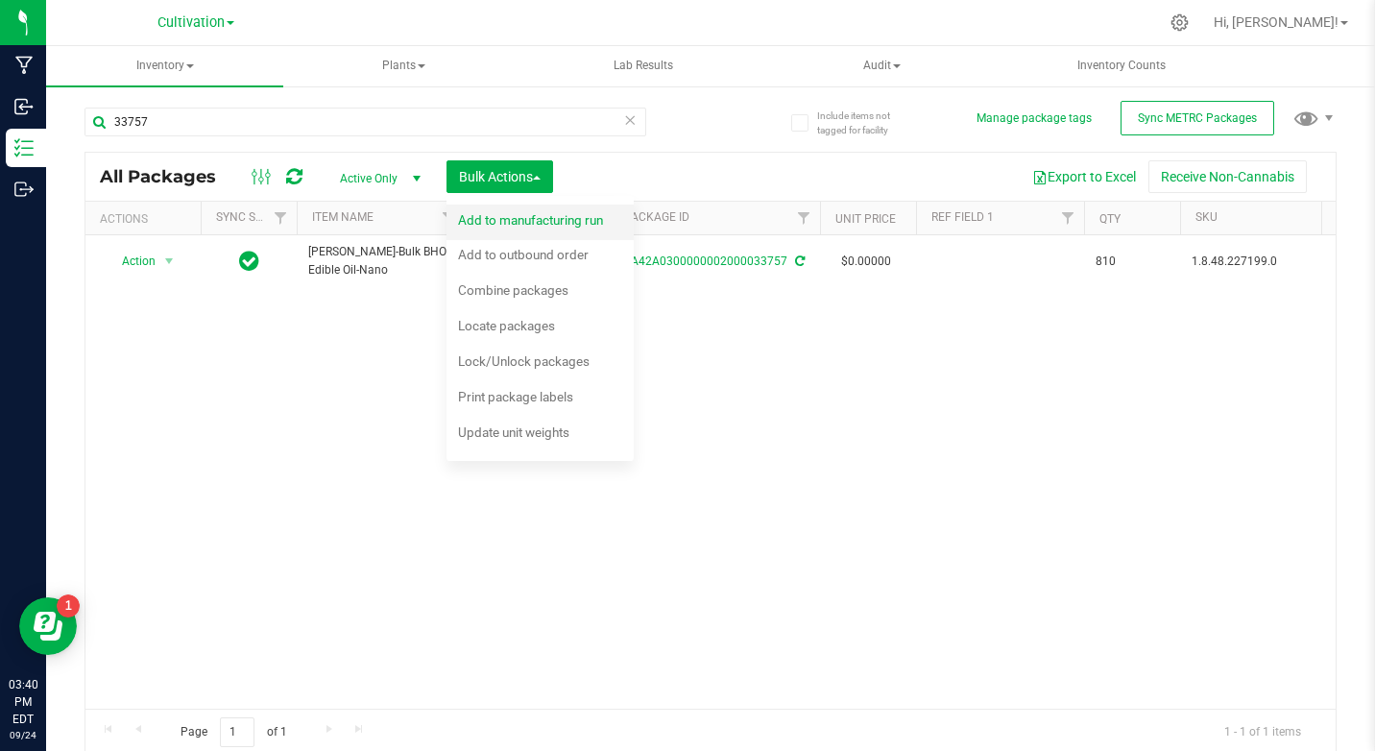
click at [525, 212] on span "Add to manufacturing run" at bounding box center [530, 219] width 145 height 15
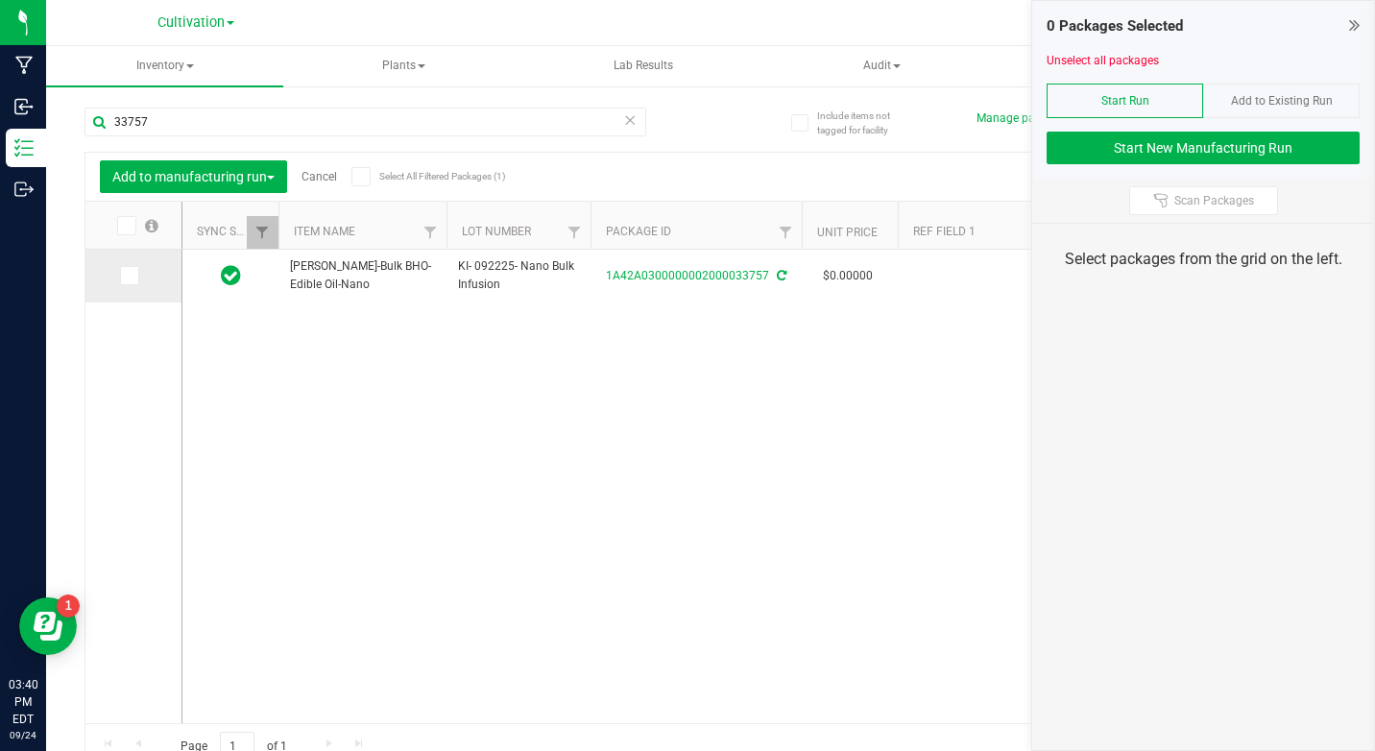
click at [125, 276] on icon at bounding box center [128, 276] width 12 height 0
click at [0, 0] on input "checkbox" at bounding box center [0, 0] width 0 height 0
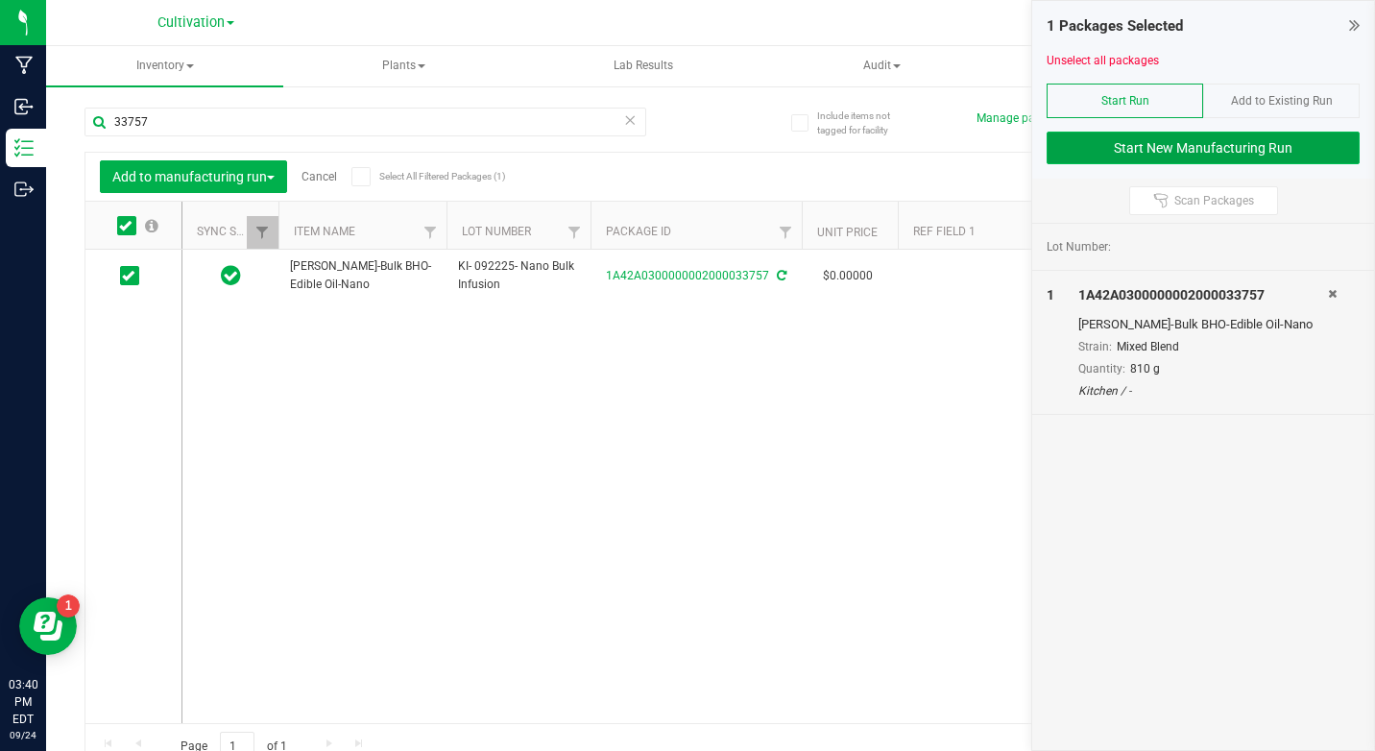
click at [1159, 157] on button "Start New Manufacturing Run" at bounding box center [1203, 148] width 313 height 33
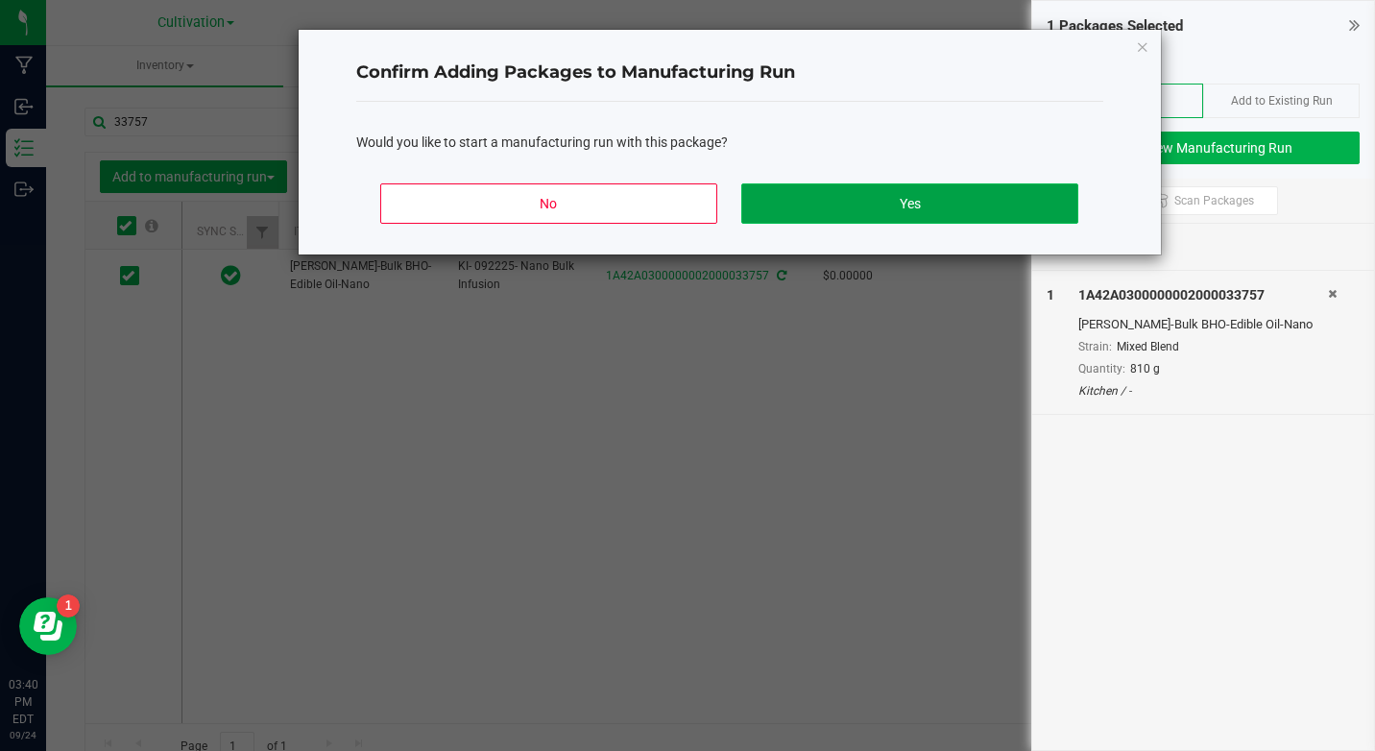
click at [946, 210] on button "Yes" at bounding box center [909, 203] width 336 height 40
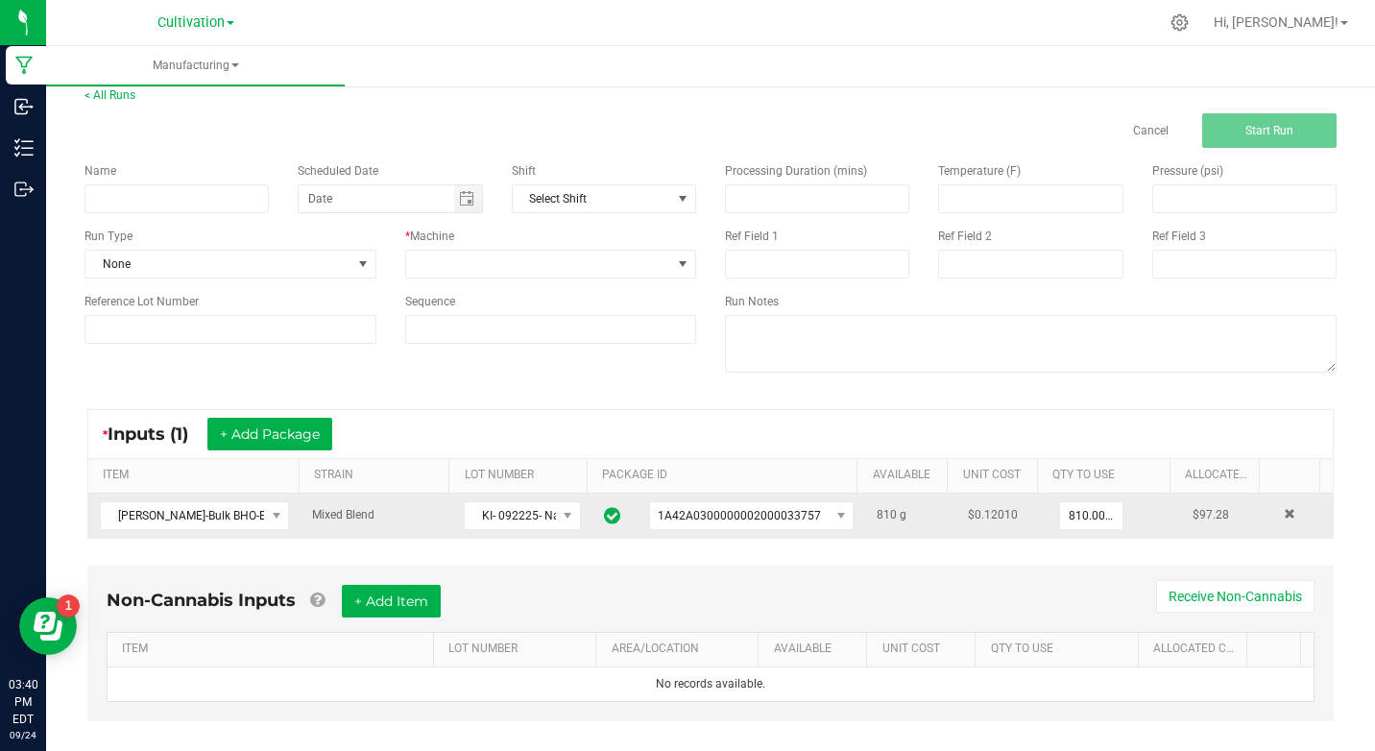
scroll to position [40, 0]
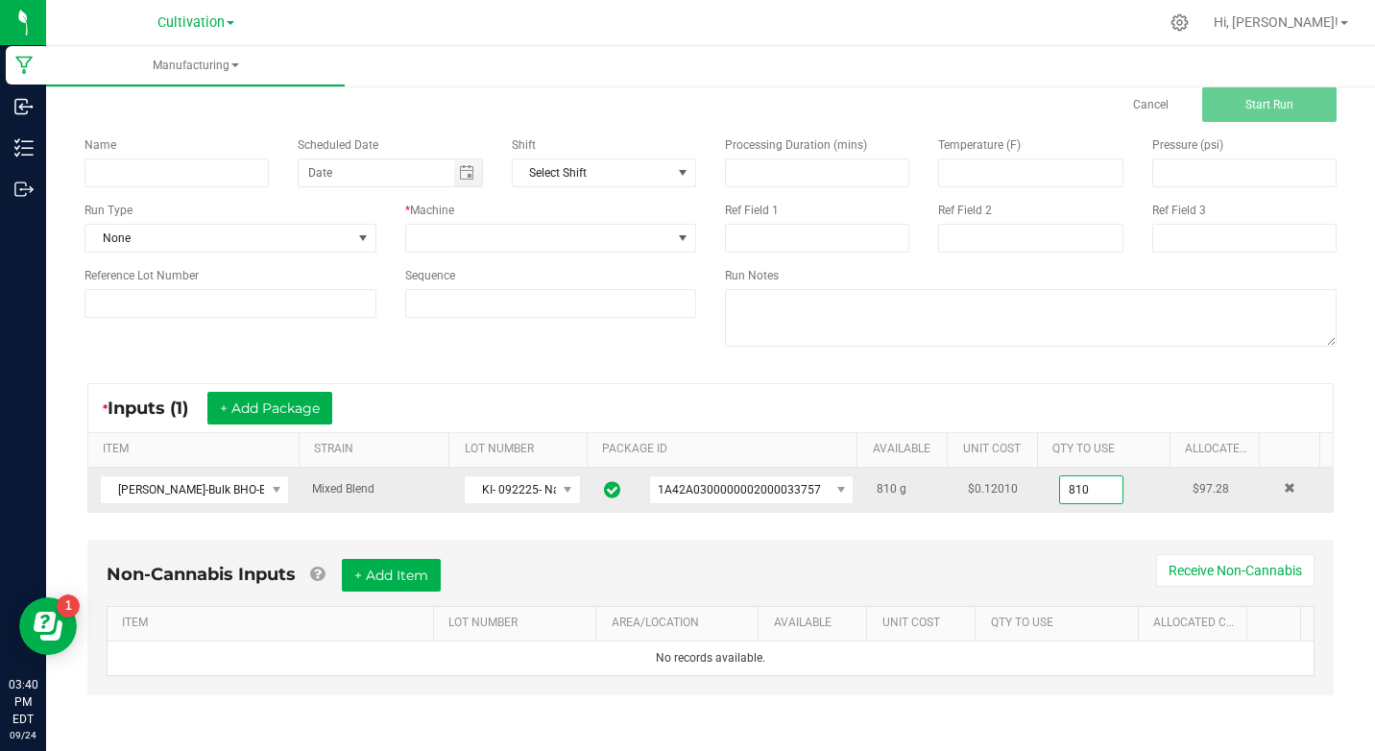
click at [1060, 486] on input "810" at bounding box center [1091, 489] width 62 height 27
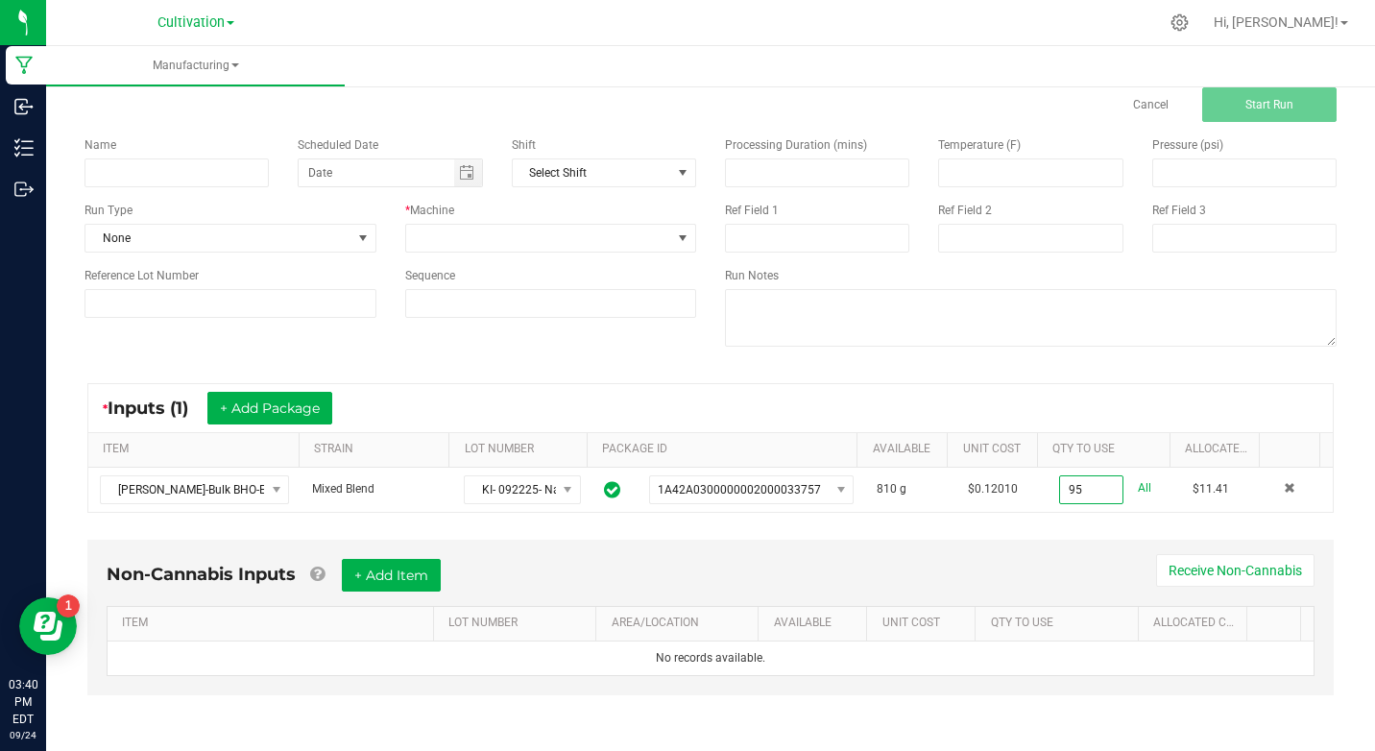
type input "95.0000 g"
click at [204, 202] on div "Run Type" at bounding box center [230, 210] width 292 height 17
click at [214, 150] on div "Name" at bounding box center [176, 144] width 184 height 17
click at [211, 153] on div "Name" at bounding box center [176, 144] width 184 height 17
click at [206, 161] on input at bounding box center [176, 172] width 184 height 29
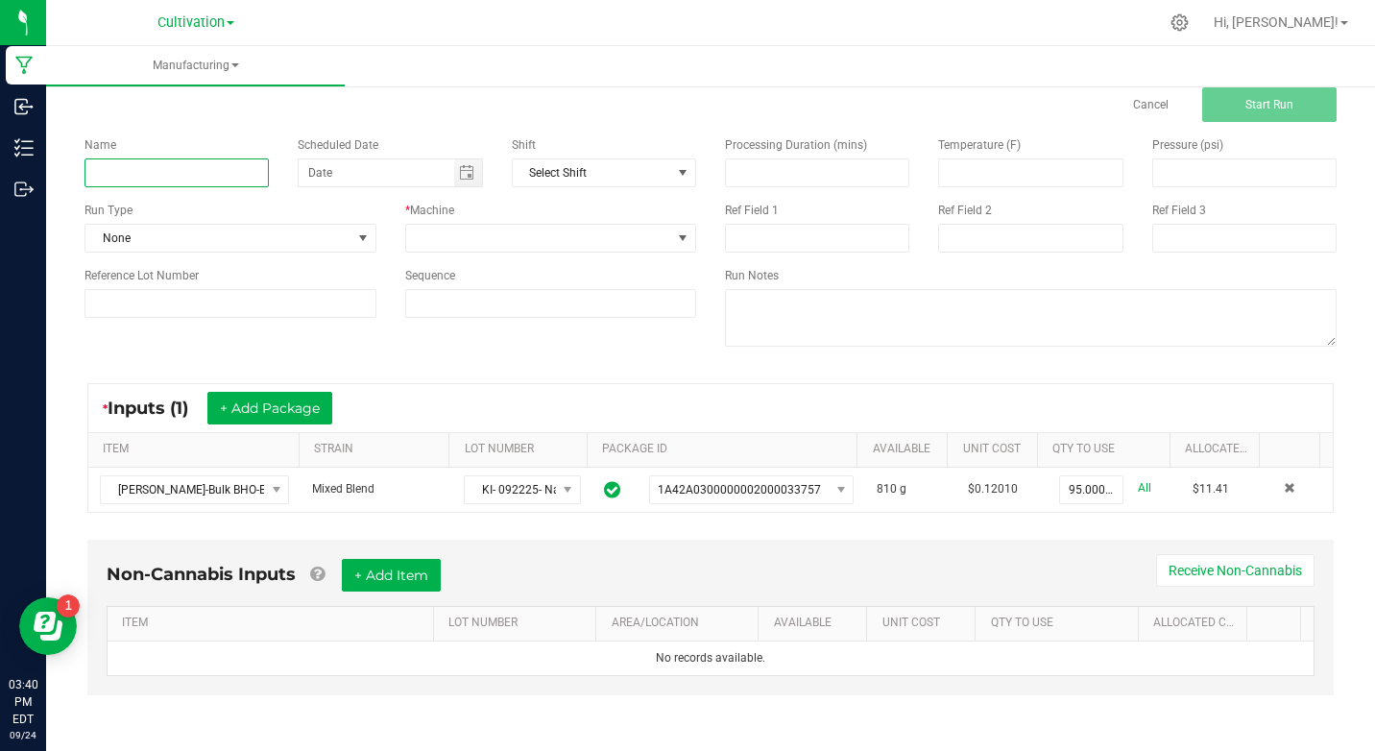
type input "KI- 092425- 50mg Canna brew half tea half lemonade"
type input "month/day/year"
type input "Nano Bulk Infusion"
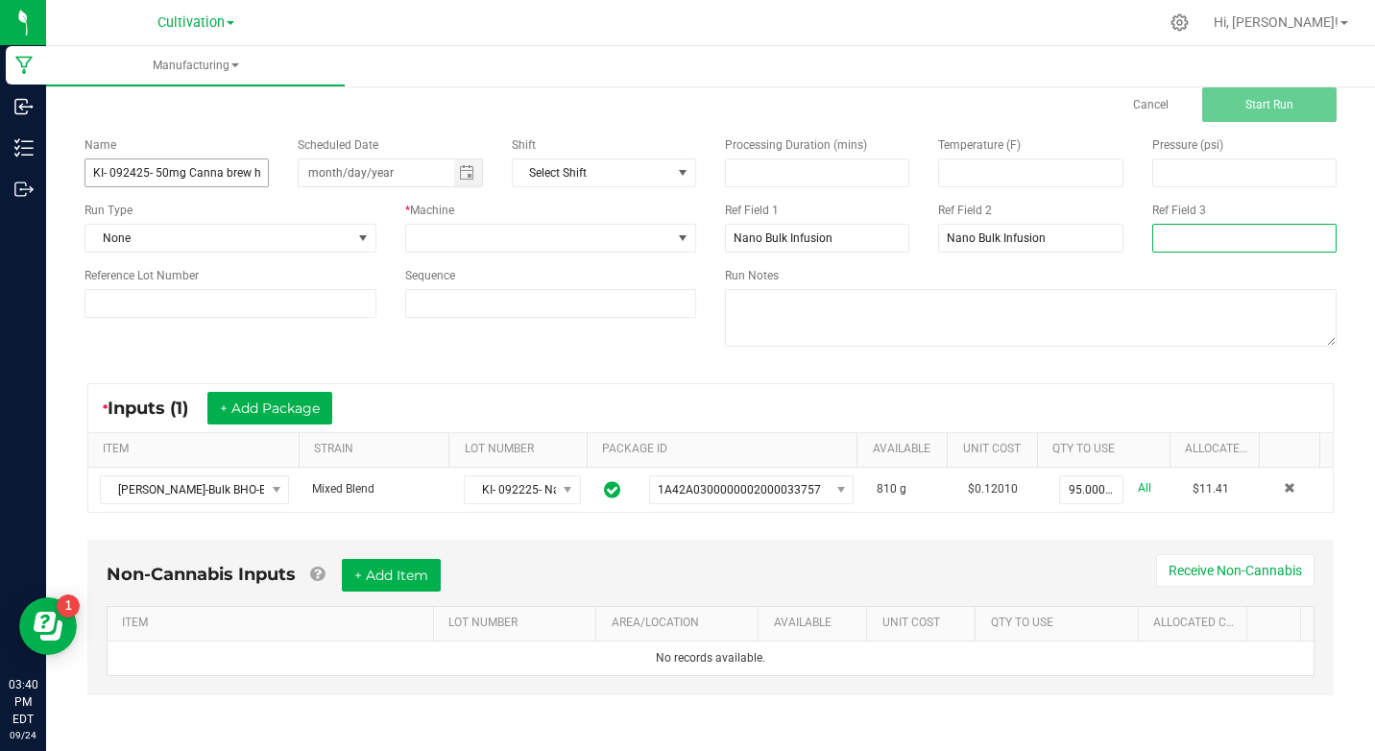
type input "Nano Bulk Infusion"
type input "month/day/year"
click at [251, 174] on input "KI- 092425- 50mg Canna brew half tea half lemonade" at bounding box center [176, 172] width 184 height 29
click at [246, 173] on input "KI- 092425- 50mg Canna brew apple cider" at bounding box center [176, 172] width 184 height 29
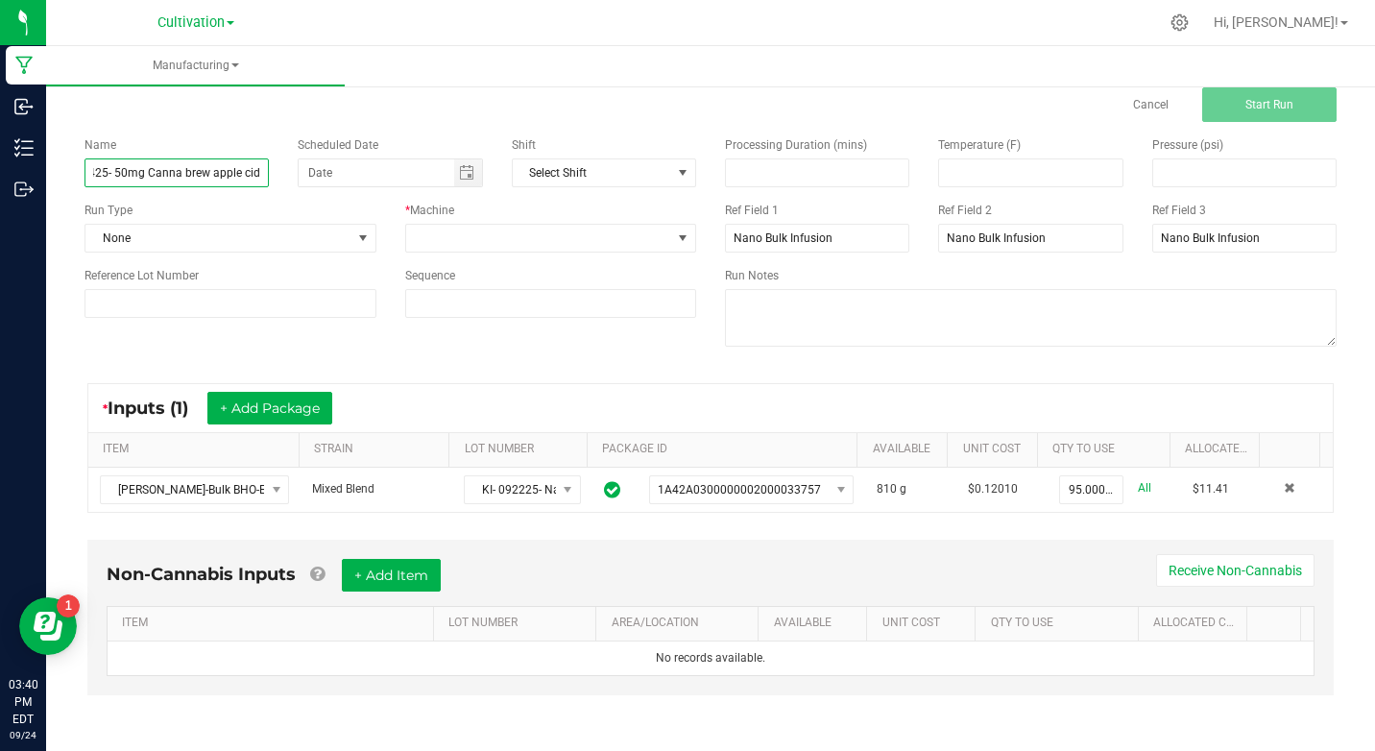
click at [246, 173] on input "KI- 092425- 50mg Canna brew apple cider" at bounding box center [176, 172] width 184 height 29
type input "KI- 092425- 50mg Canna brew apple cider"
click at [185, 244] on span "None" at bounding box center [218, 238] width 266 height 27
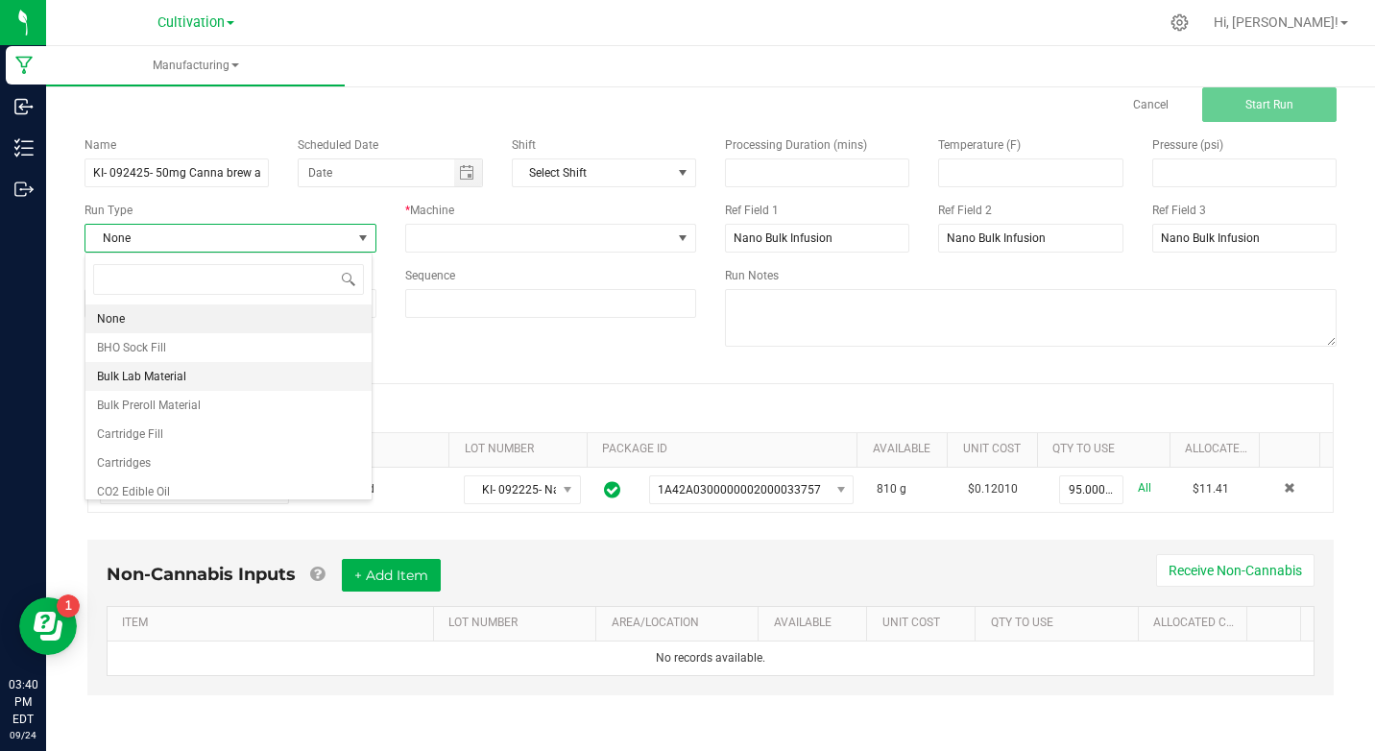
scroll to position [96, 0]
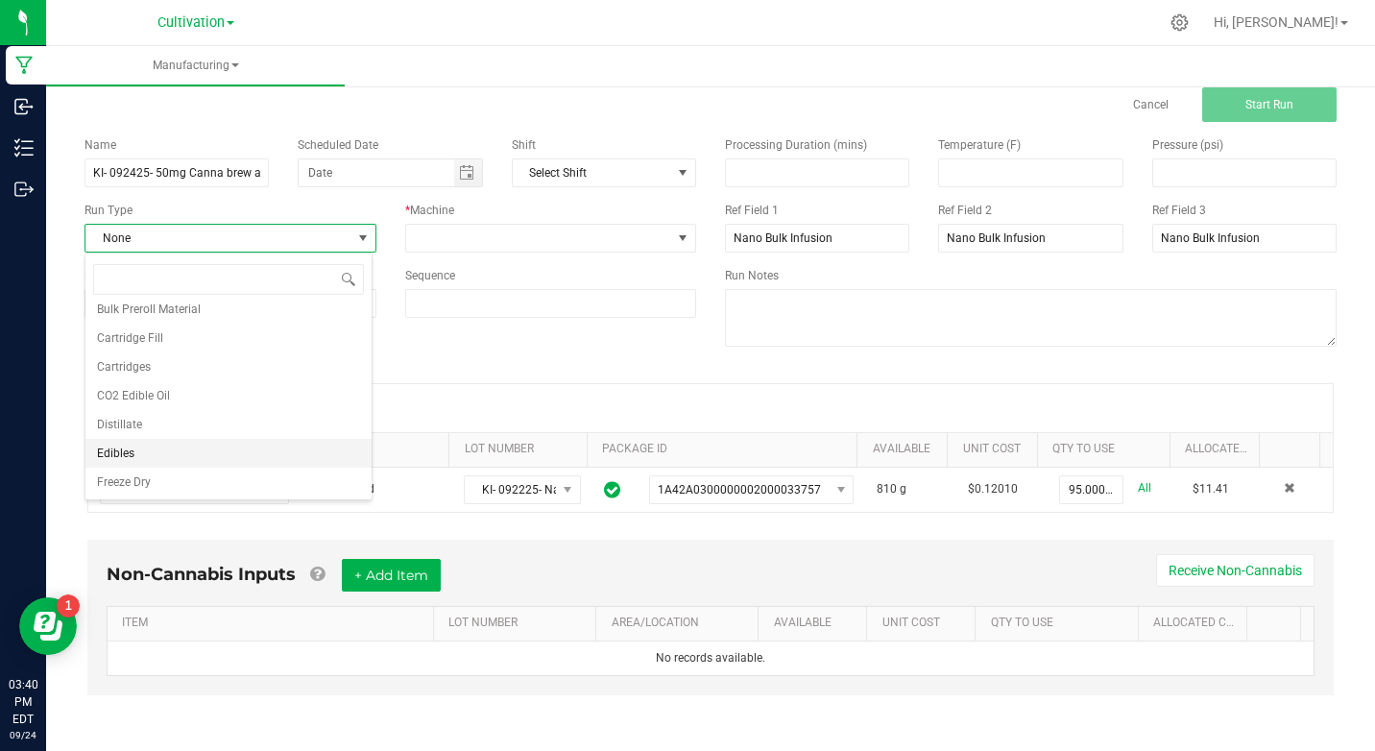
click at [136, 453] on li "Edibles" at bounding box center [228, 453] width 286 height 29
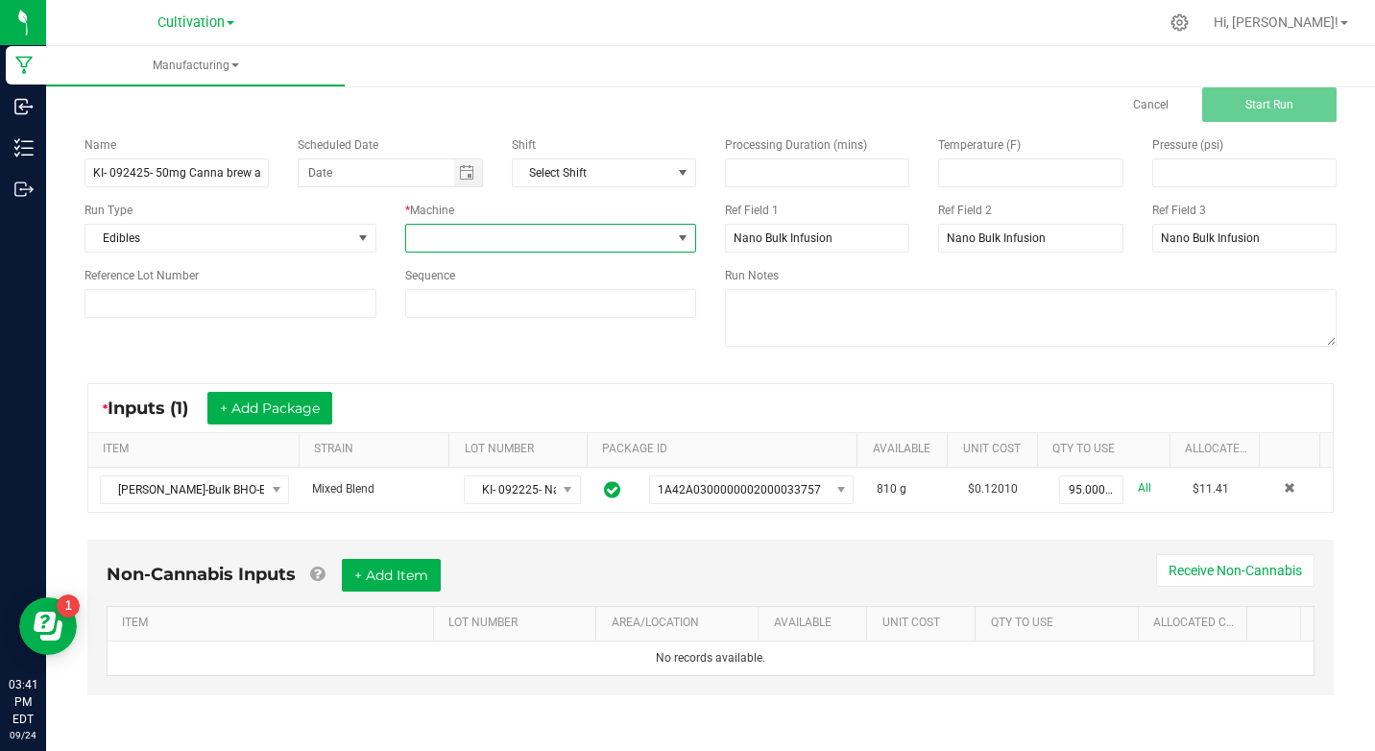
click at [515, 241] on span at bounding box center [539, 238] width 266 height 27
click at [456, 451] on li "Kitchen" at bounding box center [545, 453] width 286 height 33
click at [1279, 96] on button "Start Run" at bounding box center [1269, 104] width 134 height 35
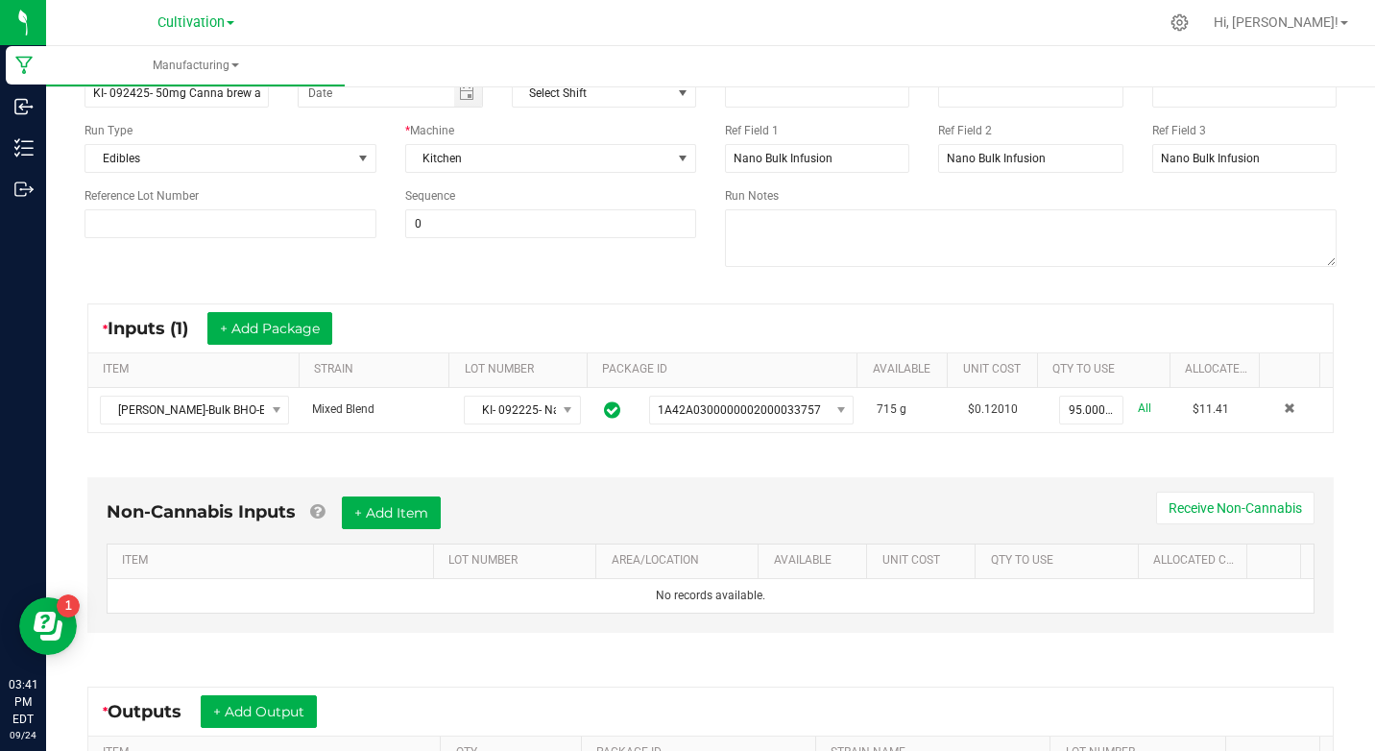
scroll to position [433, 0]
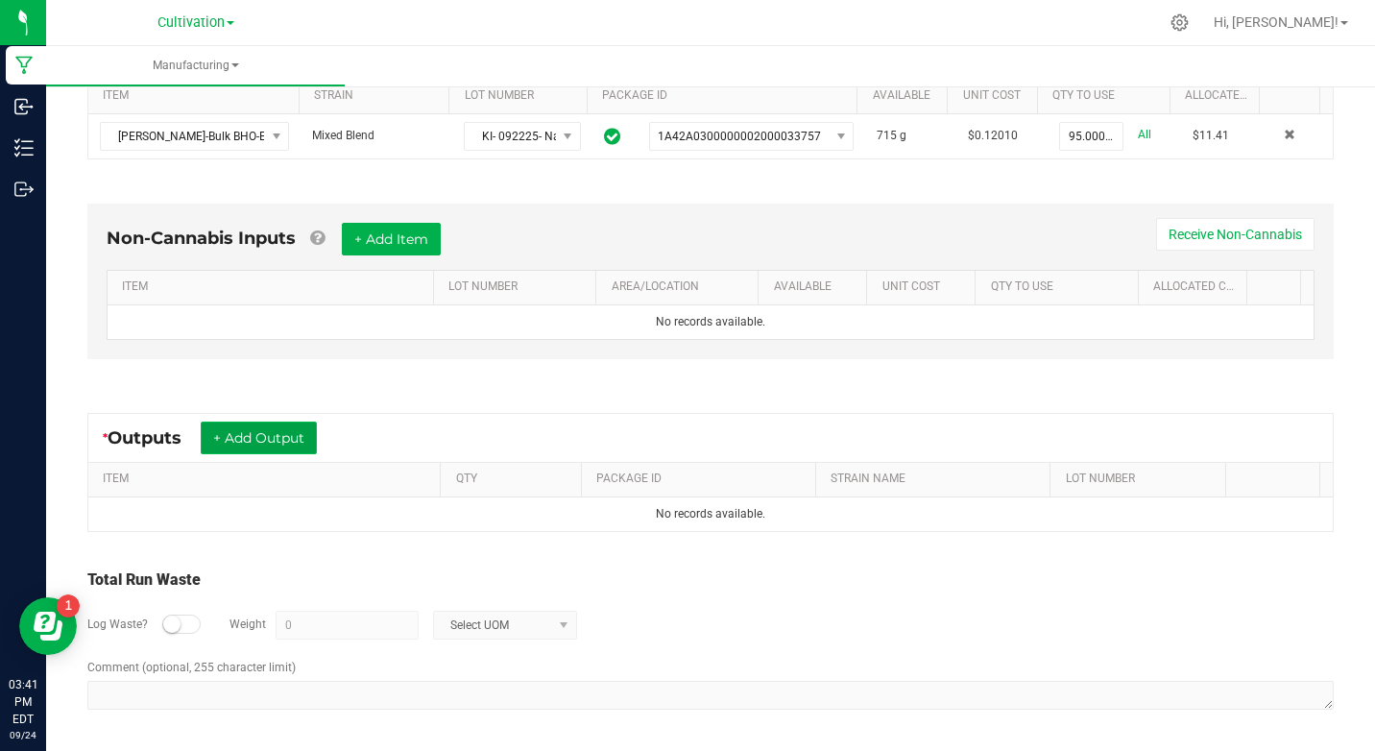
click at [299, 432] on button "+ Add Output" at bounding box center [259, 438] width 116 height 33
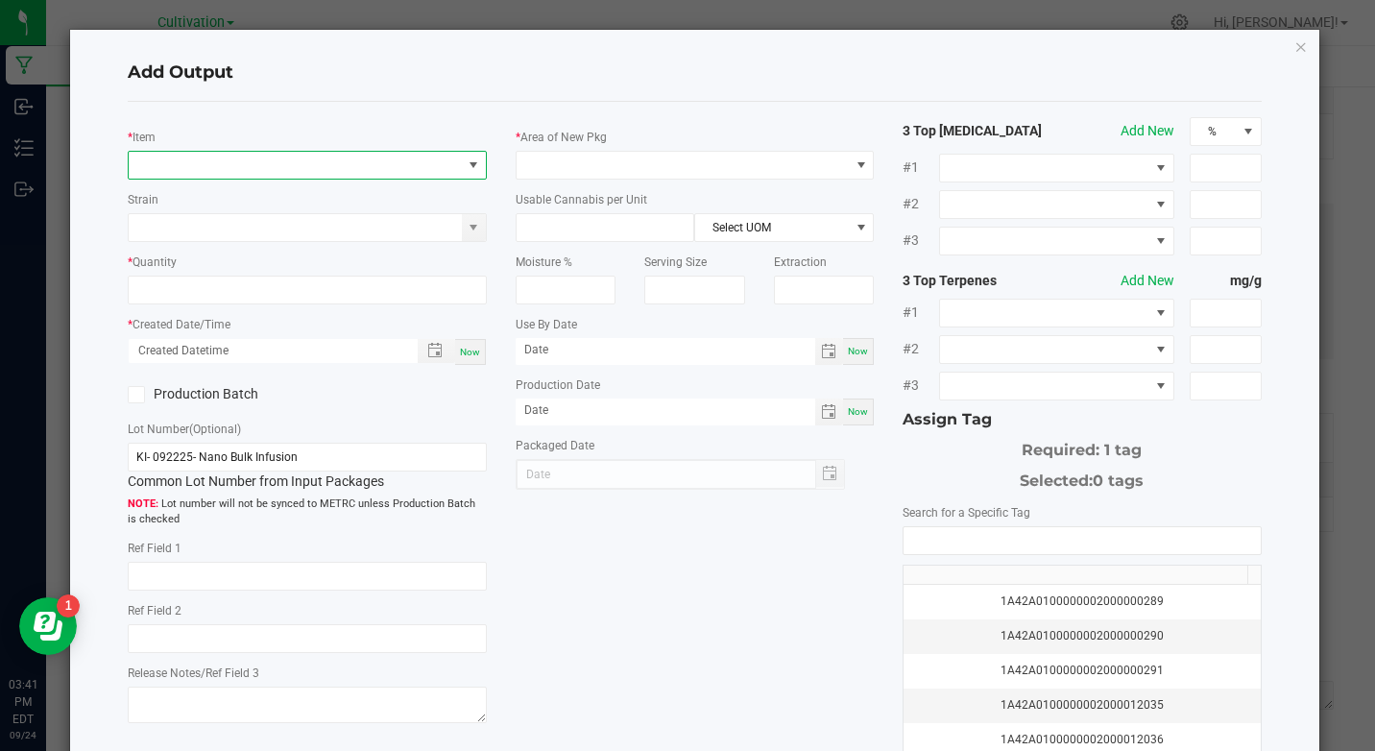
click at [277, 169] on span "NO DATA FOUND" at bounding box center [295, 165] width 332 height 27
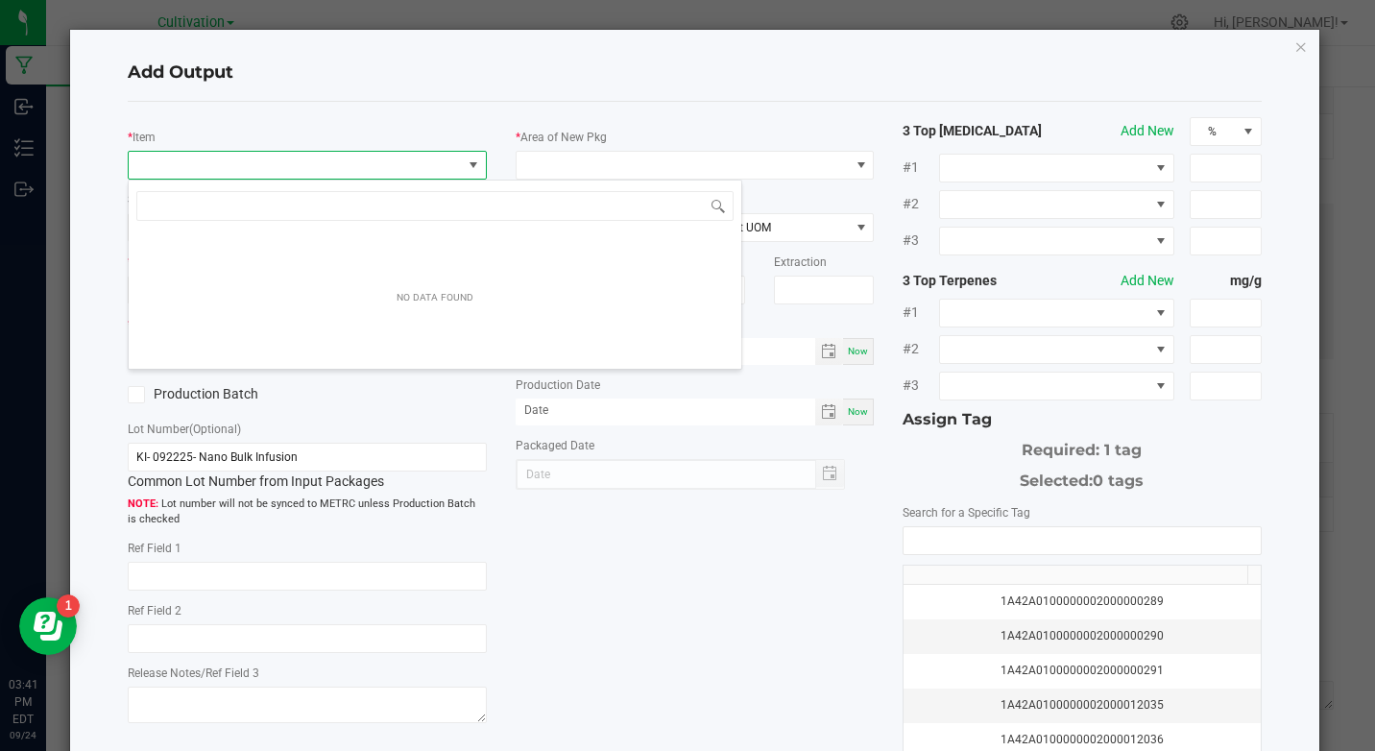
scroll to position [29, 354]
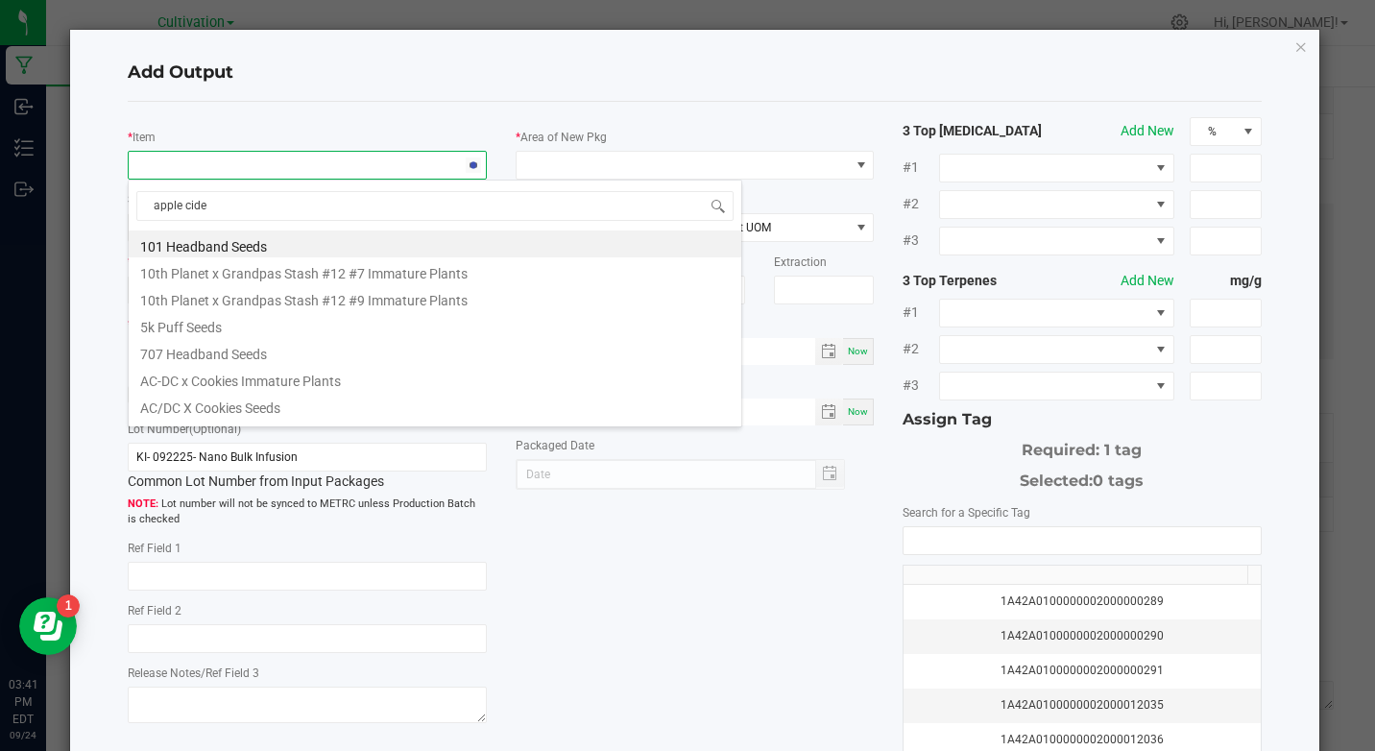
type input "apple cider"
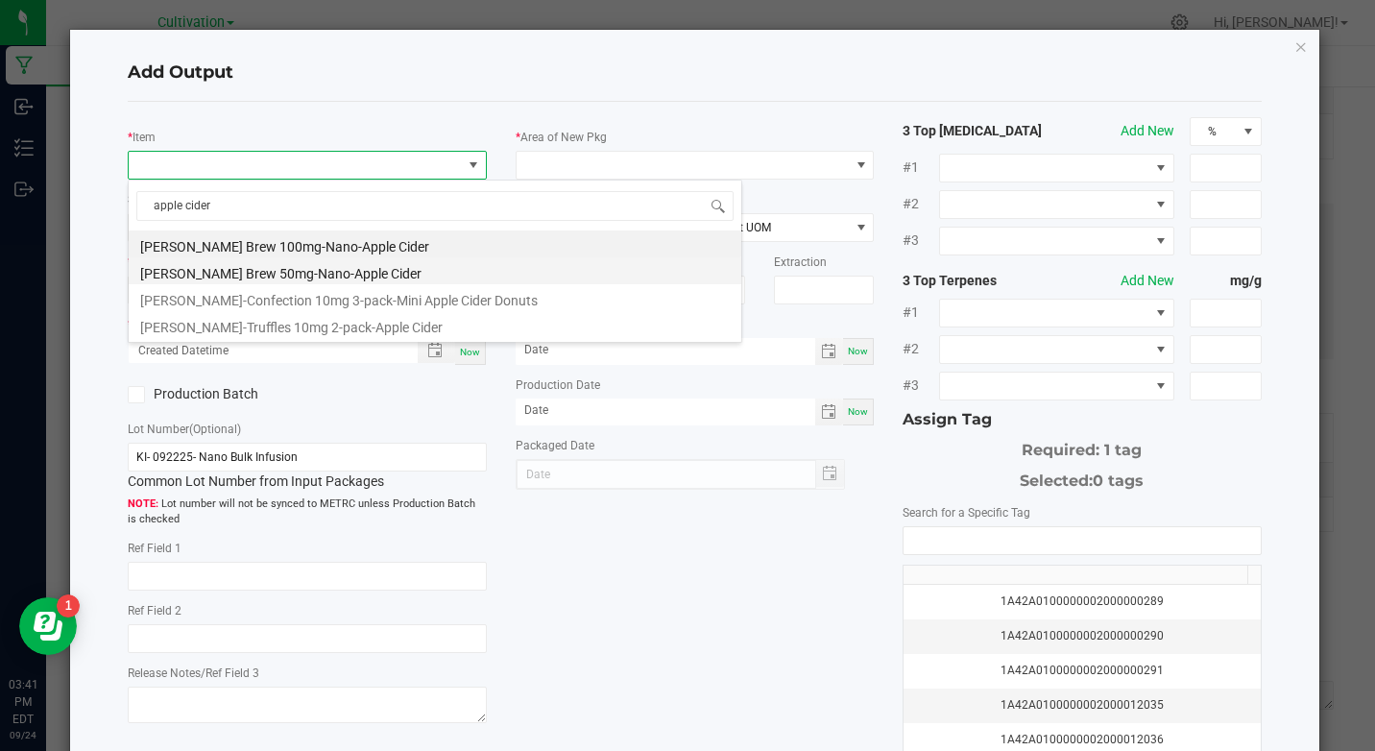
click at [375, 277] on li "[PERSON_NAME] Brew 50mg-Nano-Apple Cider" at bounding box center [435, 270] width 613 height 27
type input "0 ea"
type input "1.6"
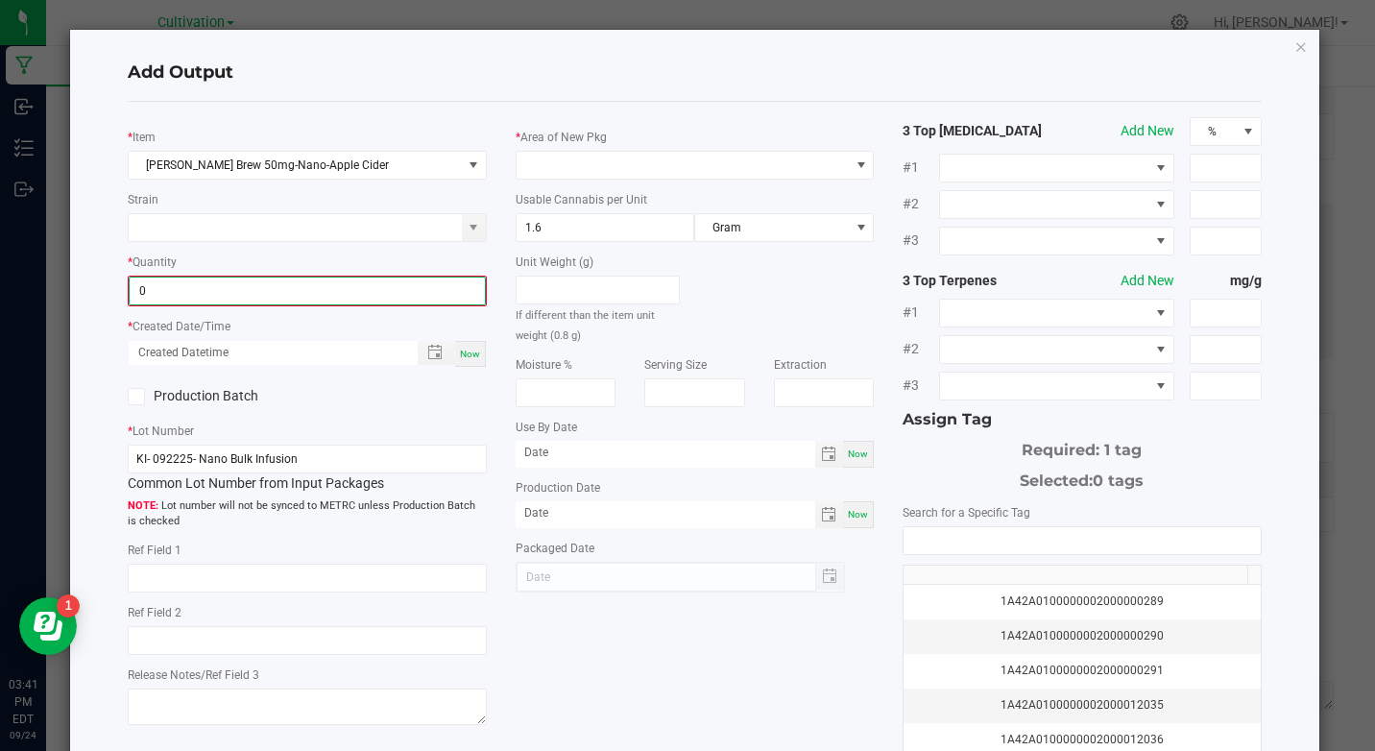
click at [229, 282] on input "0" at bounding box center [307, 290] width 354 height 27
type input "91 ea"
click at [471, 363] on div "Now" at bounding box center [470, 352] width 31 height 26
type input "[DATE] 3:41 PM"
type input "[DATE]"
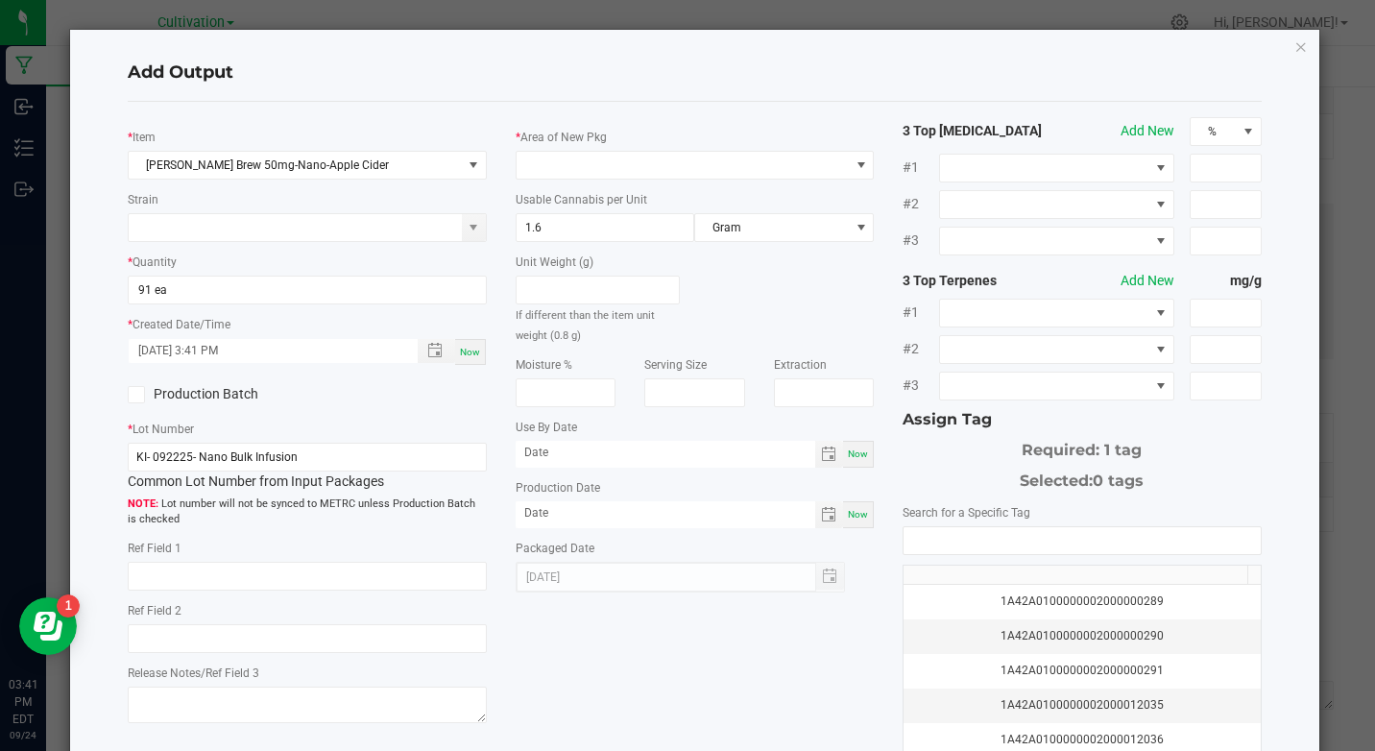
click at [470, 361] on div "Now" at bounding box center [470, 352] width 31 height 26
click at [248, 397] on label "Production Batch" at bounding box center [210, 394] width 165 height 20
click at [0, 0] on input "Production Batch" at bounding box center [0, 0] width 0 height 0
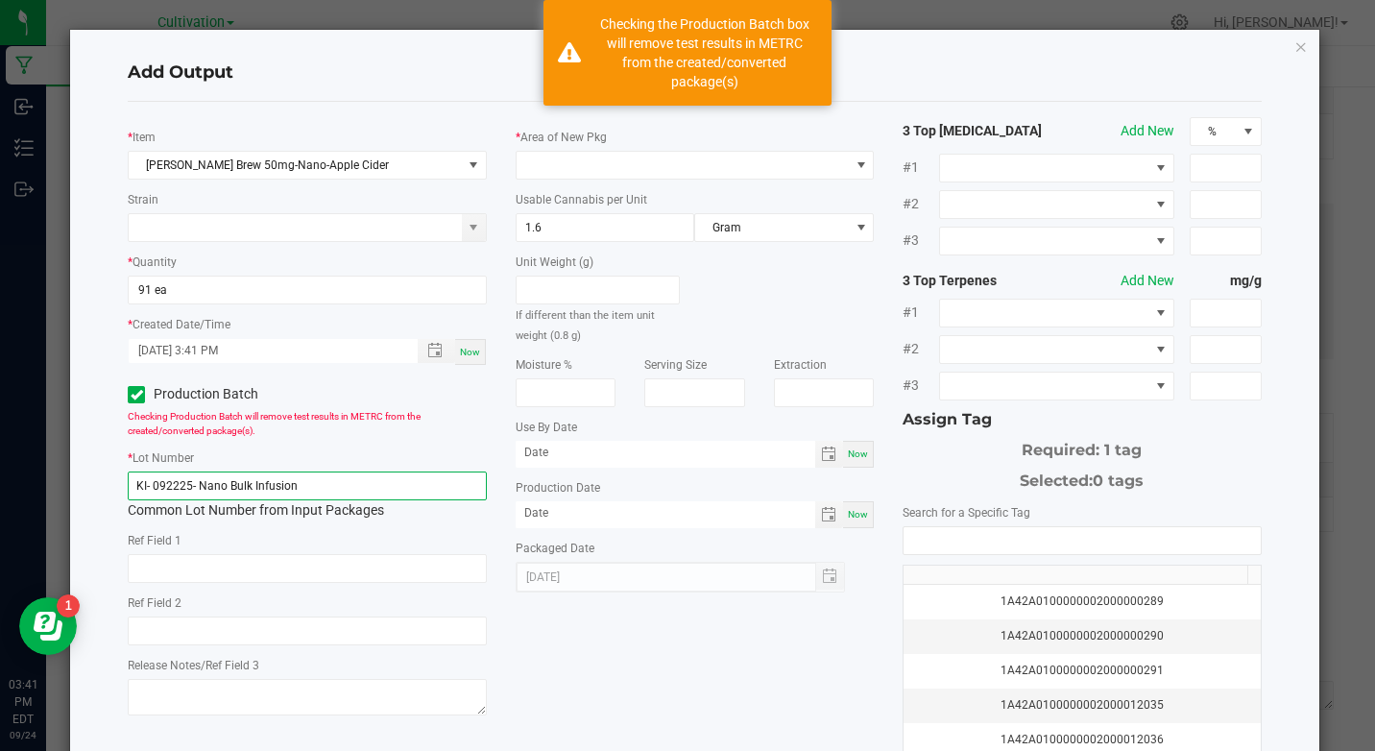
click at [225, 476] on input "KI- 092225- Nano Bulk Infusion" at bounding box center [307, 485] width 358 height 29
click at [225, 482] on input "KI- 092225- Nano Bulk Infusion" at bounding box center [307, 485] width 358 height 29
paste input "425- 50mg Canna brew apple cider"
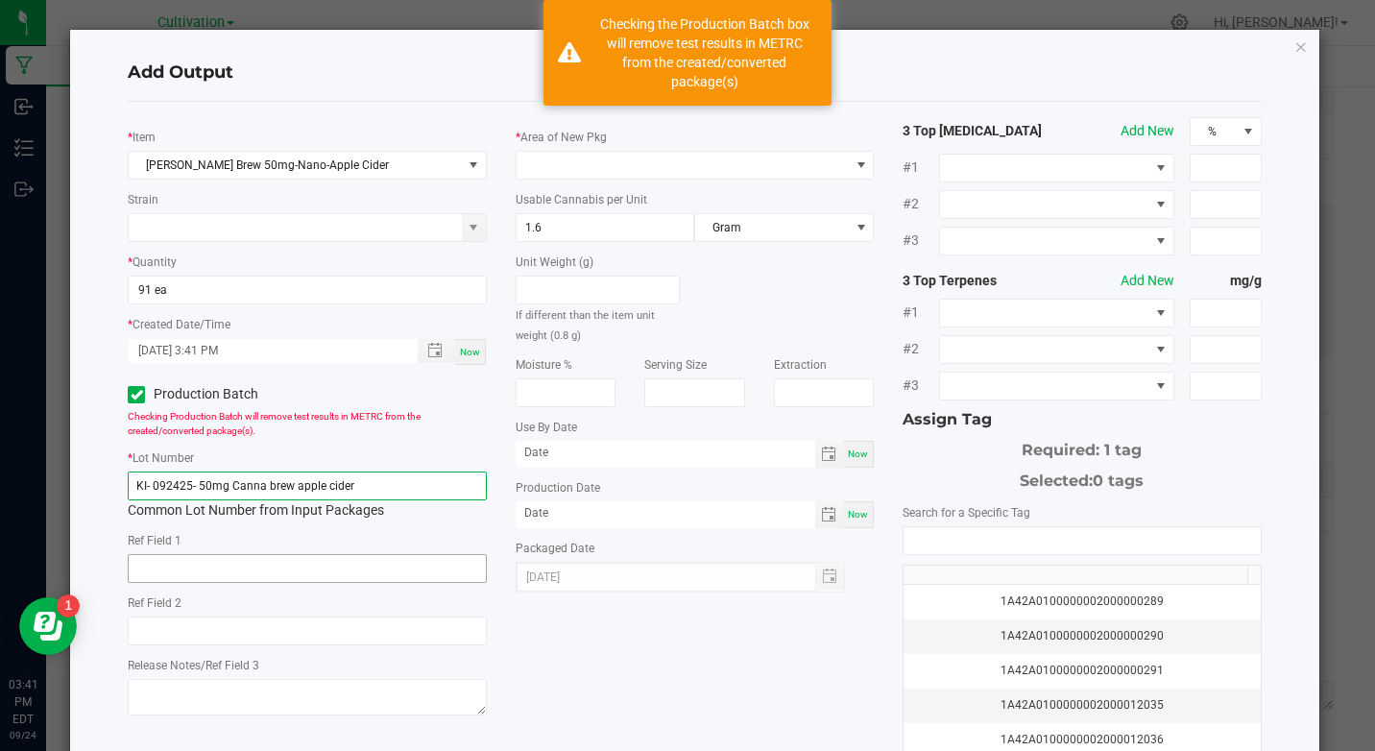
type input "KI- 092425- 50mg Canna brew apple cider"
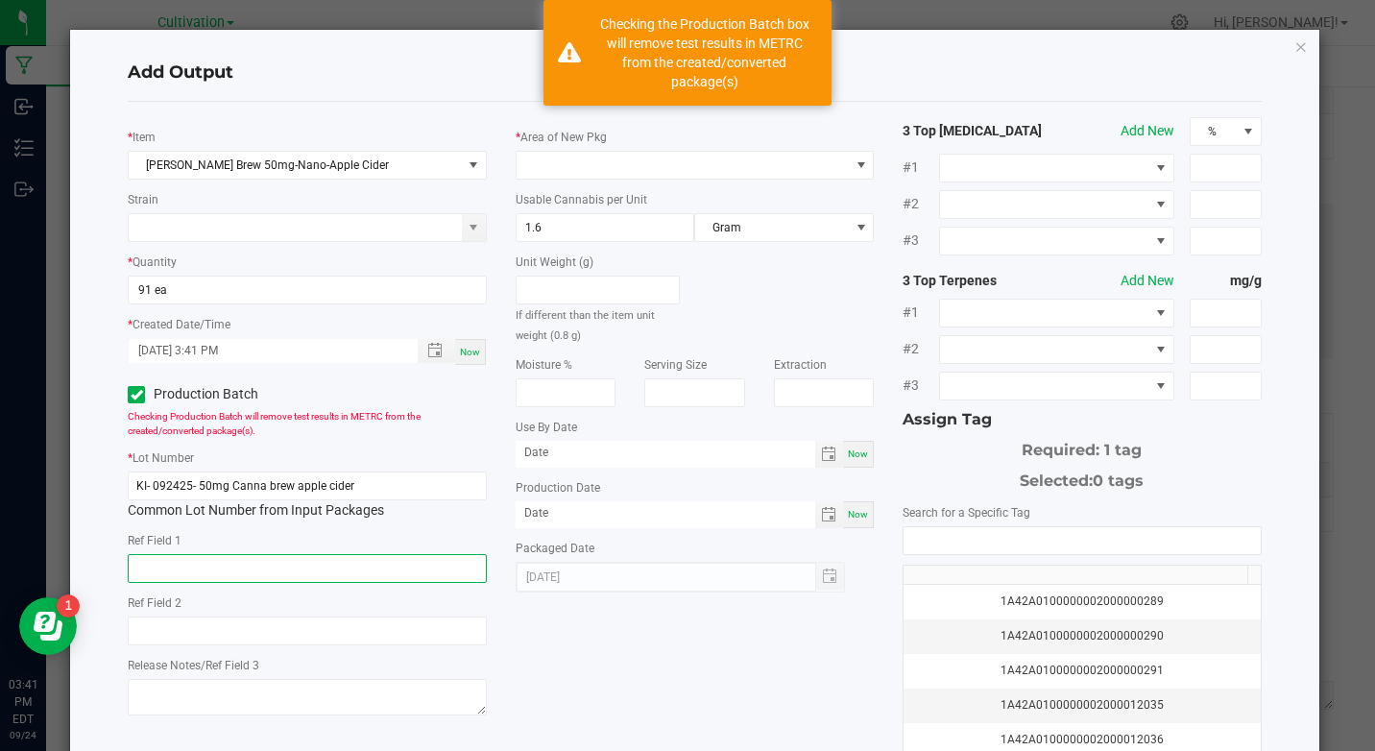
click at [277, 567] on input "text" at bounding box center [307, 568] width 358 height 29
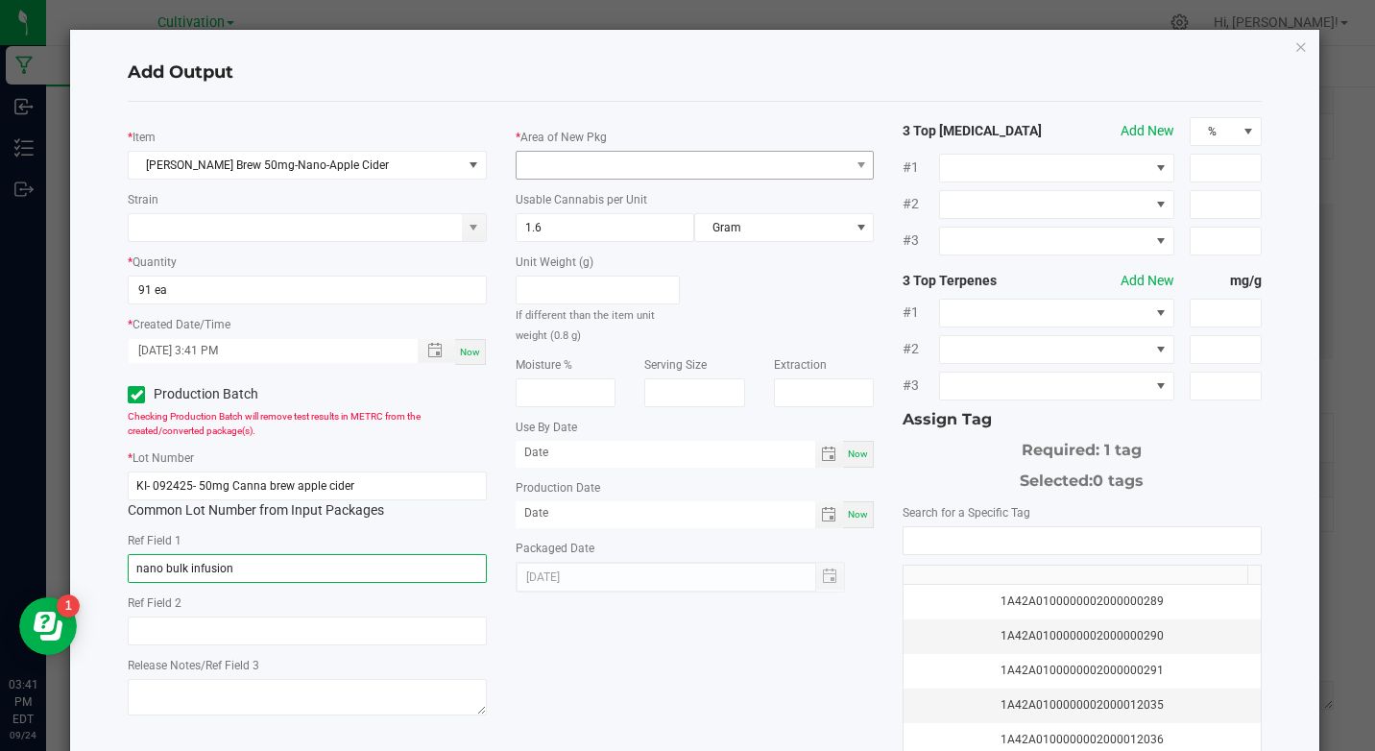
type input "nano bulk infusion"
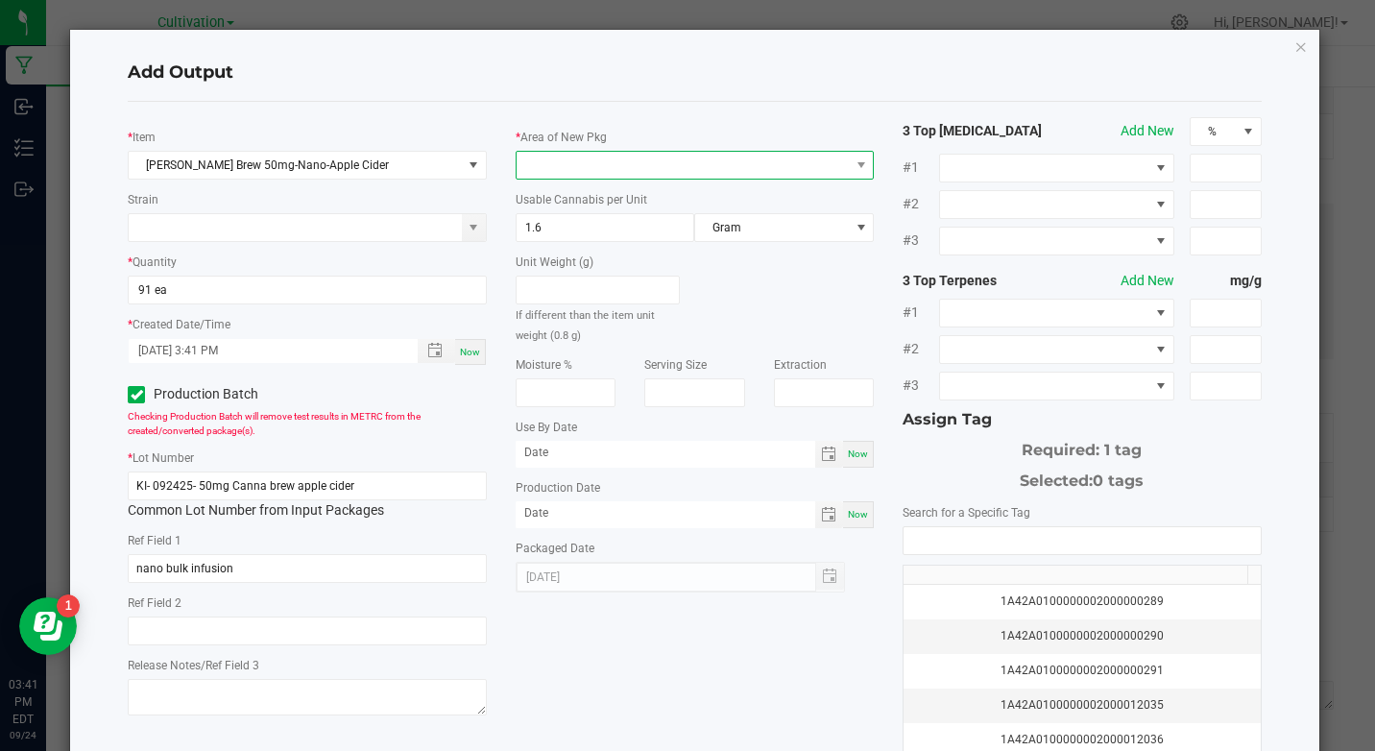
click at [690, 164] on span at bounding box center [683, 165] width 332 height 27
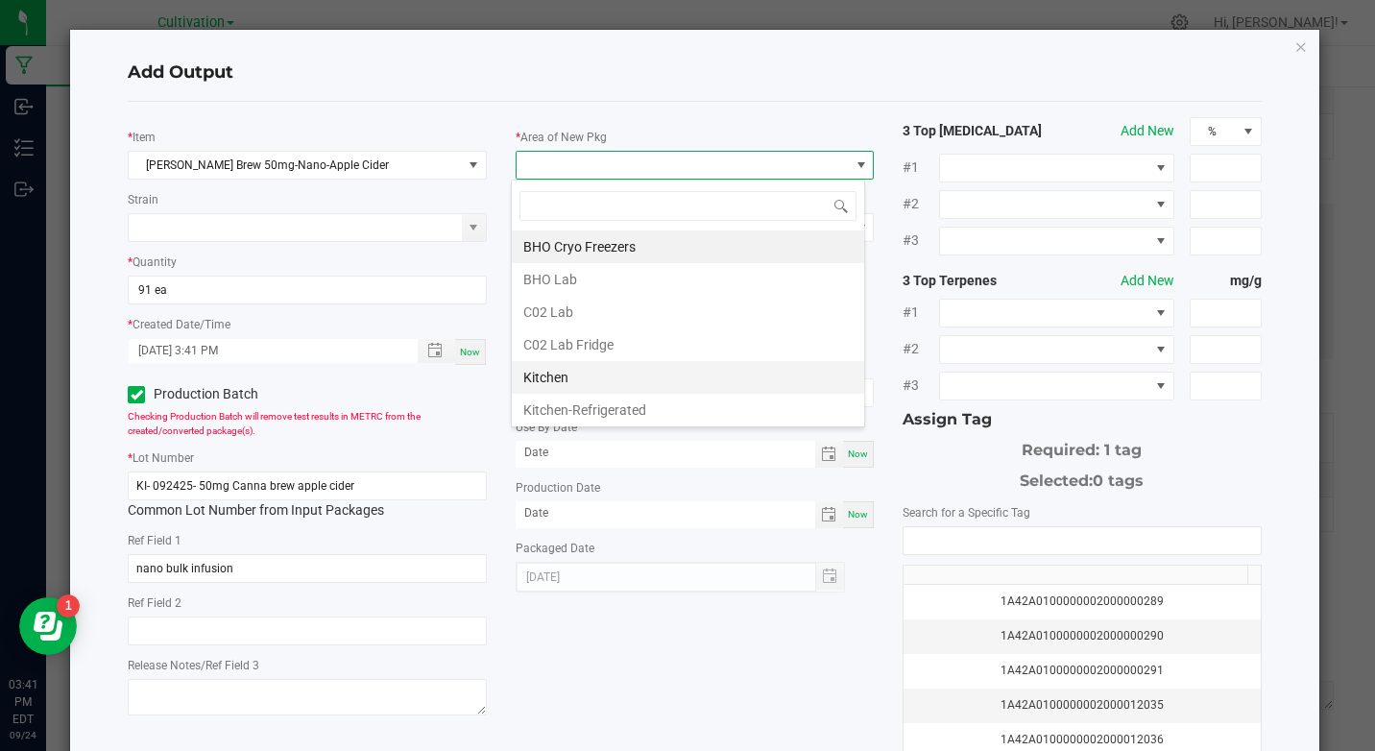
click at [566, 386] on li "Kitchen" at bounding box center [688, 377] width 352 height 33
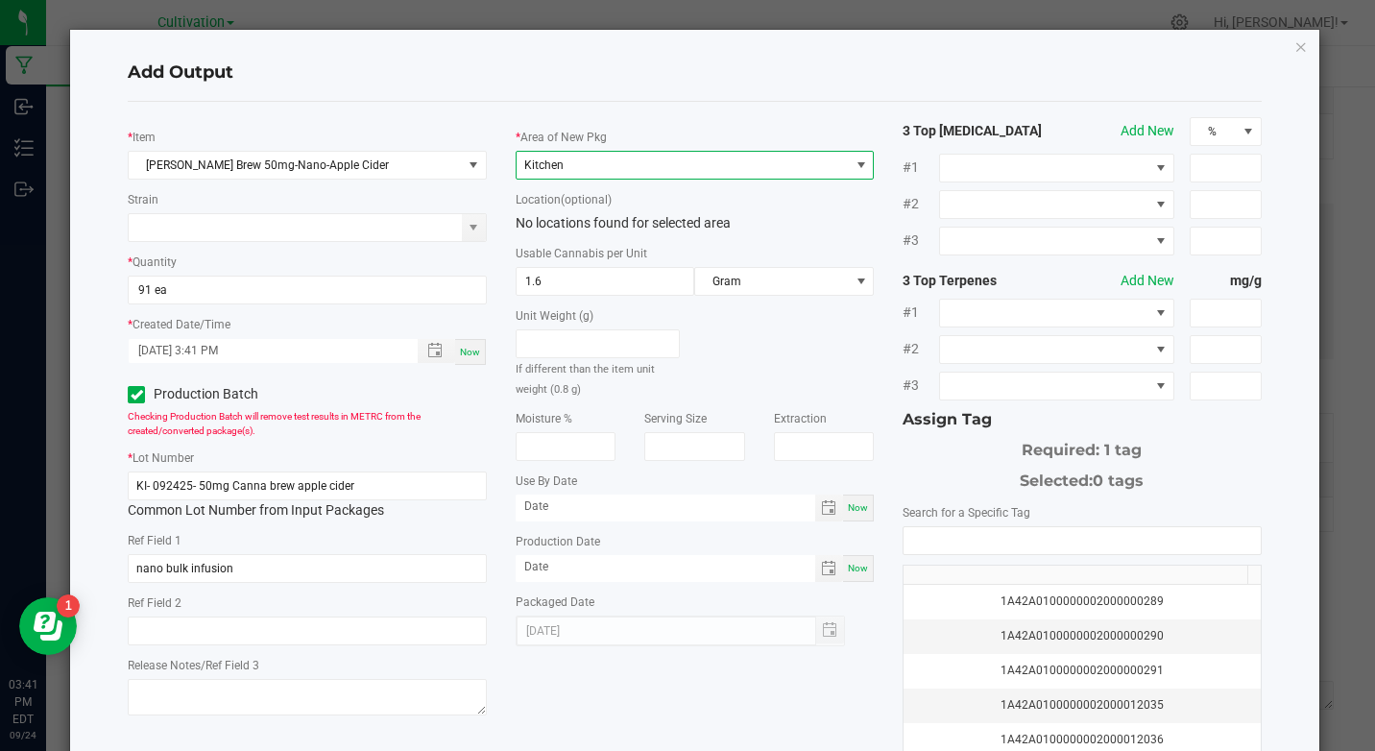
click at [856, 514] on div "Now" at bounding box center [858, 507] width 31 height 27
type input "[DATE]"
click at [853, 566] on span "Now" at bounding box center [858, 568] width 20 height 11
type input "[DATE]"
click at [521, 499] on input "[DATE]" at bounding box center [666, 506] width 301 height 24
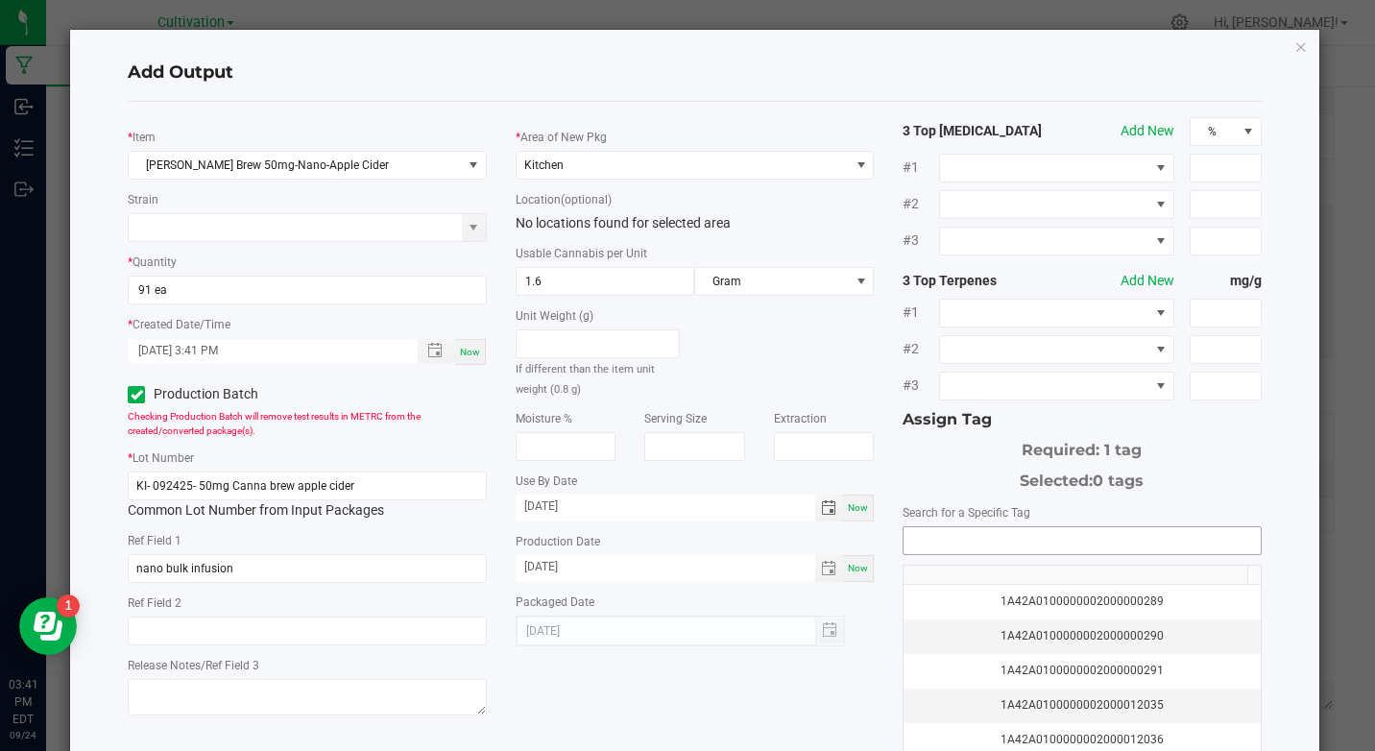
type input "[DATE]"
click at [950, 541] on input "NO DATA FOUND" at bounding box center [1082, 540] width 356 height 27
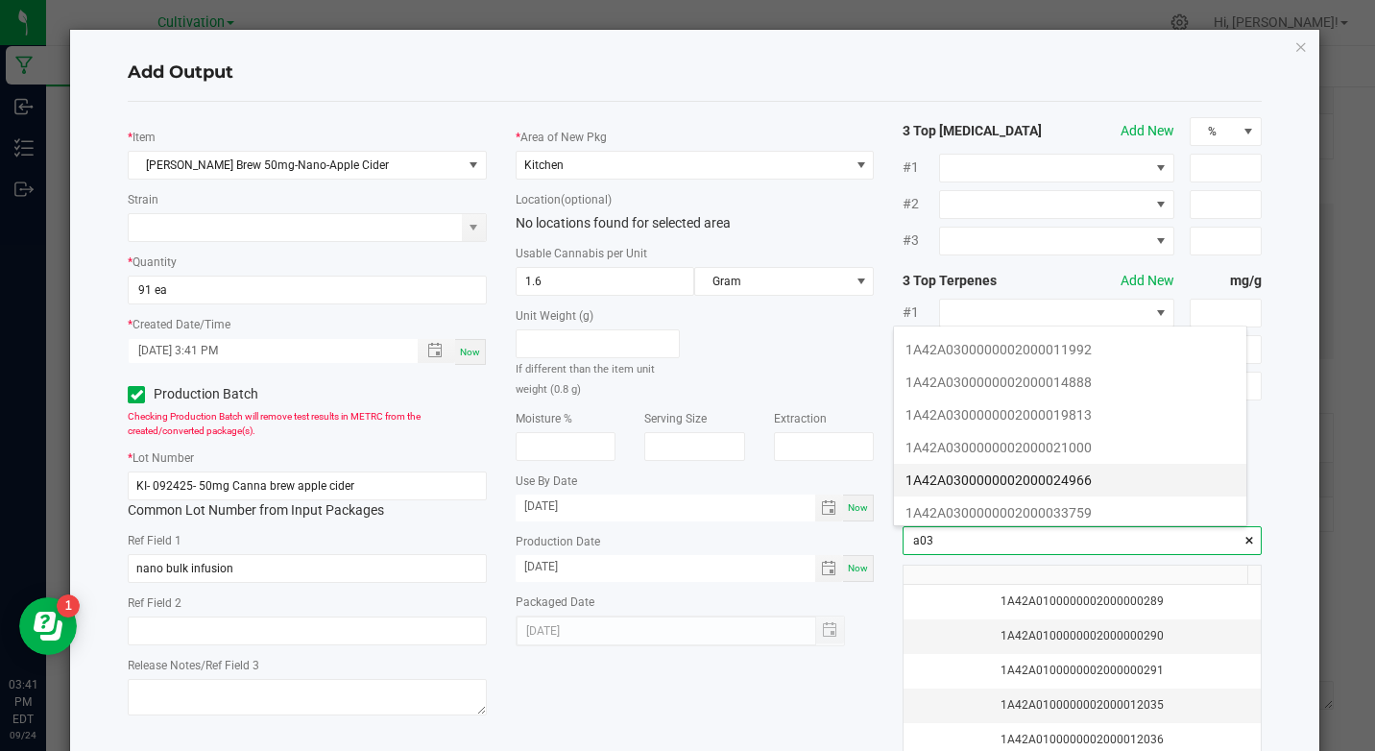
scroll to position [288, 0]
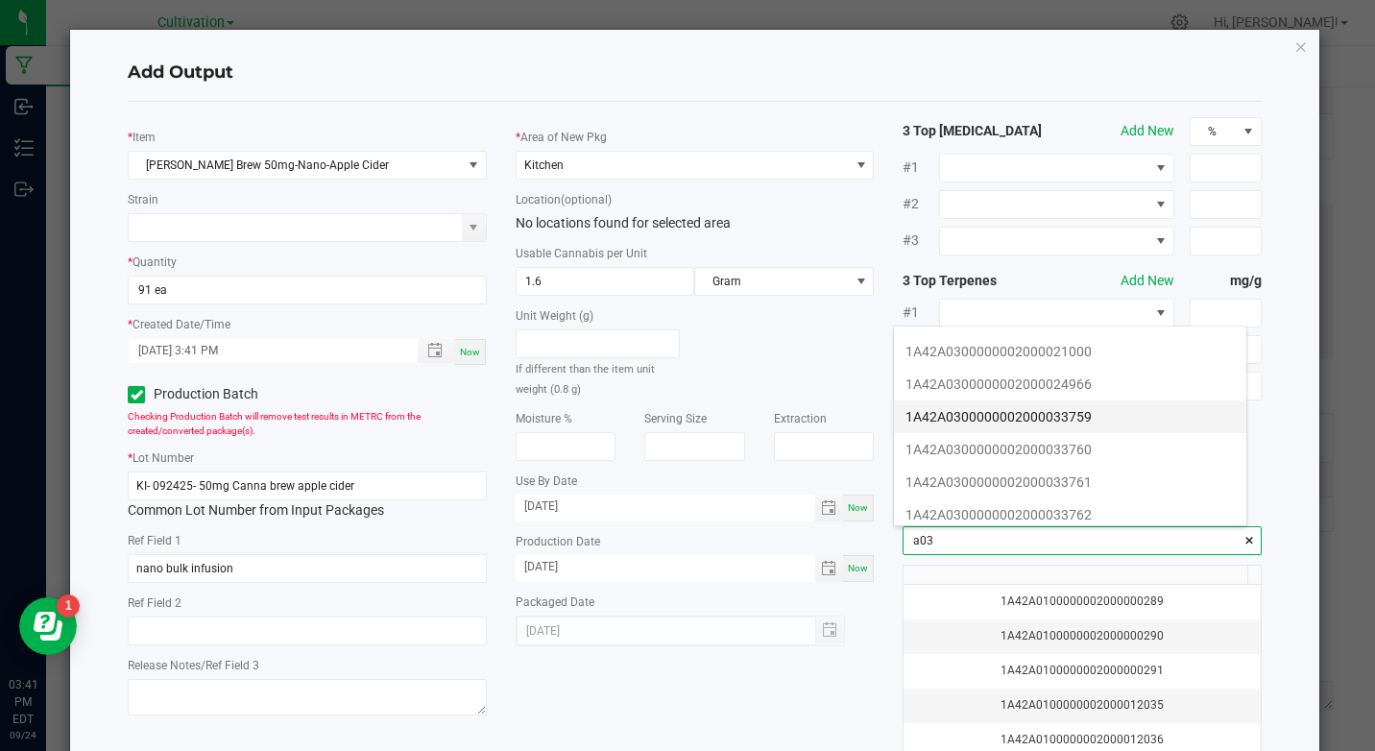
click at [1096, 416] on li "1A42A0300000002000033759" at bounding box center [1070, 416] width 352 height 33
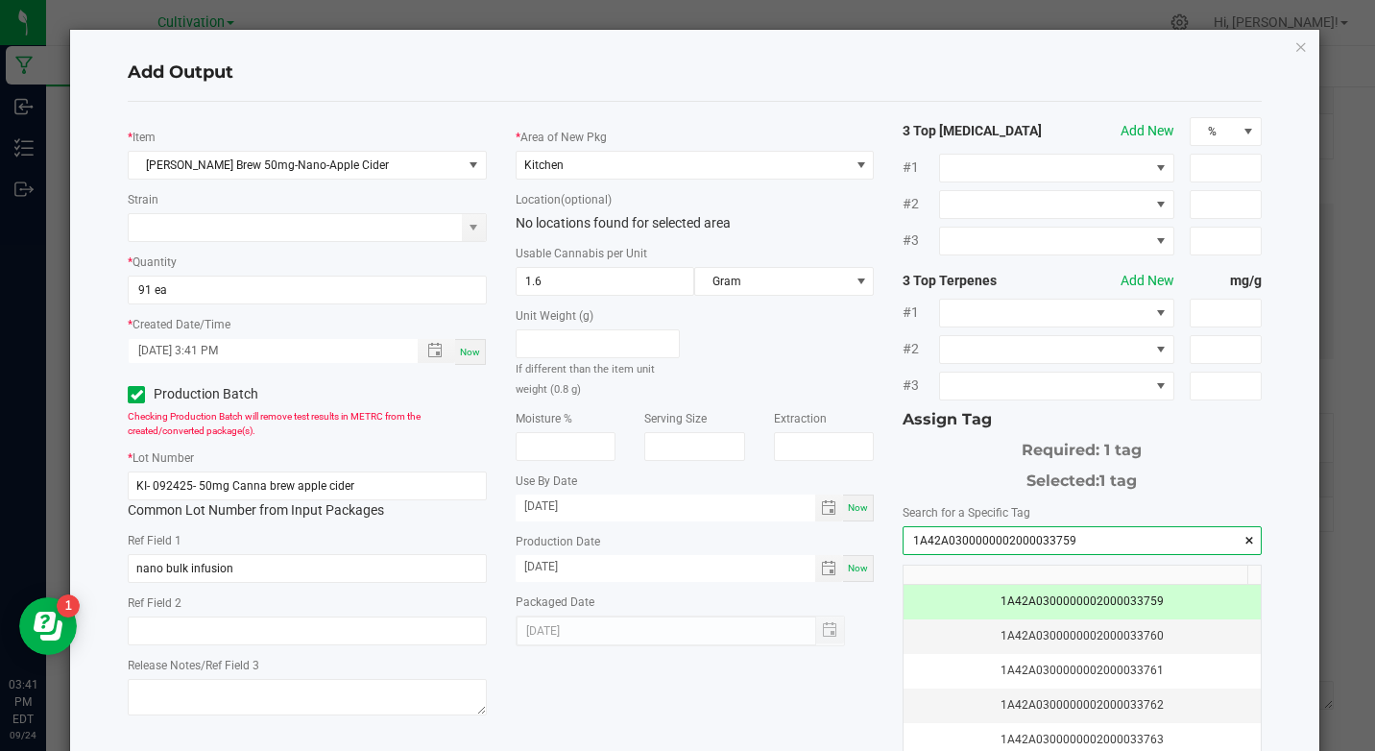
type input "1A42A0300000002000033759"
click at [826, 117] on div "* Area of New Pkg Kitchen Location (optional) No locations found for selected a…" at bounding box center [694, 381] width 387 height 529
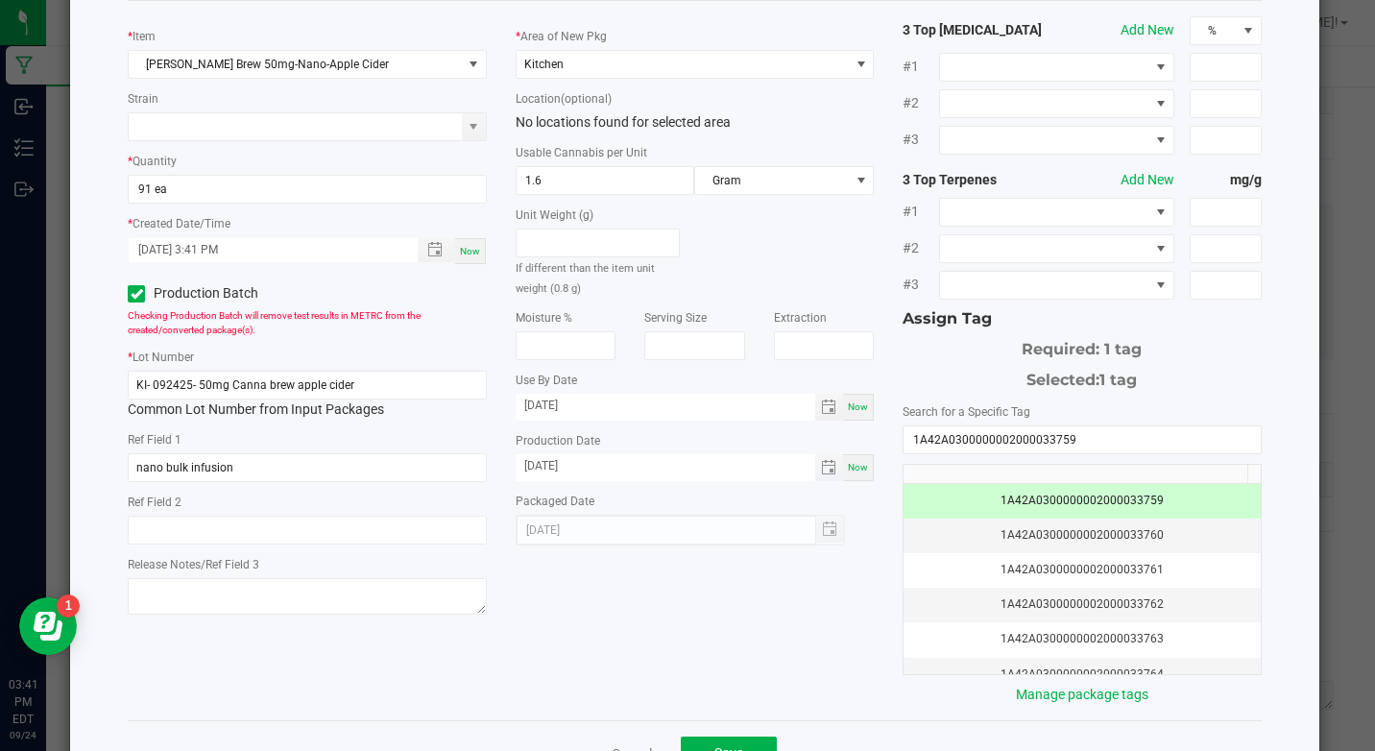
scroll to position [166, 0]
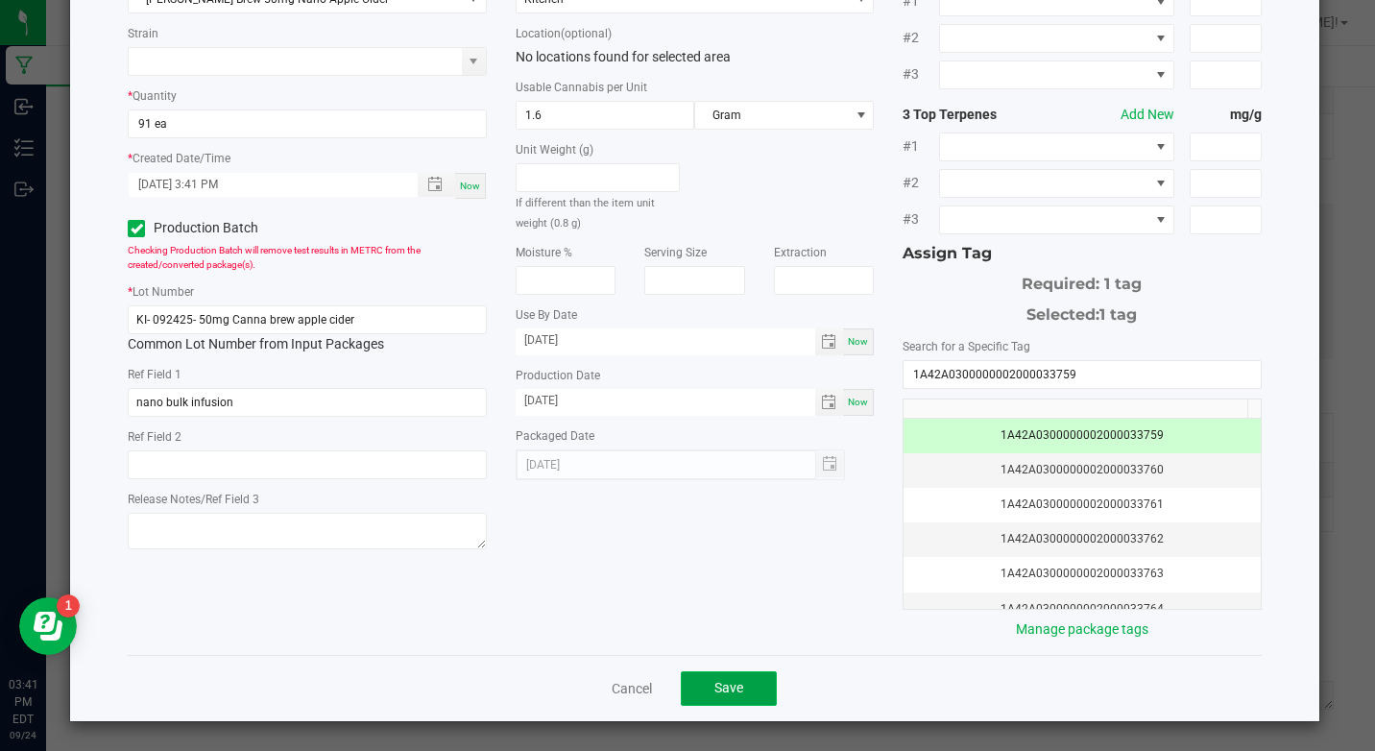
click at [728, 683] on span "Save" at bounding box center [728, 687] width 29 height 15
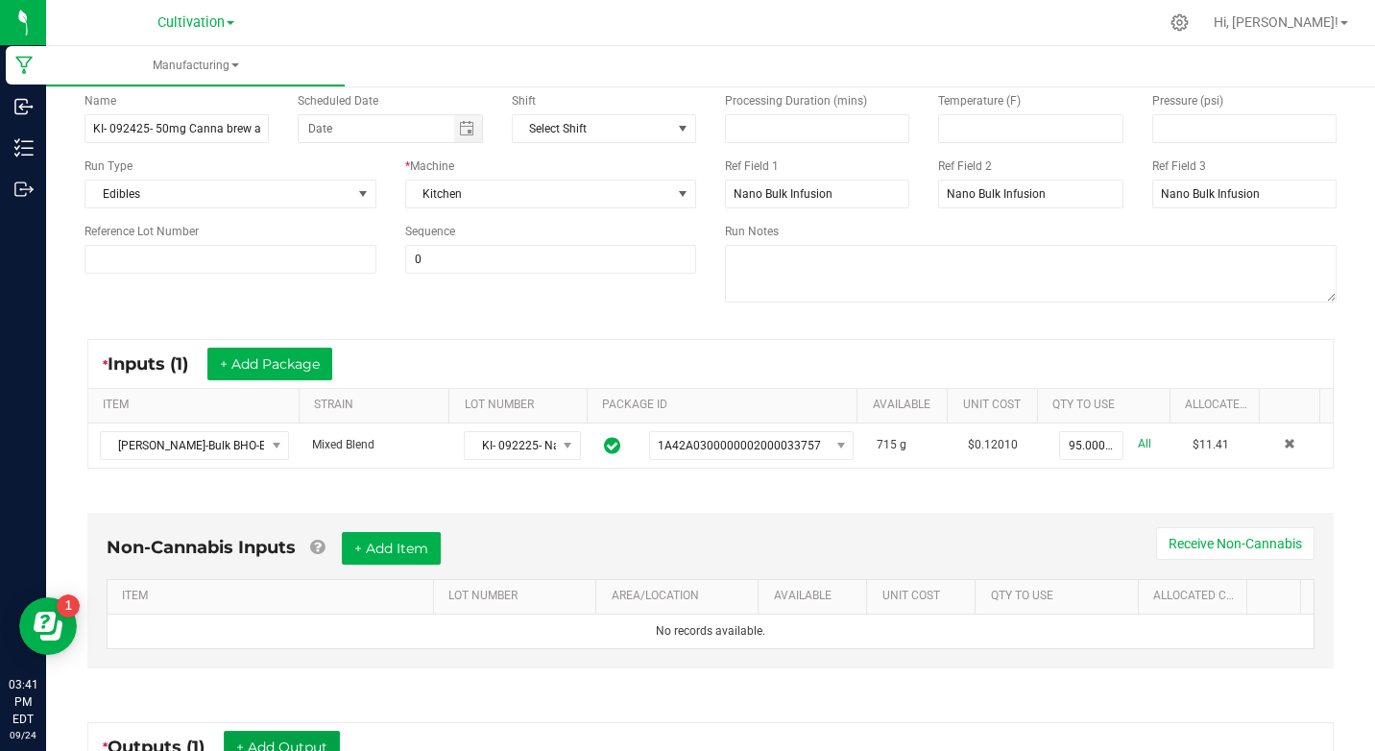
scroll to position [0, 0]
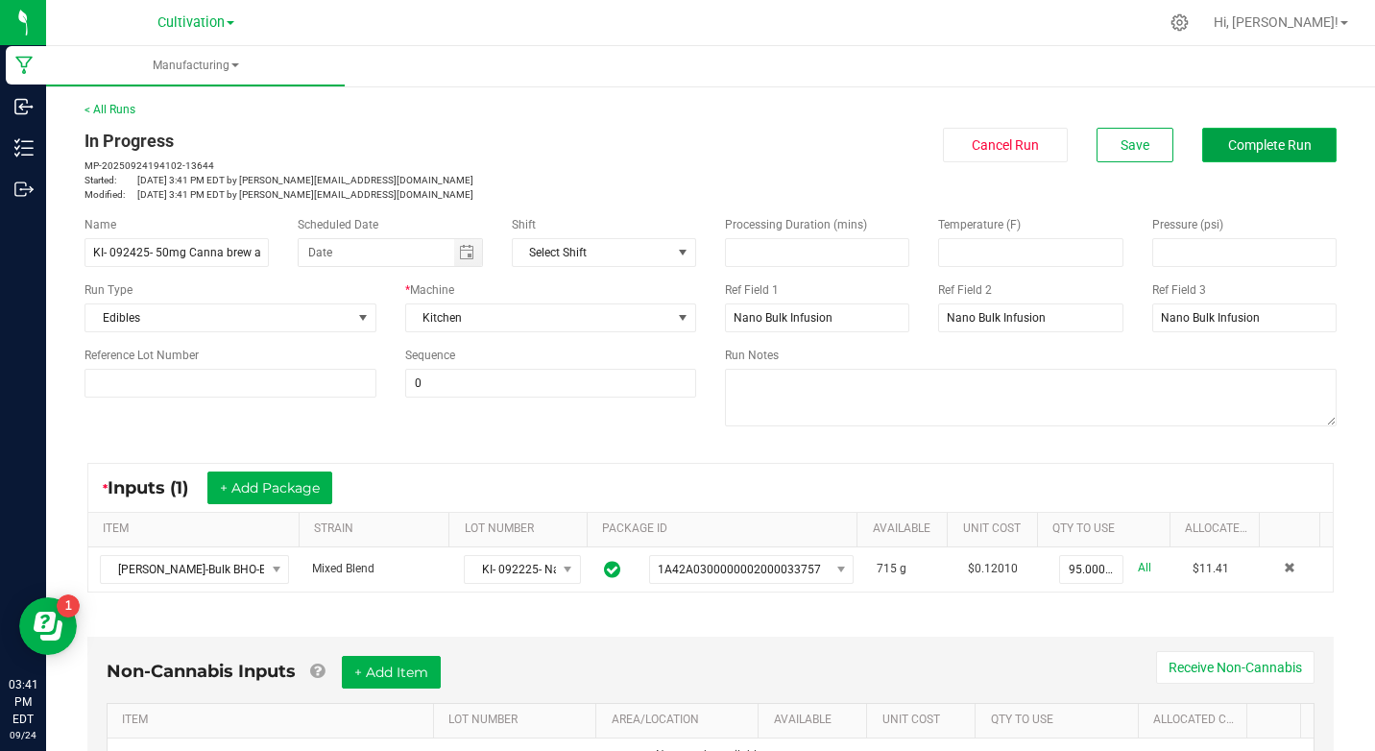
click at [1221, 129] on button "Complete Run" at bounding box center [1269, 145] width 134 height 35
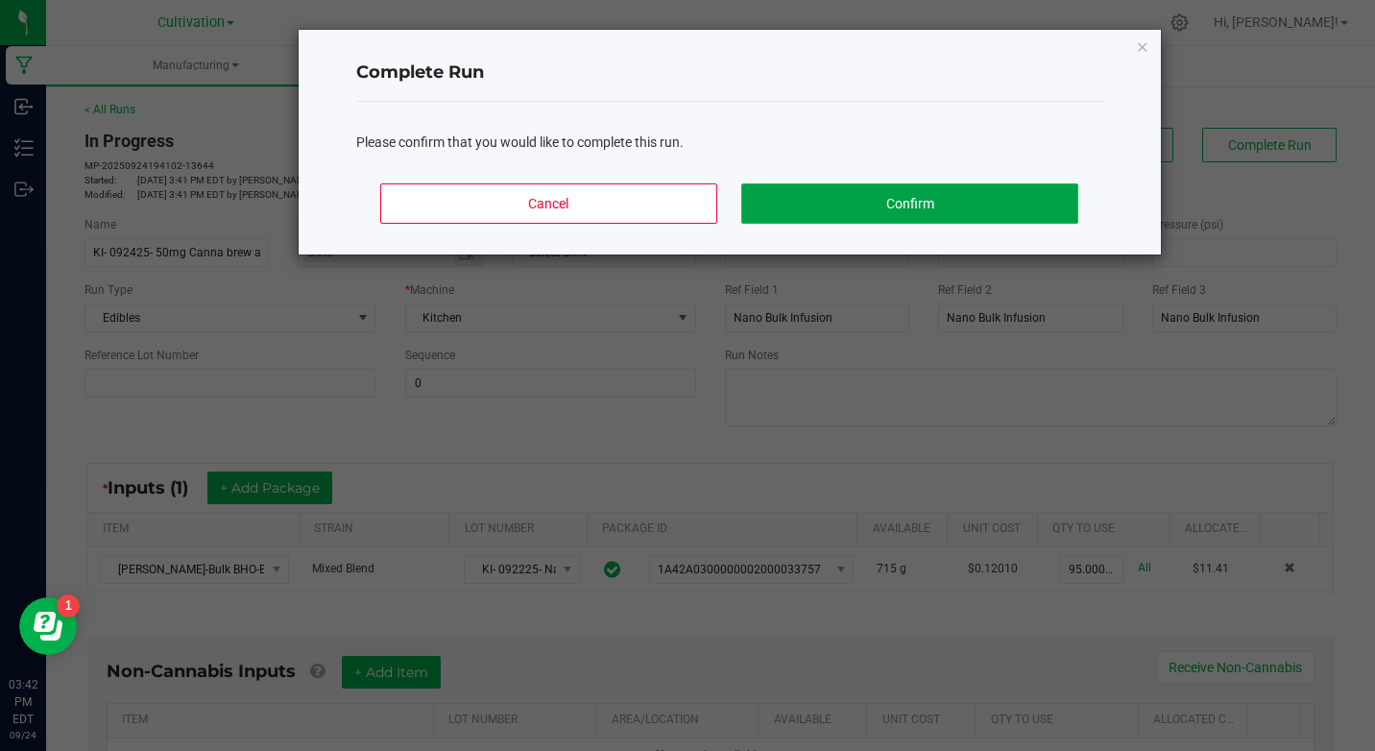
click at [989, 199] on button "Confirm" at bounding box center [909, 203] width 336 height 40
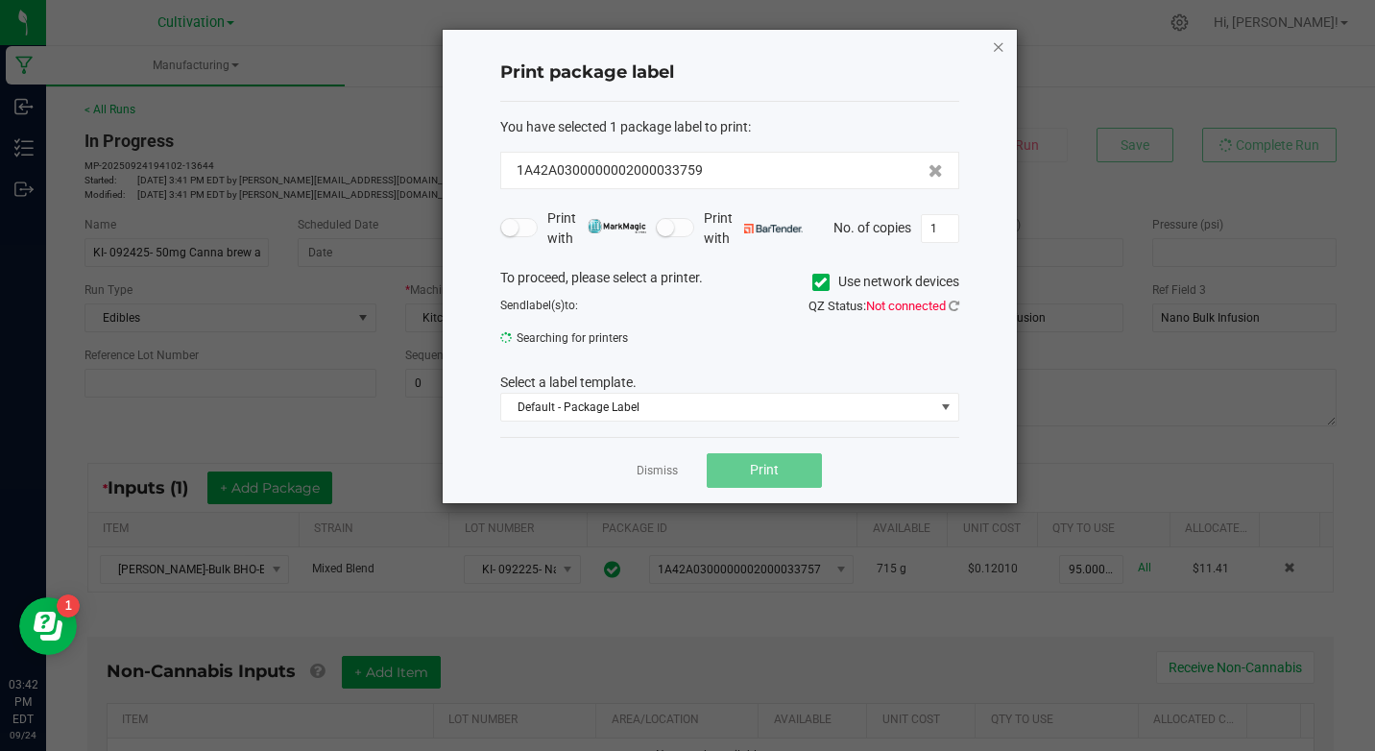
click at [997, 49] on icon "button" at bounding box center [998, 46] width 13 height 23
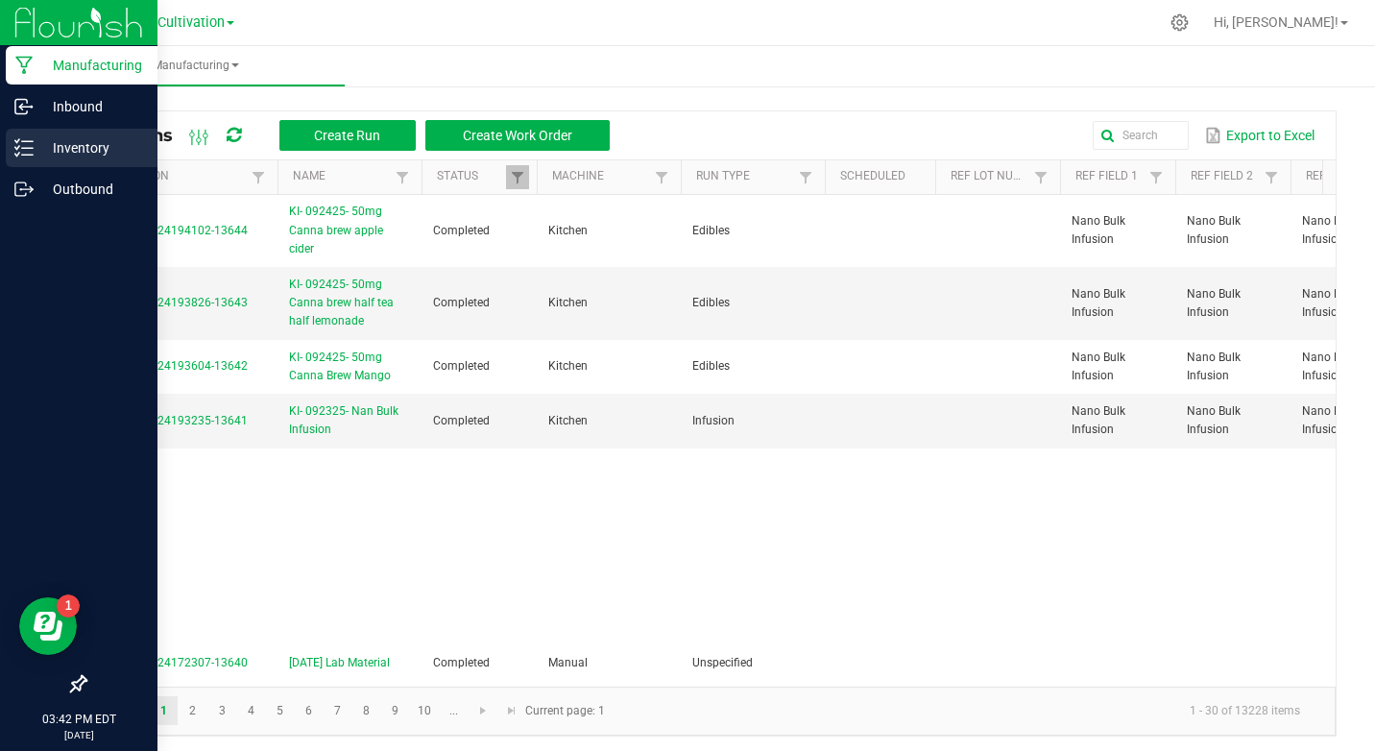
click at [22, 153] on icon at bounding box center [23, 147] width 19 height 19
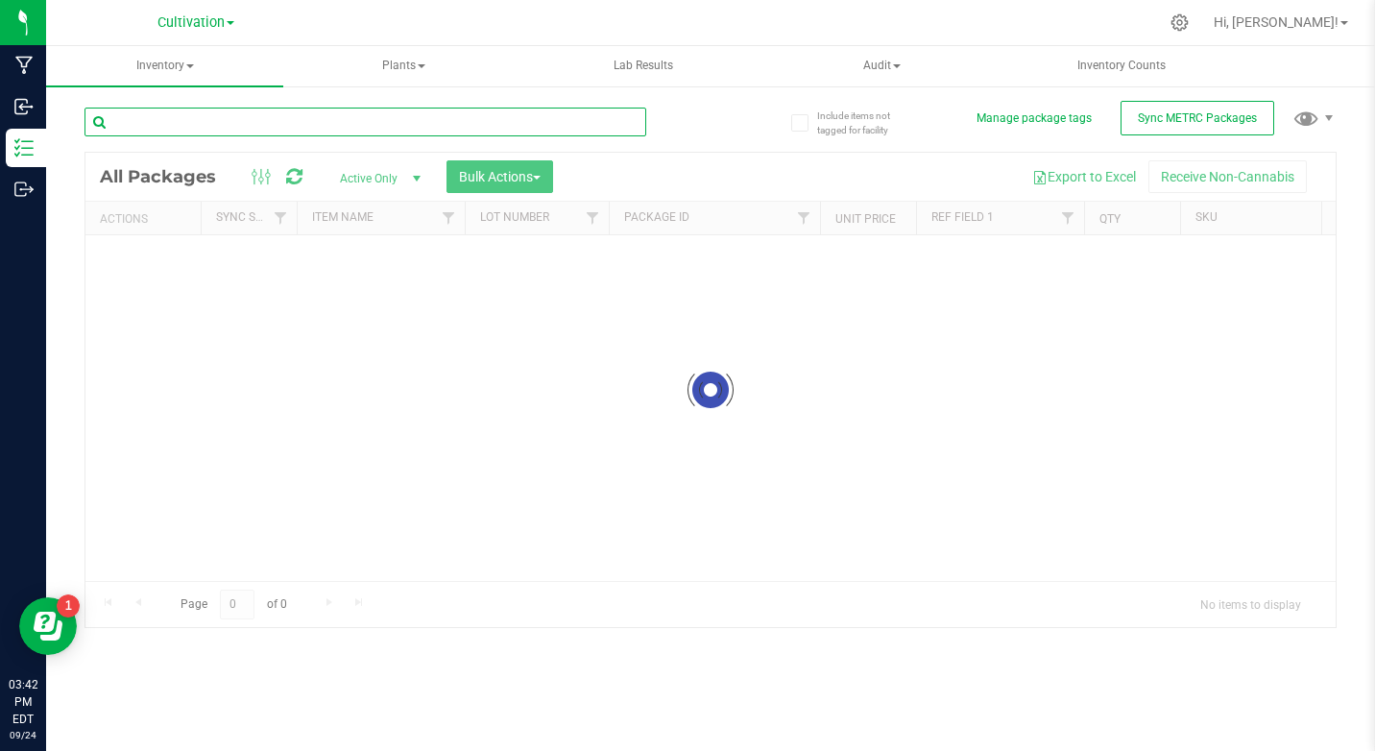
click at [207, 114] on div "Inventory All packages All inventory Waste log Create inventory Plants All plan…" at bounding box center [710, 398] width 1329 height 705
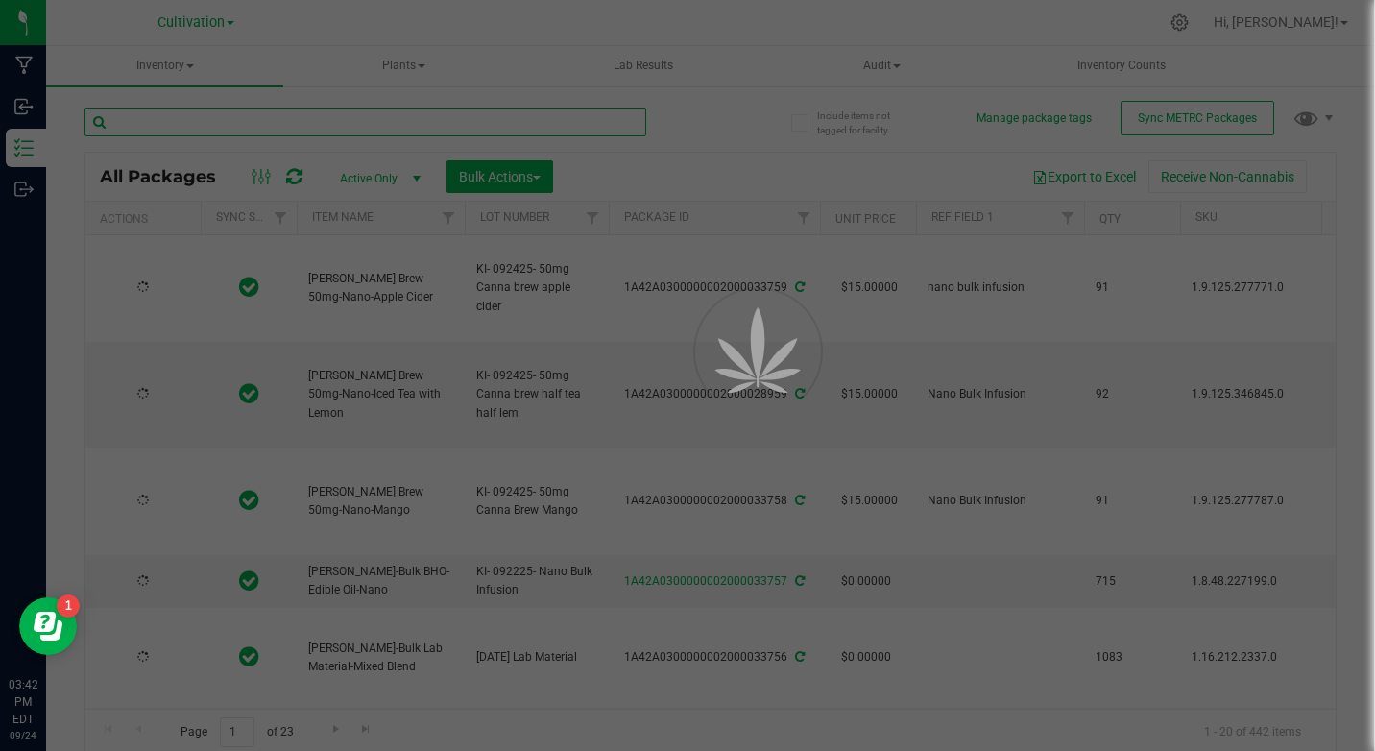
type input "n"
type input "[DATE]"
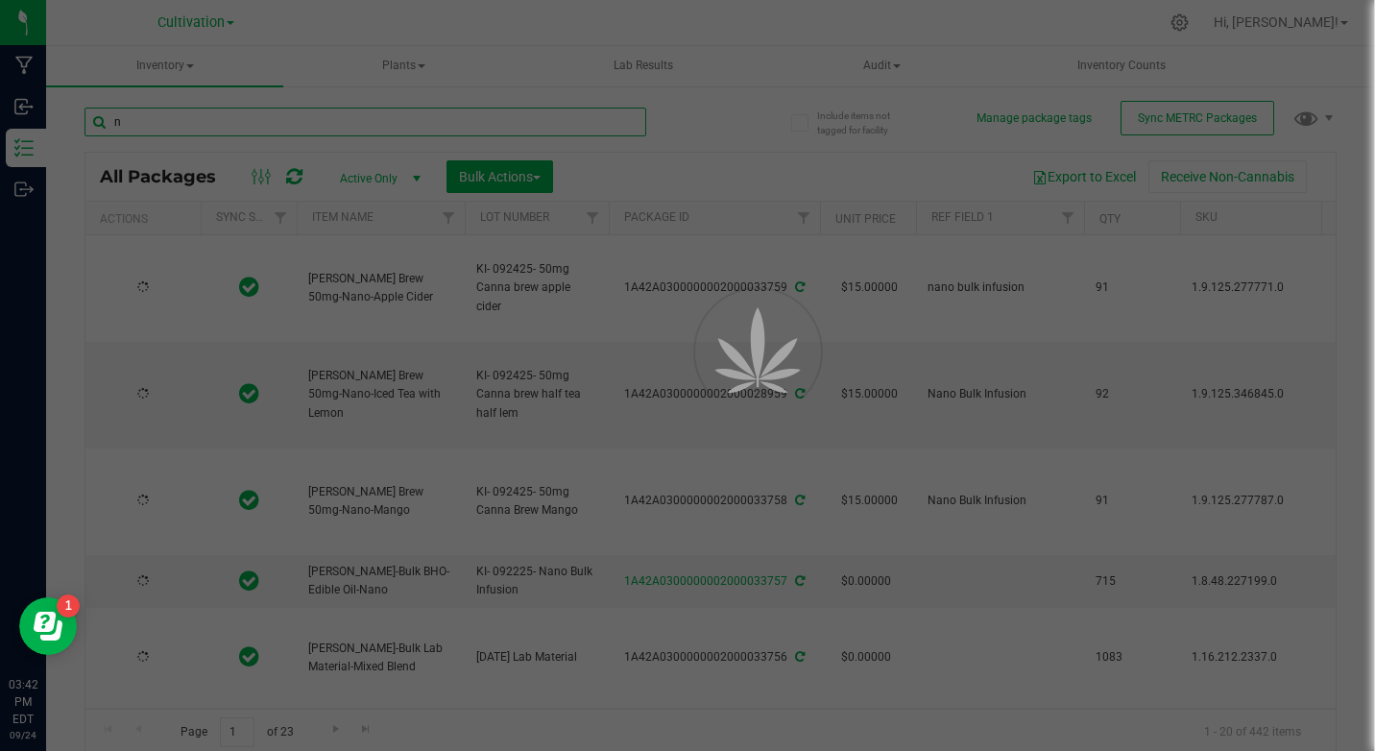
type input "[DATE]"
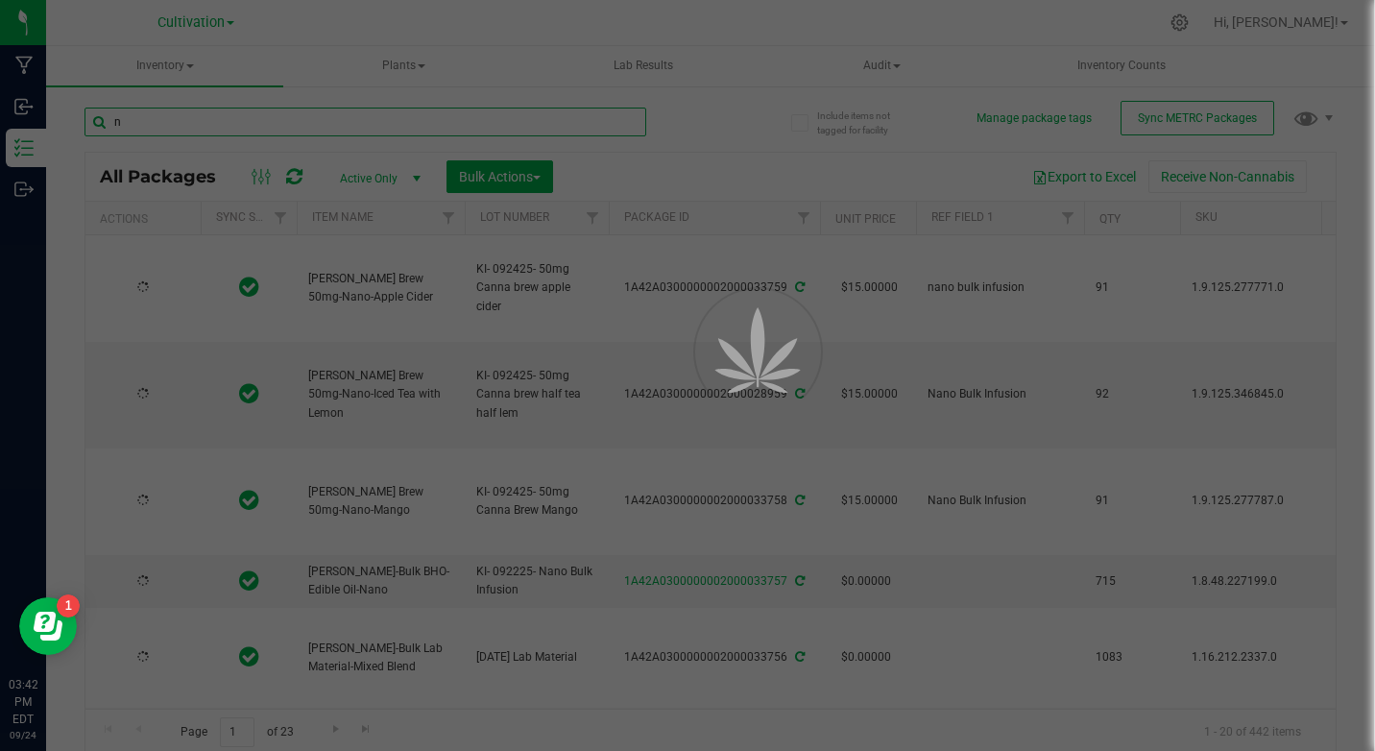
type input "[DATE]"
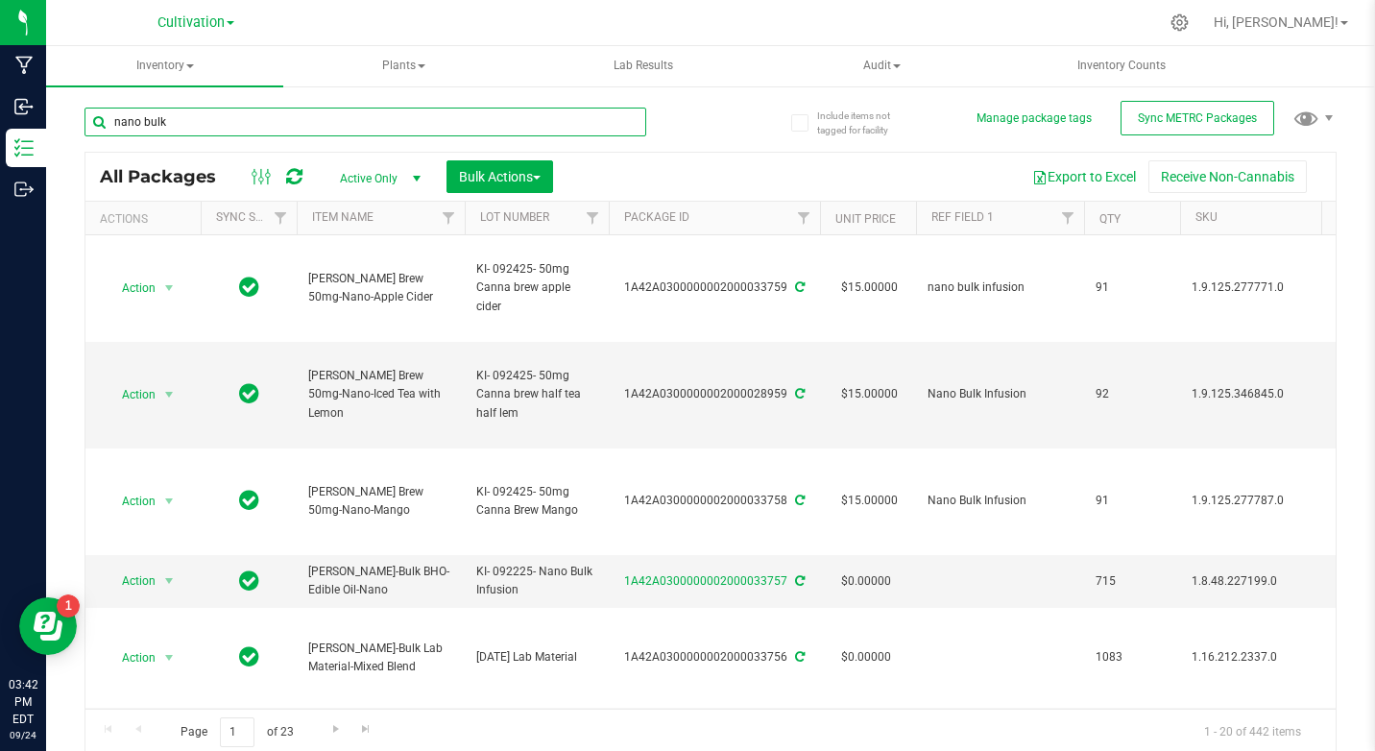
type input "nano bulk"
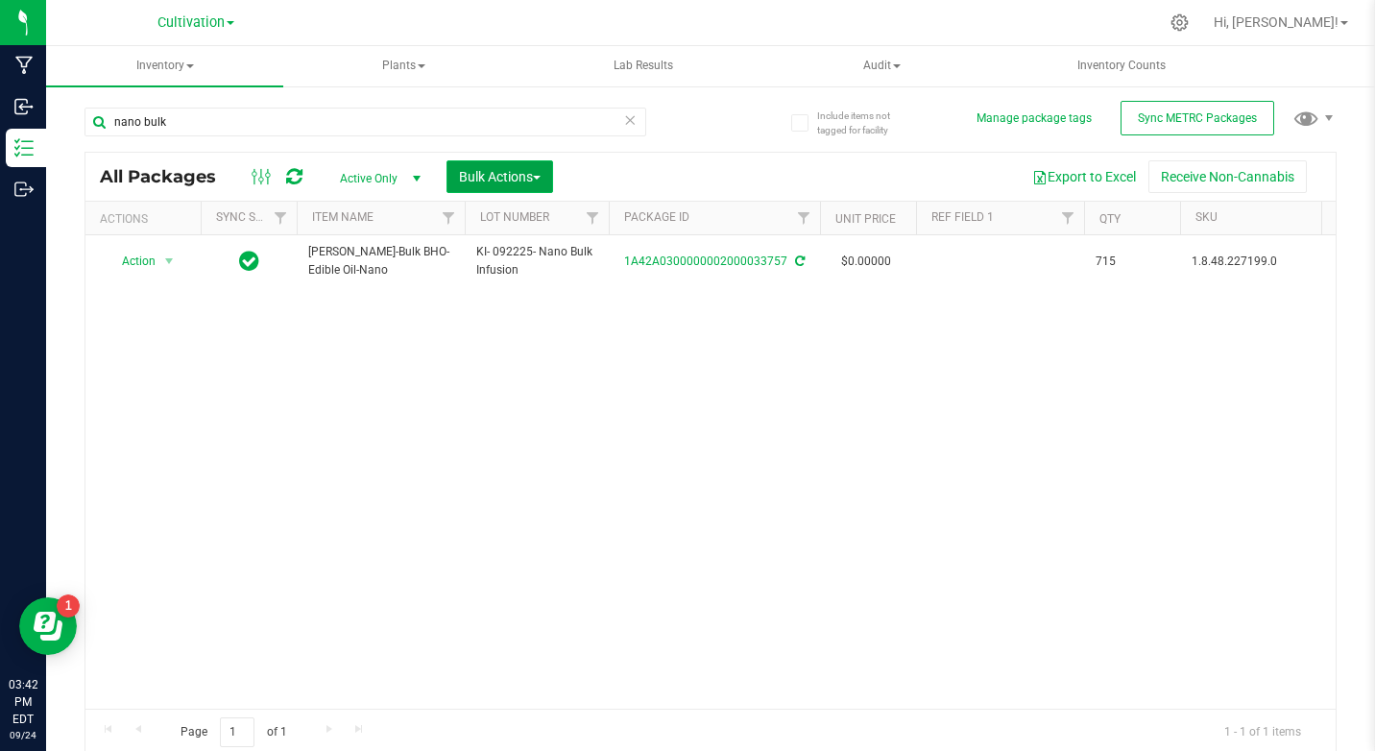
click at [508, 188] on button "Bulk Actions" at bounding box center [499, 176] width 107 height 33
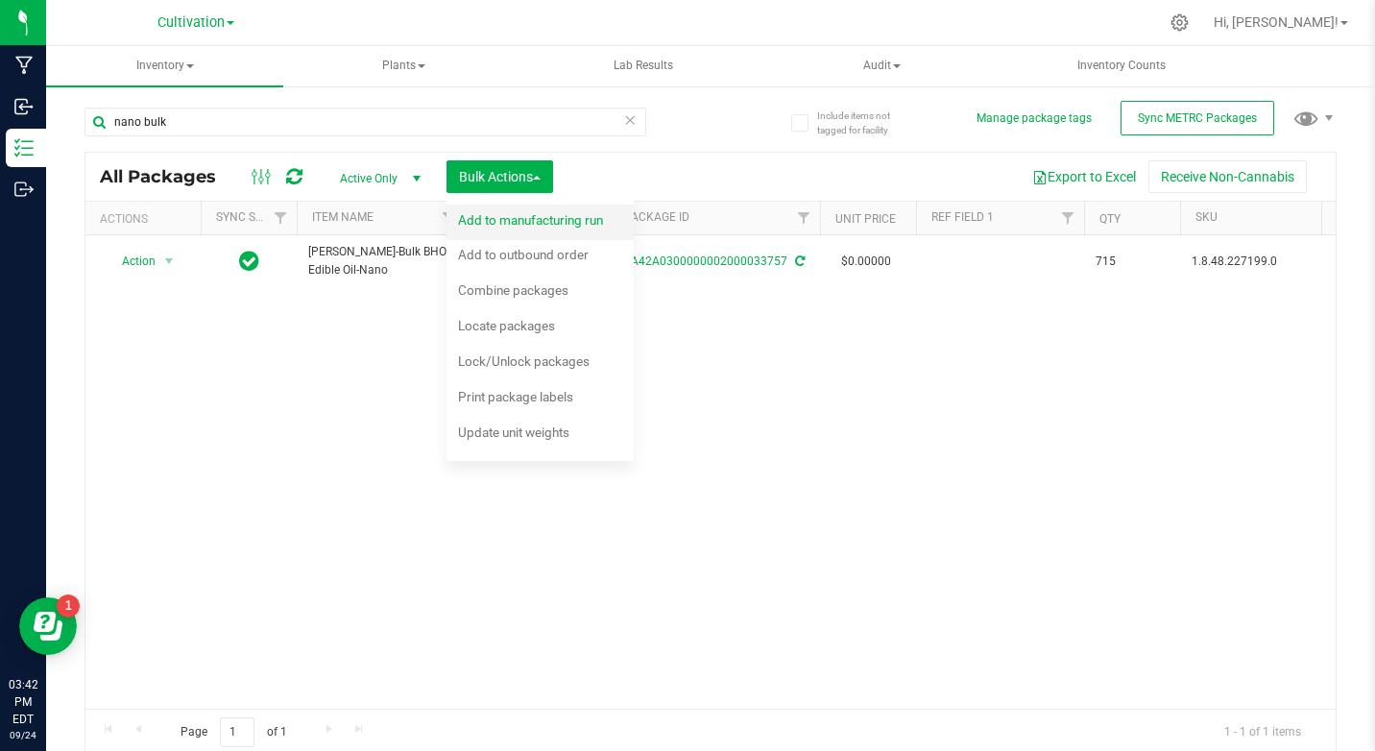
click at [503, 213] on span "Add to manufacturing run" at bounding box center [530, 219] width 145 height 15
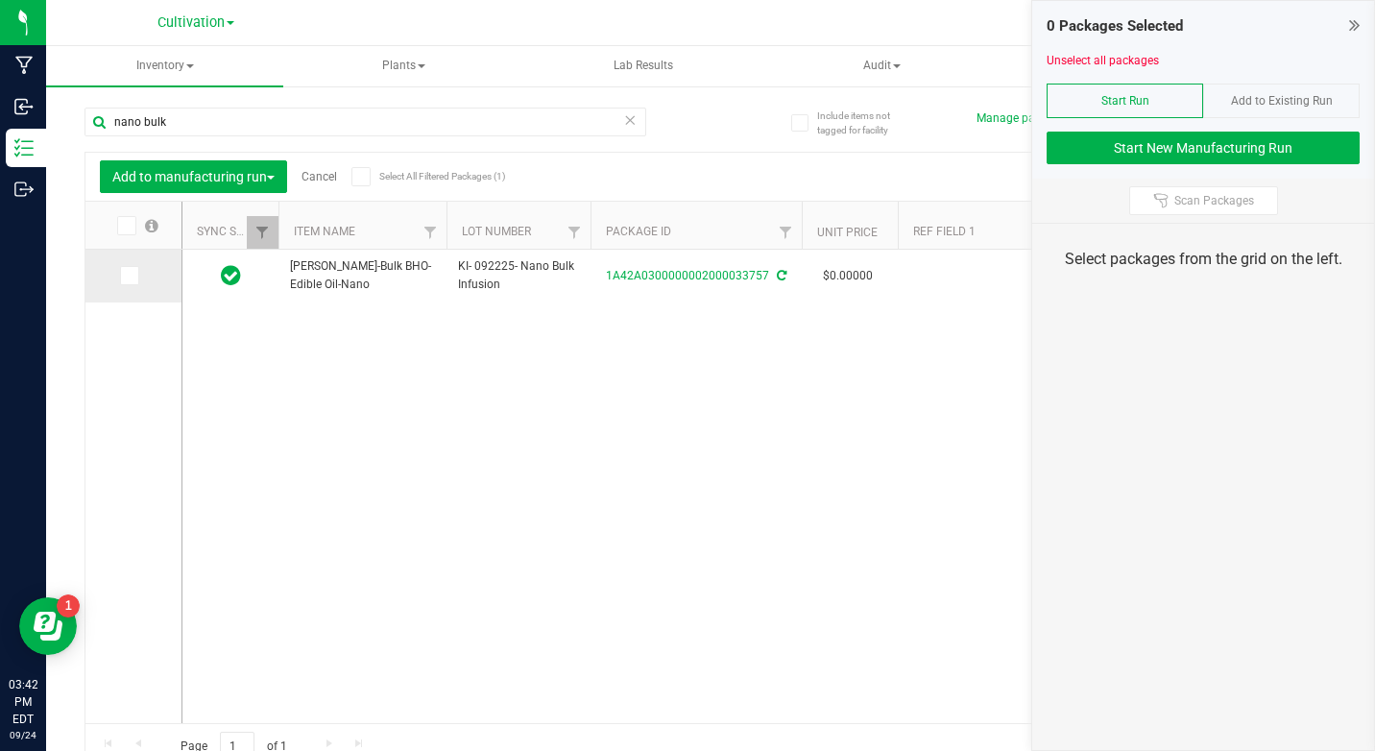
click at [125, 285] on span at bounding box center [129, 275] width 19 height 19
click at [0, 0] on input "checkbox" at bounding box center [0, 0] width 0 height 0
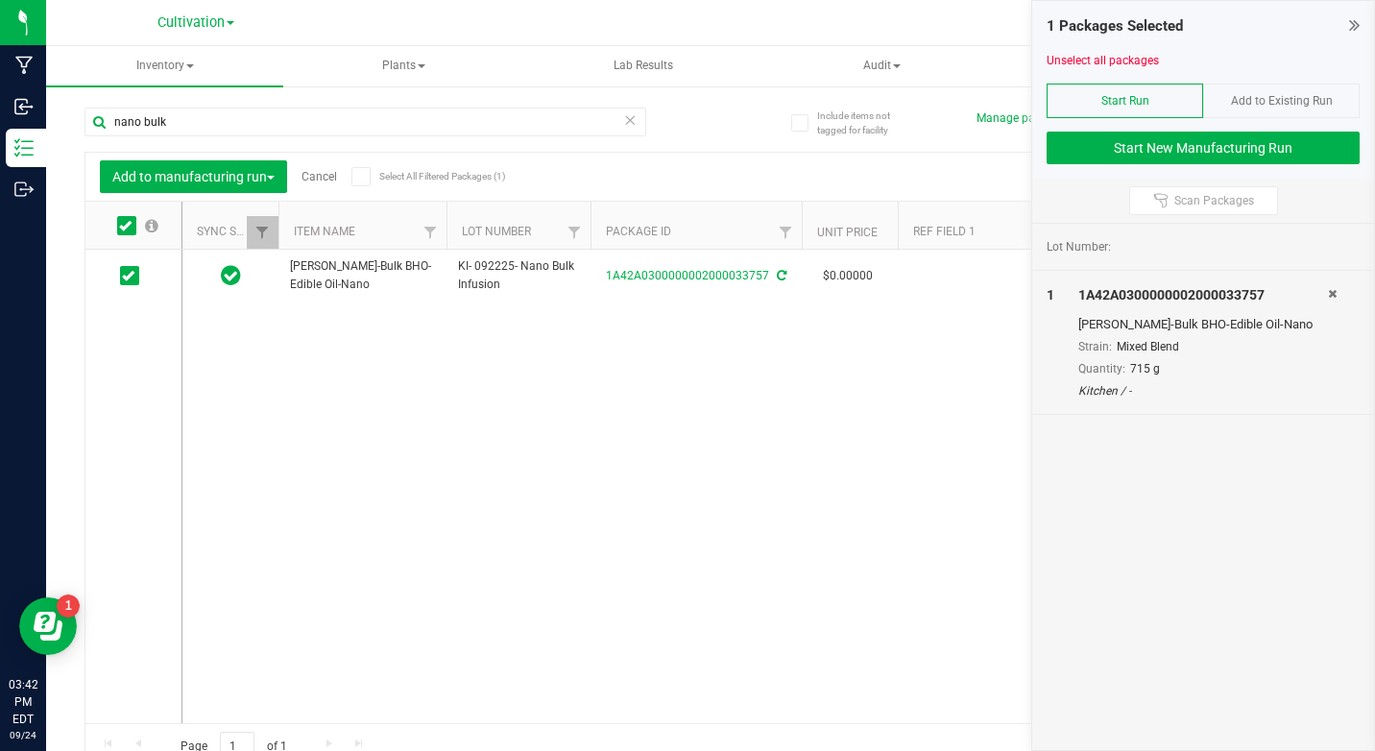
click at [1098, 165] on div "1 Packages Selected Unselect all packages Start Run Add to Existing Run Start N…" at bounding box center [1203, 90] width 342 height 178
click at [1099, 148] on button "Start New Manufacturing Run" at bounding box center [1203, 148] width 313 height 33
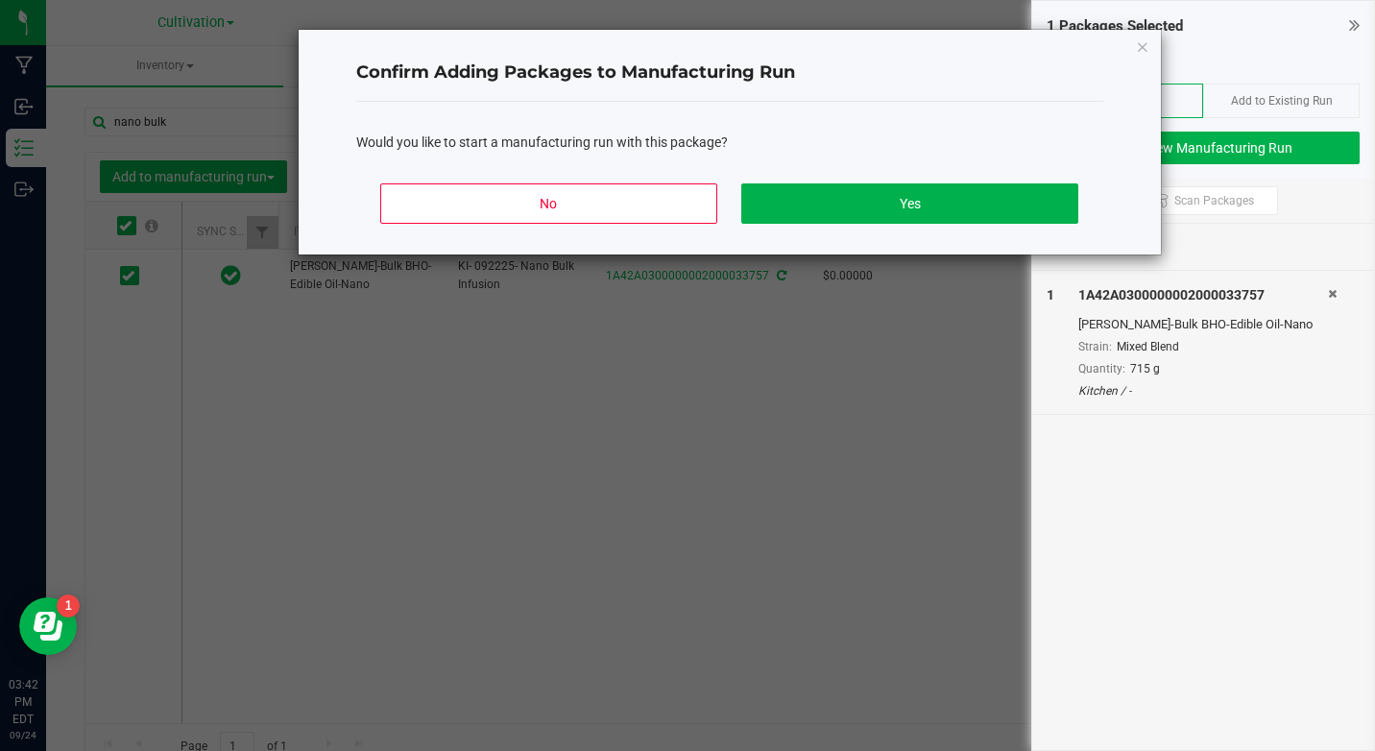
click at [927, 181] on div "No Yes" at bounding box center [729, 211] width 747 height 86
click at [914, 221] on button "Yes" at bounding box center [909, 203] width 336 height 40
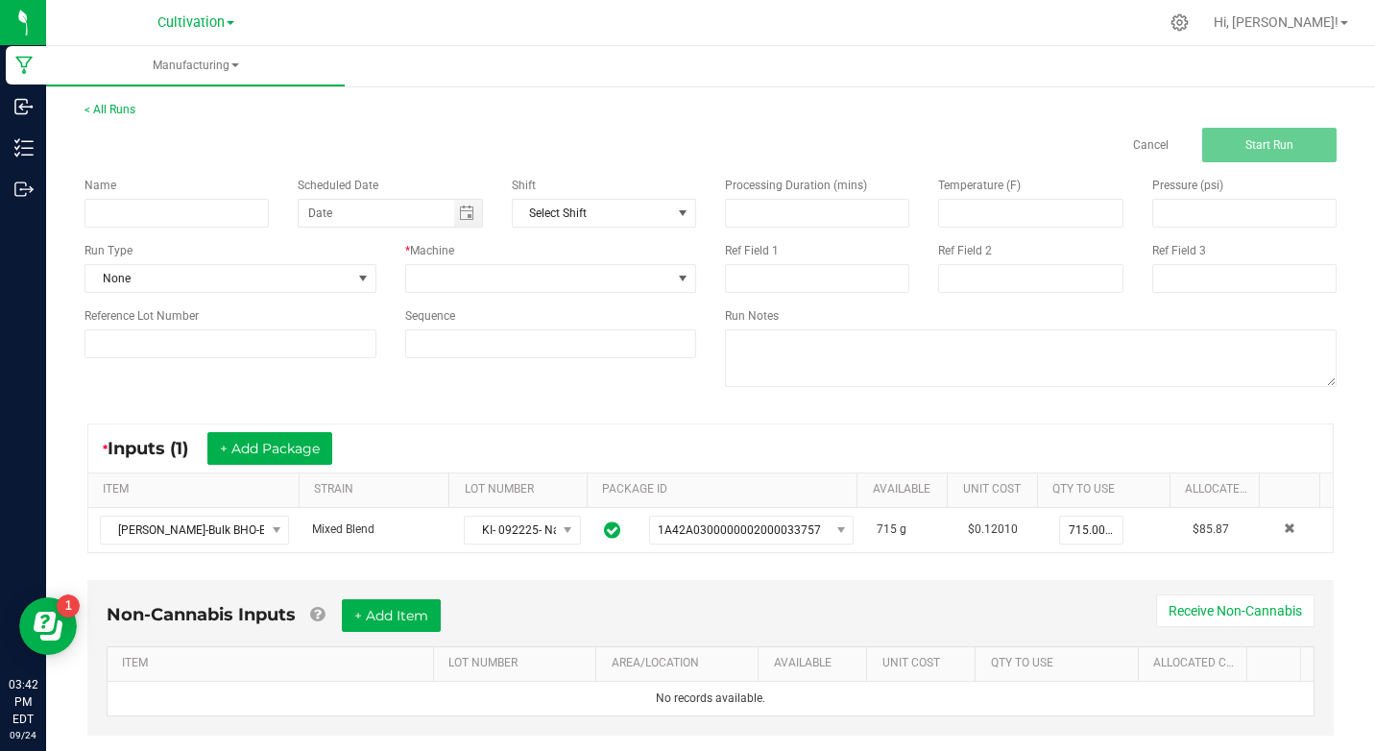
click at [225, 198] on div "Name" at bounding box center [176, 202] width 213 height 51
click at [212, 224] on input at bounding box center [176, 213] width 184 height 29
click at [212, 224] on input "KI- 092425- 10mg Chews pineapple" at bounding box center [176, 213] width 184 height 29
type input "KI- 092425- 10mg Chews pineapple"
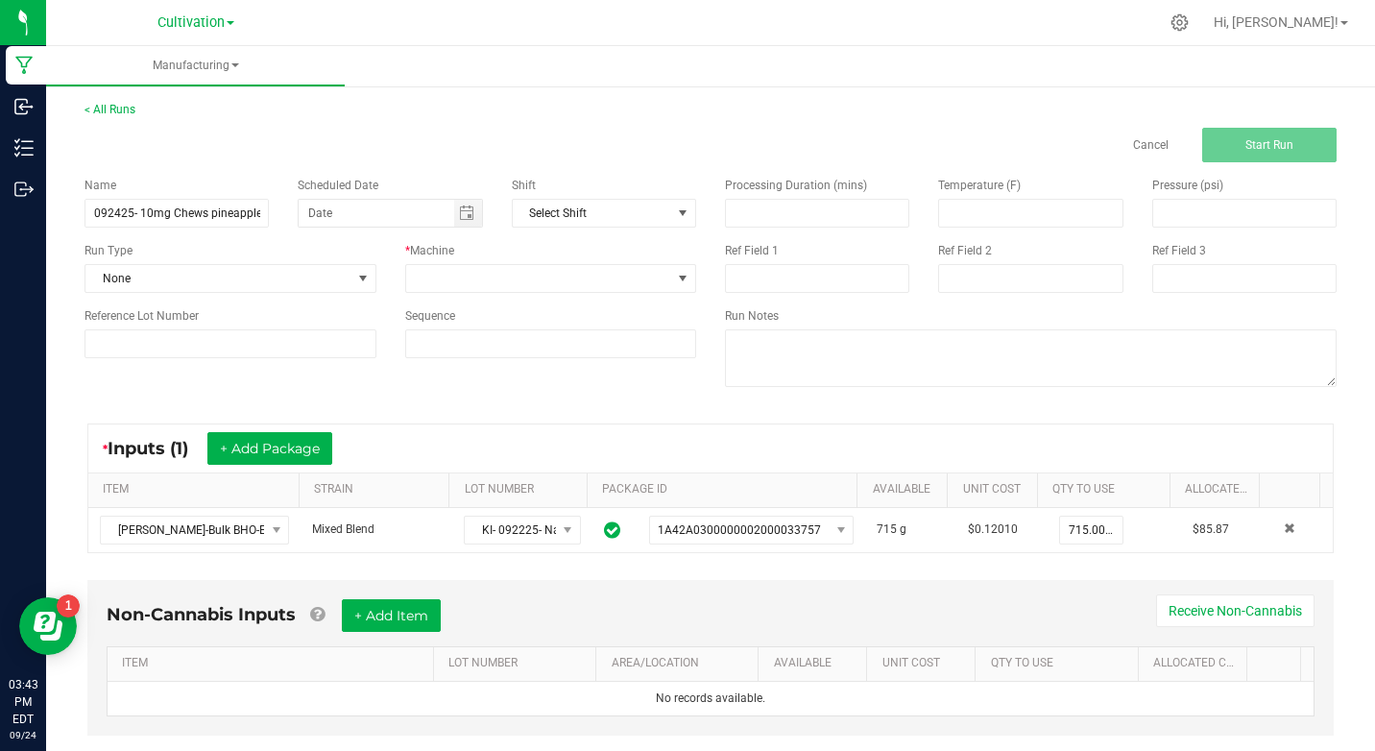
click at [198, 253] on div "Run Type" at bounding box center [230, 250] width 292 height 17
click at [211, 205] on input "KI- 092425- 10mg Chews pineapple" at bounding box center [176, 213] width 184 height 29
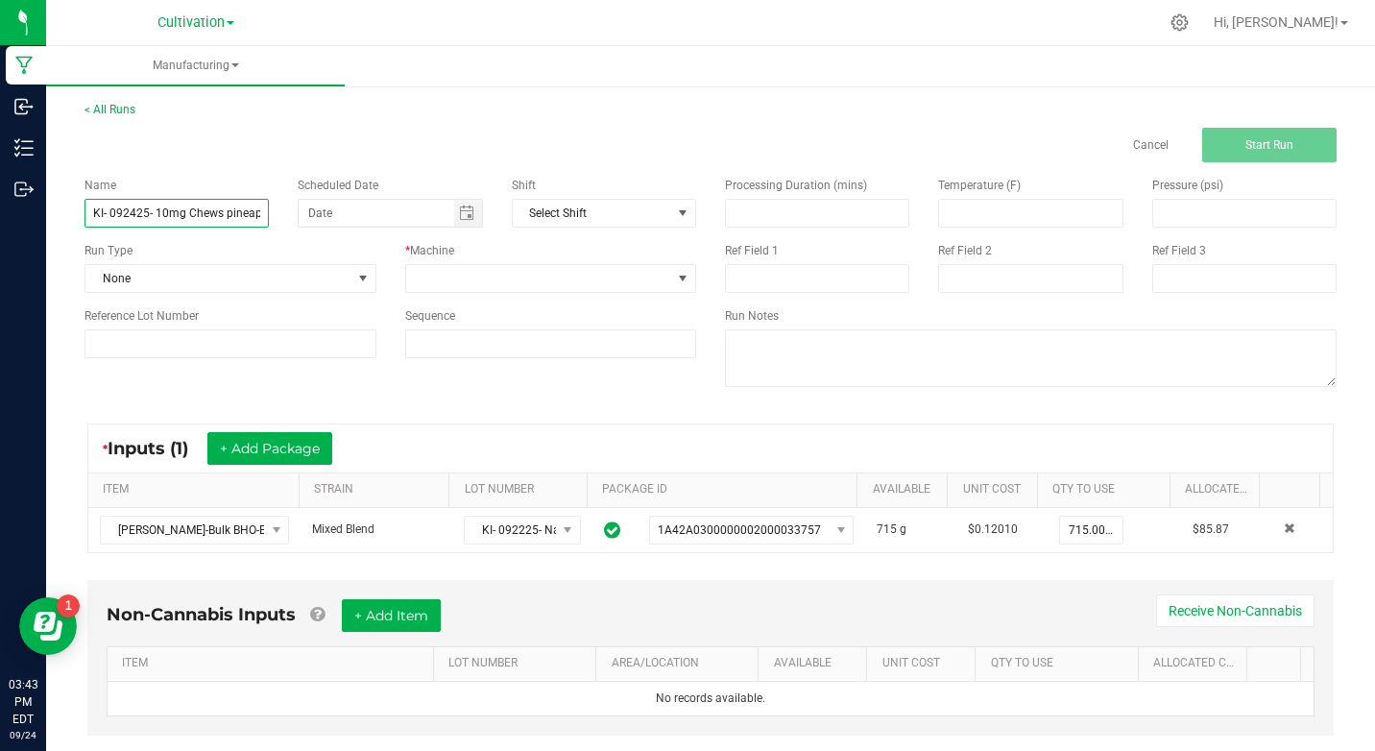
click at [211, 205] on input "KI- 092425- 10mg Chews pineapple" at bounding box center [176, 213] width 184 height 29
click at [85, 271] on span "None" at bounding box center [218, 278] width 266 height 27
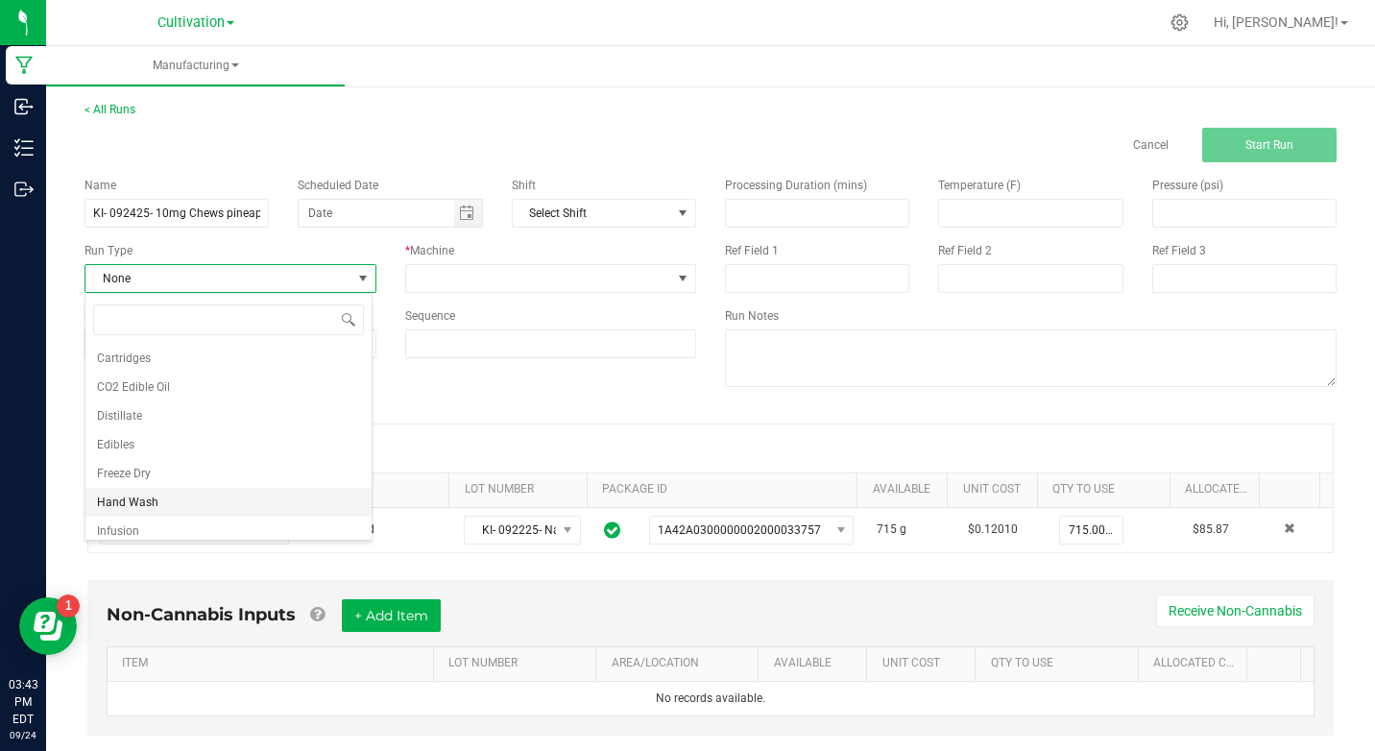
scroll to position [192, 0]
click at [138, 407] on li "Edibles" at bounding box center [228, 397] width 286 height 29
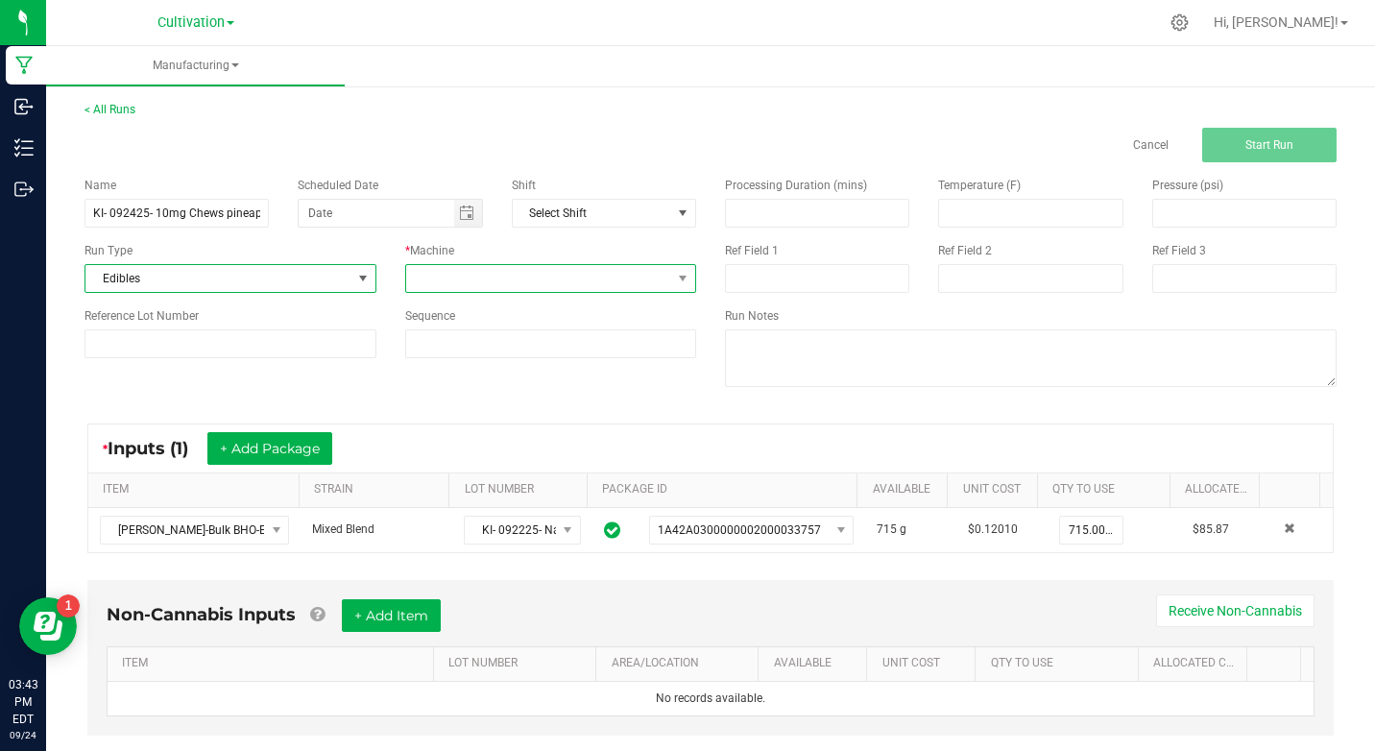
click at [494, 273] on span at bounding box center [539, 278] width 266 height 27
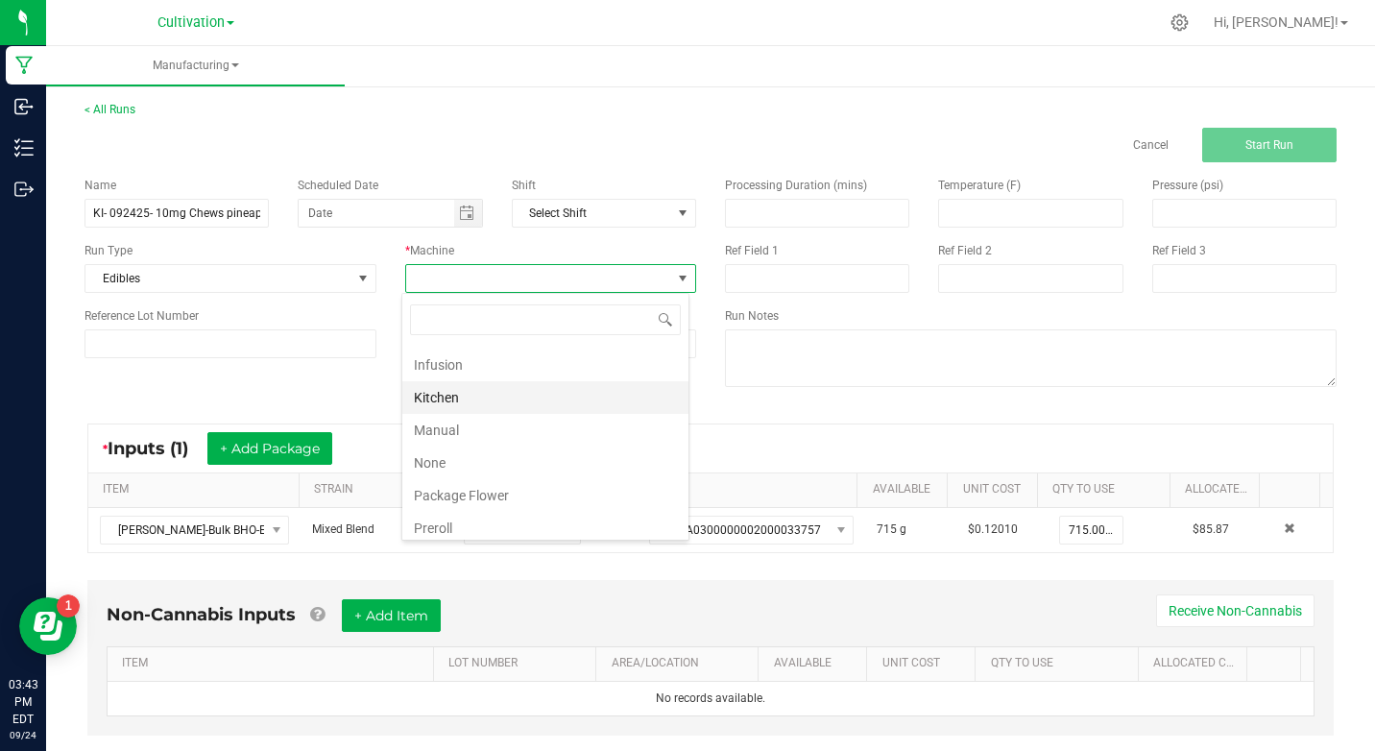
click at [446, 402] on li "Kitchen" at bounding box center [545, 397] width 286 height 33
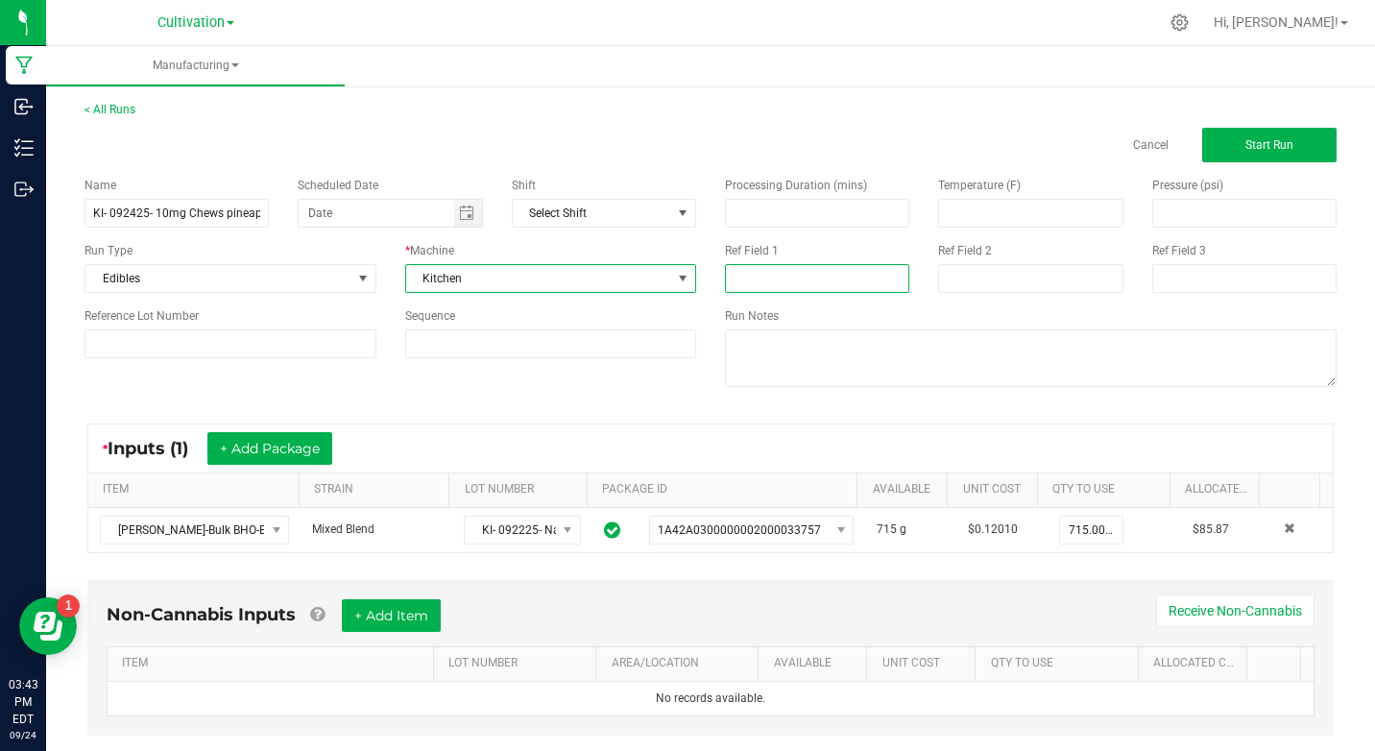
click at [827, 289] on input at bounding box center [817, 278] width 184 height 29
type input "Nano Bulk Infusion"
type input "month/day/year"
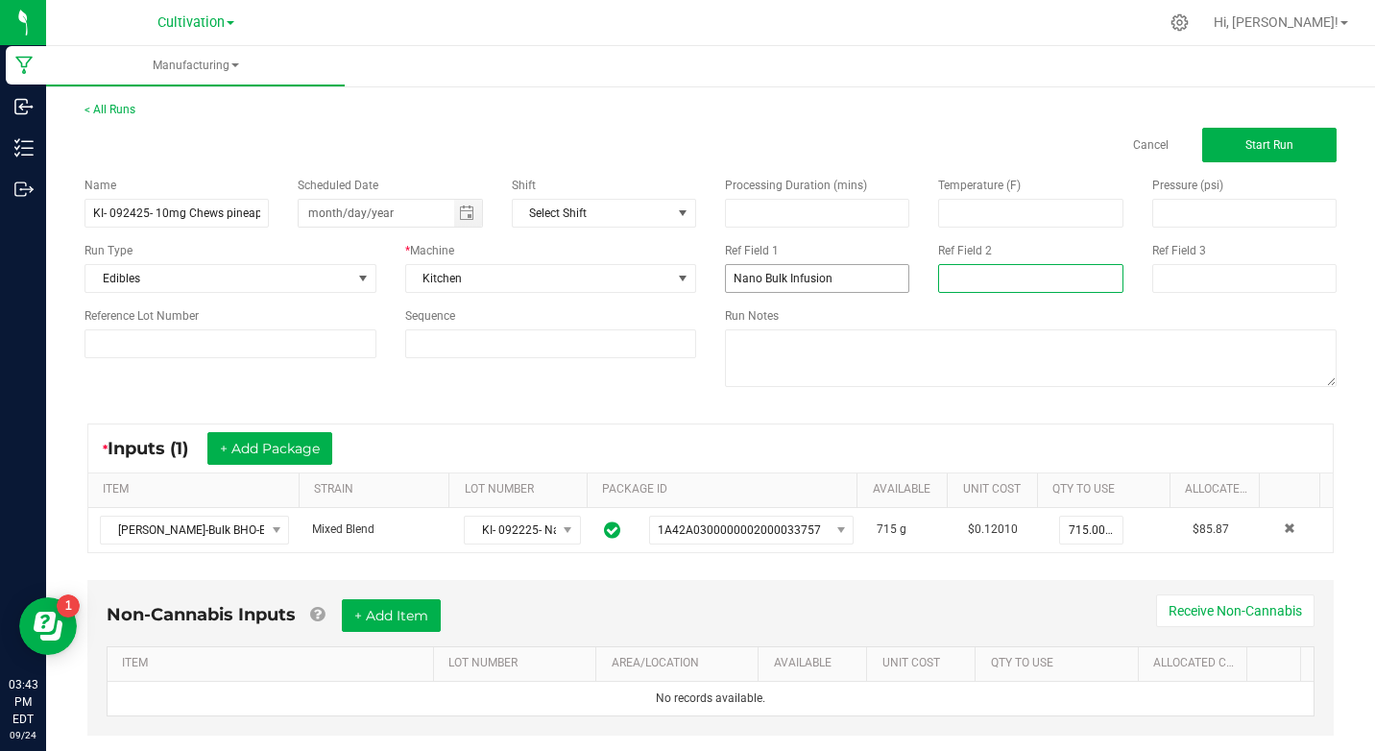
type input "Nano Bulk Infusion"
type input "month/day/year"
click at [1230, 157] on button "Start Run" at bounding box center [1269, 145] width 134 height 35
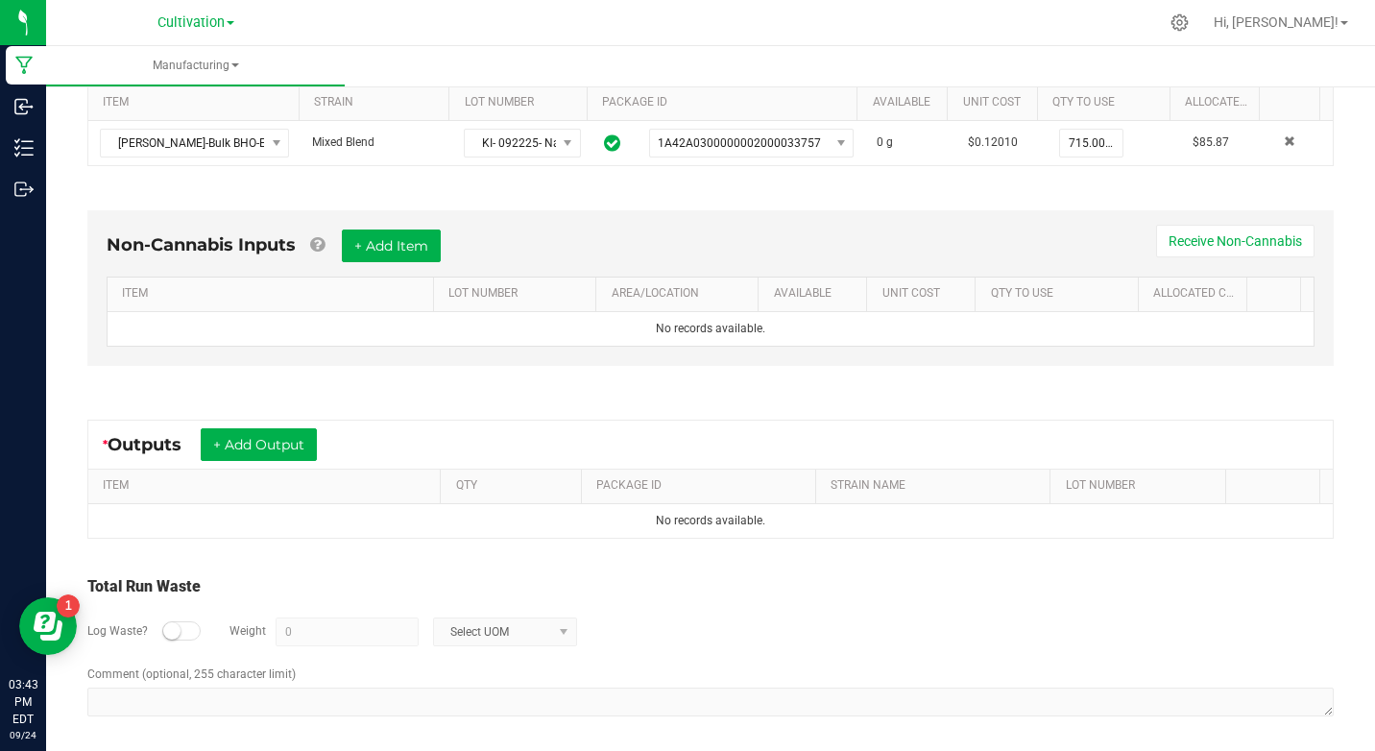
scroll to position [433, 0]
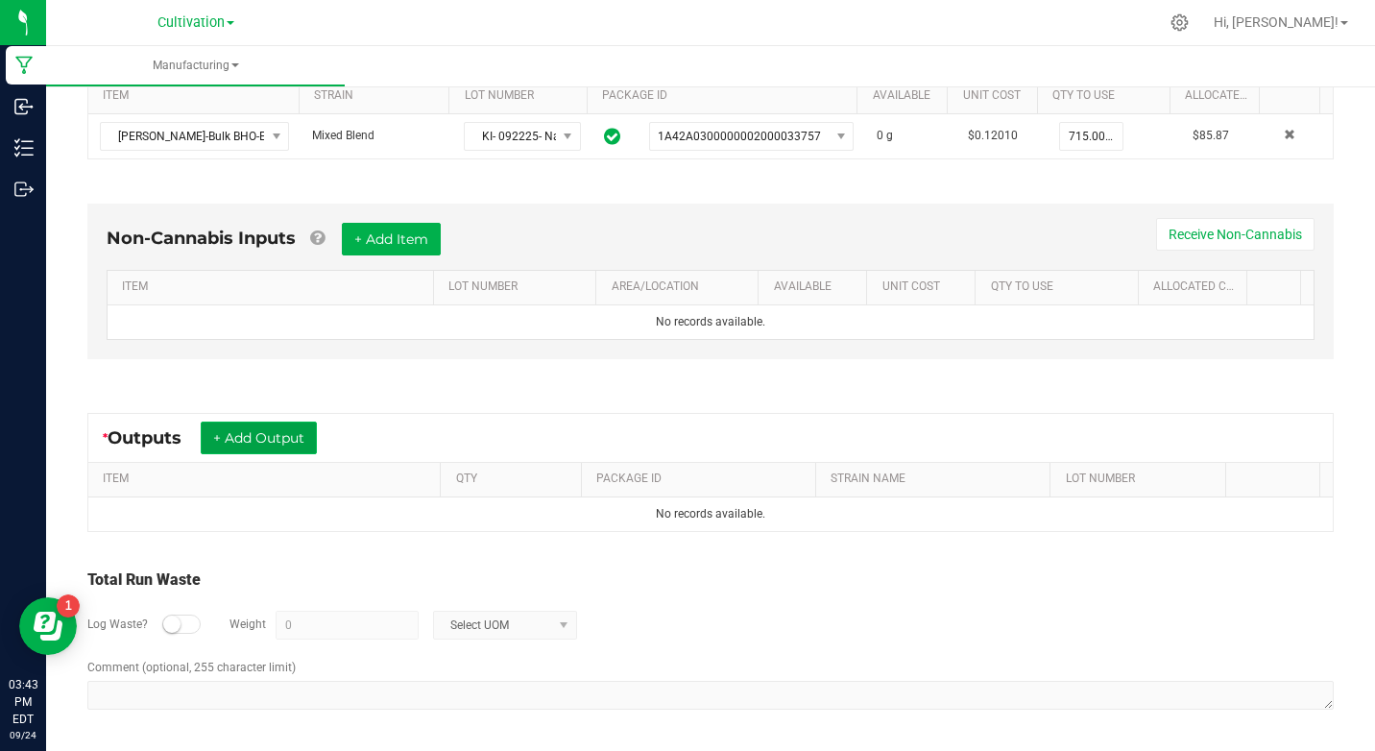
click at [238, 447] on button "+ Add Output" at bounding box center [259, 438] width 116 height 33
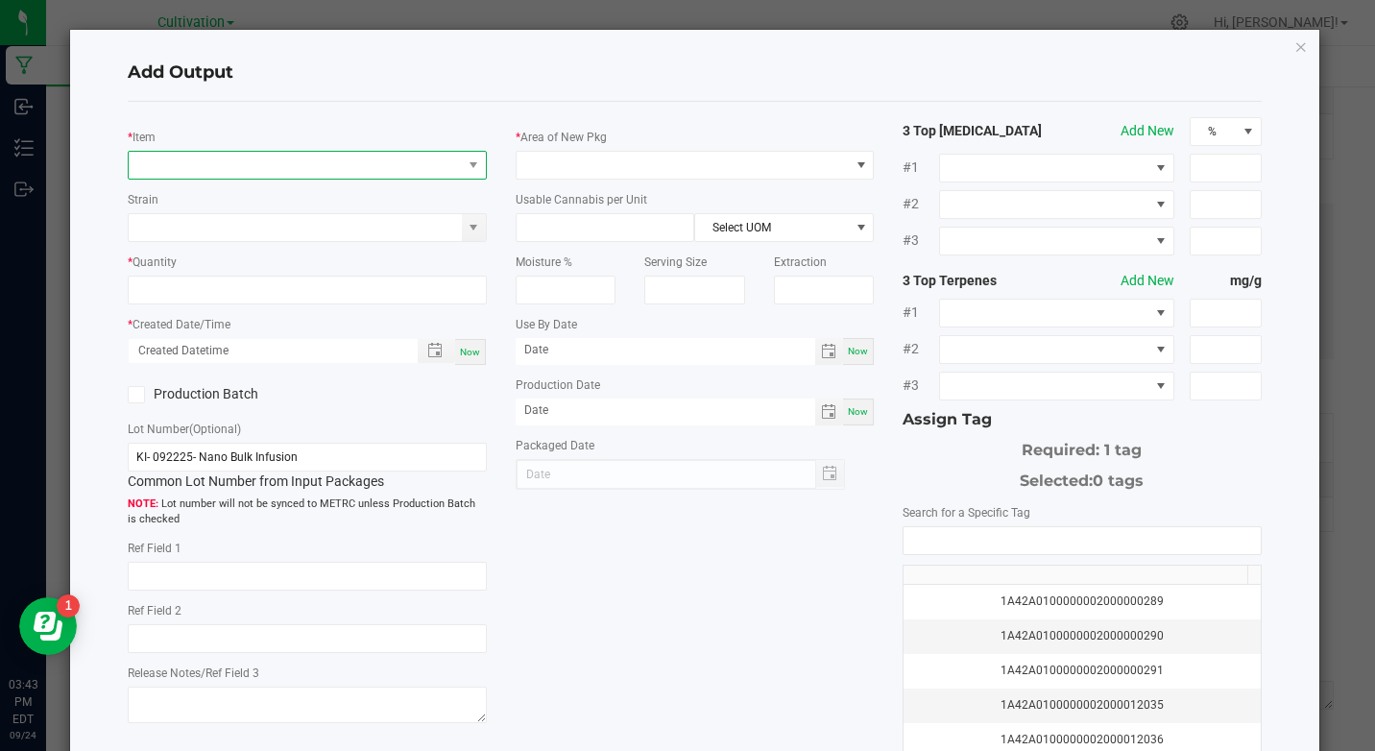
click at [253, 168] on span "NO DATA FOUND" at bounding box center [295, 165] width 332 height 27
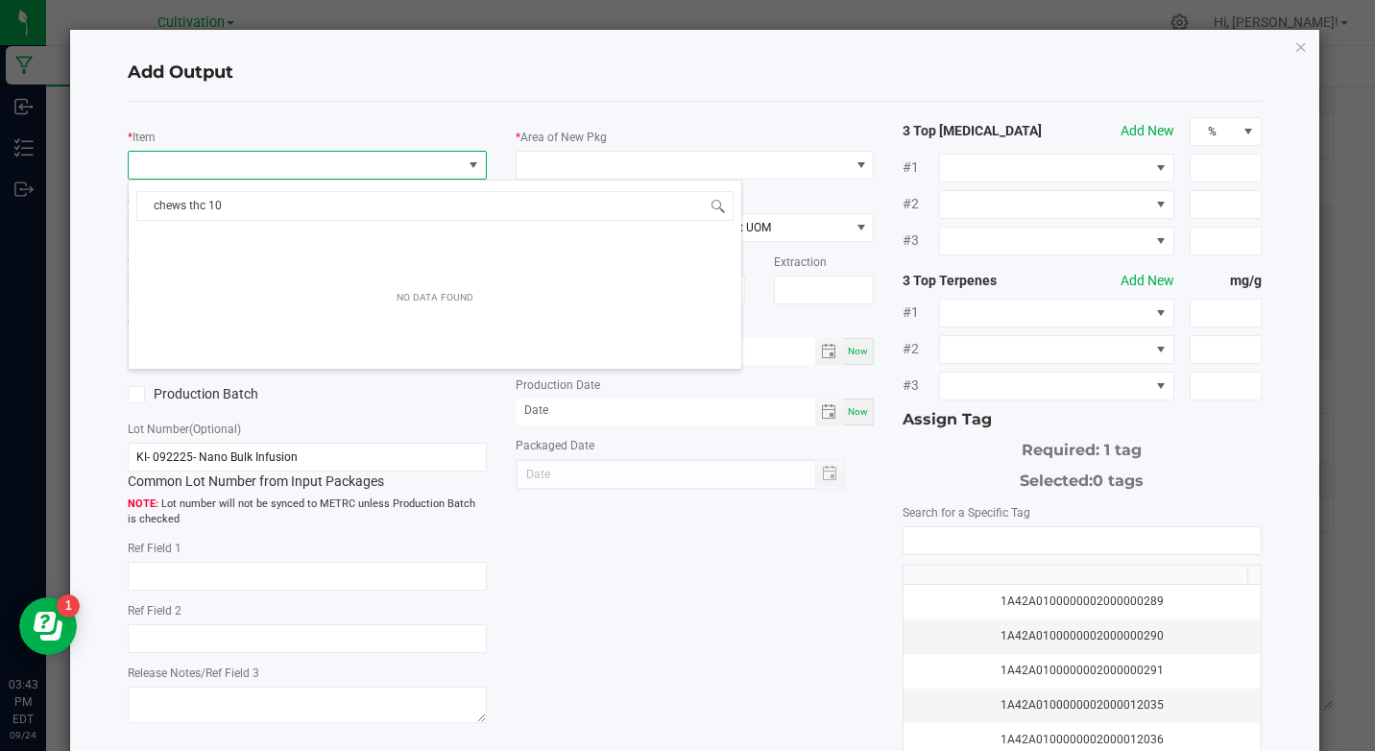
scroll to position [0, 0]
type input "chews thc 10mg"
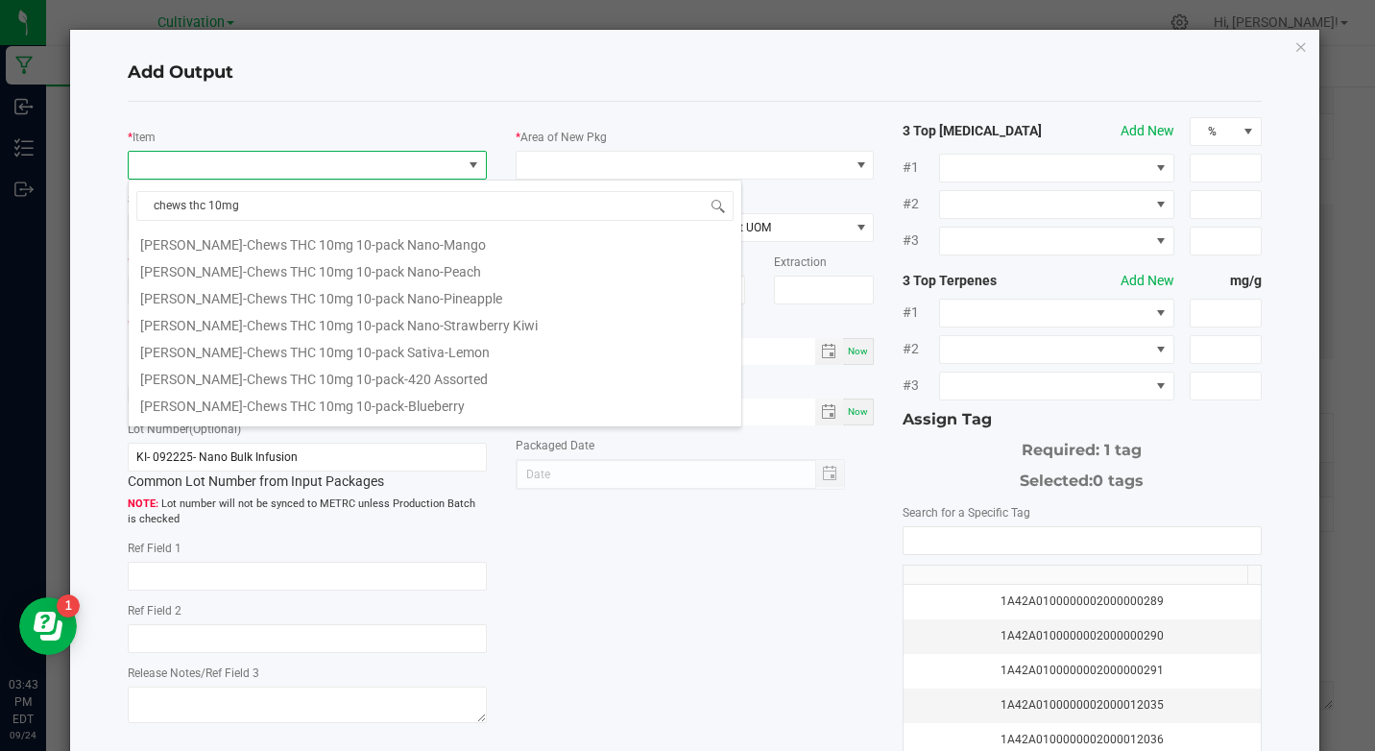
scroll to position [192, 0]
click at [374, 270] on li "[PERSON_NAME]-Chews THC 10mg 10-pack Nano-Pineapple" at bounding box center [435, 266] width 613 height 27
type input "0 ea"
type input "3.3"
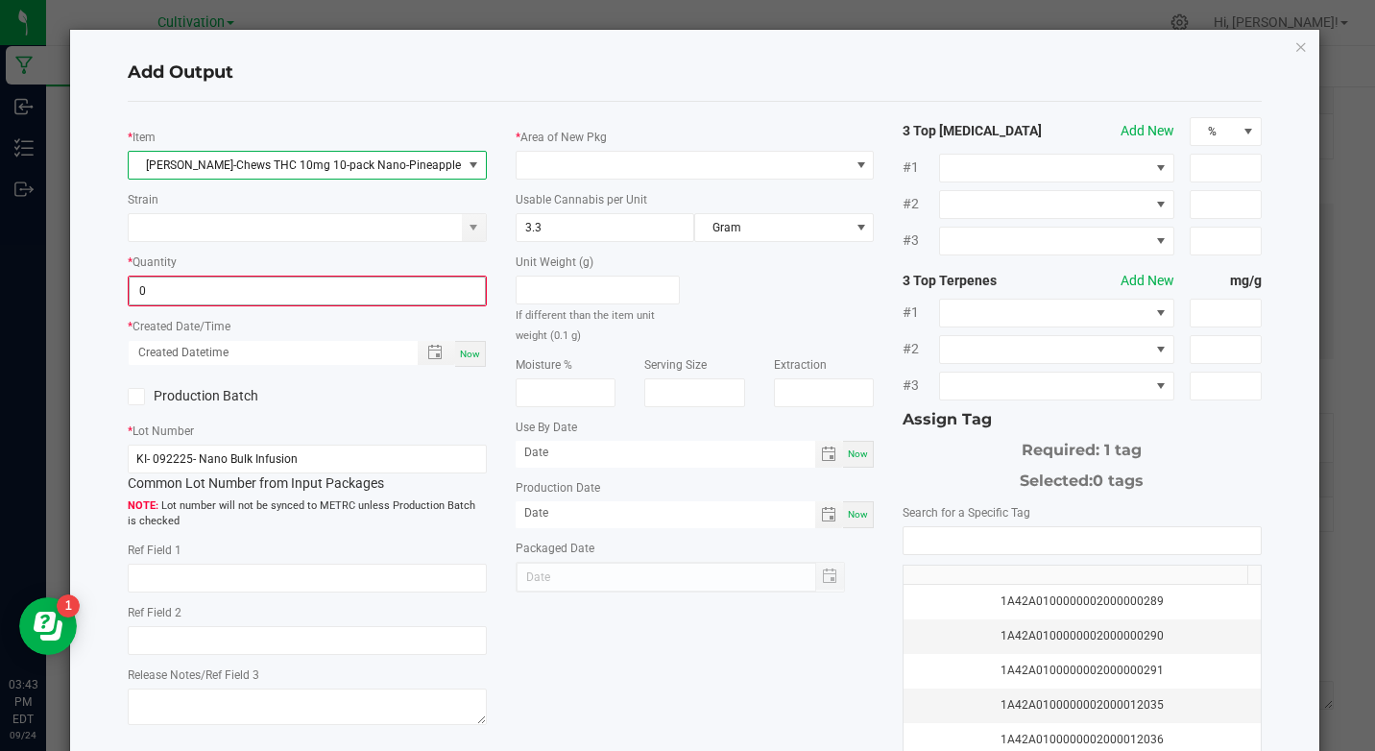
click at [326, 302] on input "0" at bounding box center [307, 290] width 354 height 27
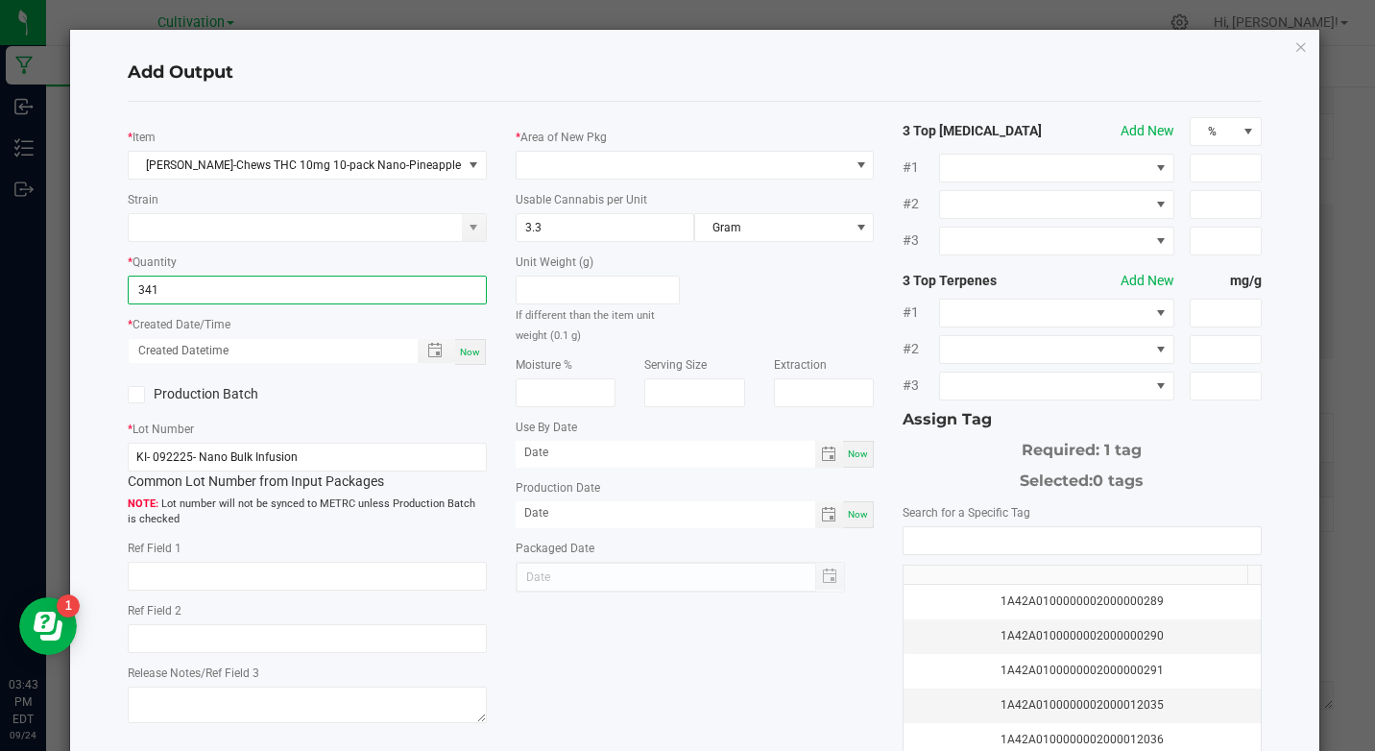
type input "341 ea"
click at [475, 349] on div "Now" at bounding box center [470, 352] width 31 height 26
type input "[DATE] 3:43 PM"
type input "[DATE]"
click at [241, 398] on label "Production Batch" at bounding box center [210, 394] width 165 height 20
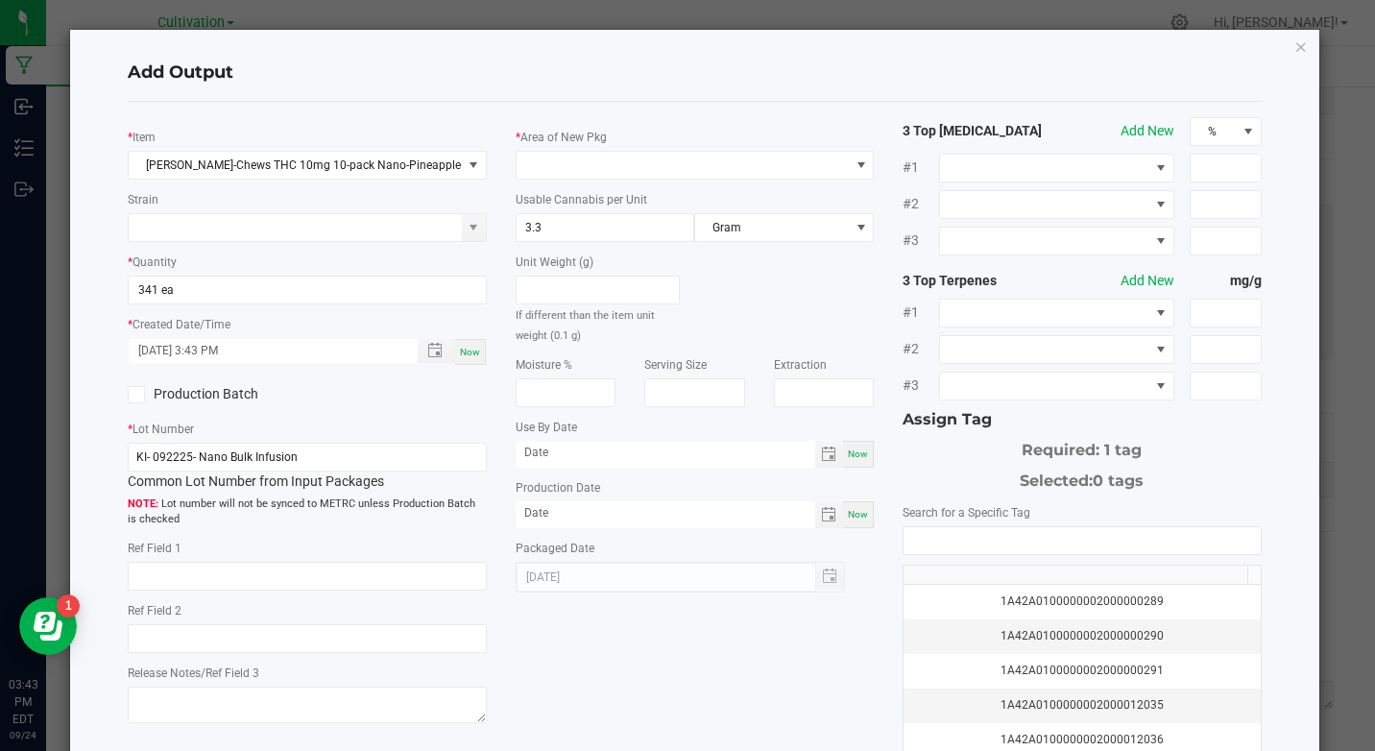
click at [0, 0] on input "Production Batch" at bounding box center [0, 0] width 0 height 0
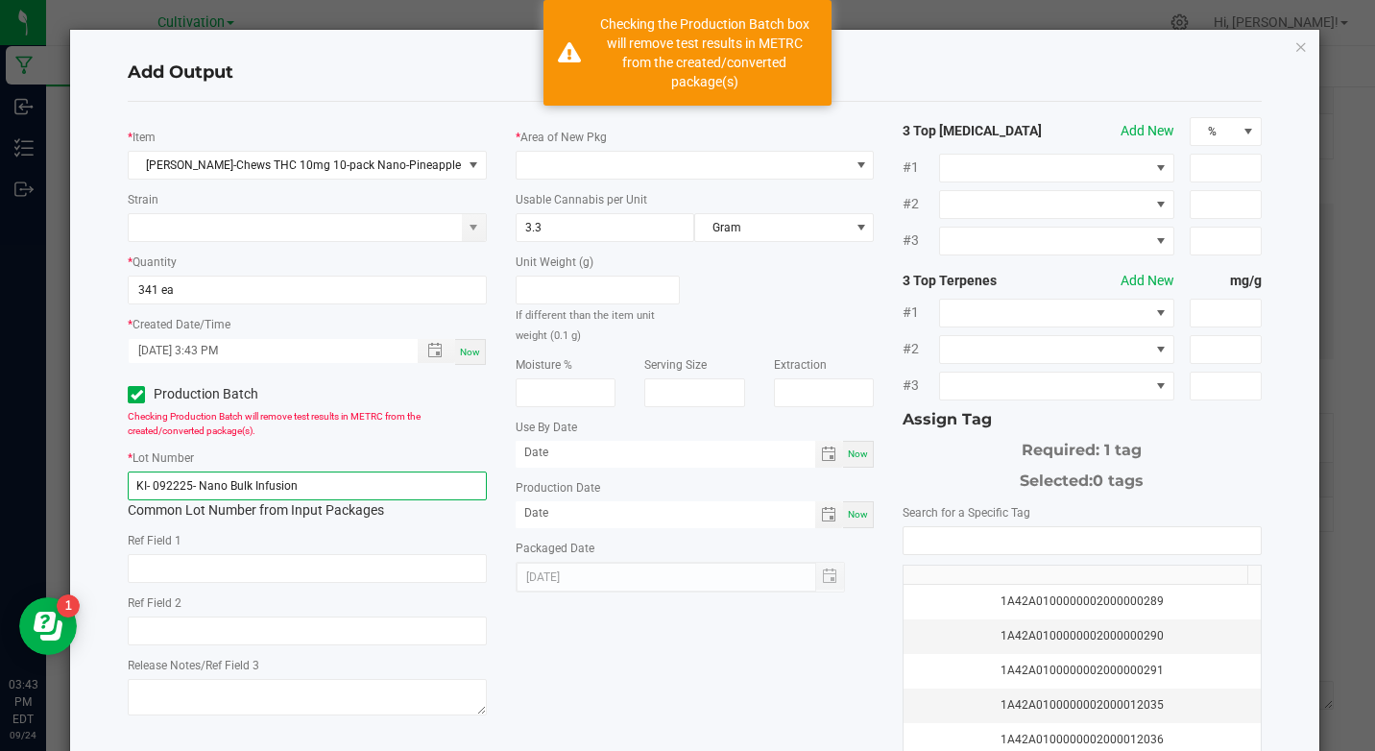
click at [231, 492] on input "KI- 092225- Nano Bulk Infusion" at bounding box center [307, 485] width 358 height 29
paste input "425- 10mg Chews pineapple"
type input "KI- 092425- 10mg Chews pineapple"
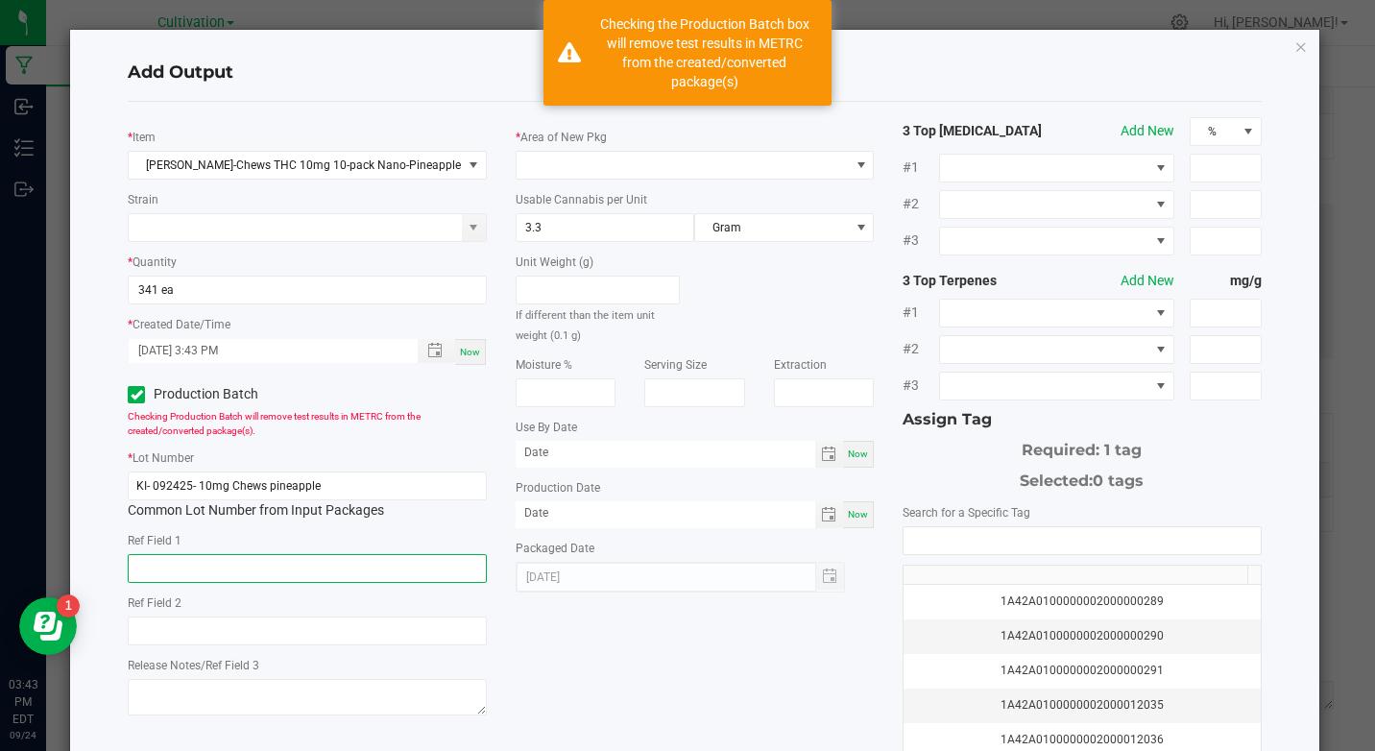
drag, startPoint x: 275, startPoint y: 568, endPoint x: 287, endPoint y: 555, distance: 18.3
click at [284, 566] on input "text" at bounding box center [307, 568] width 358 height 29
type input "Nano Bulk Infusion"
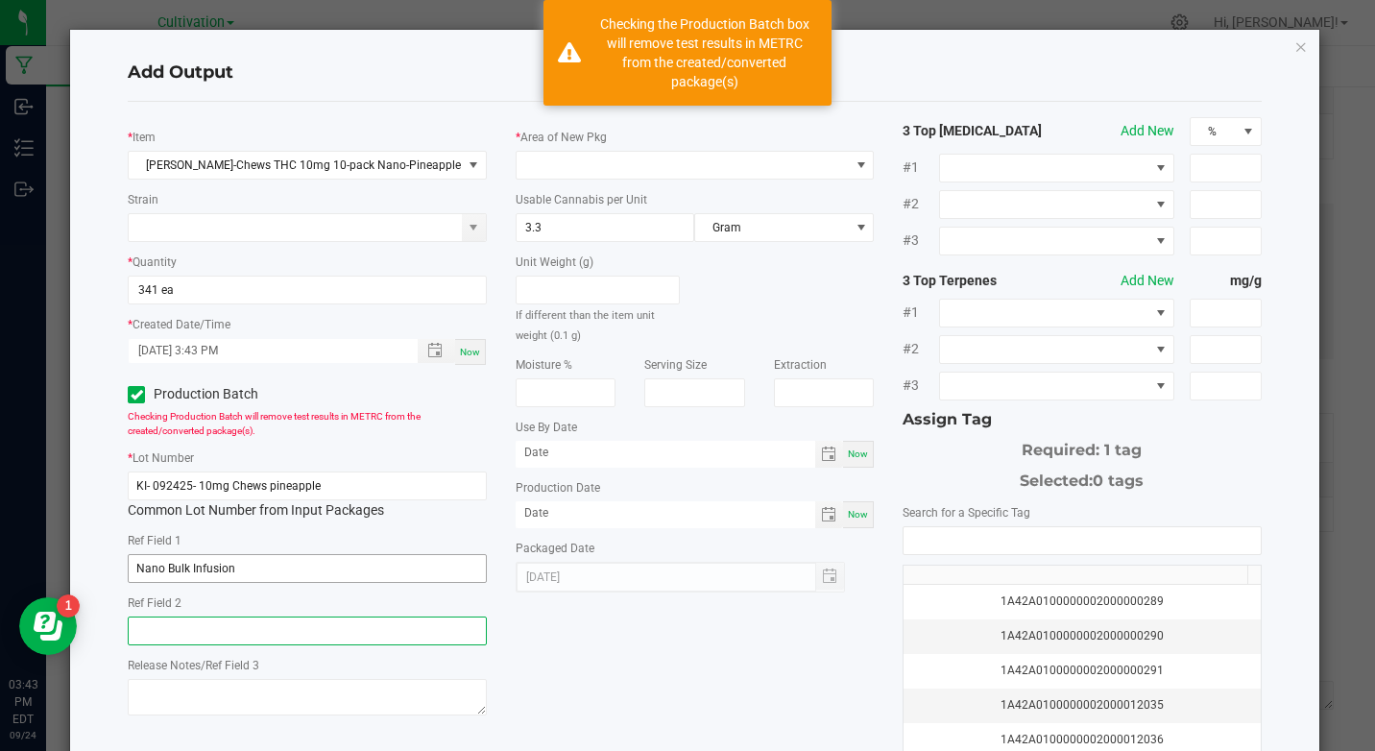
type input "Nano Bulk Infusion"
type input "month/day/year"
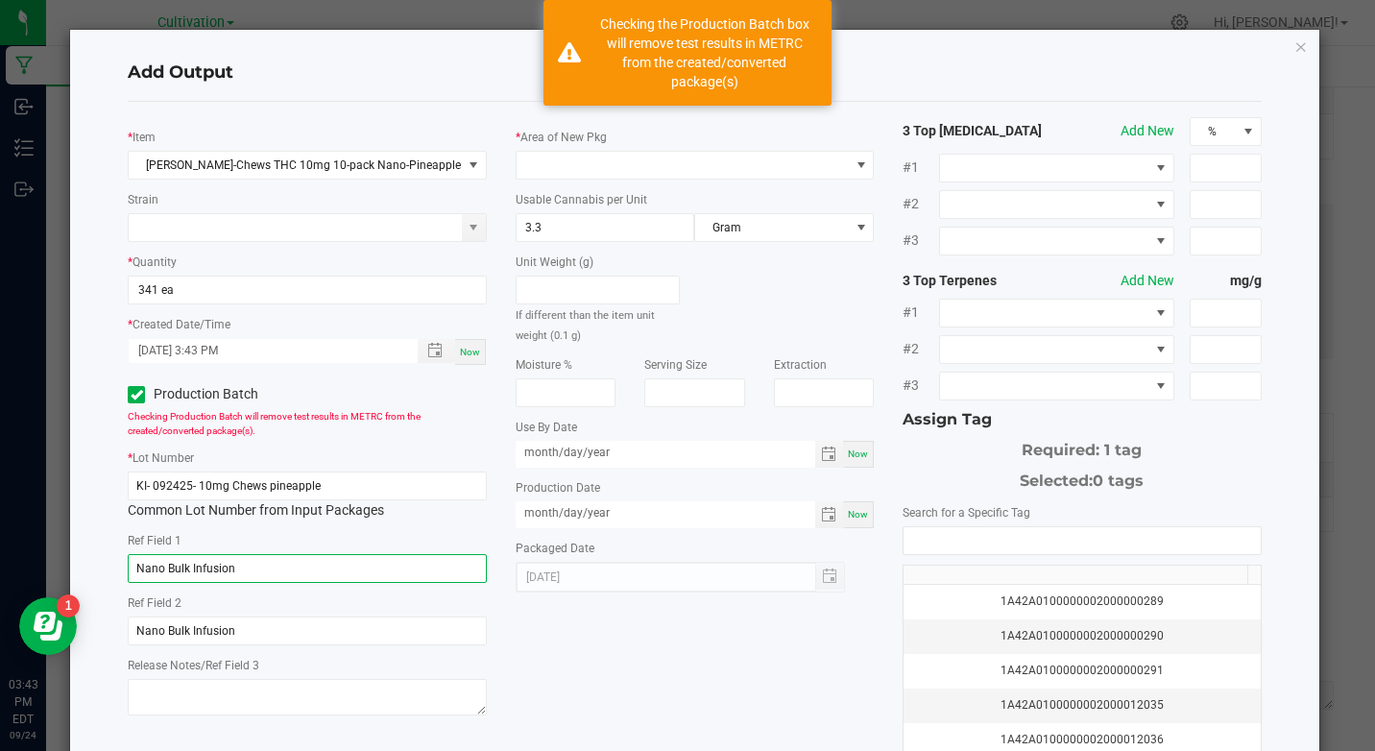
type input "month/day/year"
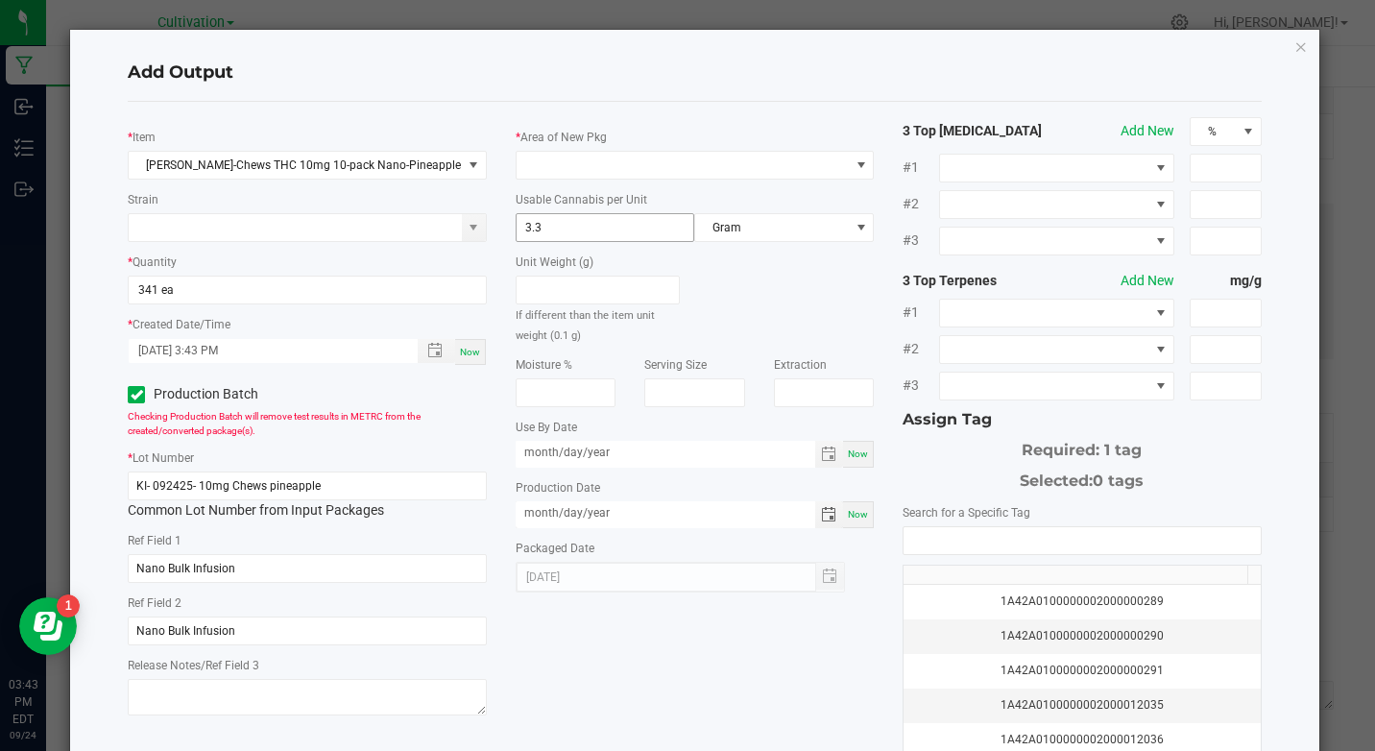
type input "month/day/year"
click at [697, 154] on span at bounding box center [683, 165] width 332 height 27
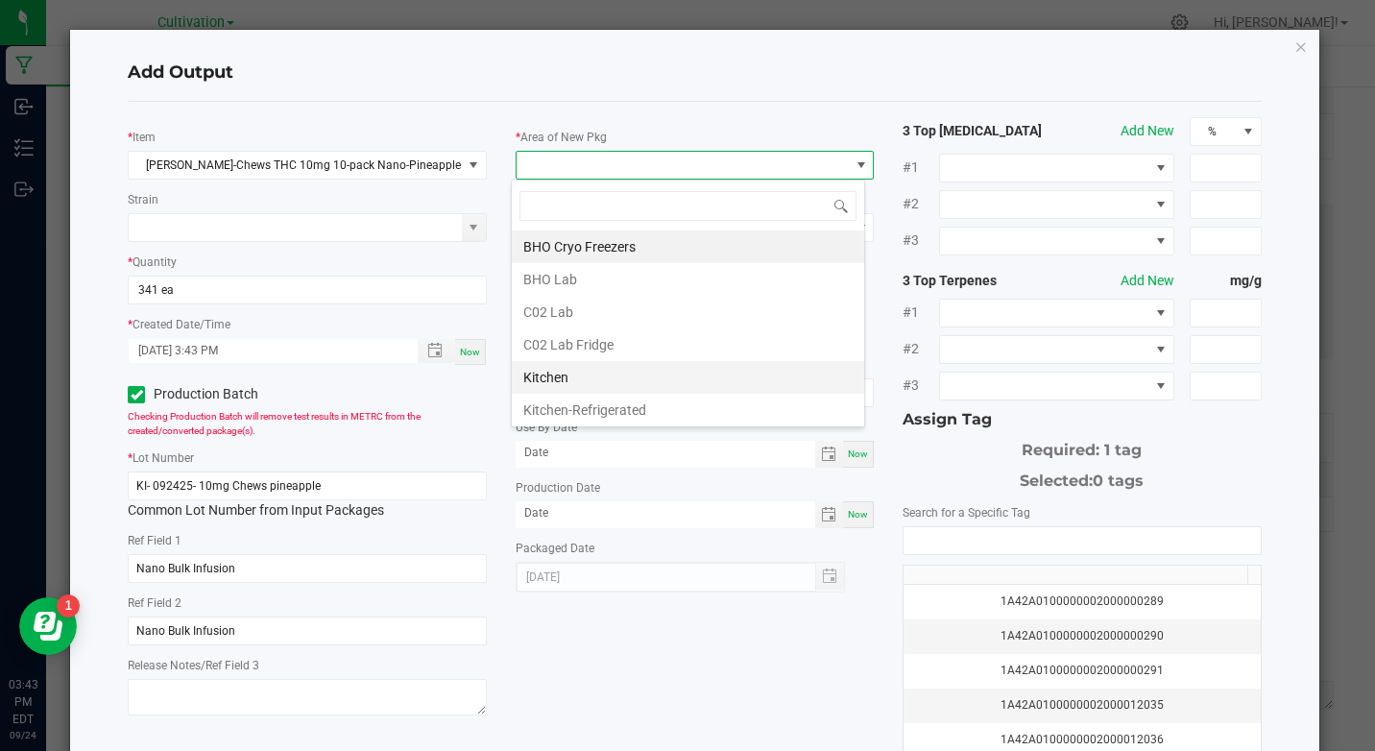
scroll to position [29, 354]
click at [536, 369] on li "Kitchen" at bounding box center [688, 377] width 352 height 33
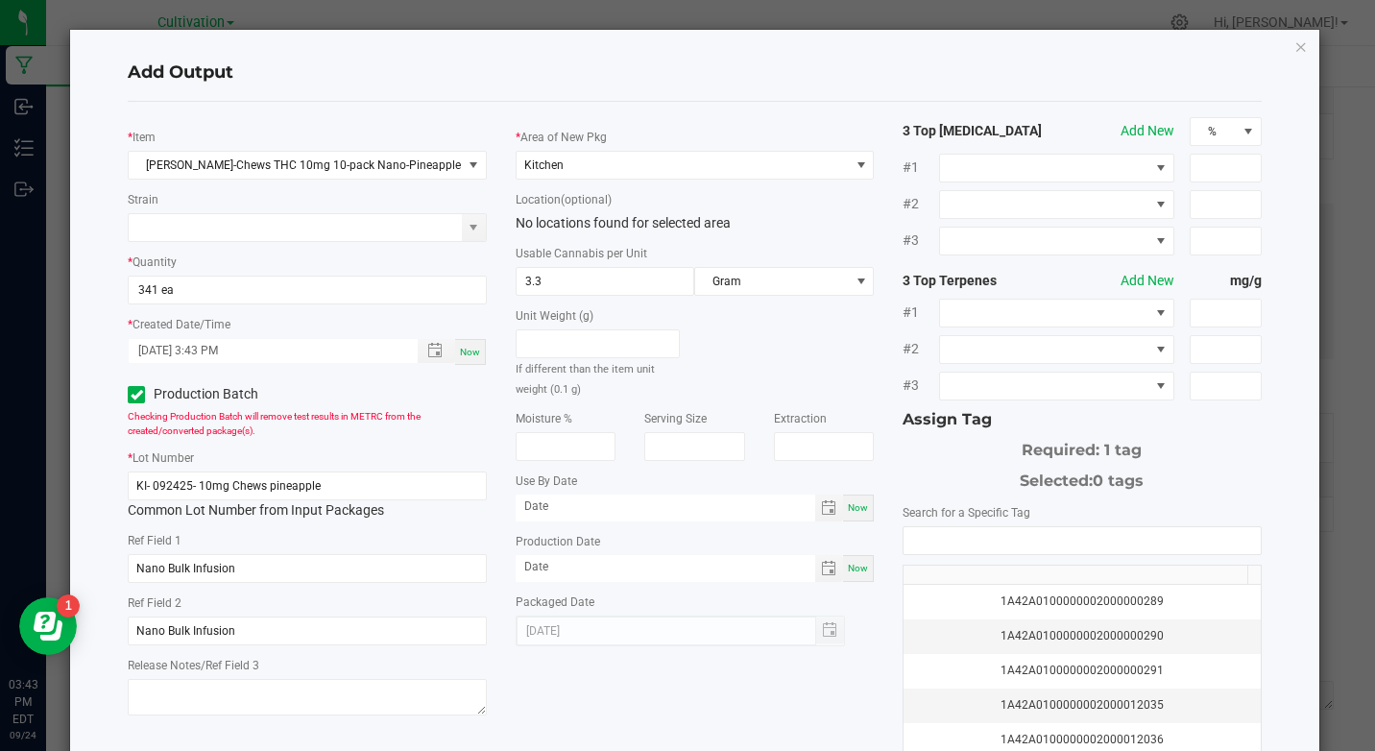
click at [854, 516] on div "Now" at bounding box center [858, 507] width 31 height 27
type input "[DATE]"
drag, startPoint x: 849, startPoint y: 516, endPoint x: 839, endPoint y: 566, distance: 51.8
click at [848, 566] on span "Now" at bounding box center [858, 568] width 20 height 11
type input "[DATE]"
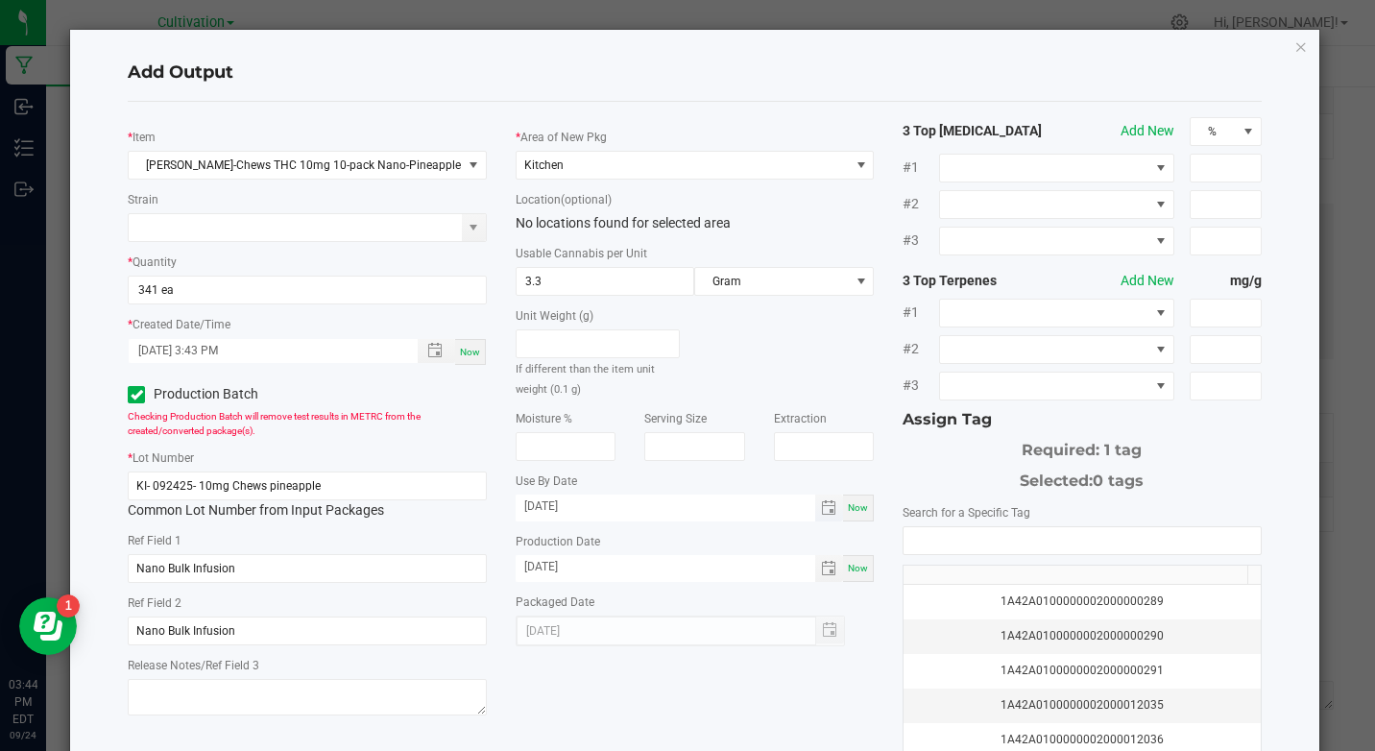
click at [516, 508] on input "[DATE]" at bounding box center [666, 506] width 301 height 24
click at [596, 493] on div "Use By Date [DATE] Now" at bounding box center [695, 495] width 358 height 51
click at [578, 521] on div "* Area of New Pkg Kitchen Location (optional) No locations found for selected a…" at bounding box center [694, 381] width 387 height 529
click at [572, 516] on input "[DATE]" at bounding box center [666, 506] width 301 height 24
type input "[DATE]"
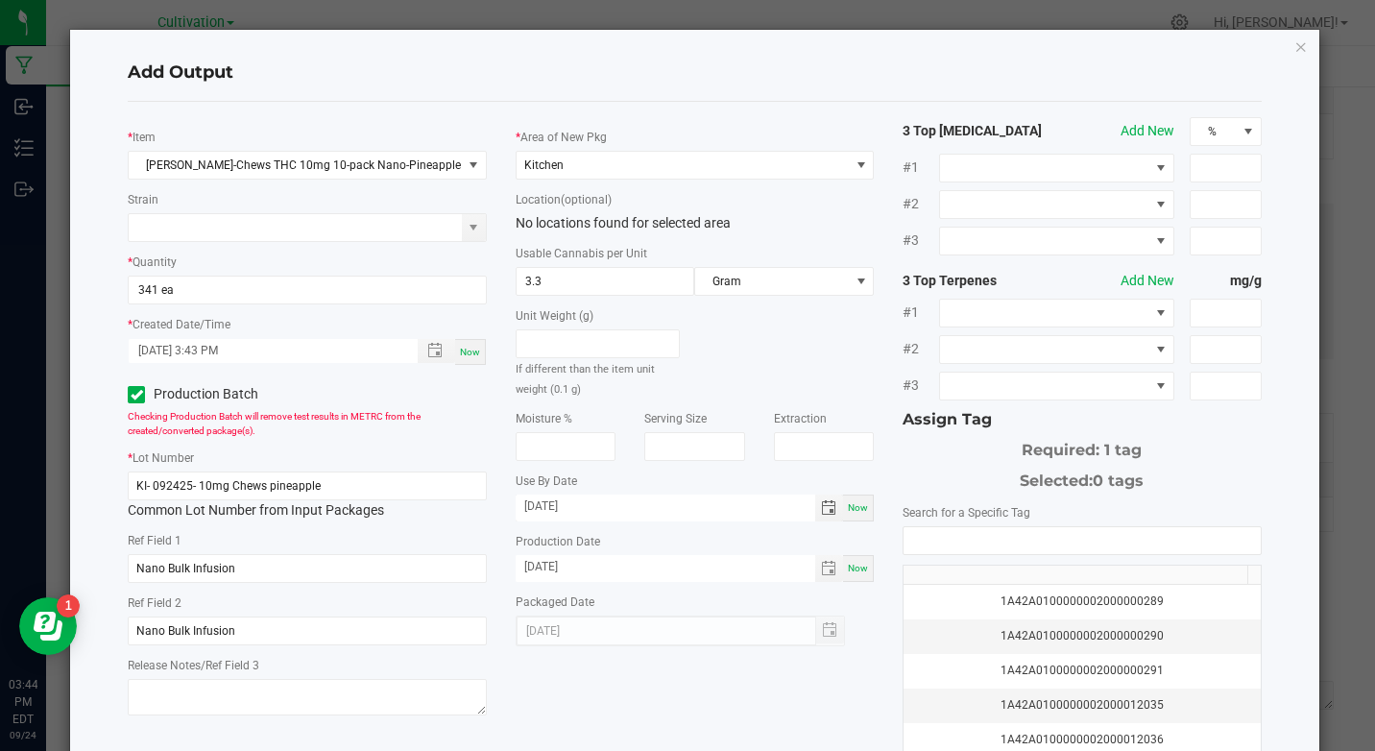
click at [976, 518] on label "Search for a Specific Tag" at bounding box center [967, 512] width 128 height 17
click at [967, 539] on input "NO DATA FOUND" at bounding box center [1082, 540] width 356 height 27
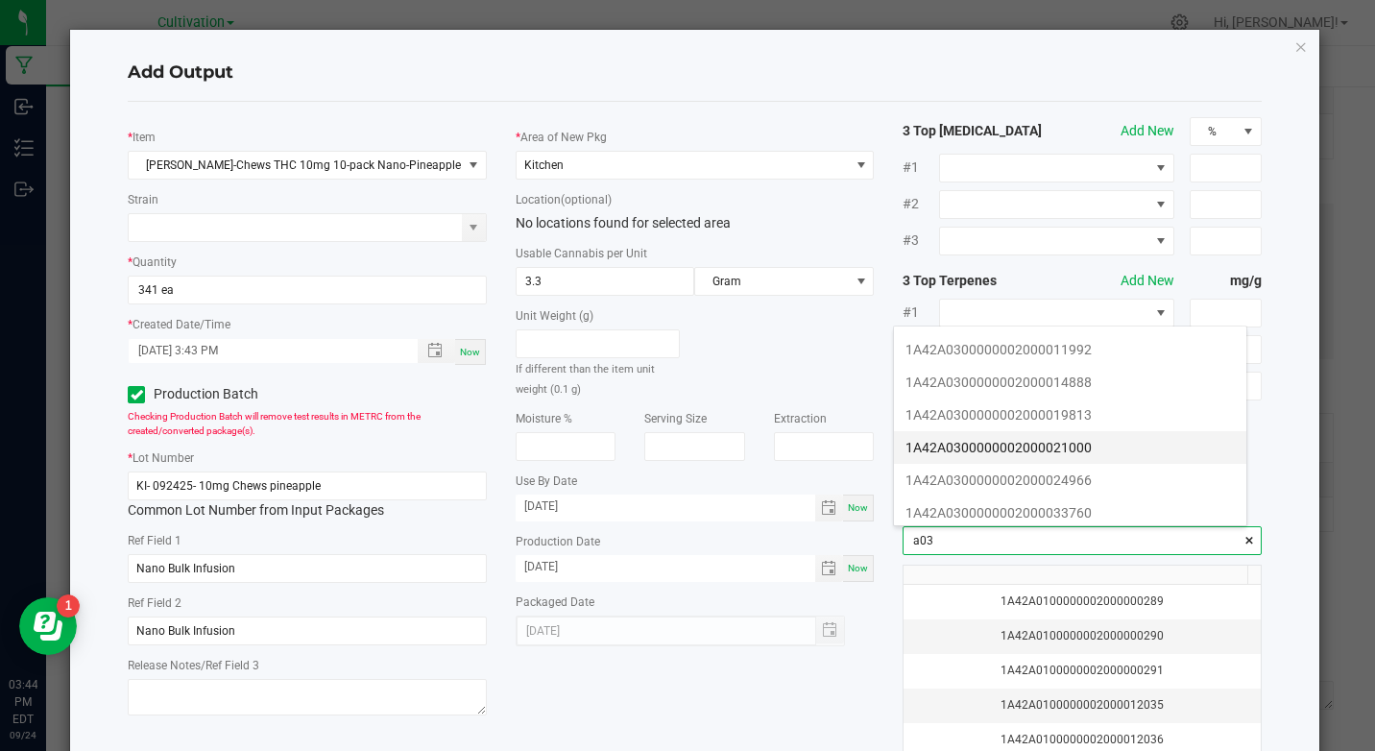
scroll to position [288, 0]
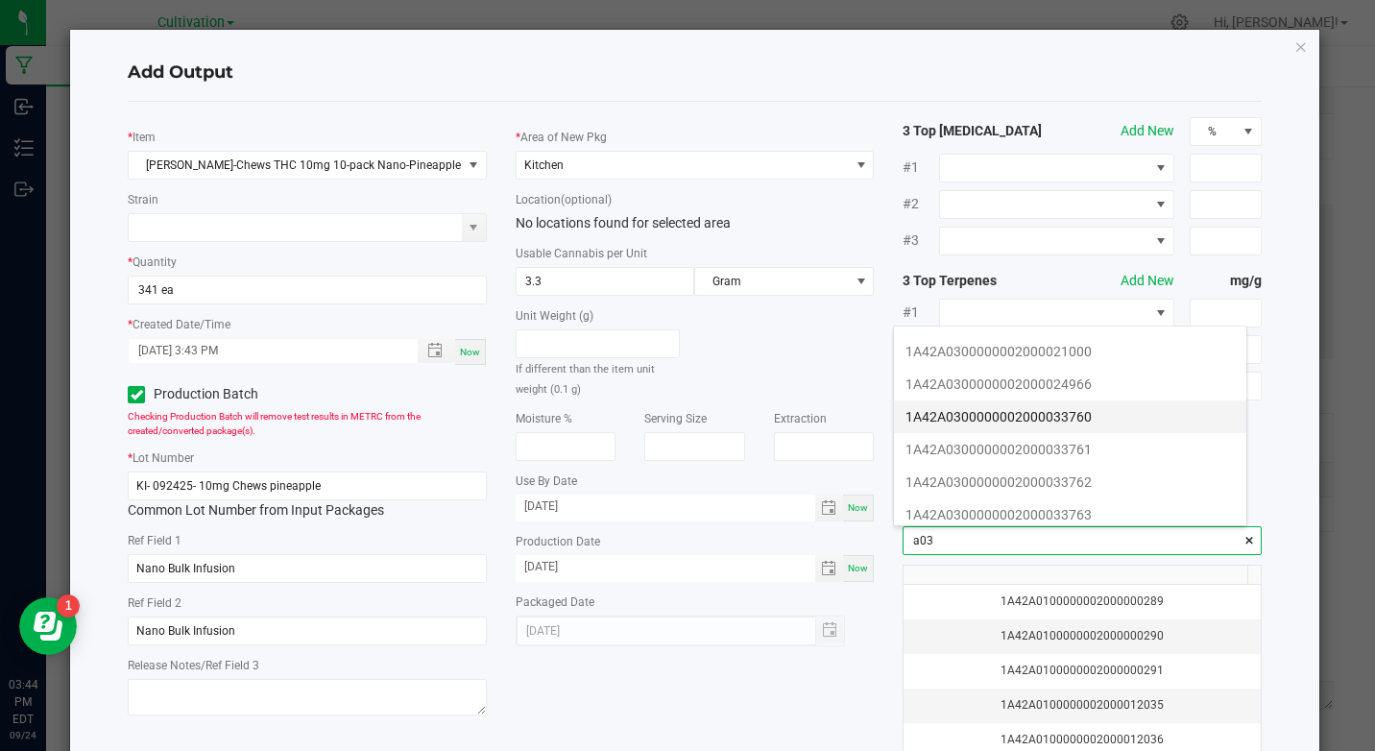
click at [1096, 416] on li "1A42A0300000002000033760" at bounding box center [1070, 416] width 352 height 33
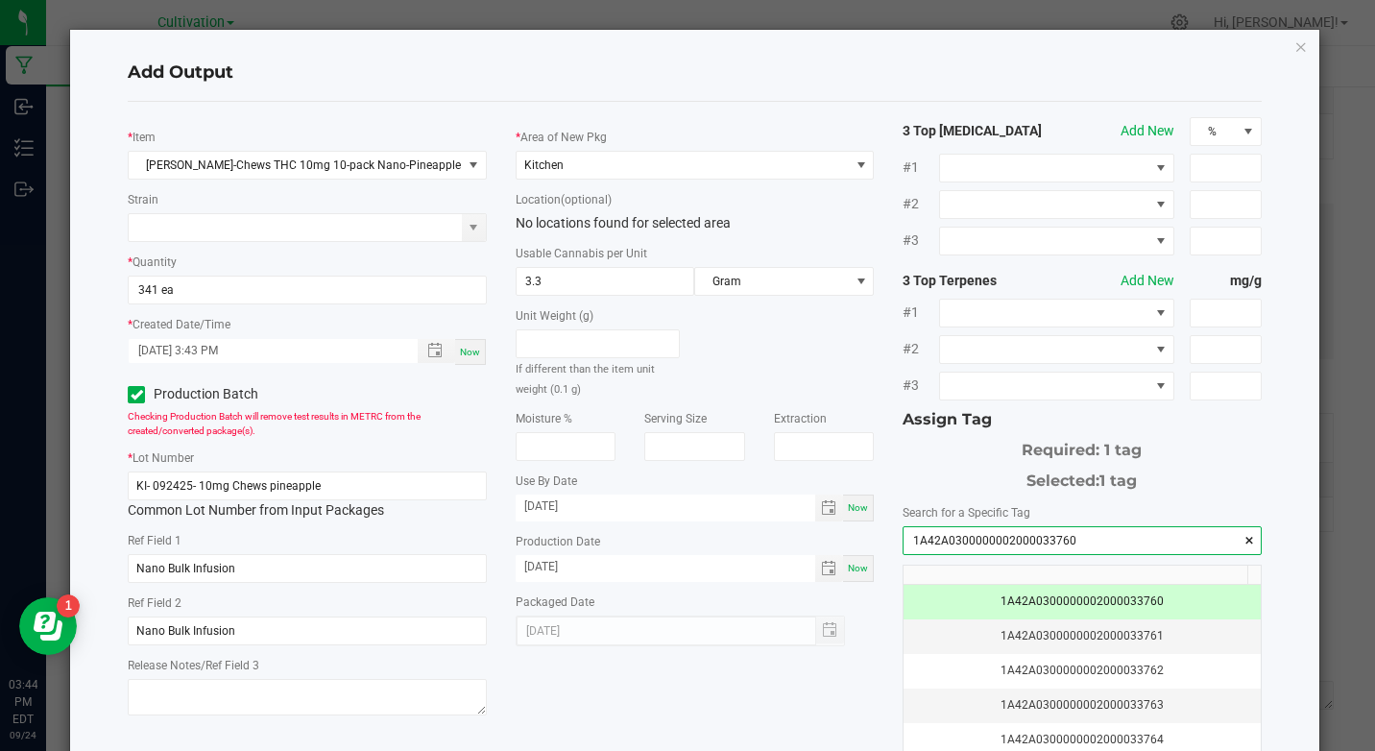
type input "1A42A0300000002000033760"
click at [1127, 68] on h4 "Add Output" at bounding box center [694, 72] width 1133 height 25
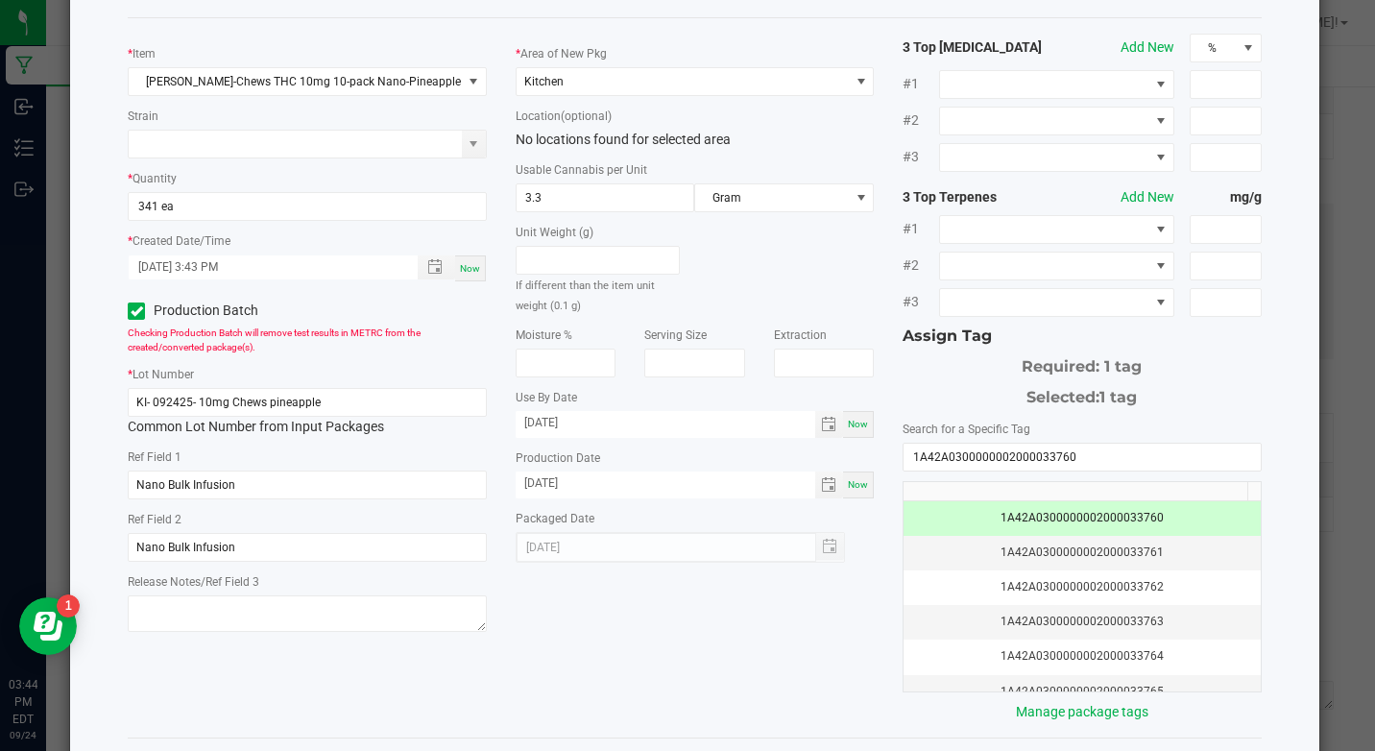
scroll to position [166, 0]
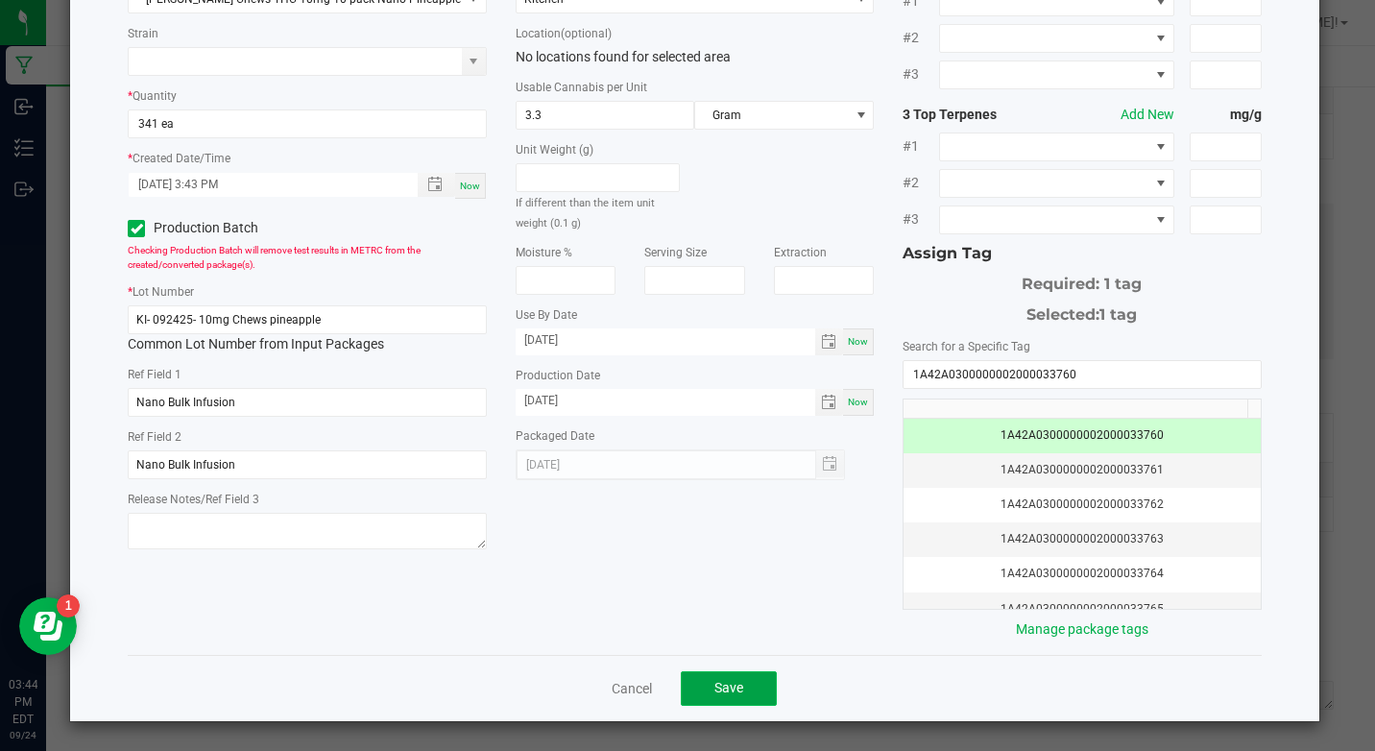
click at [716, 686] on span "Save" at bounding box center [728, 687] width 29 height 15
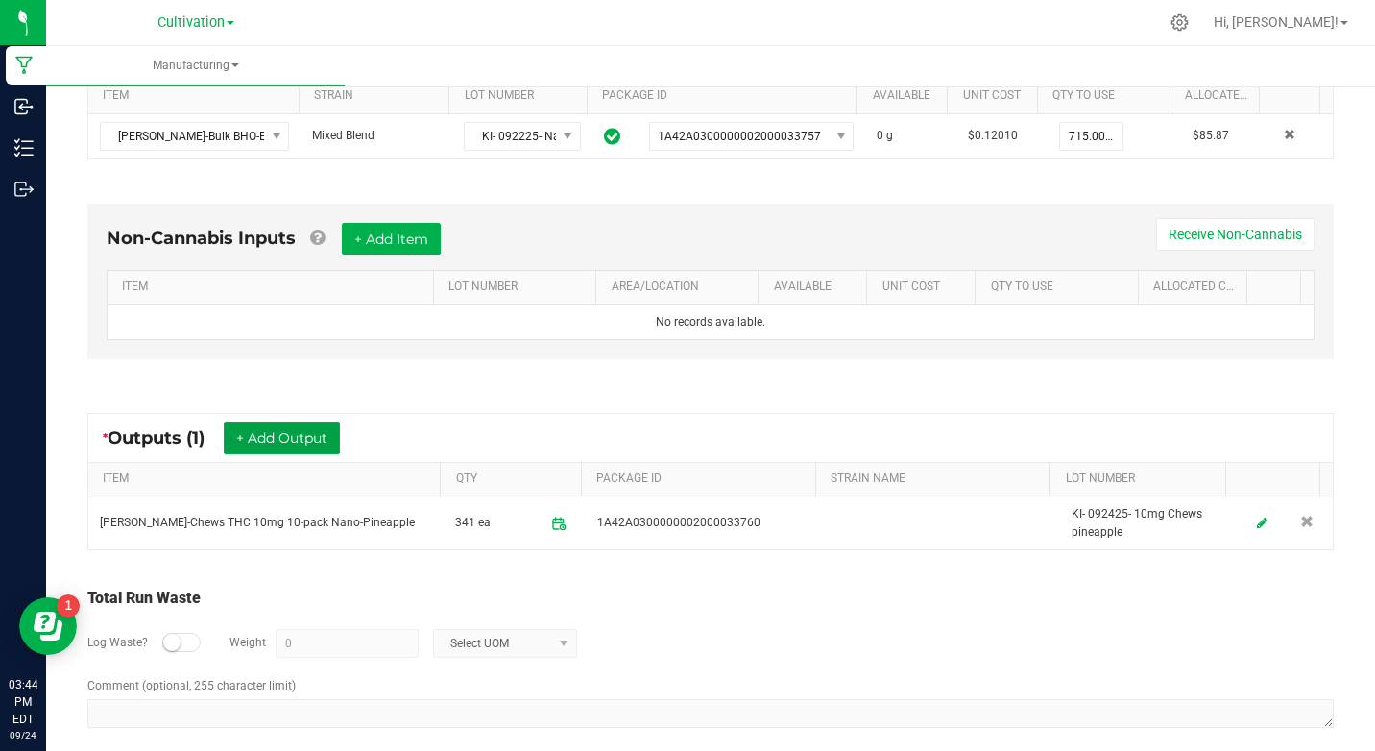
scroll to position [0, 0]
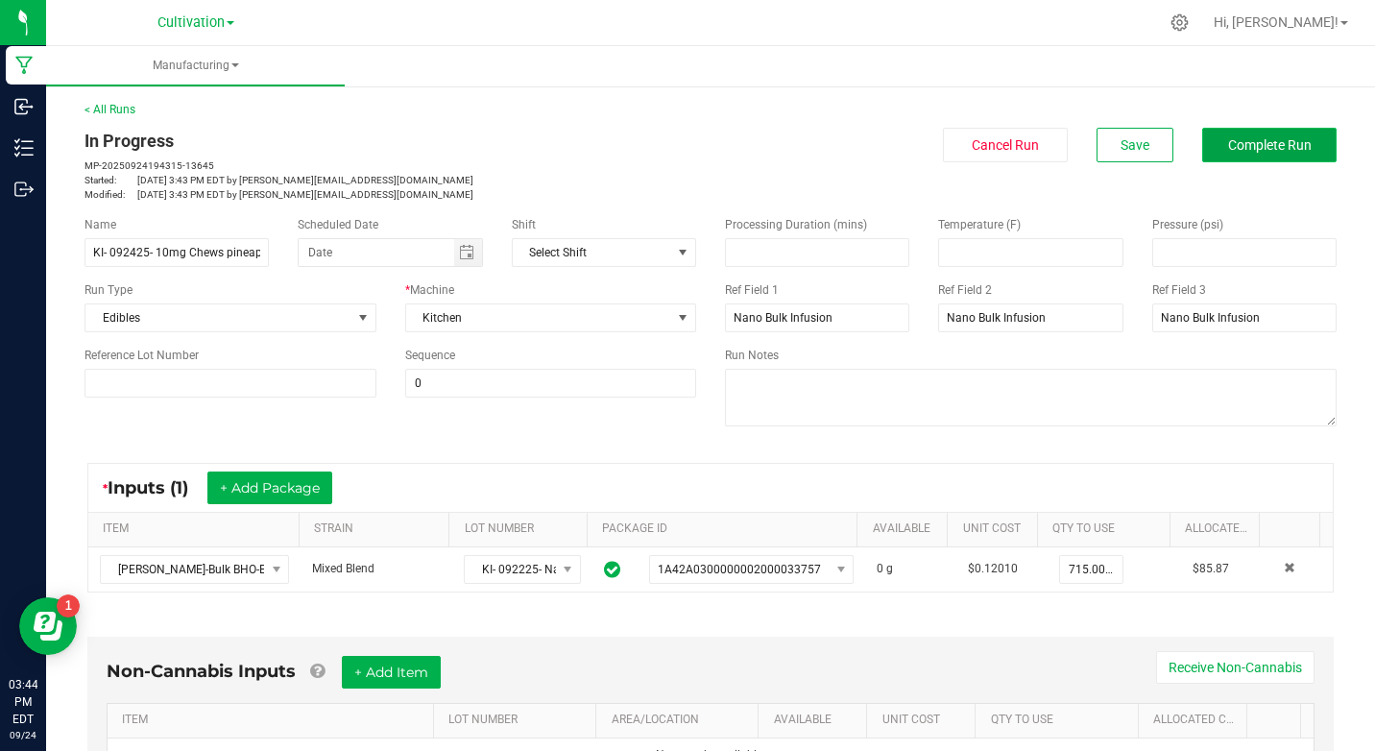
click at [1217, 160] on button "Complete Run" at bounding box center [1269, 145] width 134 height 35
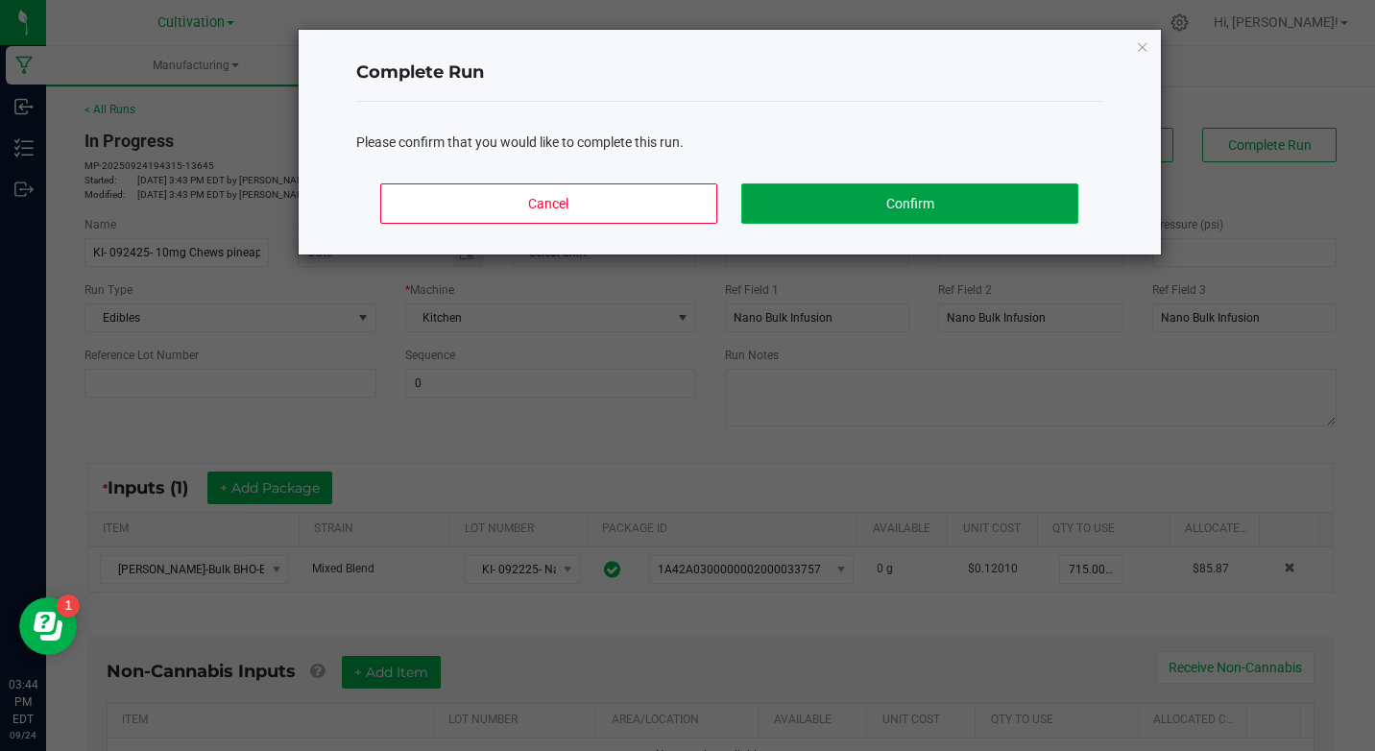
click at [999, 215] on button "Confirm" at bounding box center [909, 203] width 336 height 40
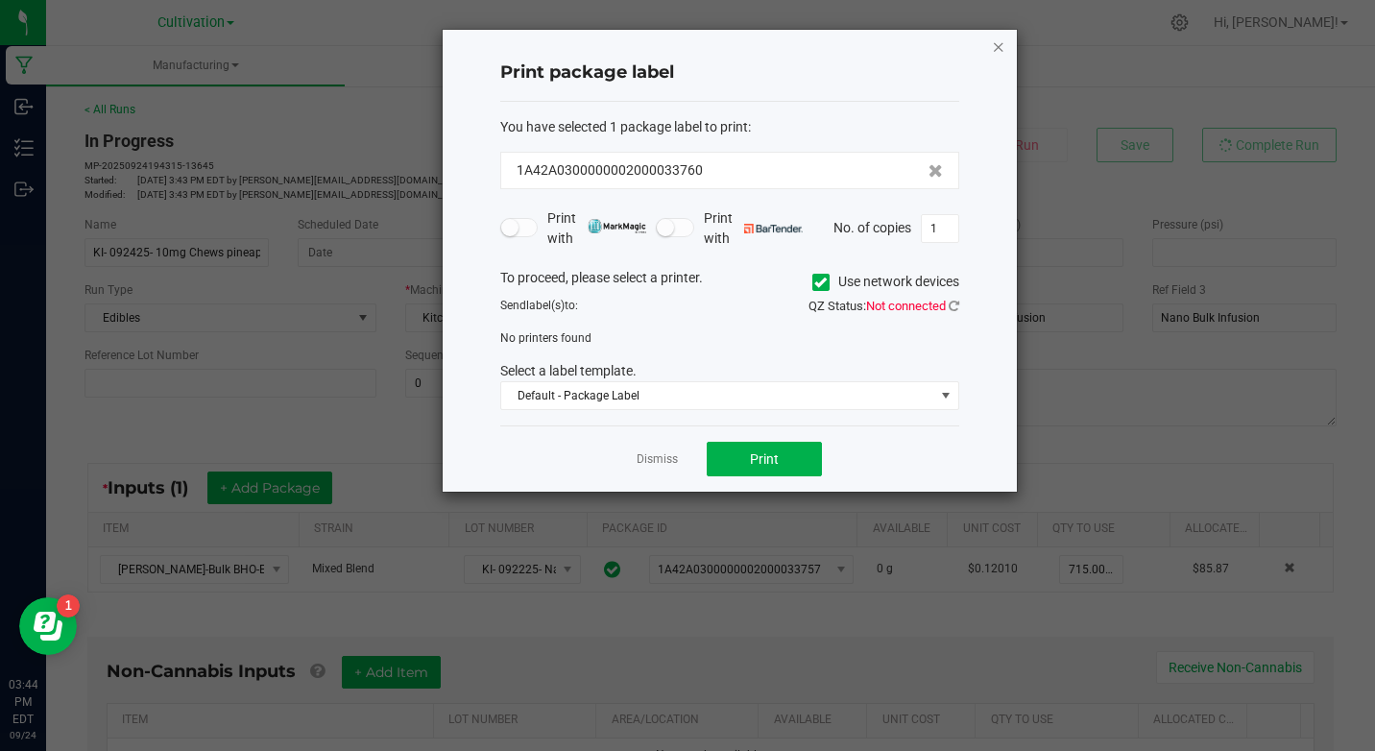
click at [1001, 55] on icon "button" at bounding box center [998, 46] width 13 height 23
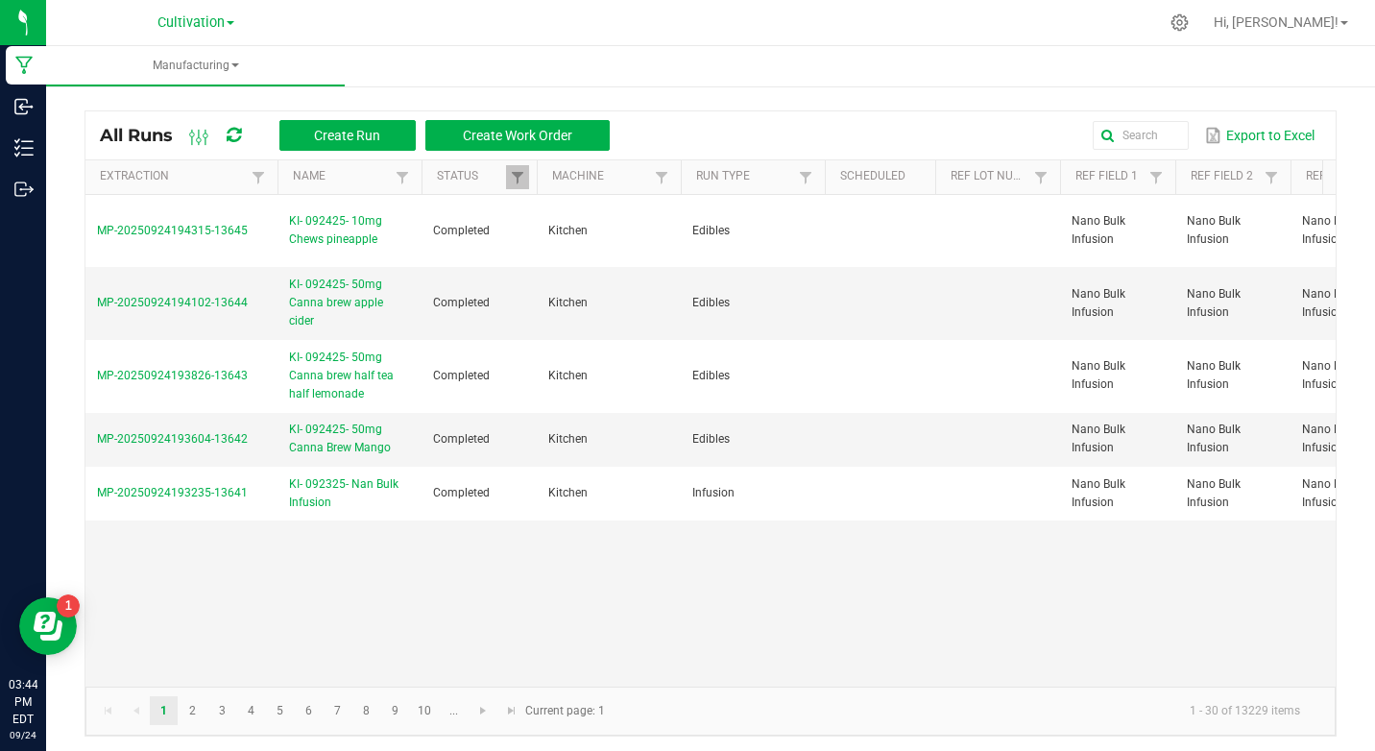
click at [744, 23] on div at bounding box center [751, 22] width 814 height 37
